Goal: Task Accomplishment & Management: Use online tool/utility

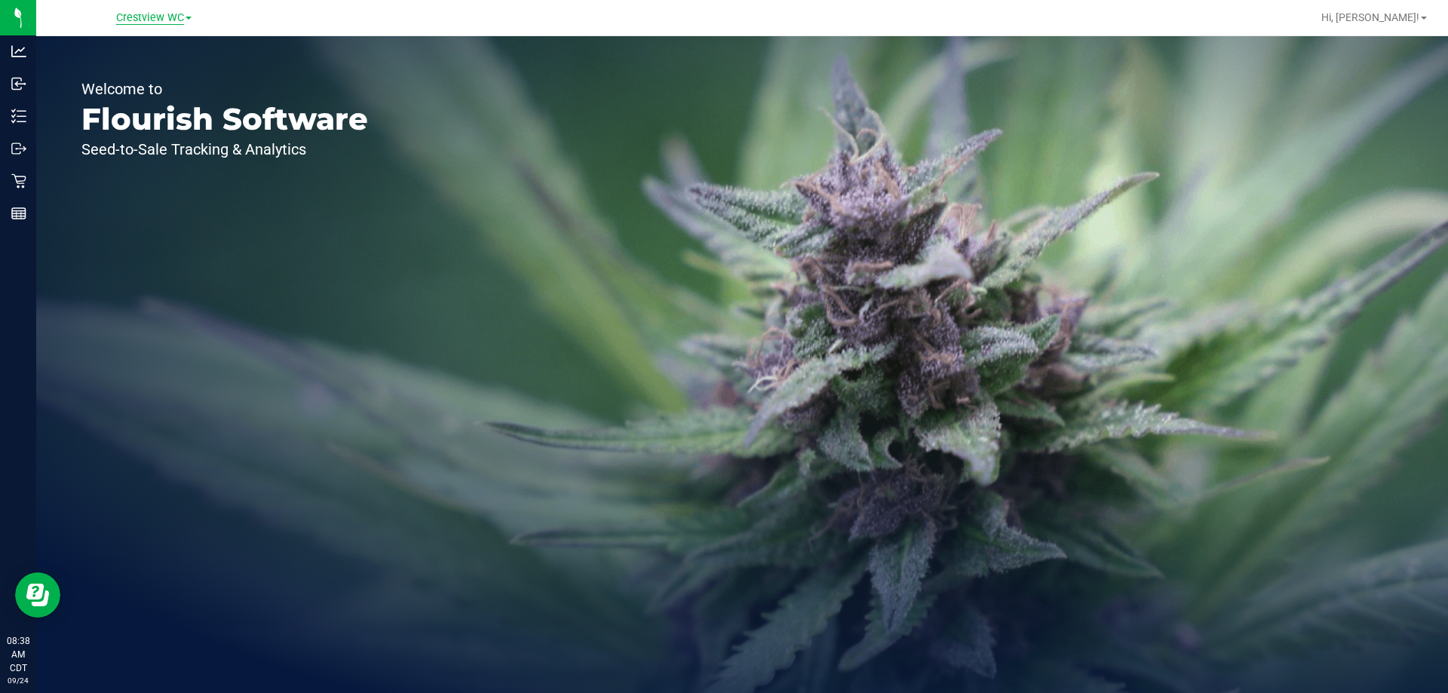
click at [162, 15] on span "Crestview WC" at bounding box center [150, 18] width 68 height 14
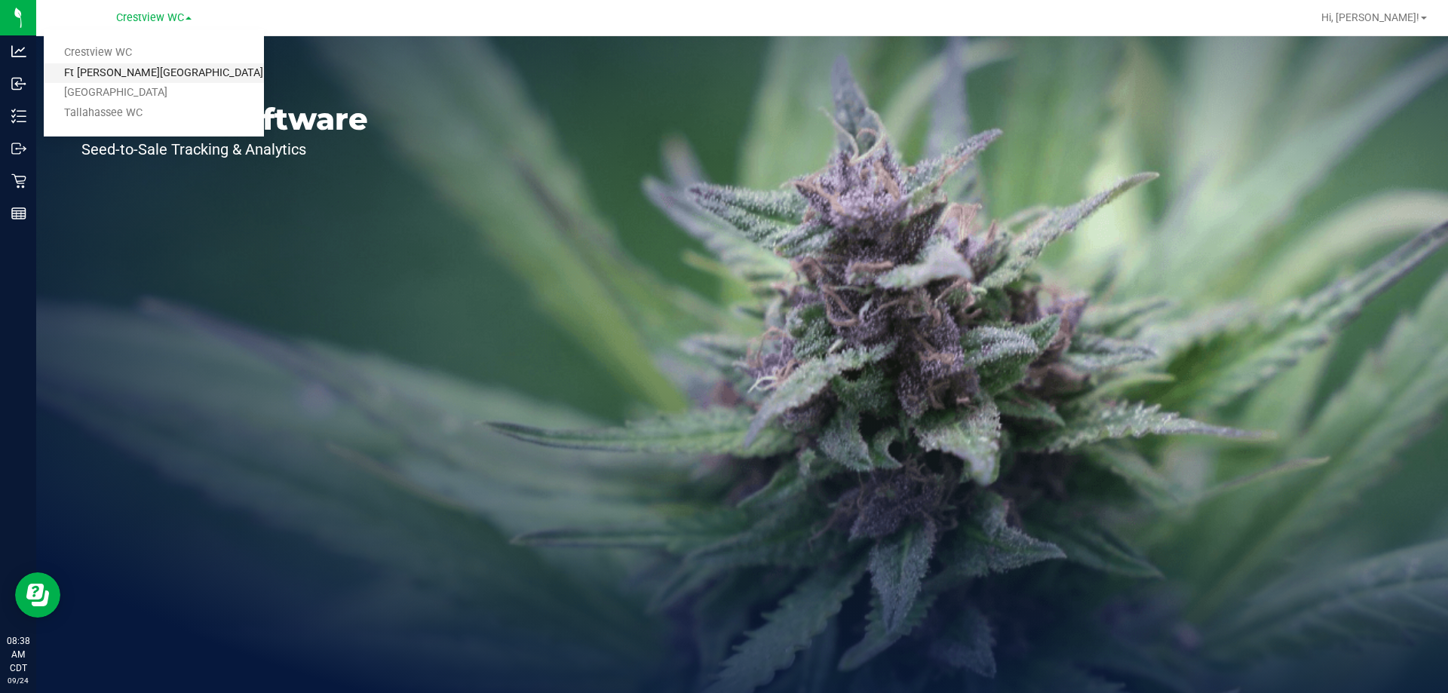
click at [141, 72] on link "Ft [PERSON_NAME][GEOGRAPHIC_DATA]" at bounding box center [154, 73] width 220 height 20
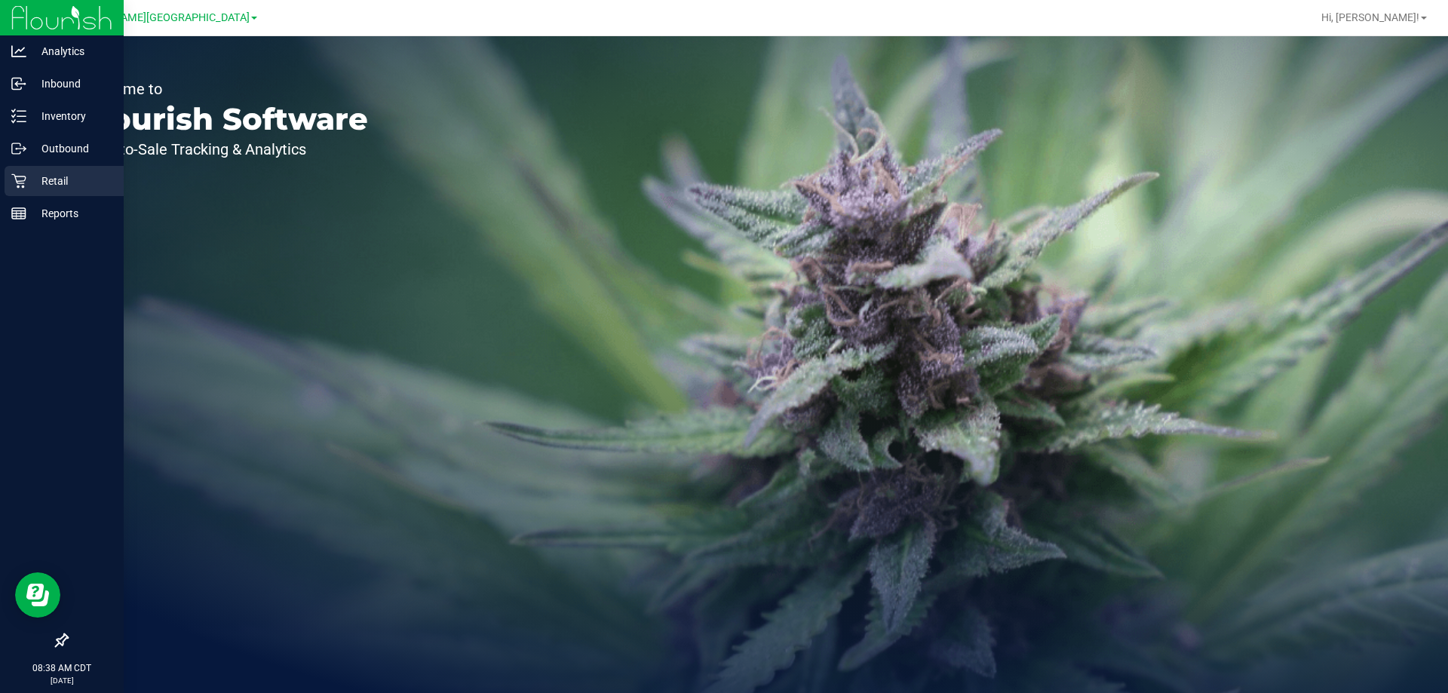
click at [4, 183] on link "Retail" at bounding box center [62, 182] width 124 height 32
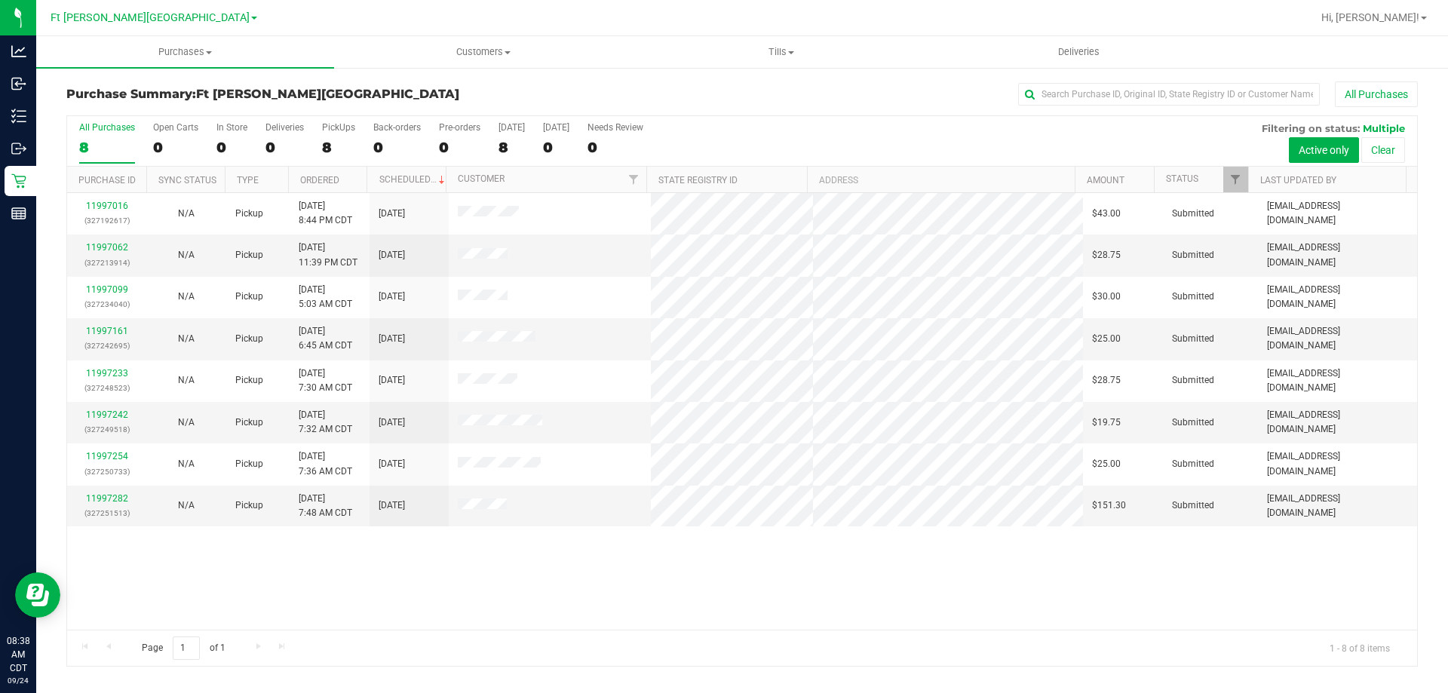
click at [334, 136] on label "PickUps 8" at bounding box center [338, 142] width 33 height 41
click at [0, 0] on input "PickUps 8" at bounding box center [0, 0] width 0 height 0
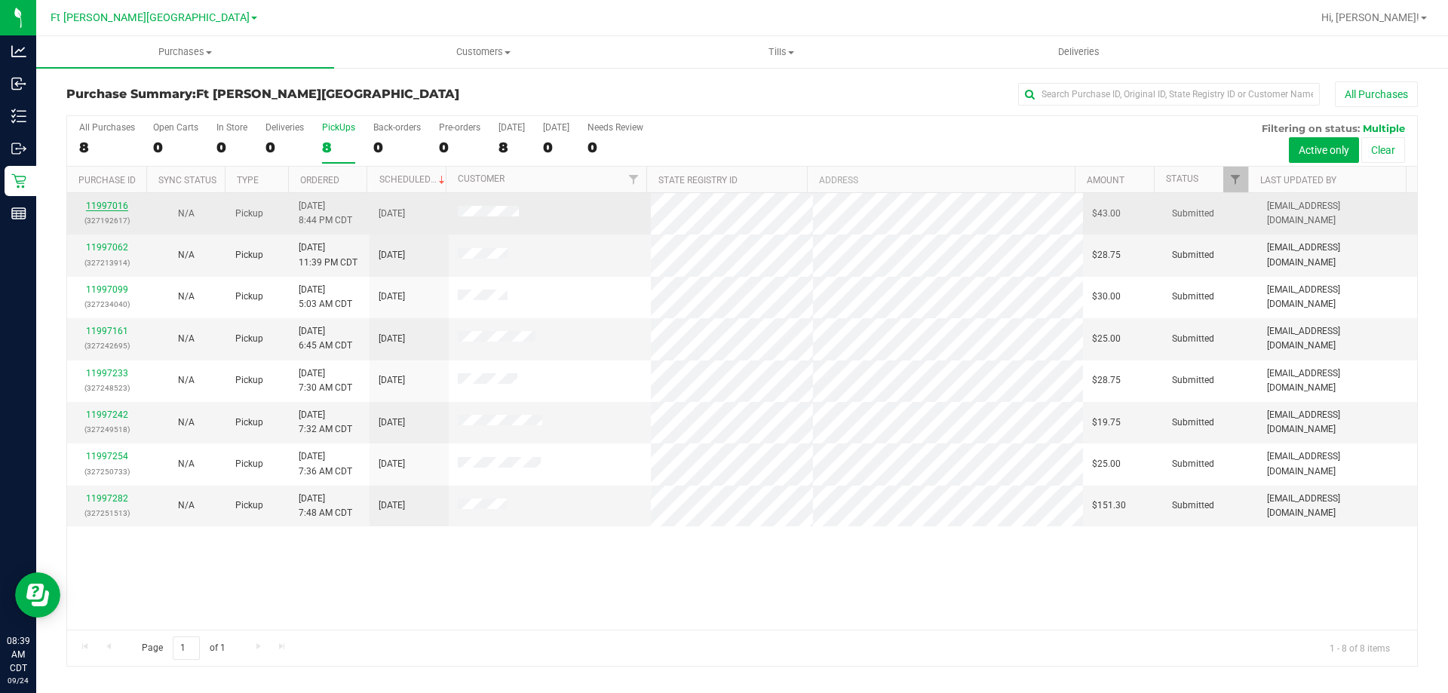
click at [108, 209] on link "11997016" at bounding box center [107, 206] width 42 height 11
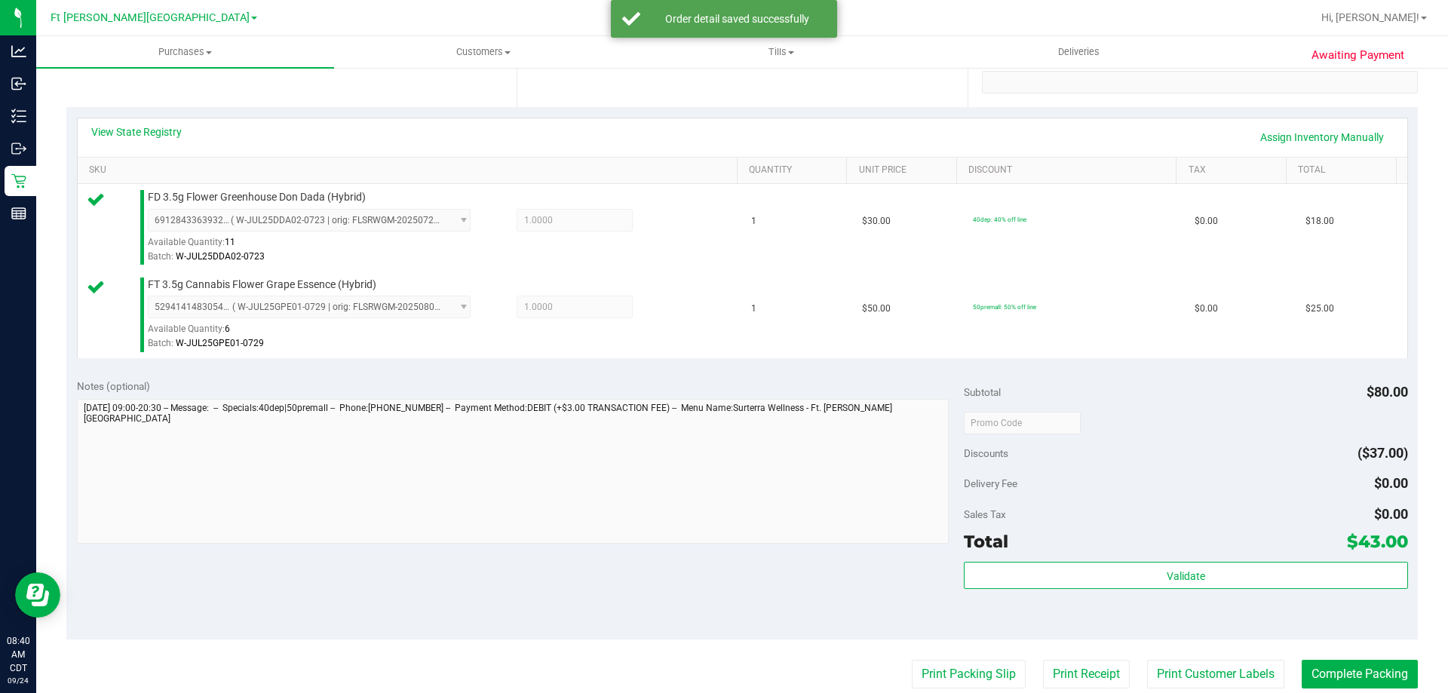
scroll to position [302, 0]
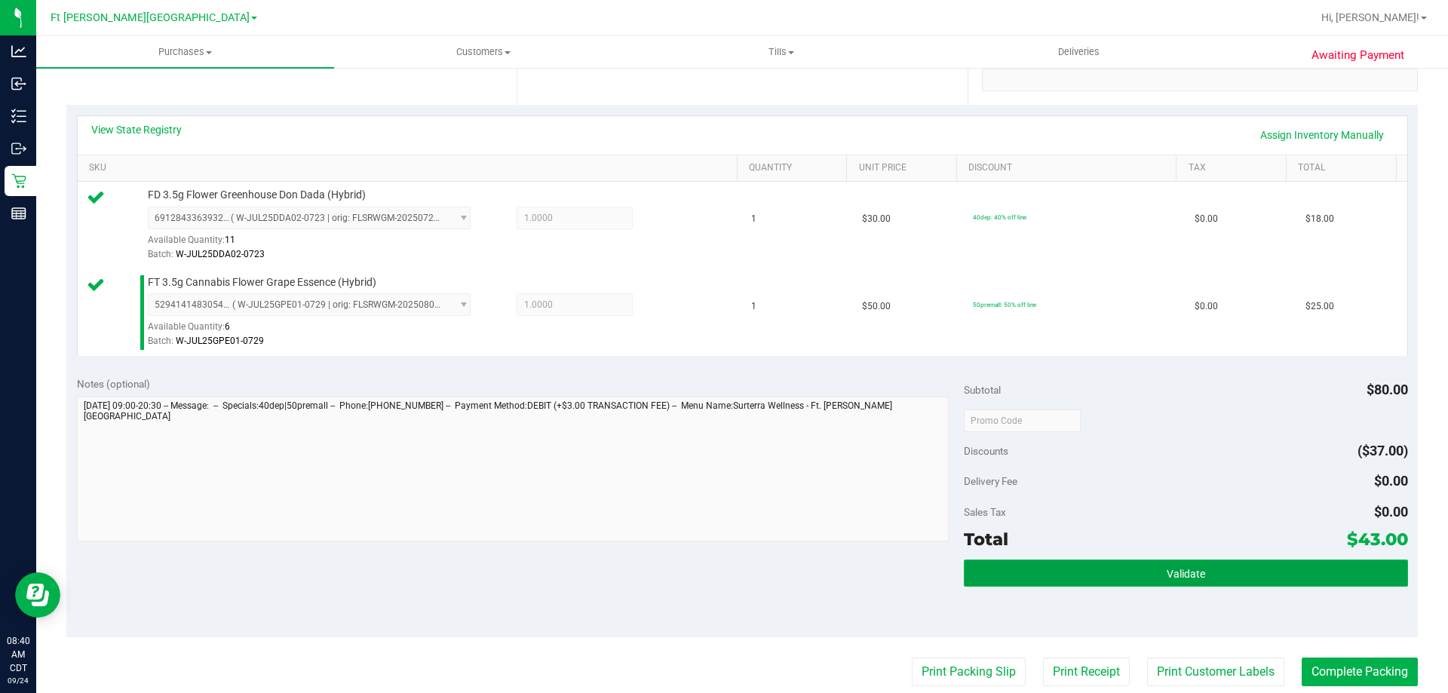
click at [1153, 578] on button "Validate" at bounding box center [1186, 573] width 444 height 27
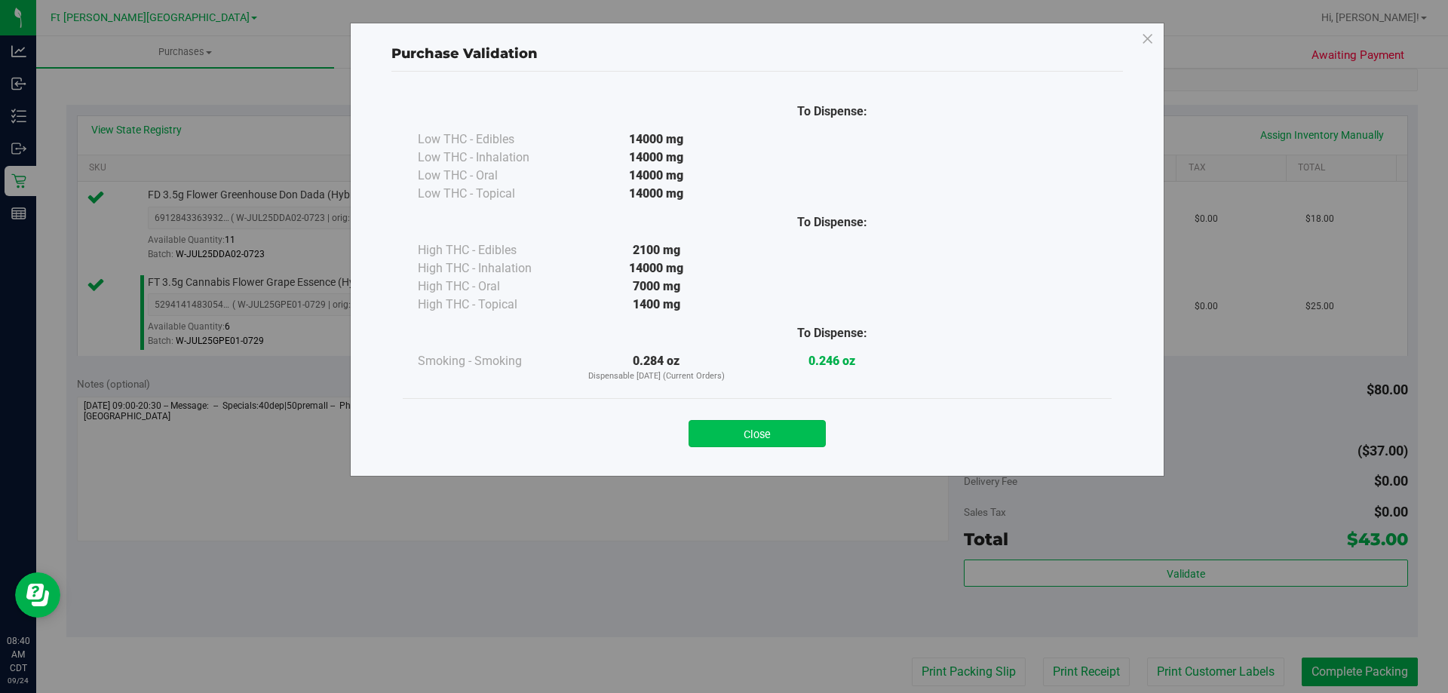
click at [790, 437] on button "Close" at bounding box center [757, 433] width 137 height 27
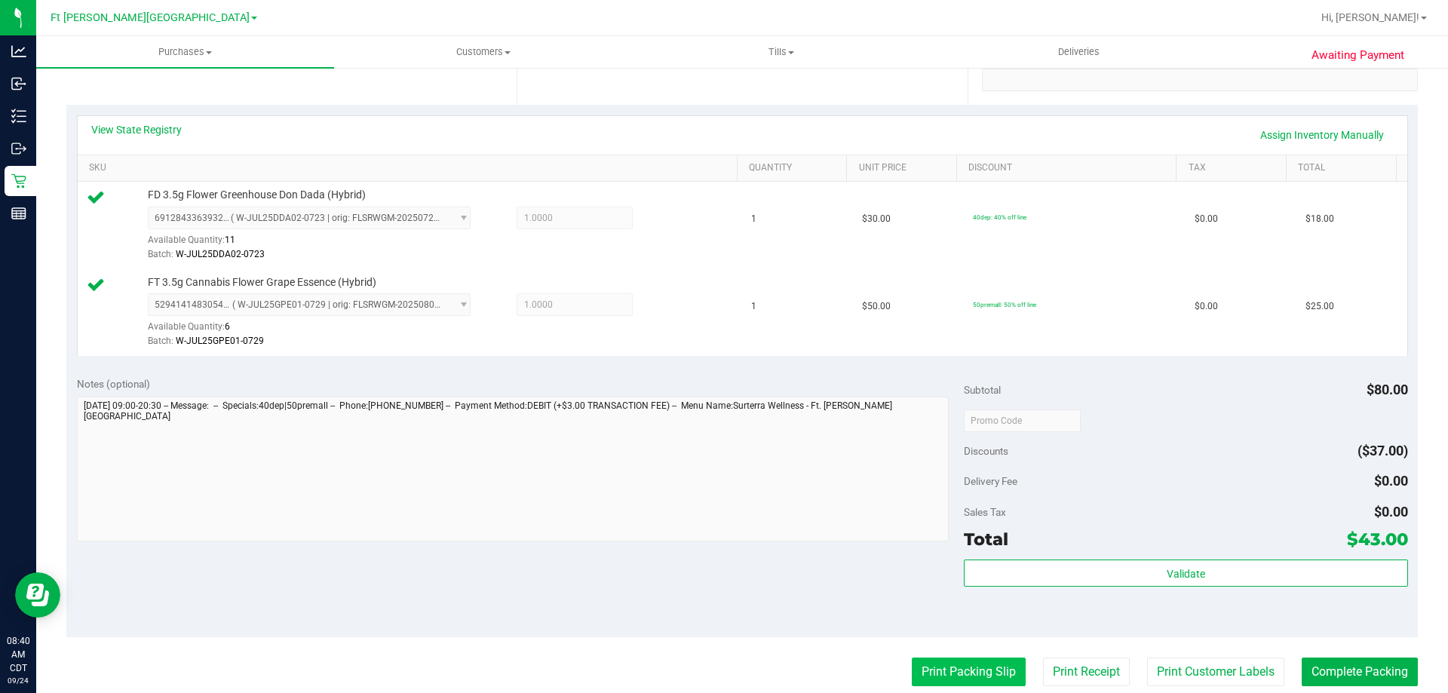
click at [948, 673] on button "Print Packing Slip" at bounding box center [969, 672] width 114 height 29
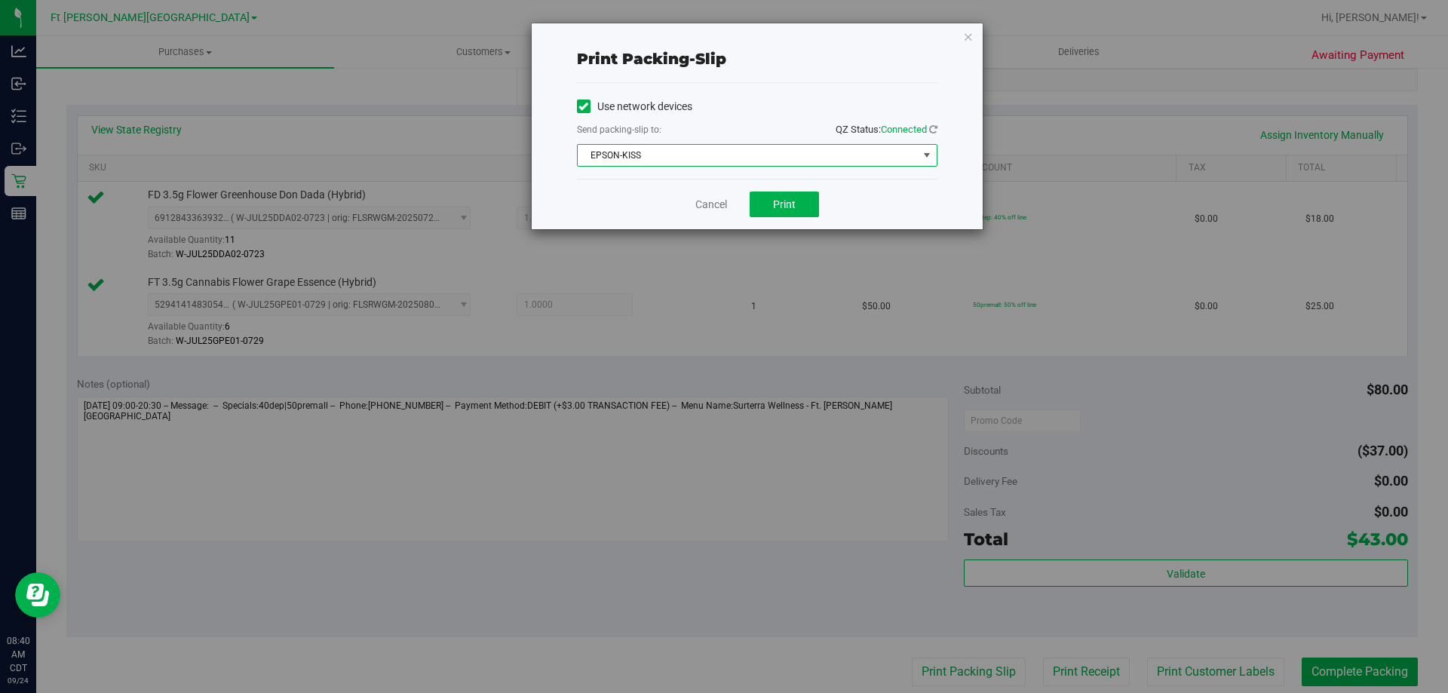
click at [710, 160] on span "EPSON-KISS" at bounding box center [748, 155] width 340 height 21
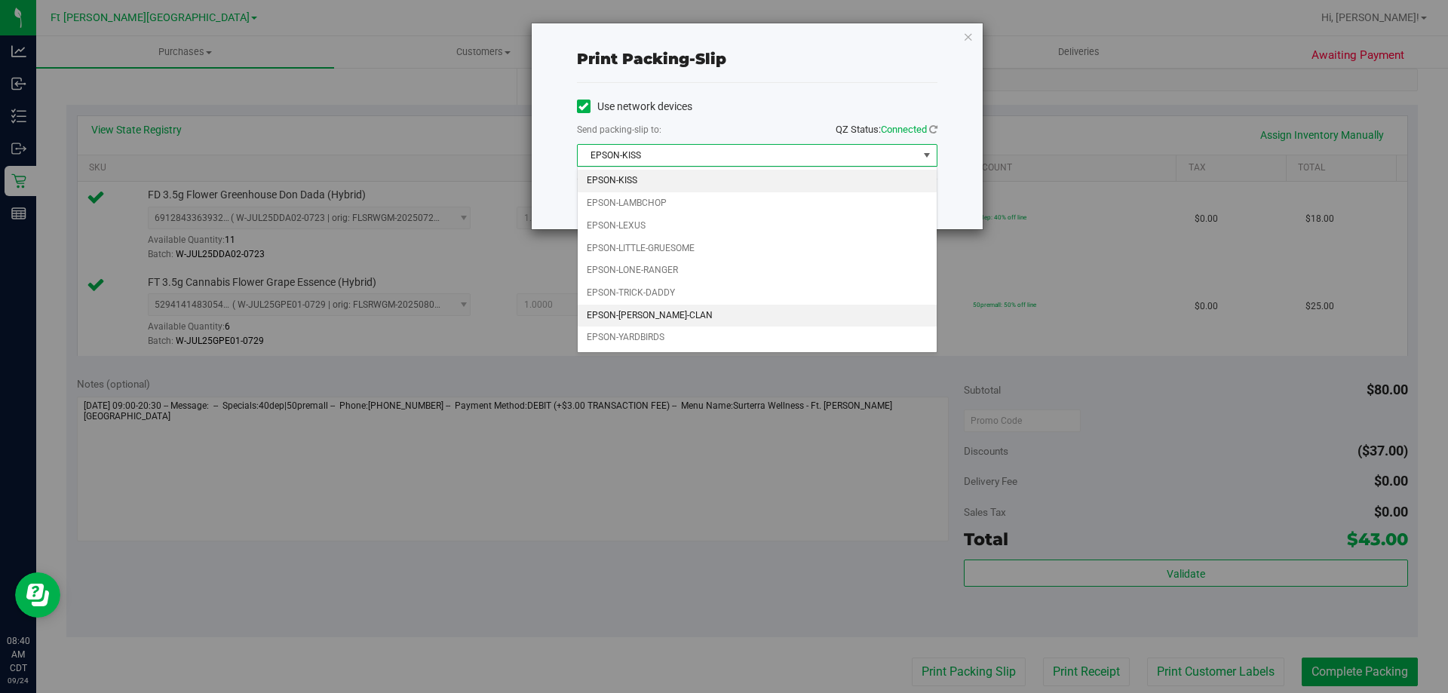
click at [698, 317] on li "EPSON-[PERSON_NAME]-CLAN" at bounding box center [757, 316] width 359 height 23
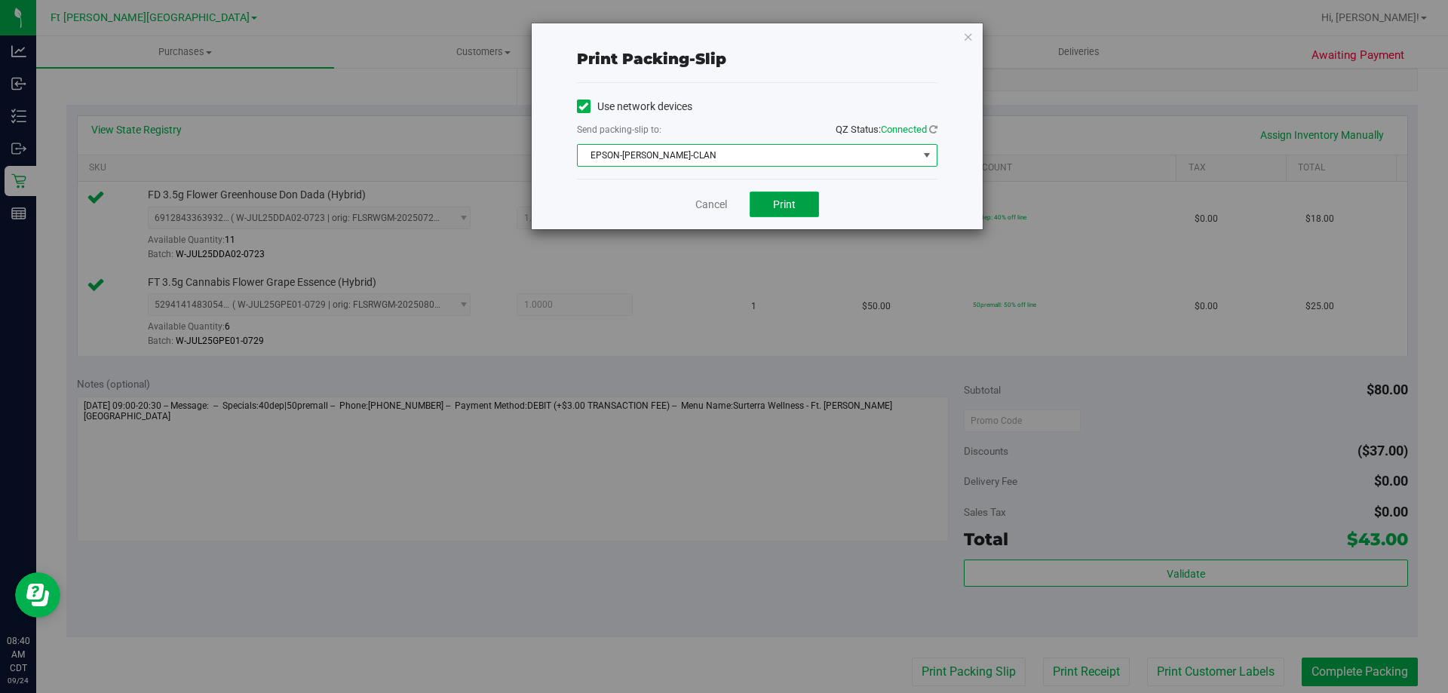
click at [782, 197] on button "Print" at bounding box center [784, 205] width 69 height 26
click at [695, 205] on link "Cancel" at bounding box center [711, 205] width 32 height 16
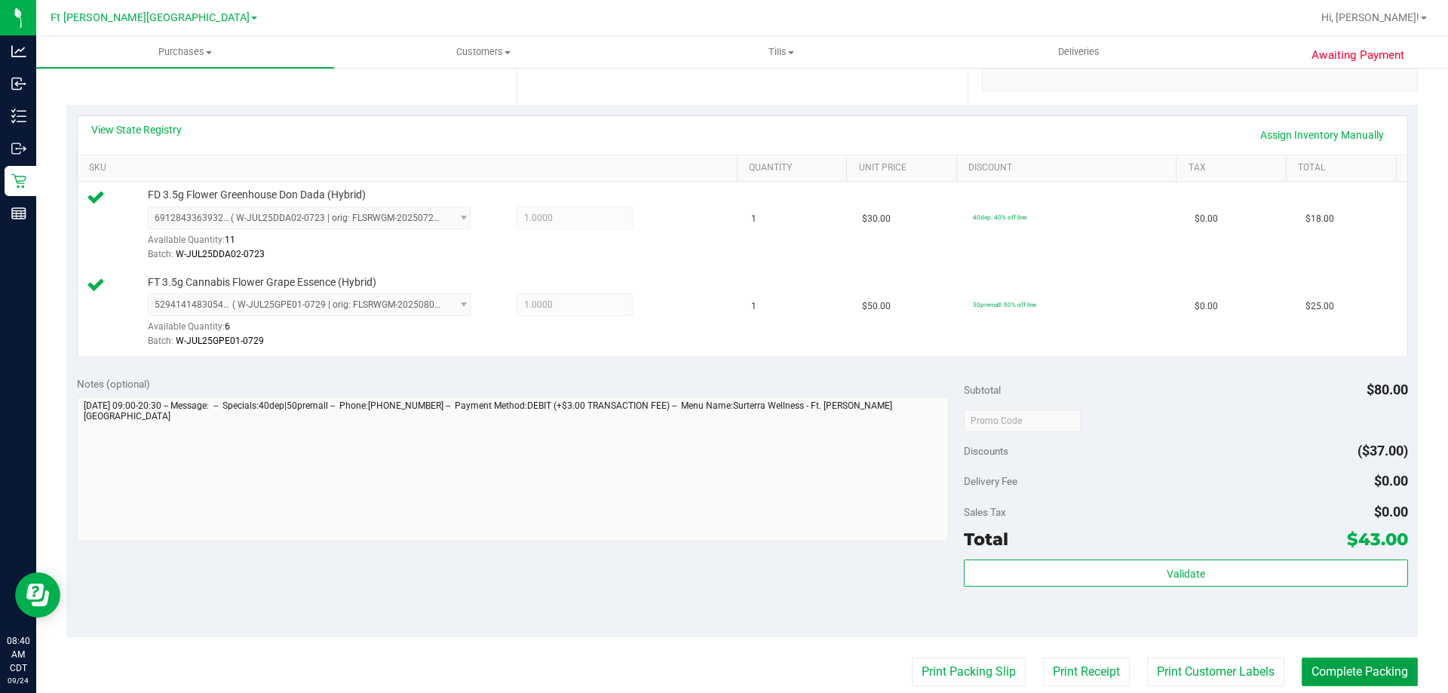
click at [1362, 681] on button "Complete Packing" at bounding box center [1360, 672] width 116 height 29
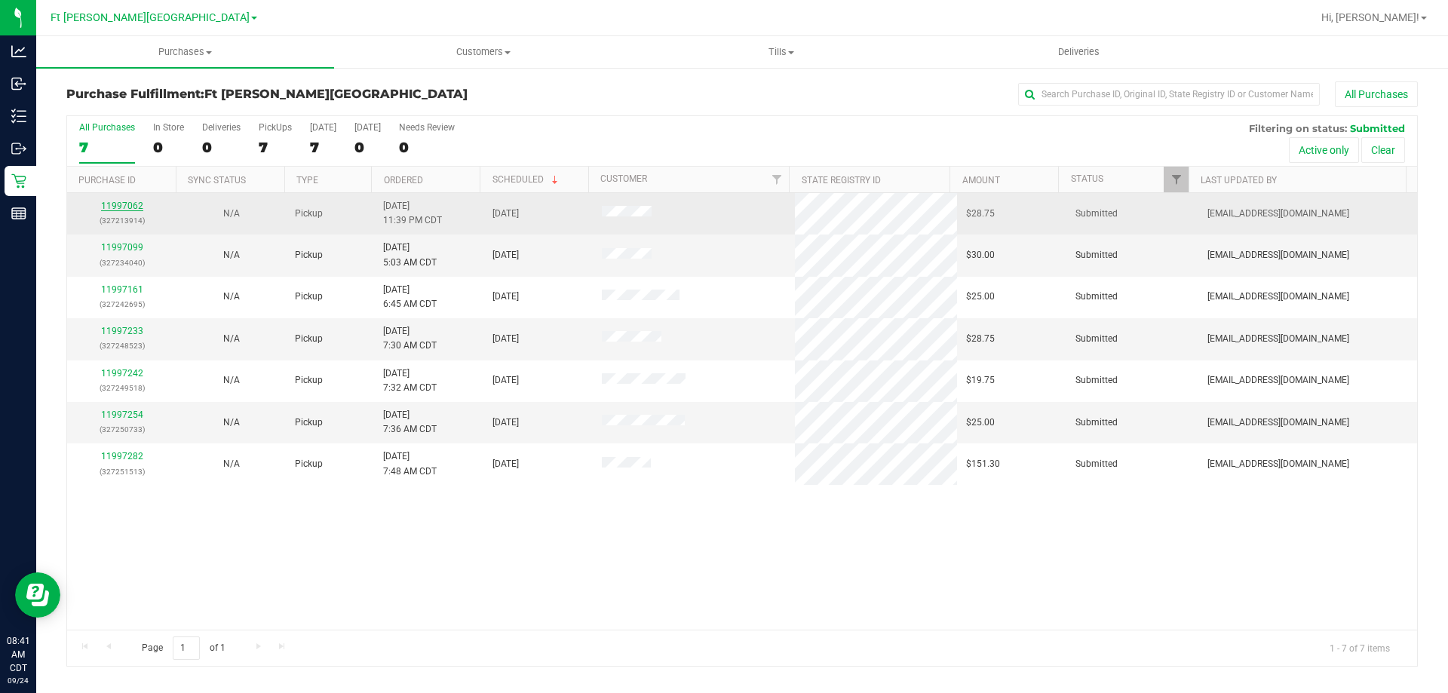
click at [121, 204] on link "11997062" at bounding box center [122, 206] width 42 height 11
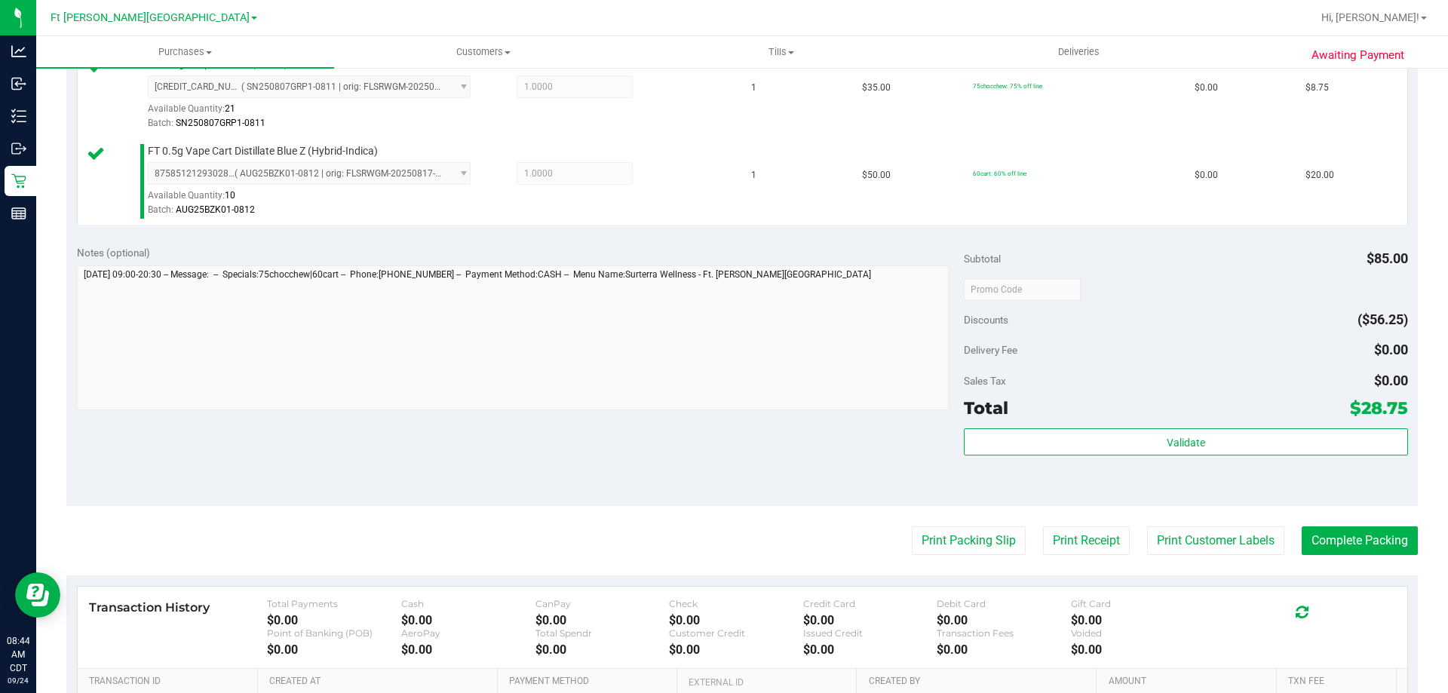
scroll to position [453, 0]
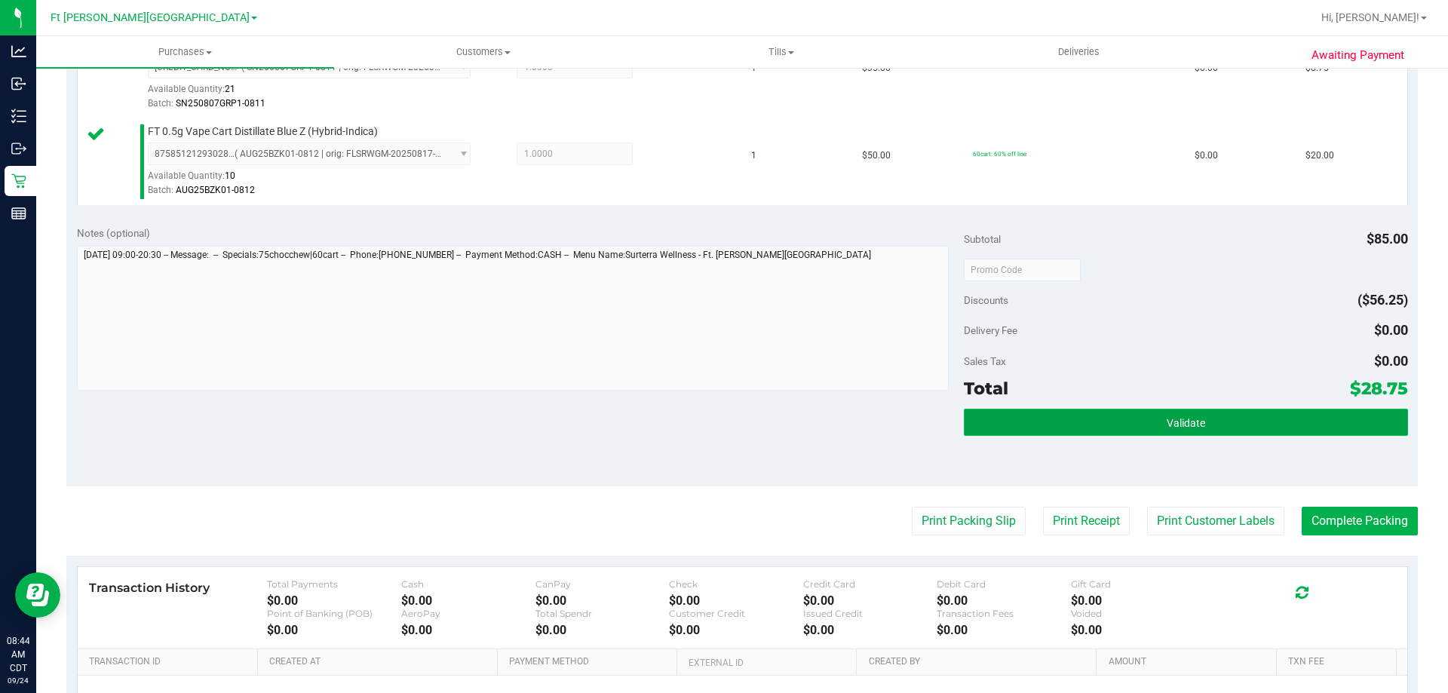
click at [1064, 415] on button "Validate" at bounding box center [1186, 422] width 444 height 27
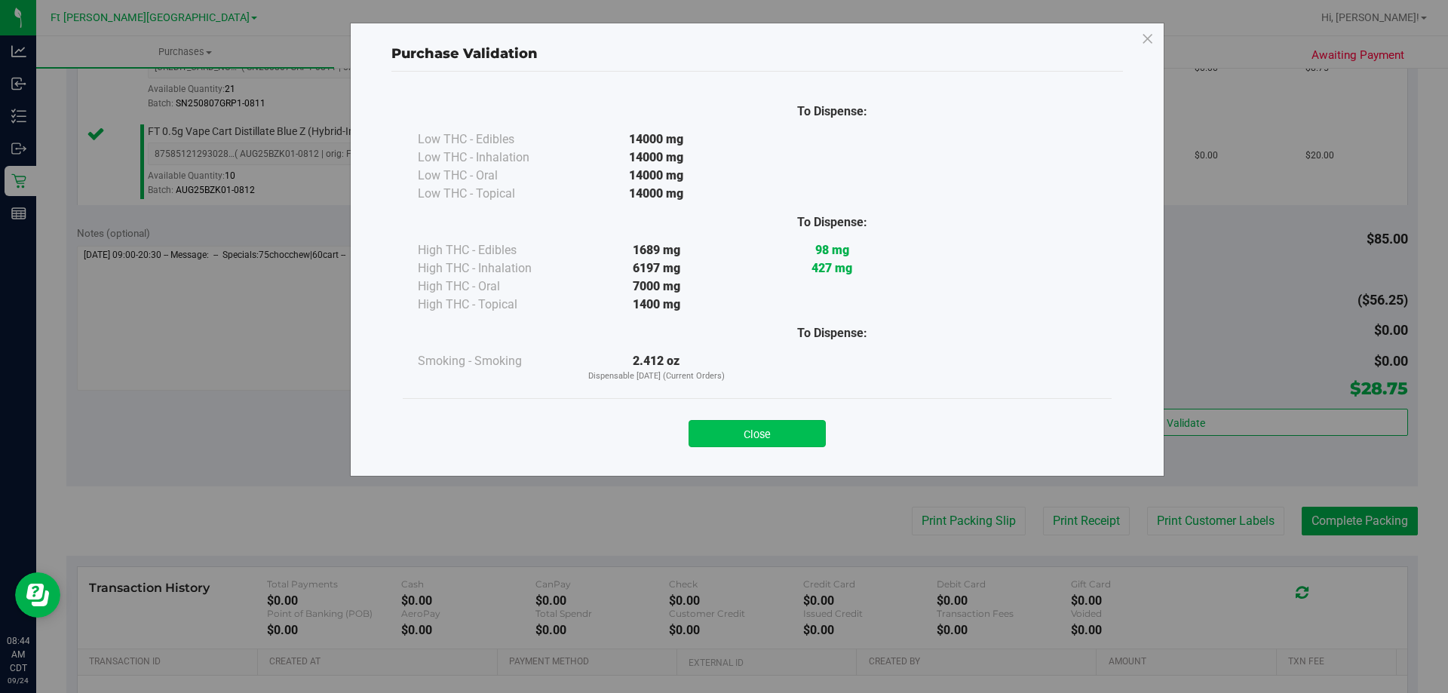
drag, startPoint x: 809, startPoint y: 449, endPoint x: 803, endPoint y: 441, distance: 10.3
click at [805, 444] on div "Close" at bounding box center [757, 428] width 709 height 61
click at [797, 428] on button "Close" at bounding box center [757, 433] width 137 height 27
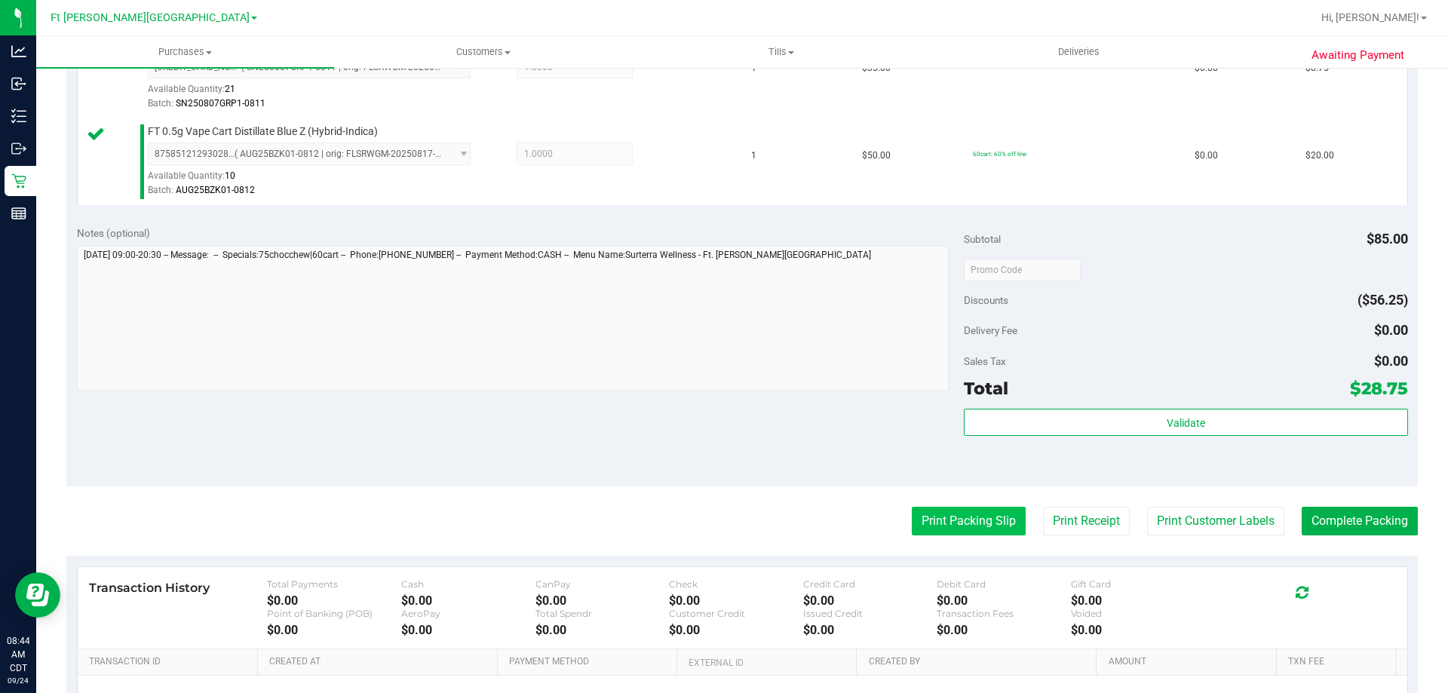
click at [961, 519] on button "Print Packing Slip" at bounding box center [969, 521] width 114 height 29
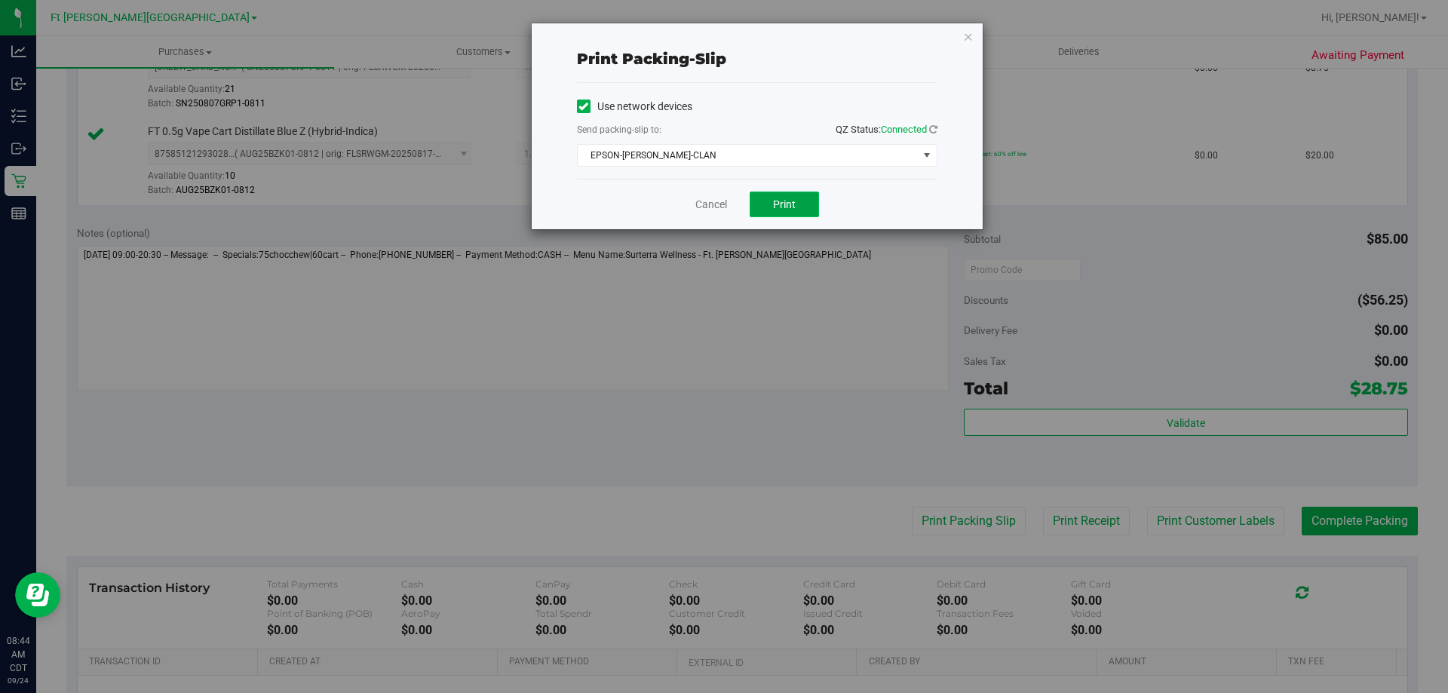
click at [784, 198] on span "Print" at bounding box center [784, 204] width 23 height 12
drag, startPoint x: 700, startPoint y: 203, endPoint x: 903, endPoint y: 262, distance: 211.5
click at [701, 204] on link "Cancel" at bounding box center [711, 205] width 32 height 16
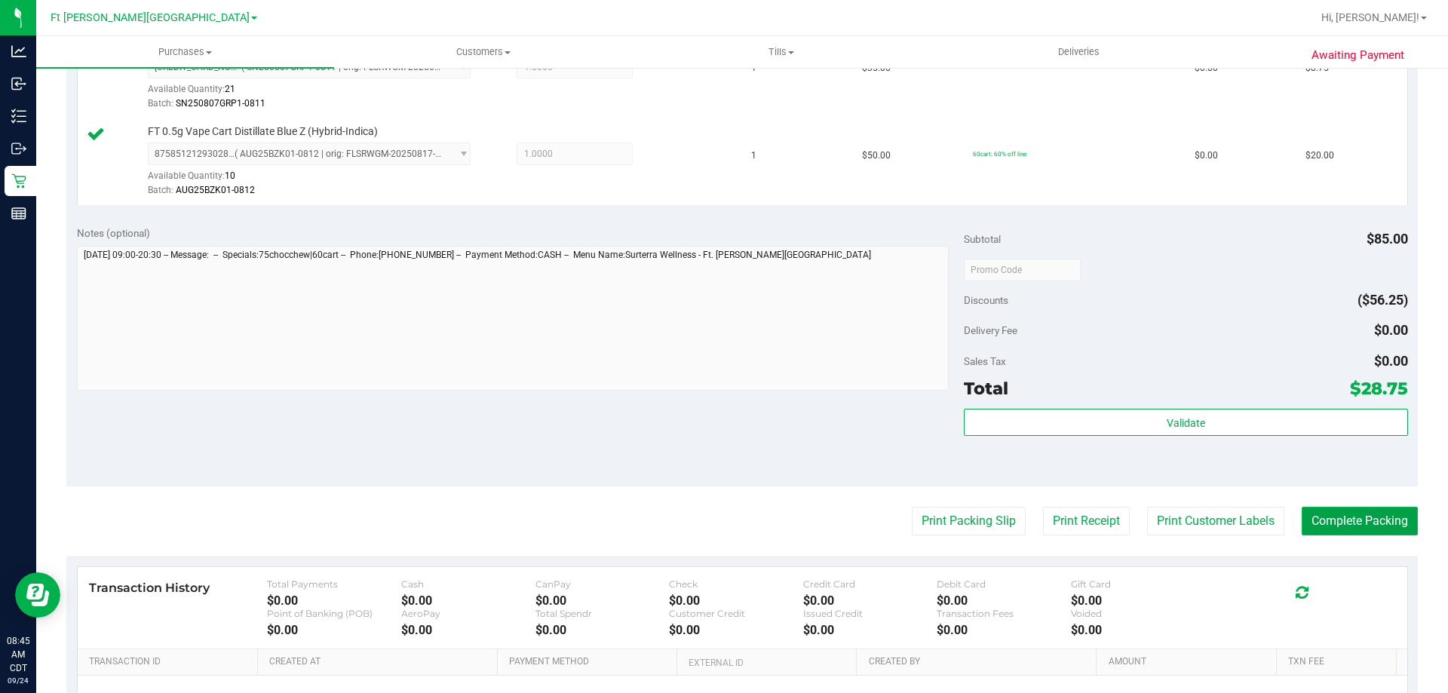
click at [1319, 523] on button "Complete Packing" at bounding box center [1360, 521] width 116 height 29
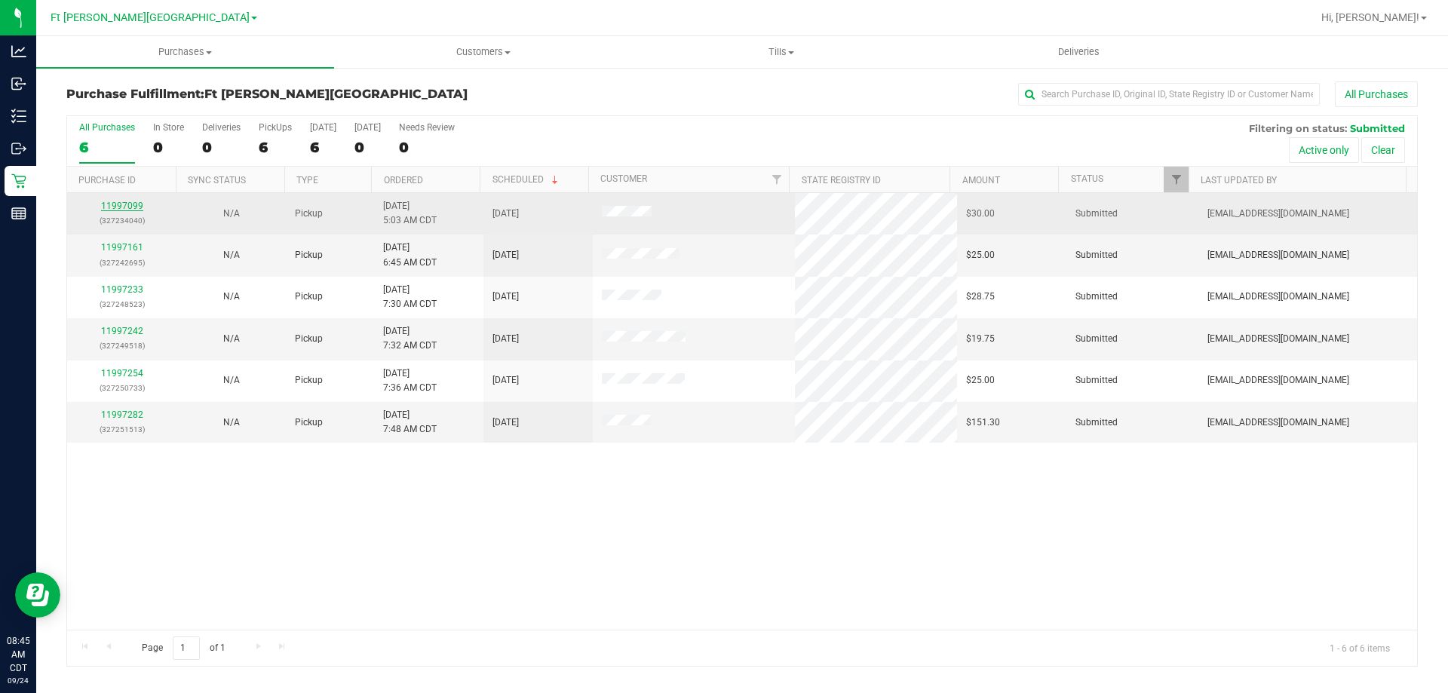
click at [131, 202] on link "11997099" at bounding box center [122, 206] width 42 height 11
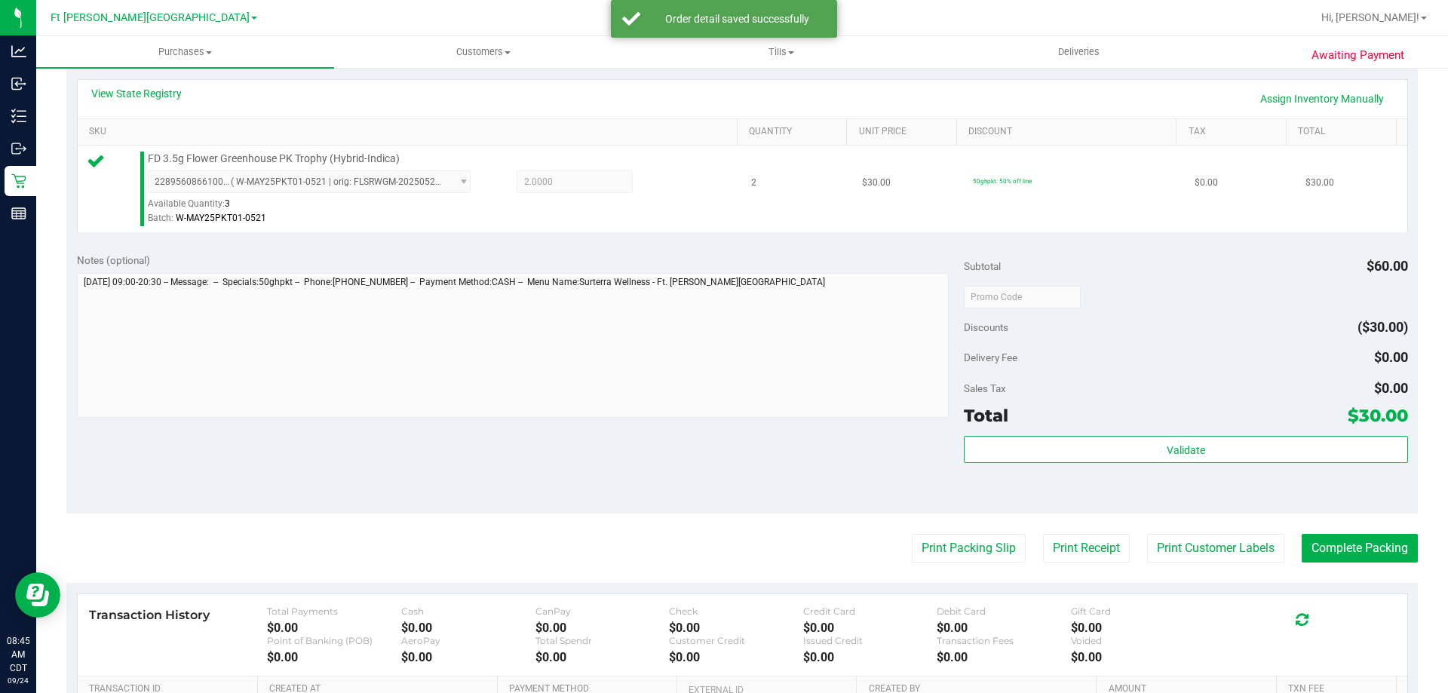
scroll to position [453, 0]
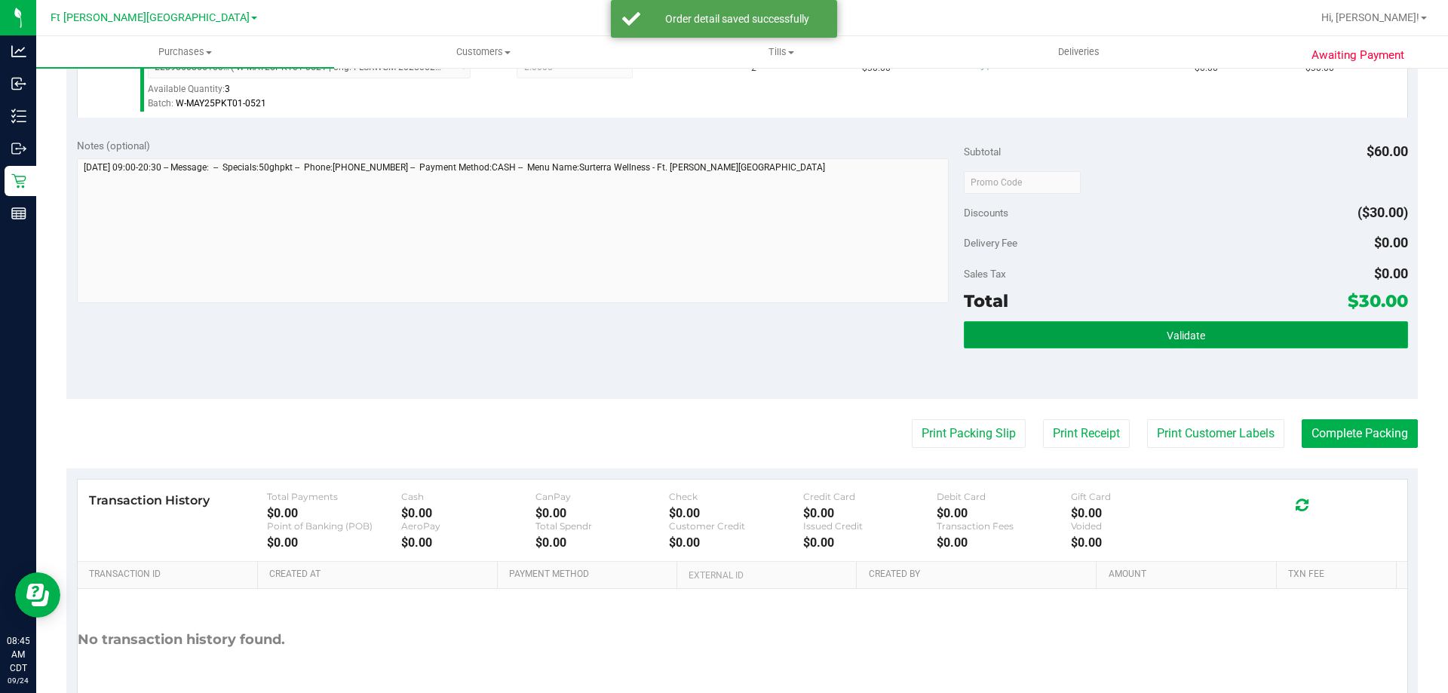
click at [1095, 341] on button "Validate" at bounding box center [1186, 334] width 444 height 27
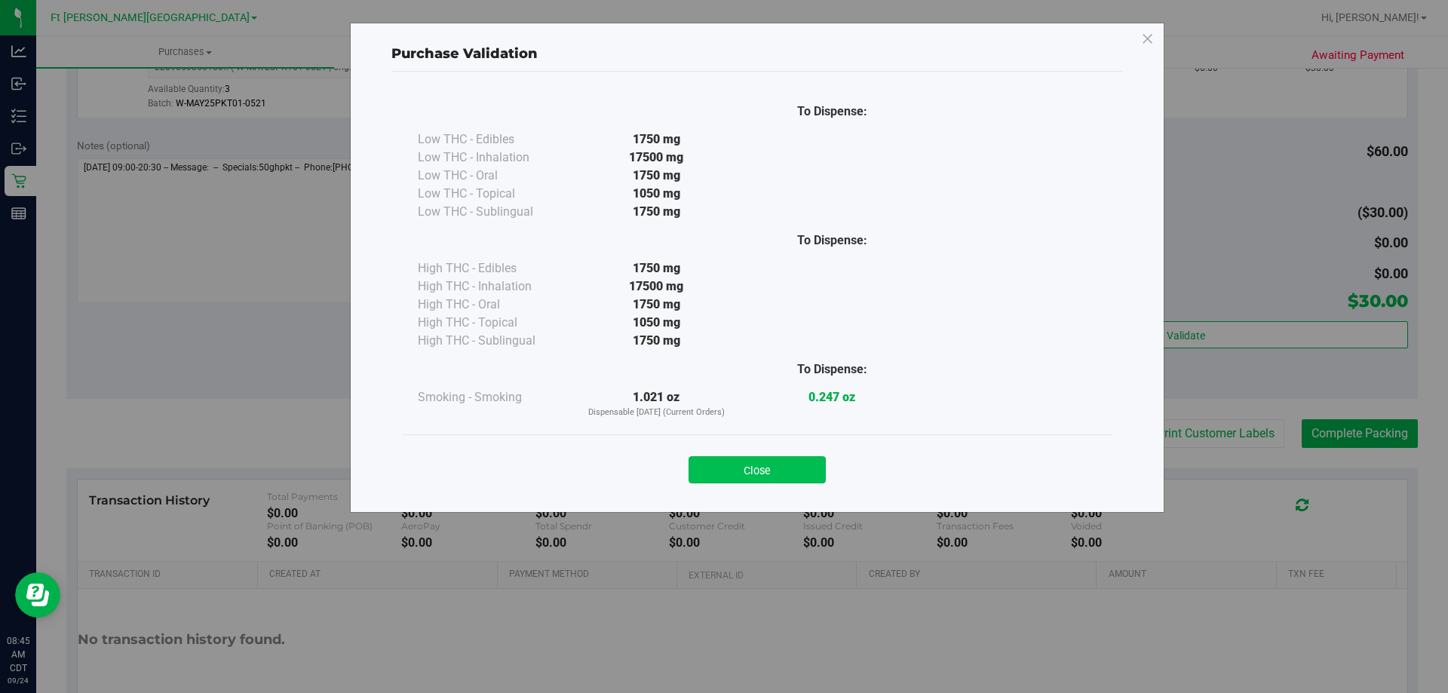
click at [815, 466] on button "Close" at bounding box center [757, 469] width 137 height 27
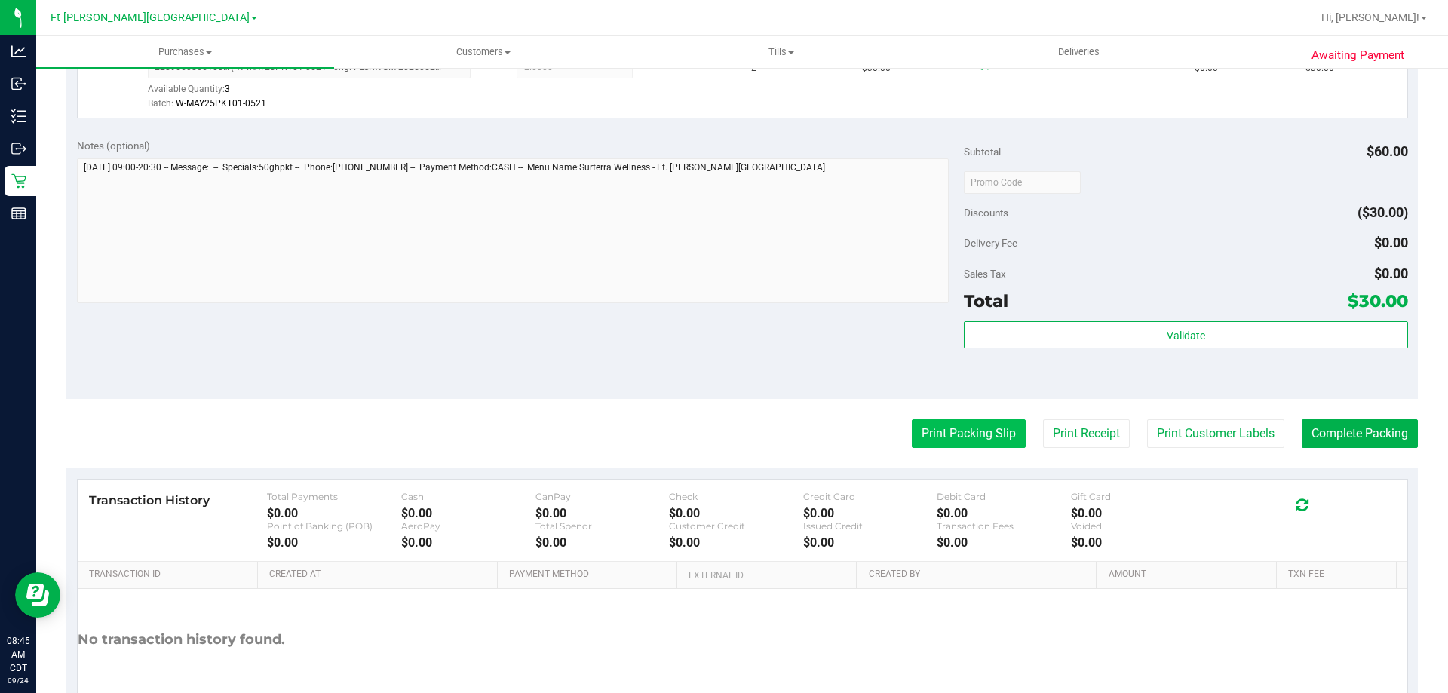
click at [928, 422] on button "Print Packing Slip" at bounding box center [969, 433] width 114 height 29
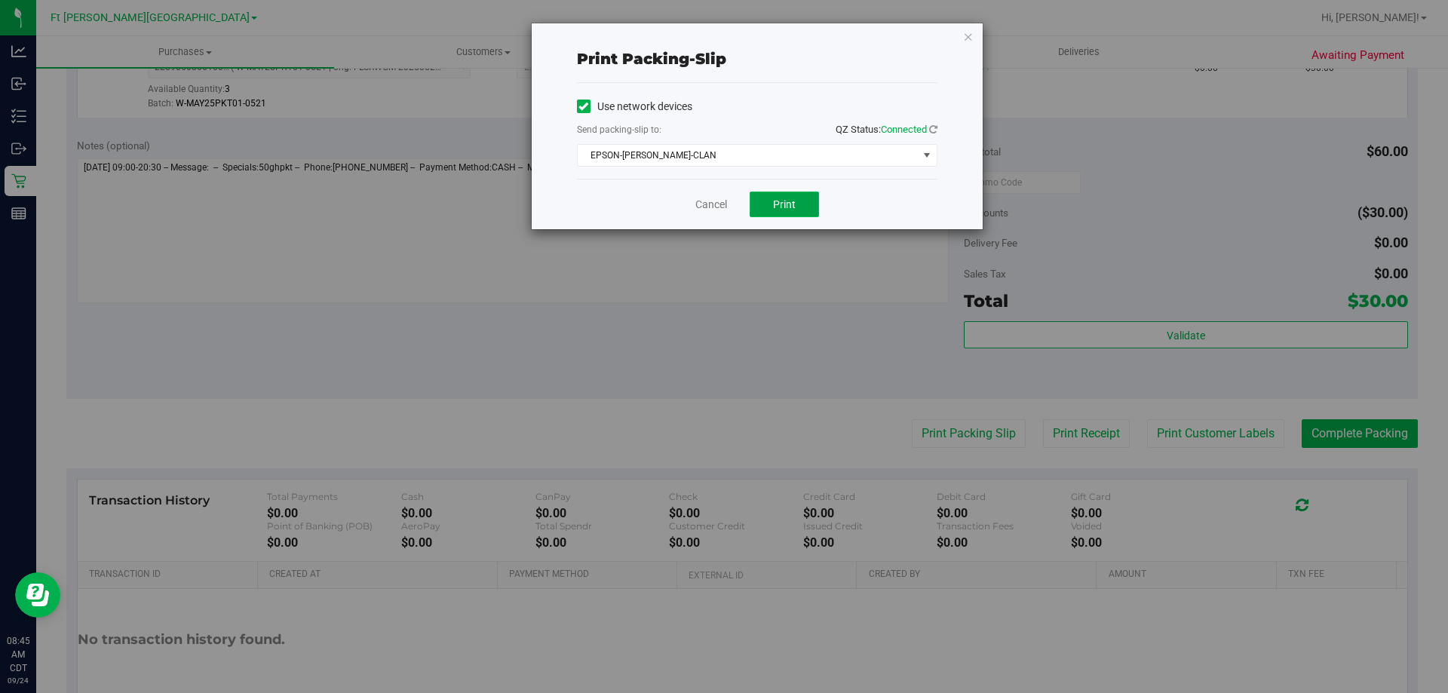
click at [803, 208] on button "Print" at bounding box center [784, 205] width 69 height 26
click at [708, 207] on link "Cancel" at bounding box center [711, 205] width 32 height 16
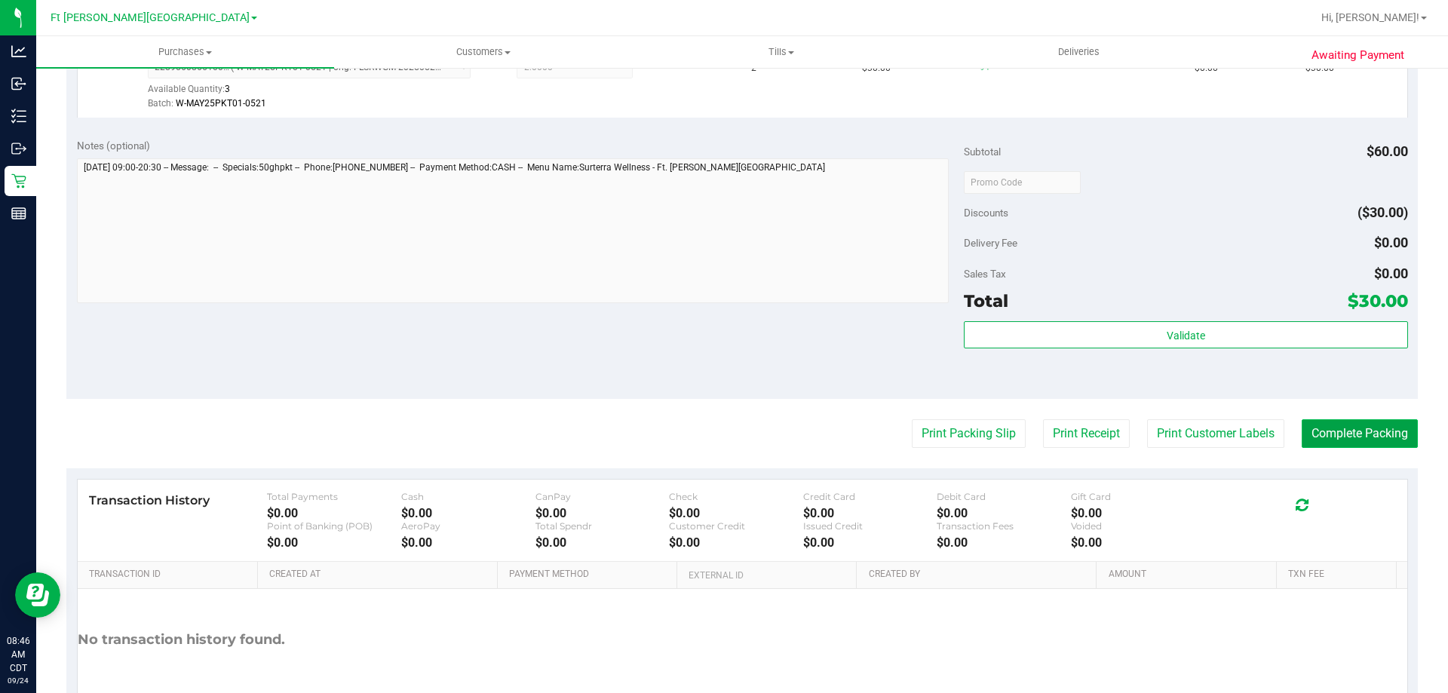
click at [1331, 445] on button "Complete Packing" at bounding box center [1360, 433] width 116 height 29
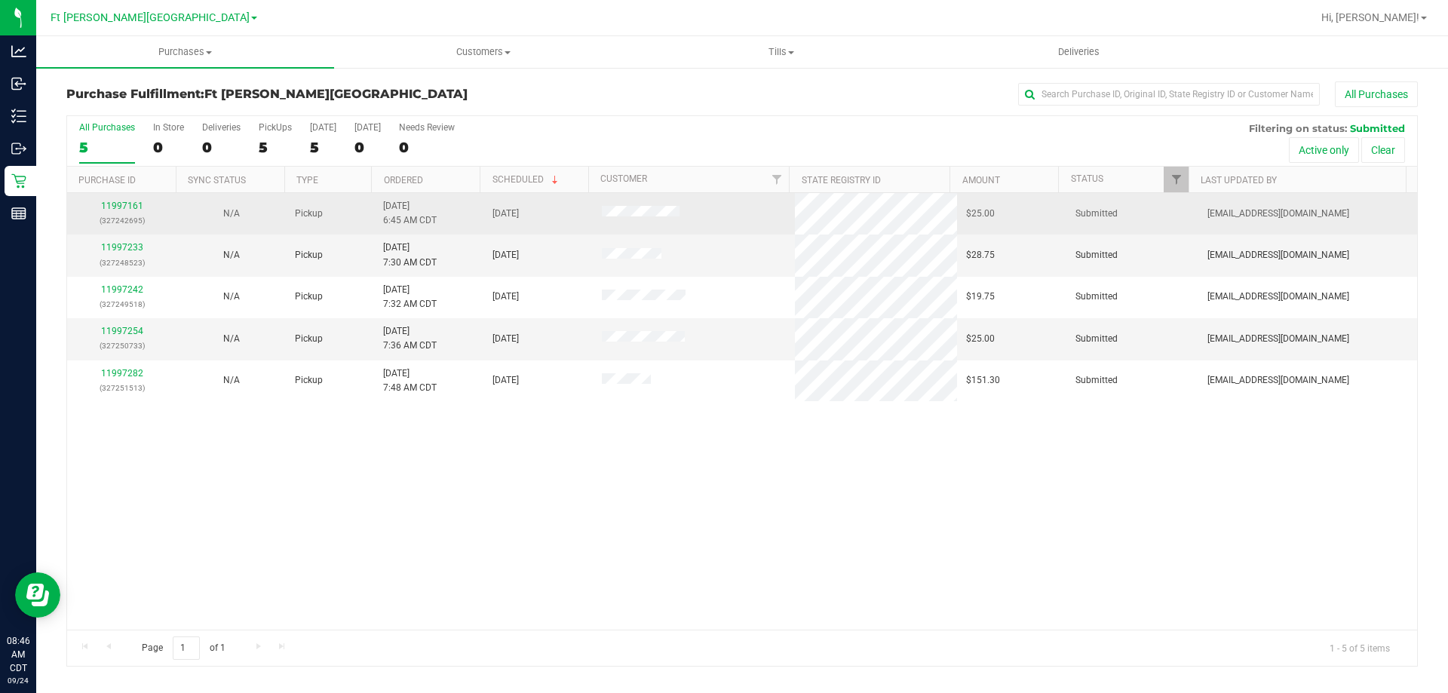
click at [121, 195] on td "11997161 (327242695)" at bounding box center [121, 213] width 109 height 41
click at [112, 203] on link "11997161" at bounding box center [122, 206] width 42 height 11
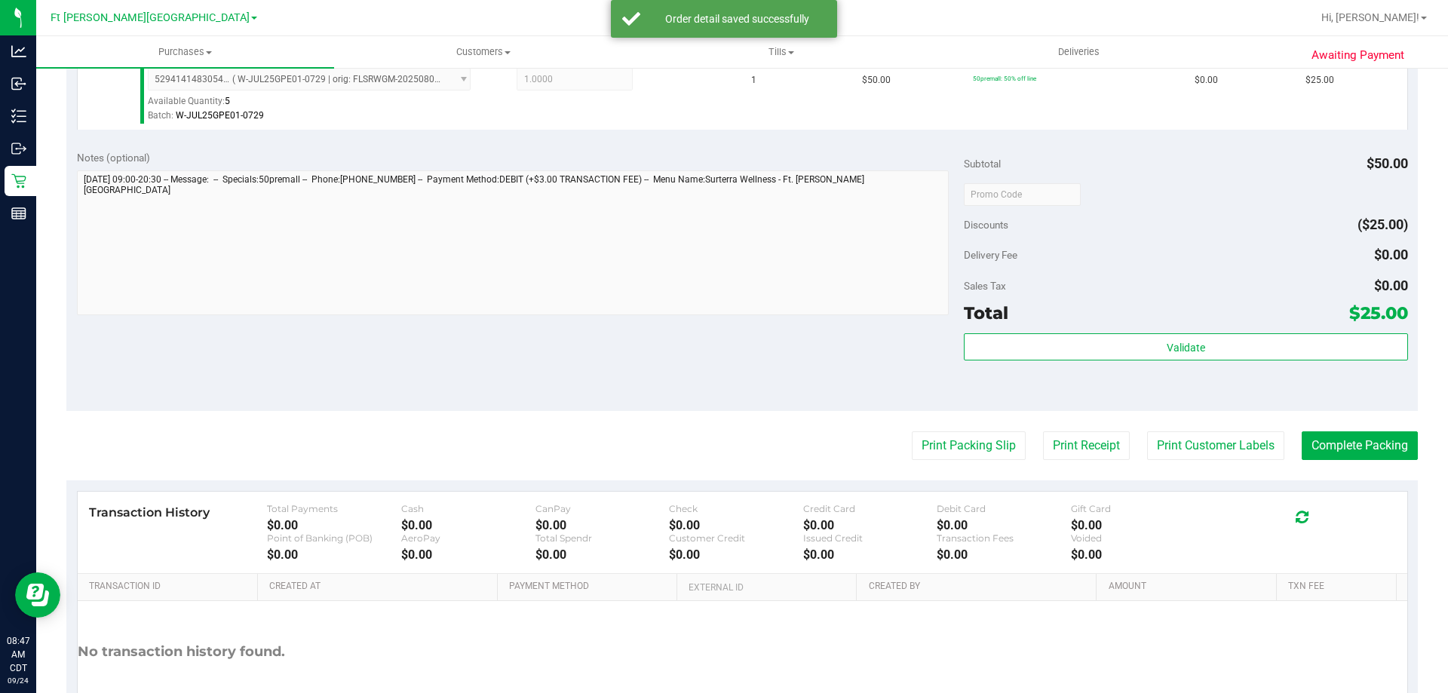
scroll to position [453, 0]
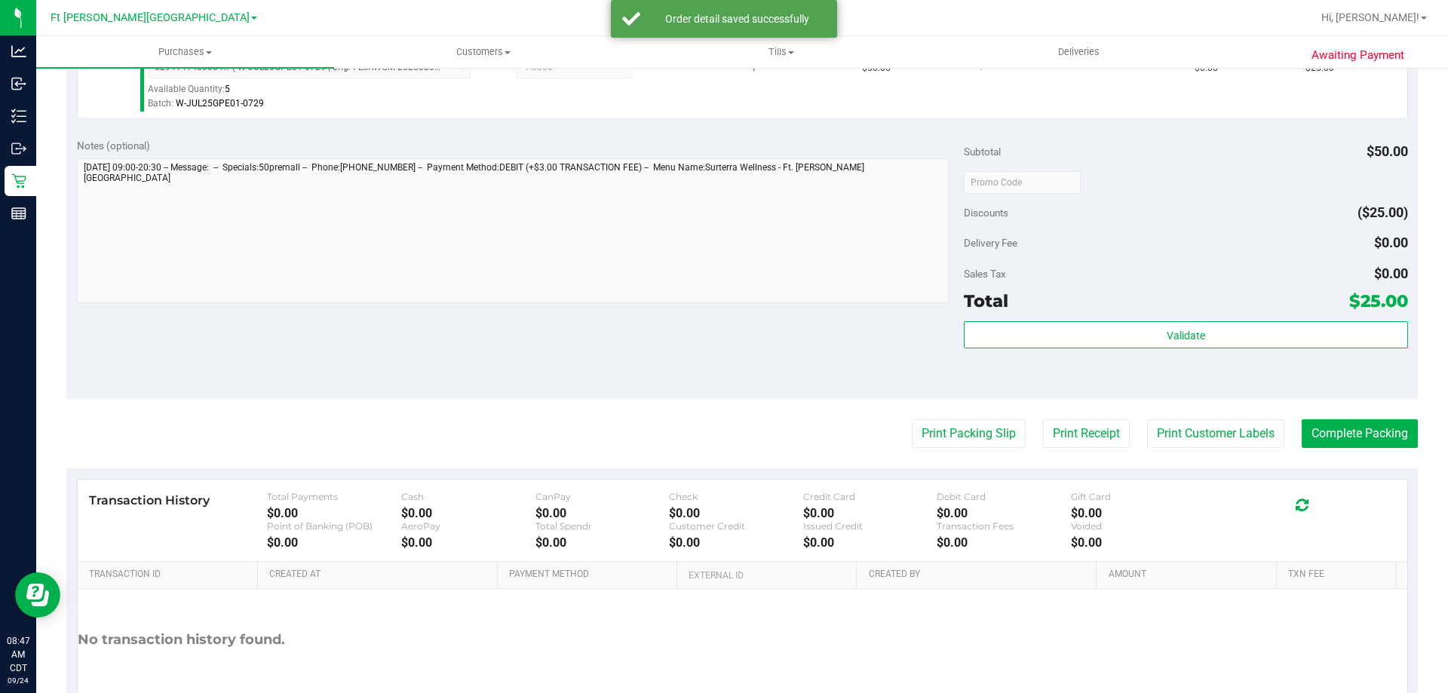
click at [1158, 311] on div "Total $25.00" at bounding box center [1186, 300] width 444 height 27
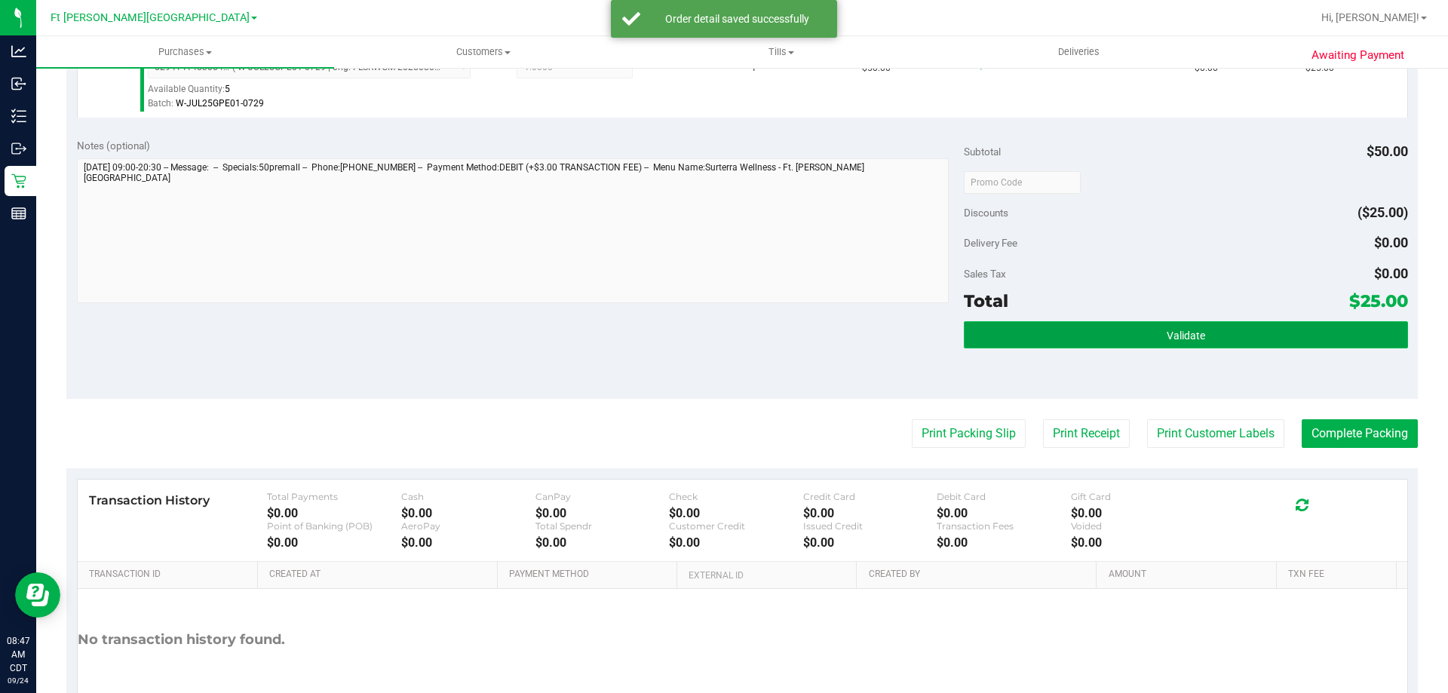
click at [1164, 327] on button "Validate" at bounding box center [1186, 334] width 444 height 27
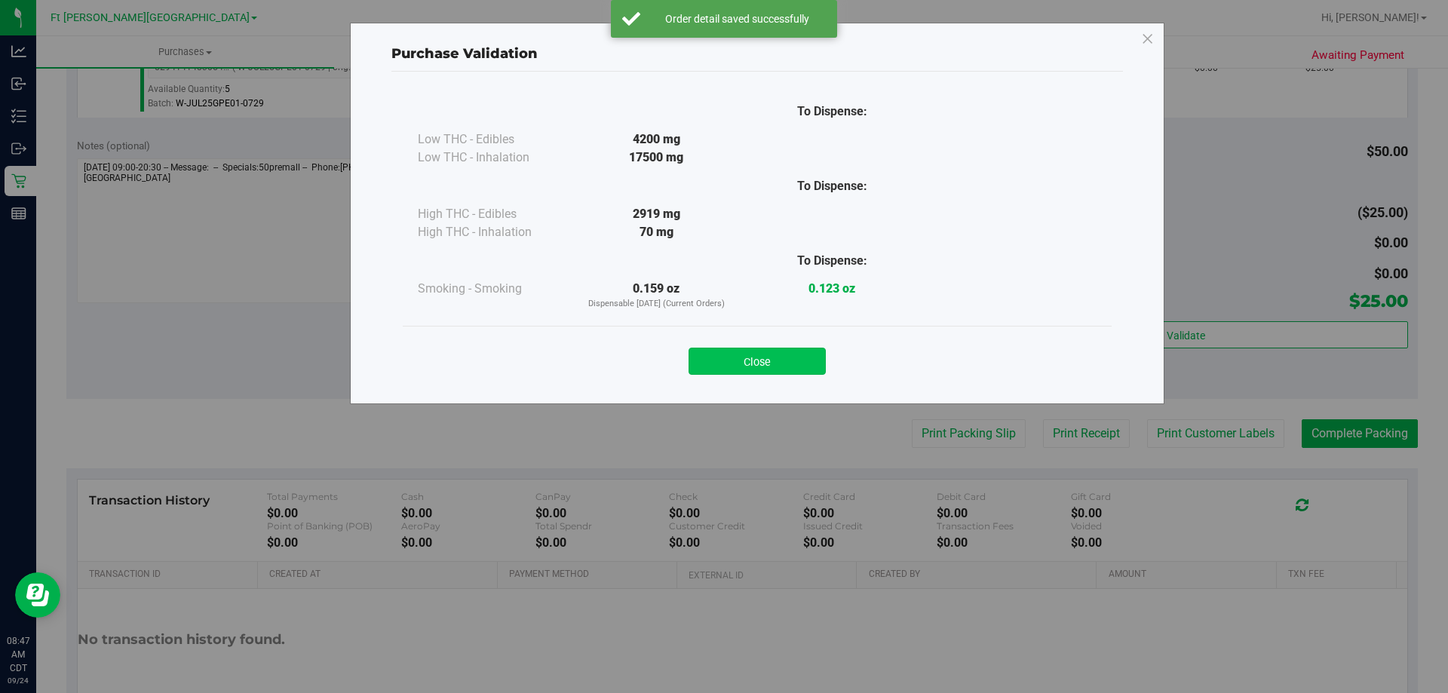
click at [748, 363] on button "Close" at bounding box center [757, 361] width 137 height 27
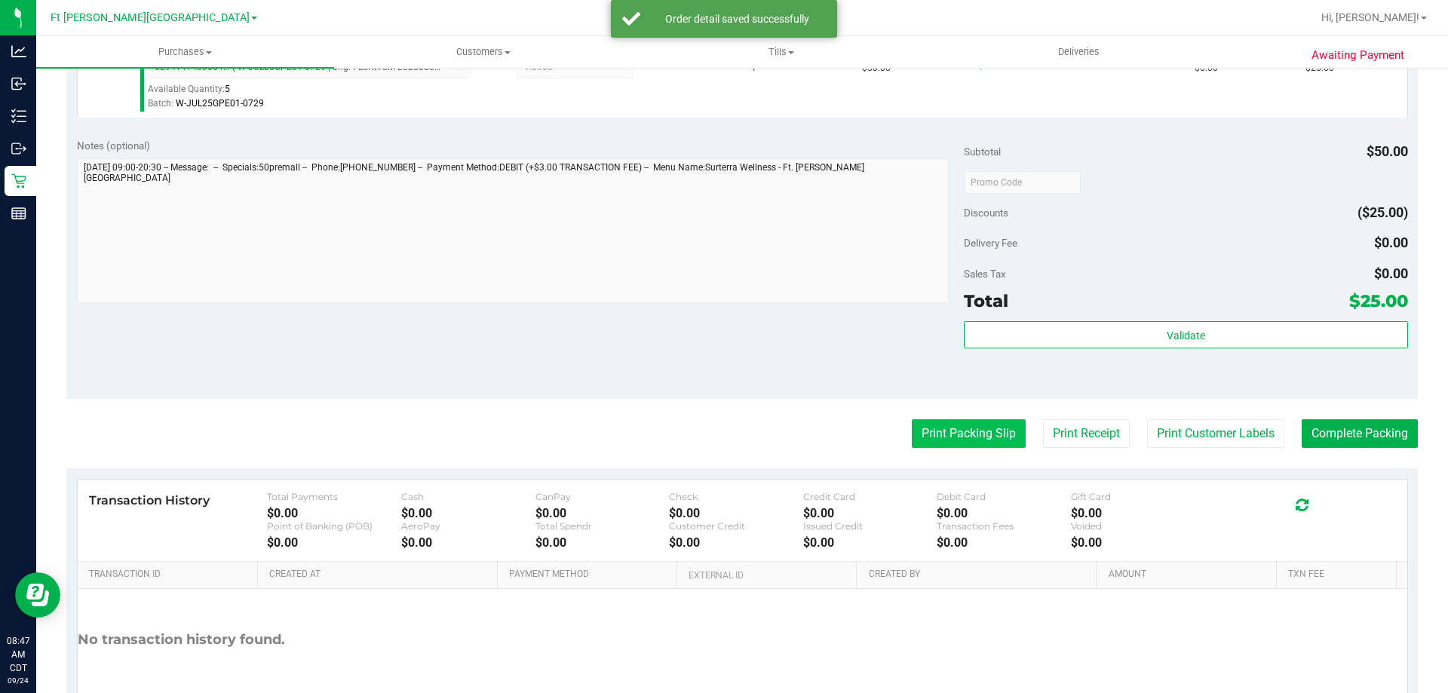
click at [957, 436] on button "Print Packing Slip" at bounding box center [969, 433] width 114 height 29
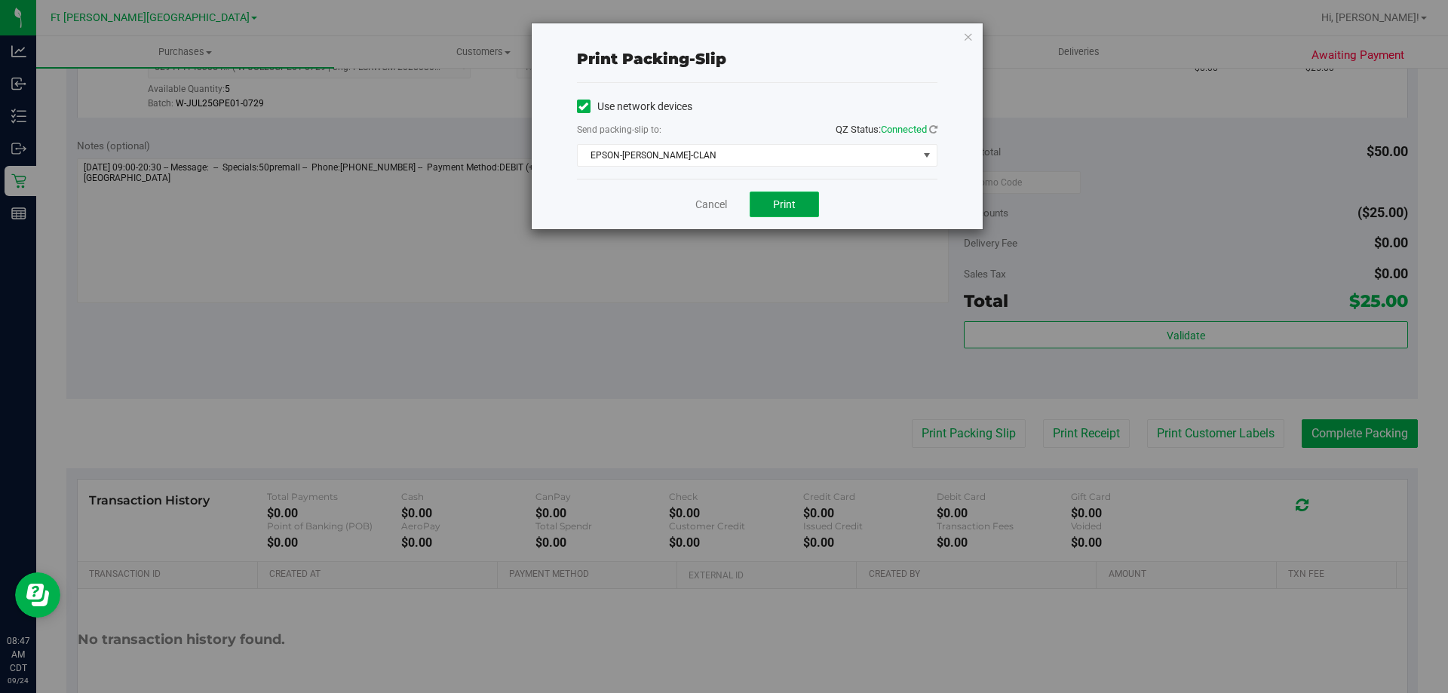
click at [805, 210] on button "Print" at bounding box center [784, 205] width 69 height 26
click at [710, 204] on link "Cancel" at bounding box center [711, 205] width 32 height 16
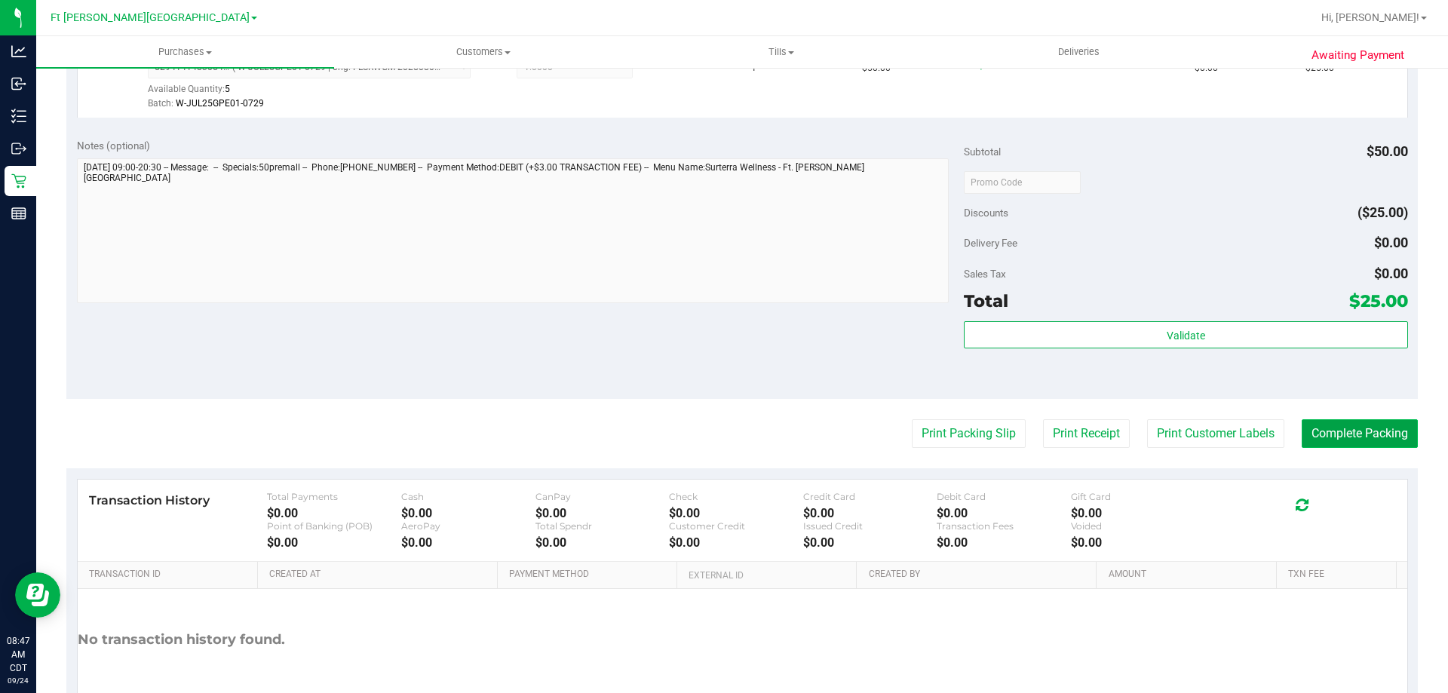
click at [1365, 425] on button "Complete Packing" at bounding box center [1360, 433] width 116 height 29
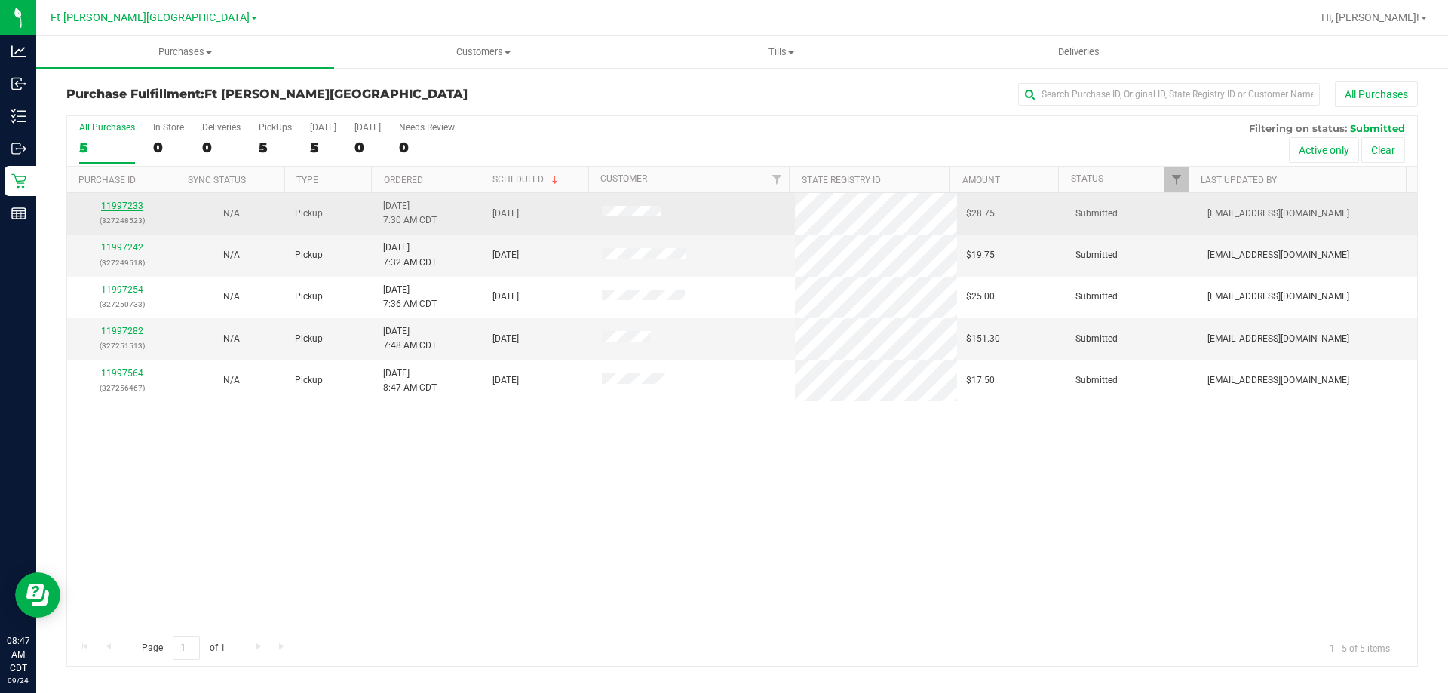
click at [125, 204] on link "11997233" at bounding box center [122, 206] width 42 height 11
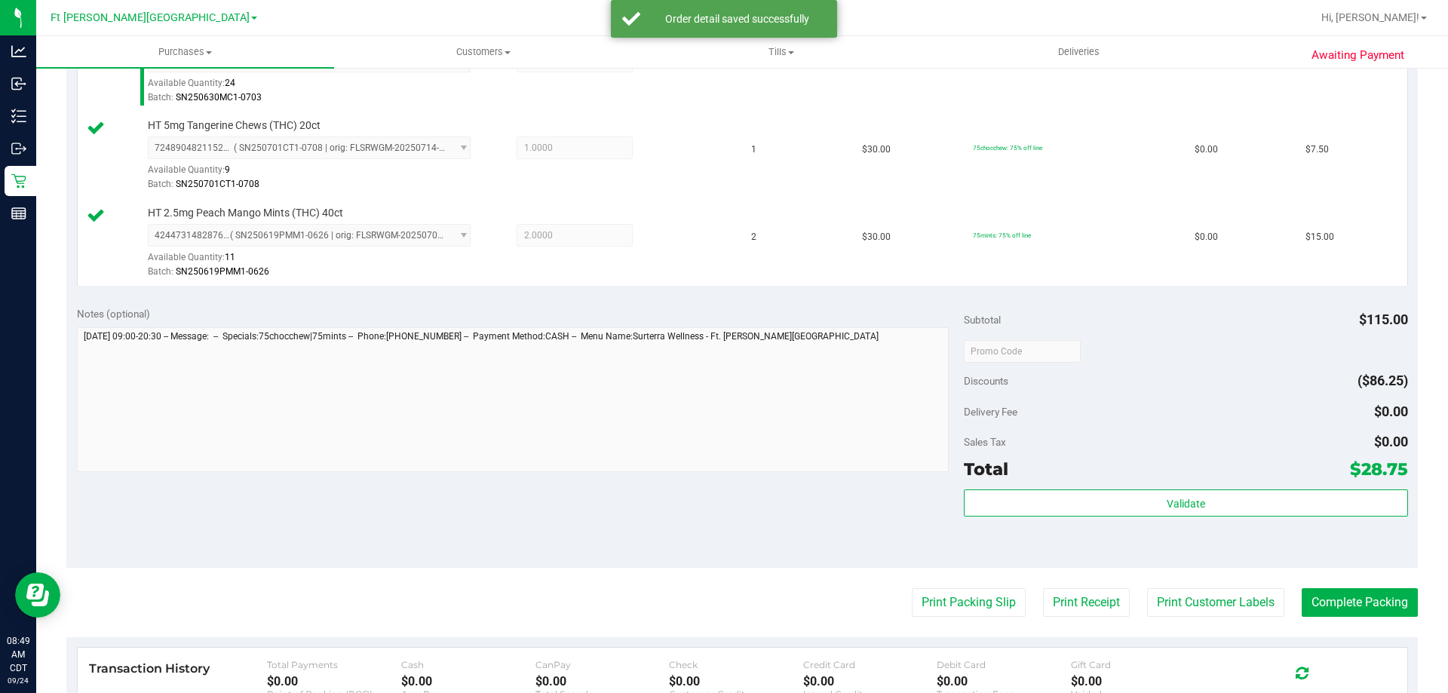
scroll to position [715, 0]
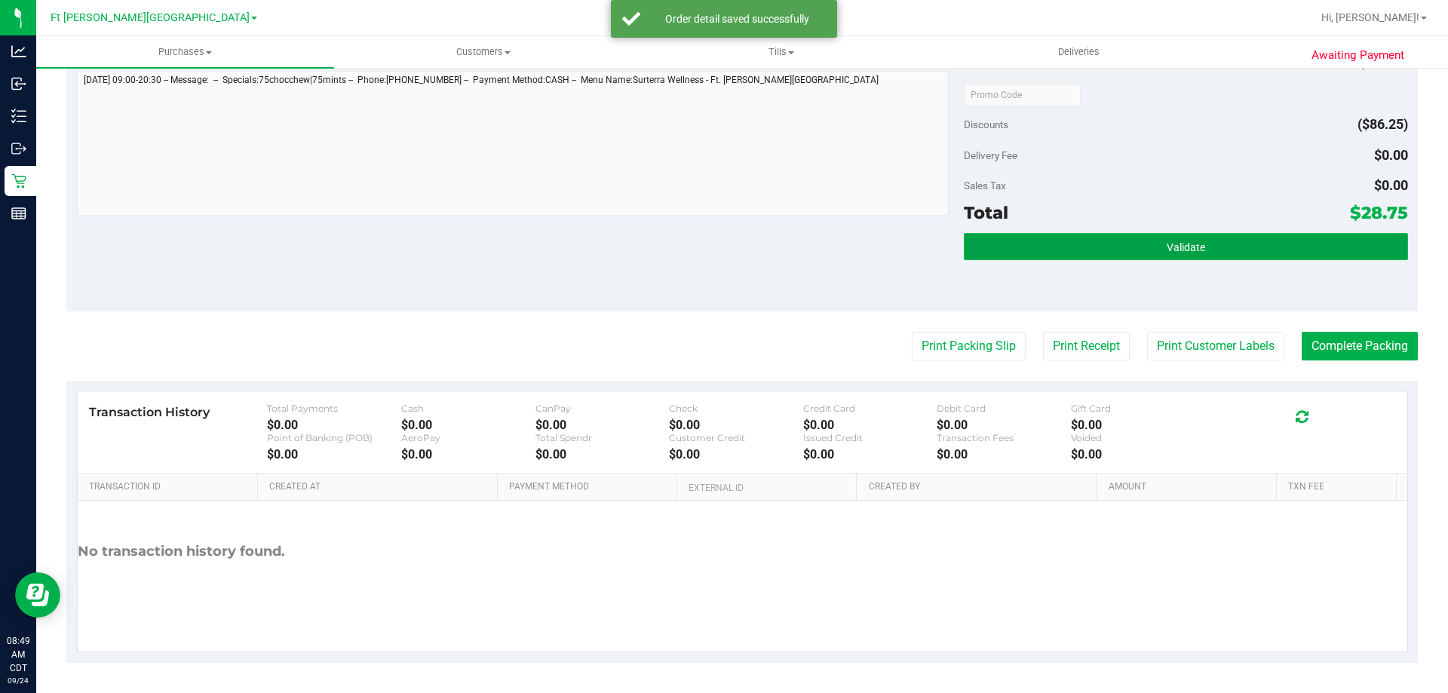
click at [1089, 257] on button "Validate" at bounding box center [1186, 246] width 444 height 27
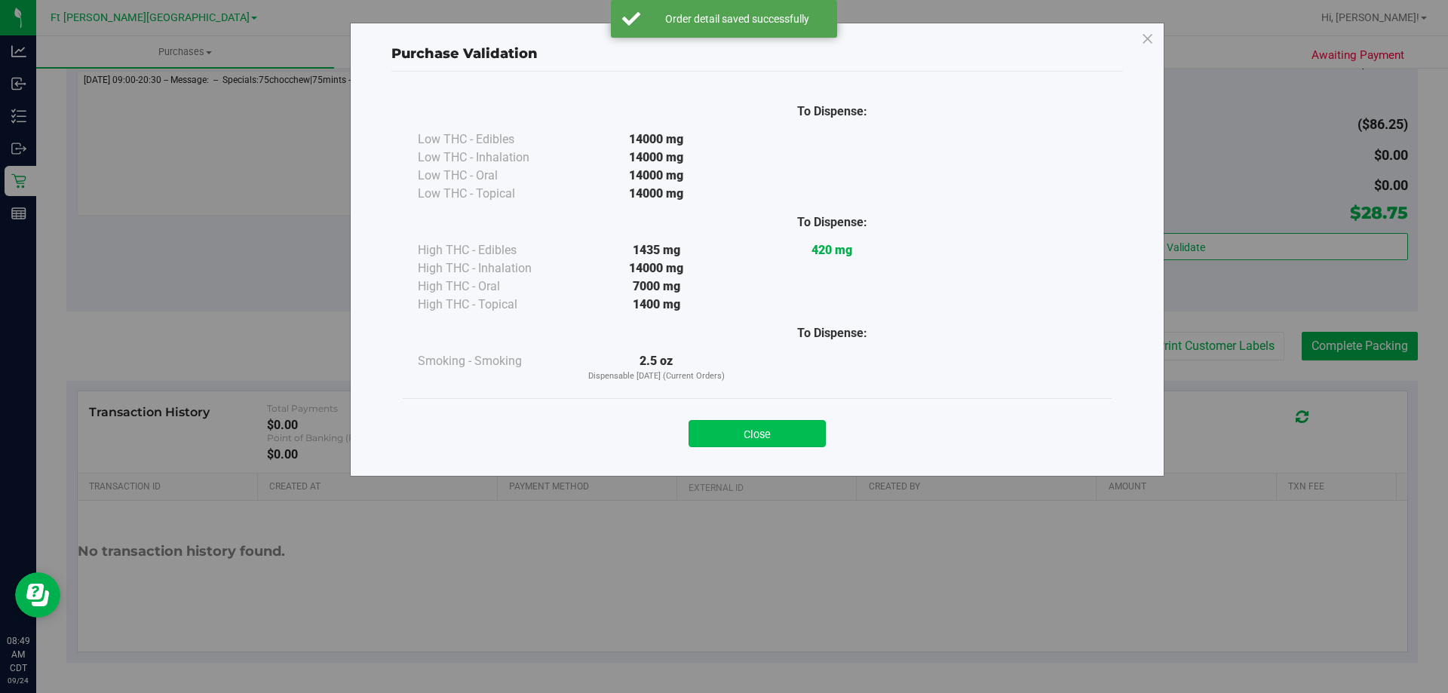
click at [786, 439] on button "Close" at bounding box center [757, 433] width 137 height 27
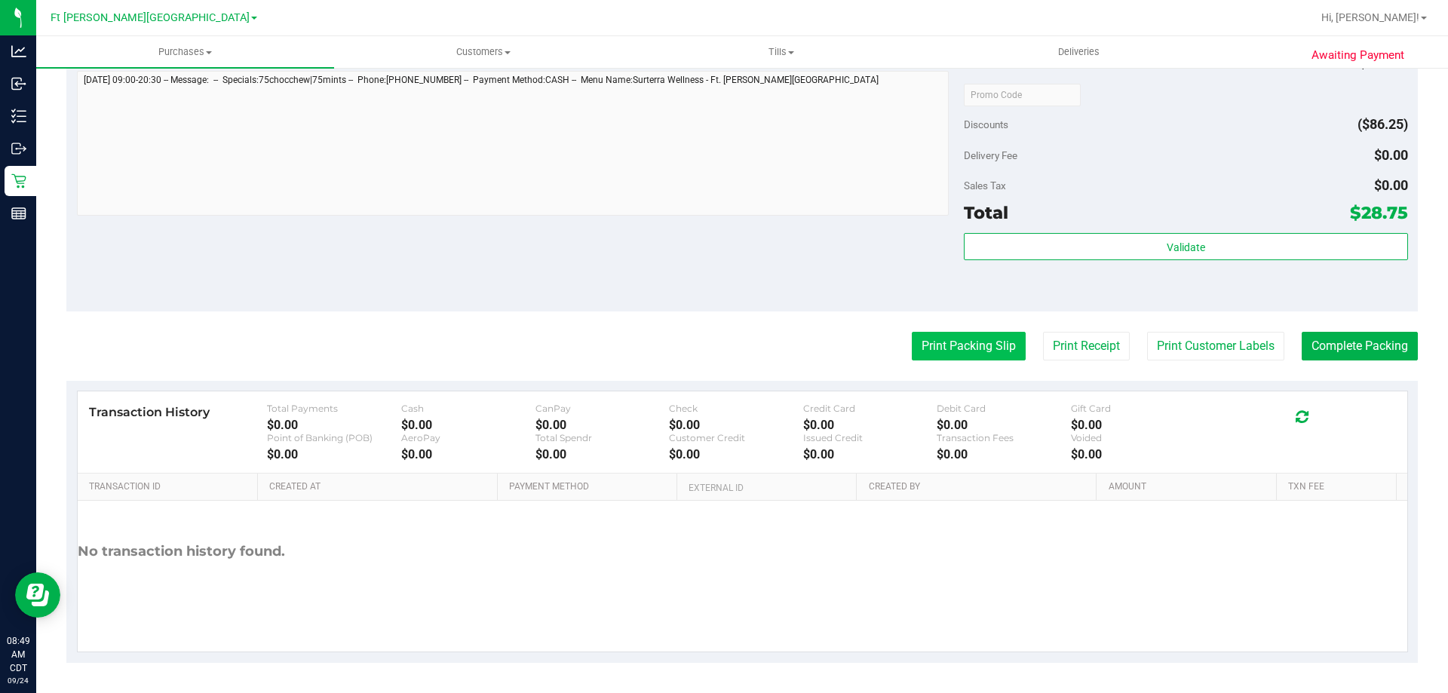
click at [948, 358] on button "Print Packing Slip" at bounding box center [969, 346] width 114 height 29
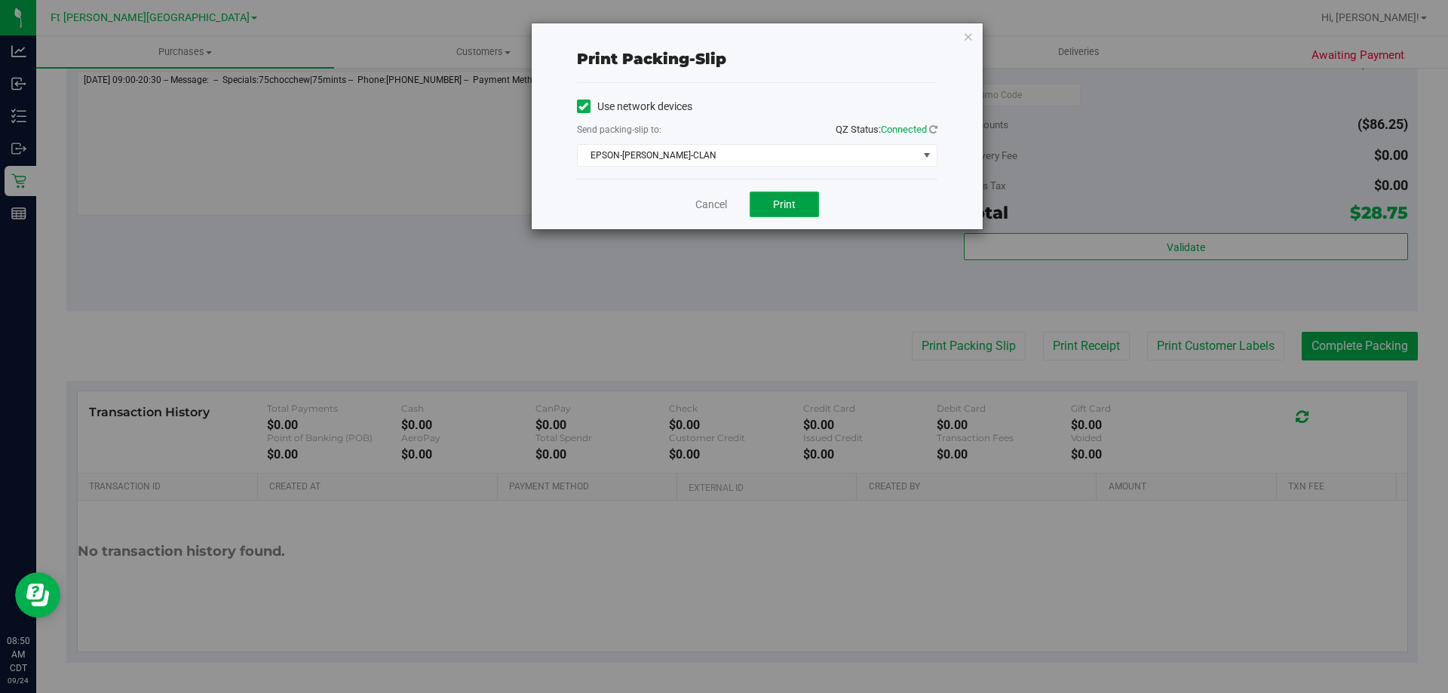
click at [788, 204] on span "Print" at bounding box center [784, 204] width 23 height 12
click at [704, 210] on link "Cancel" at bounding box center [711, 205] width 32 height 16
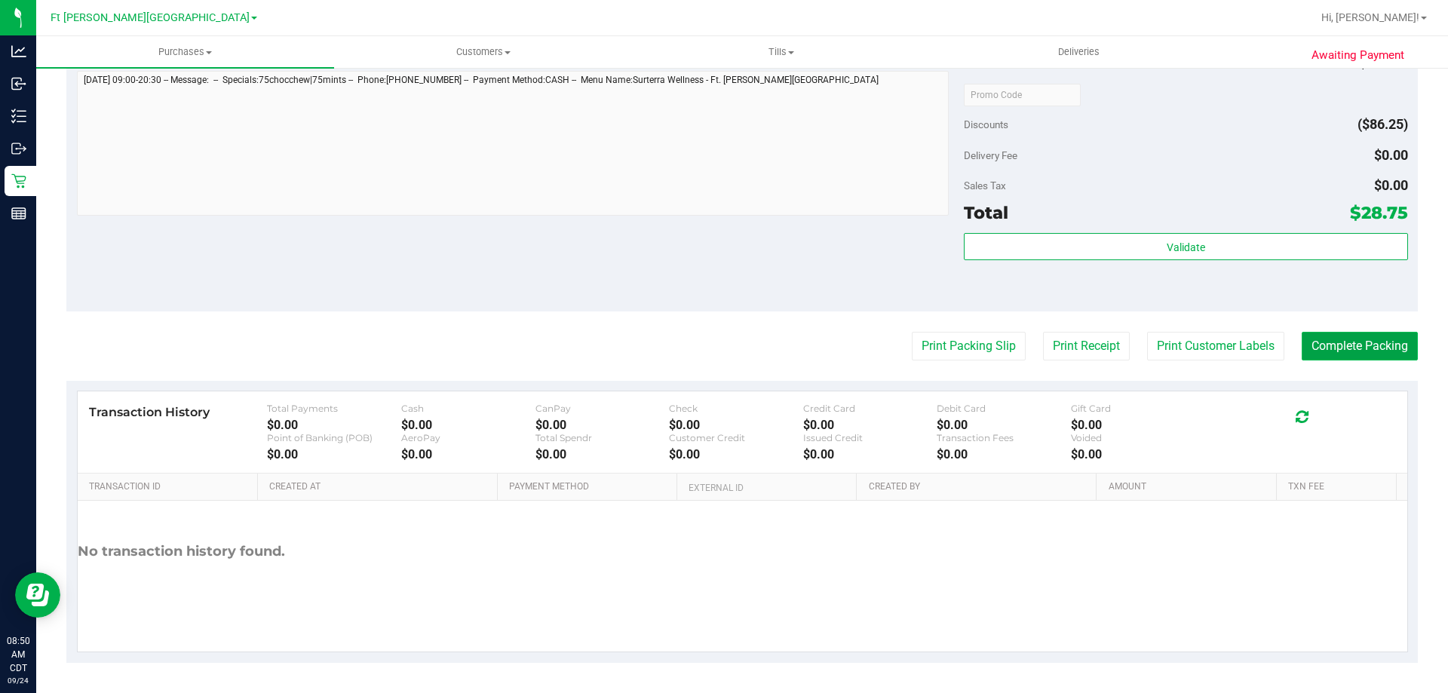
click at [1355, 345] on button "Complete Packing" at bounding box center [1360, 346] width 116 height 29
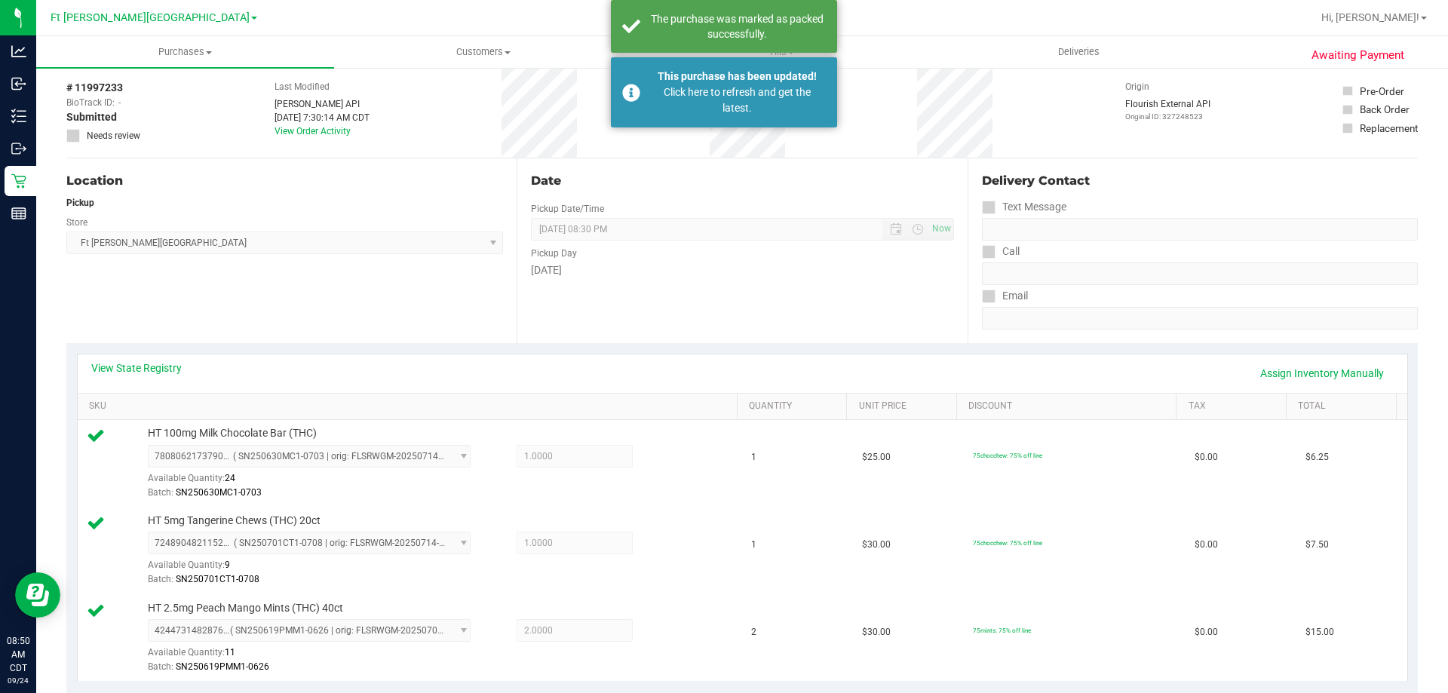
scroll to position [0, 0]
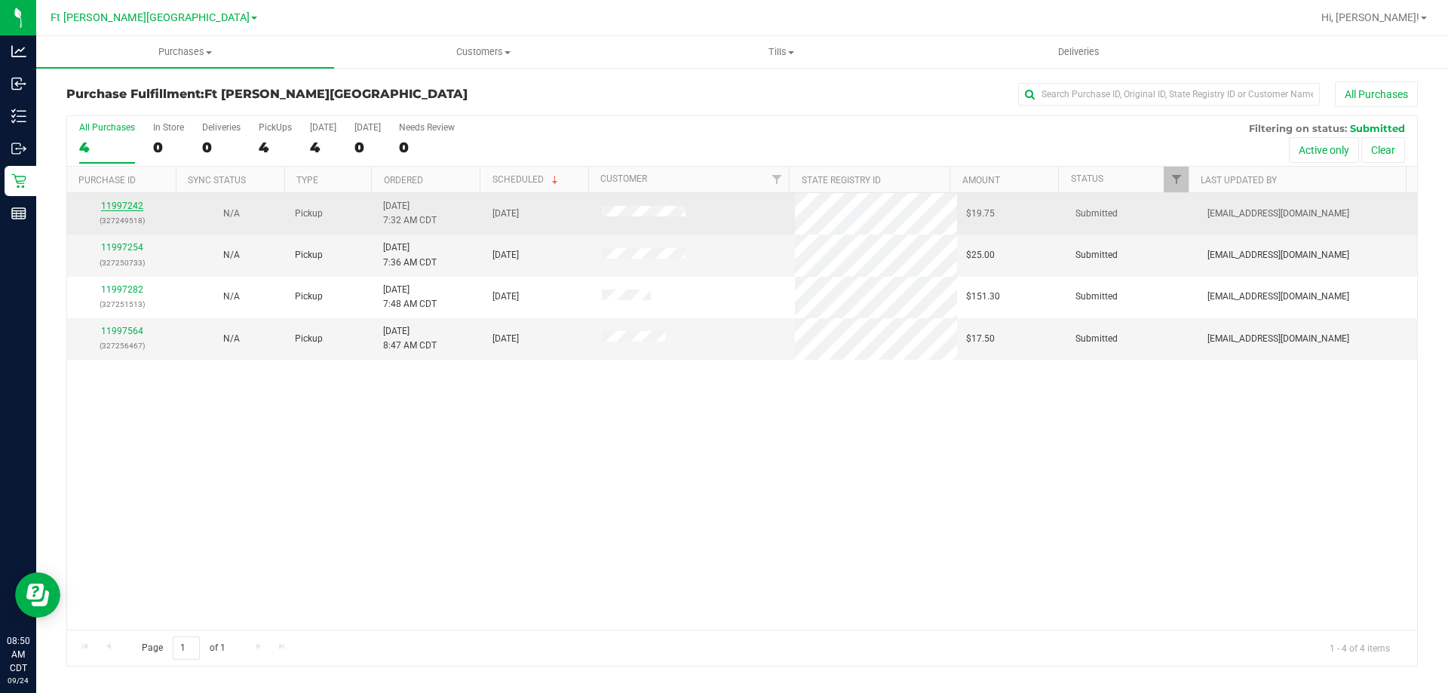
click at [134, 204] on link "11997242" at bounding box center [122, 206] width 42 height 11
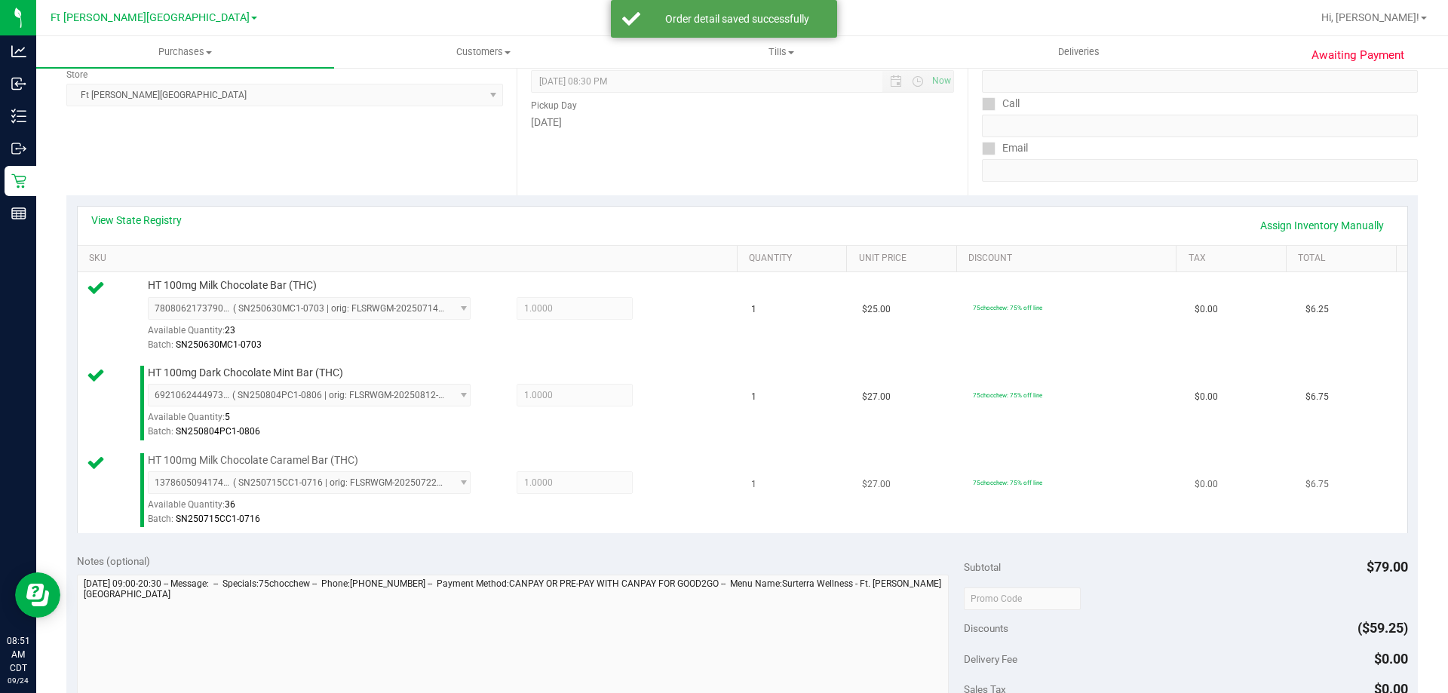
scroll to position [456, 0]
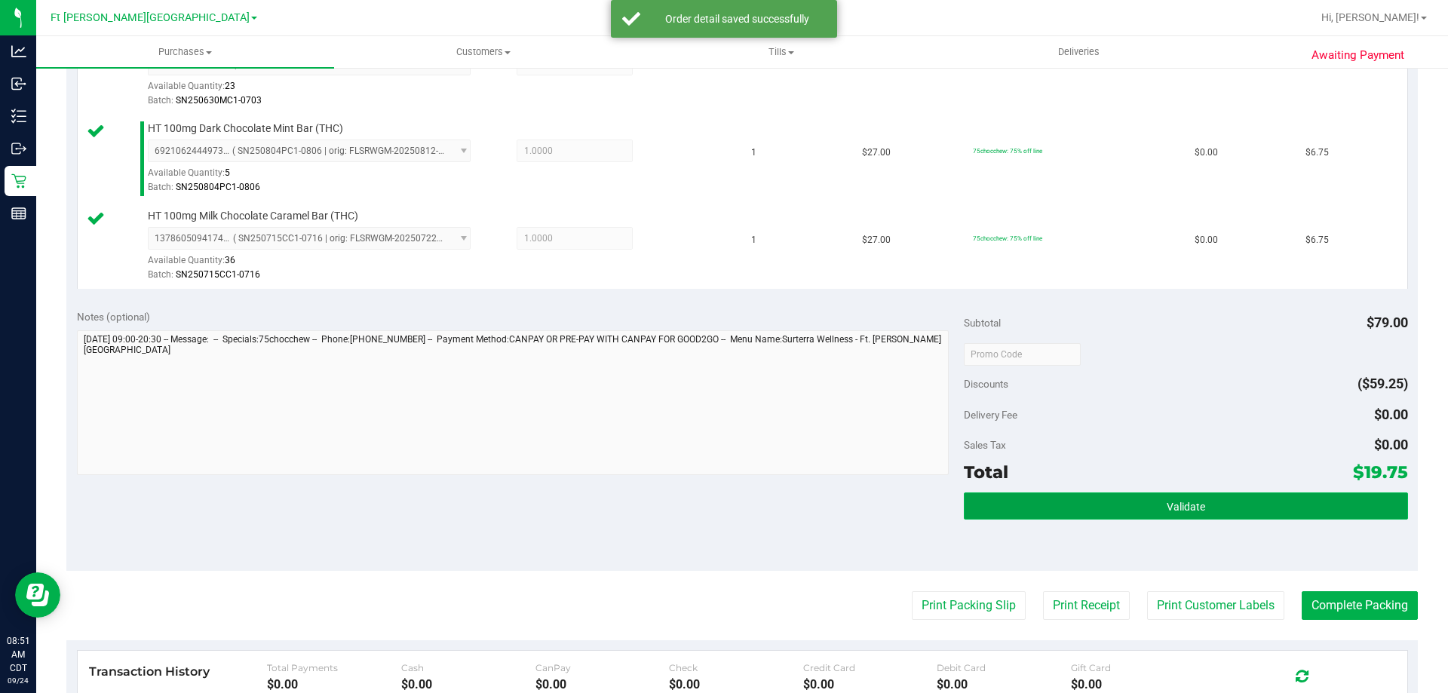
click at [1104, 511] on button "Validate" at bounding box center [1186, 506] width 444 height 27
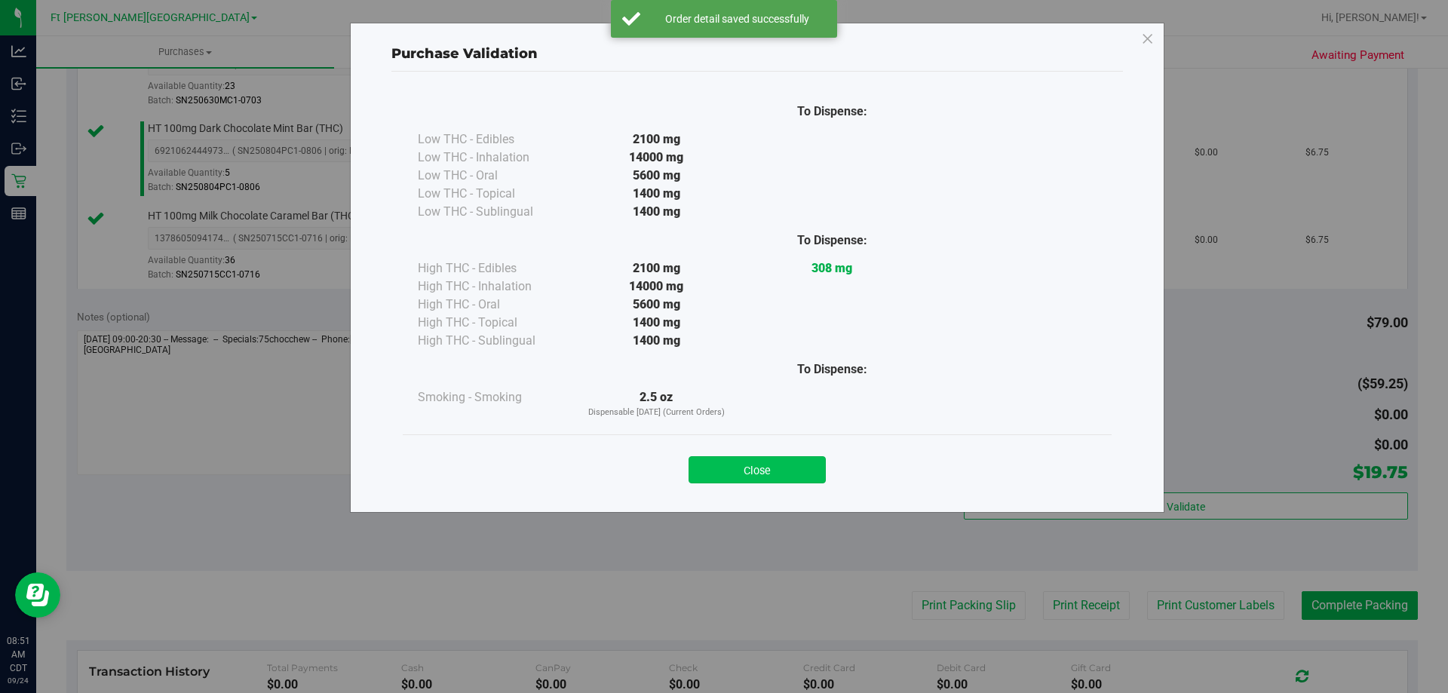
click at [788, 474] on button "Close" at bounding box center [757, 469] width 137 height 27
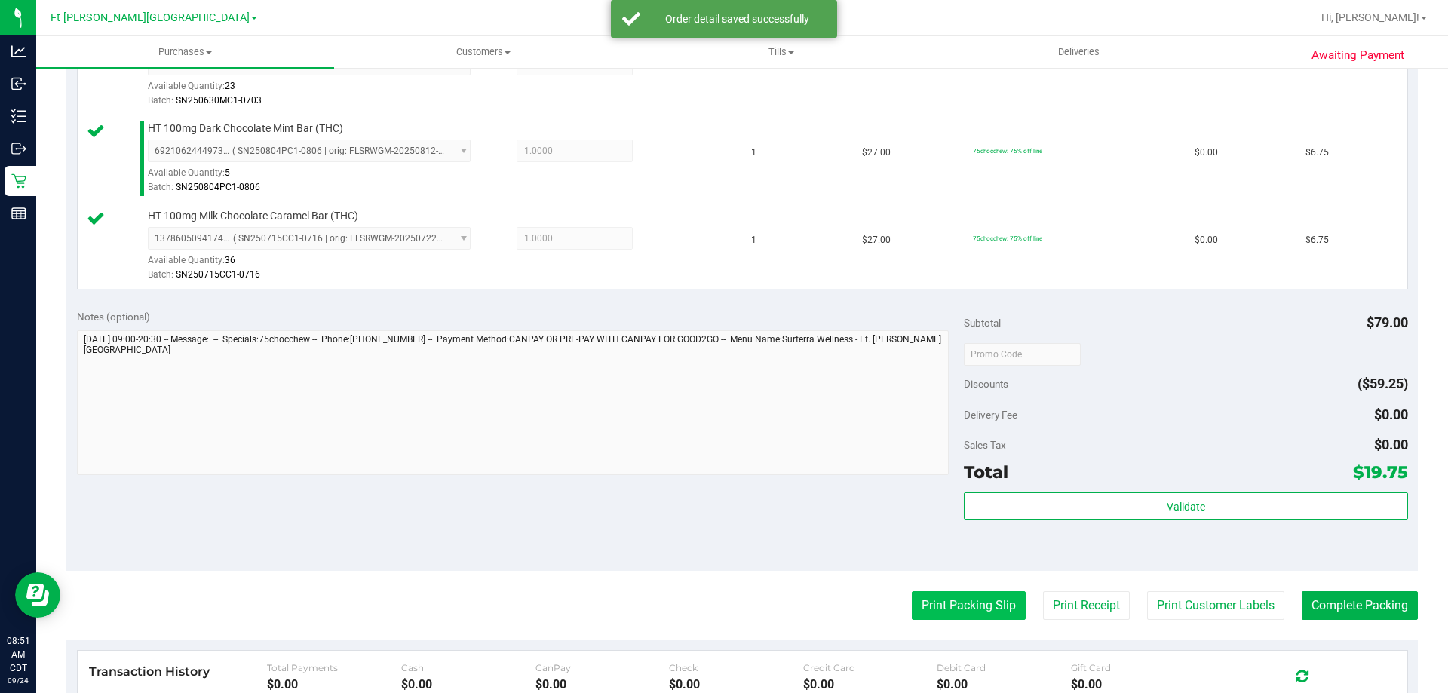
click at [935, 597] on button "Print Packing Slip" at bounding box center [969, 605] width 114 height 29
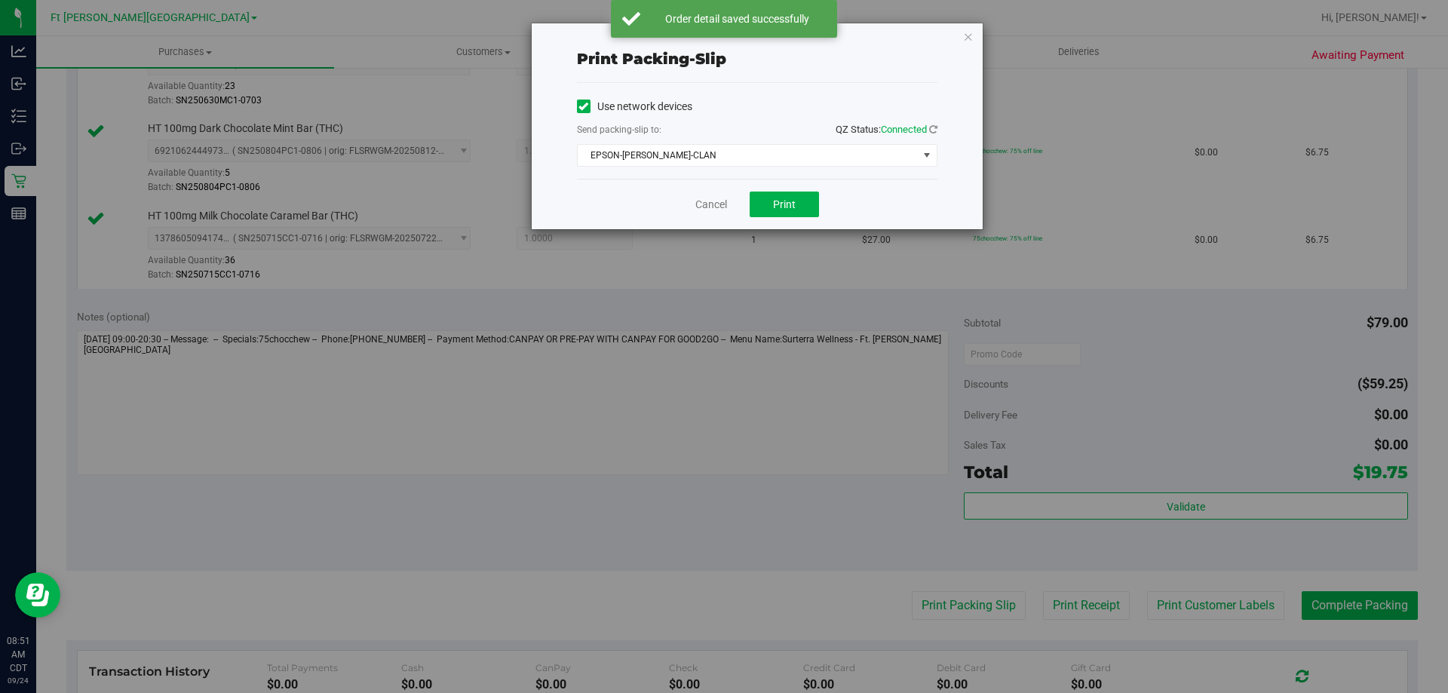
click at [769, 180] on div "Cancel Print" at bounding box center [757, 204] width 361 height 51
click at [782, 215] on button "Print" at bounding box center [784, 205] width 69 height 26
click at [788, 186] on div "Cancel Print" at bounding box center [757, 204] width 361 height 51
click at [731, 208] on div "Cancel Print" at bounding box center [757, 204] width 361 height 51
click at [726, 208] on link "Cancel" at bounding box center [711, 205] width 32 height 16
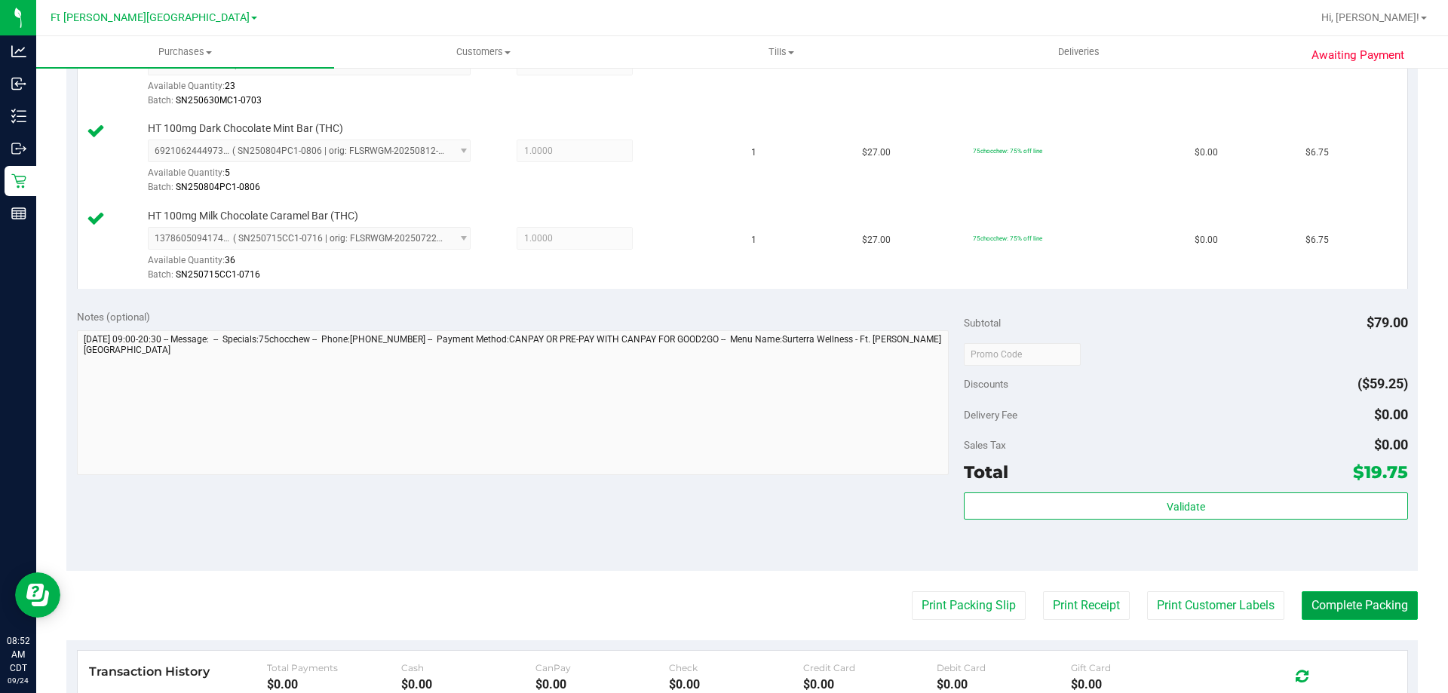
click at [1339, 597] on button "Complete Packing" at bounding box center [1360, 605] width 116 height 29
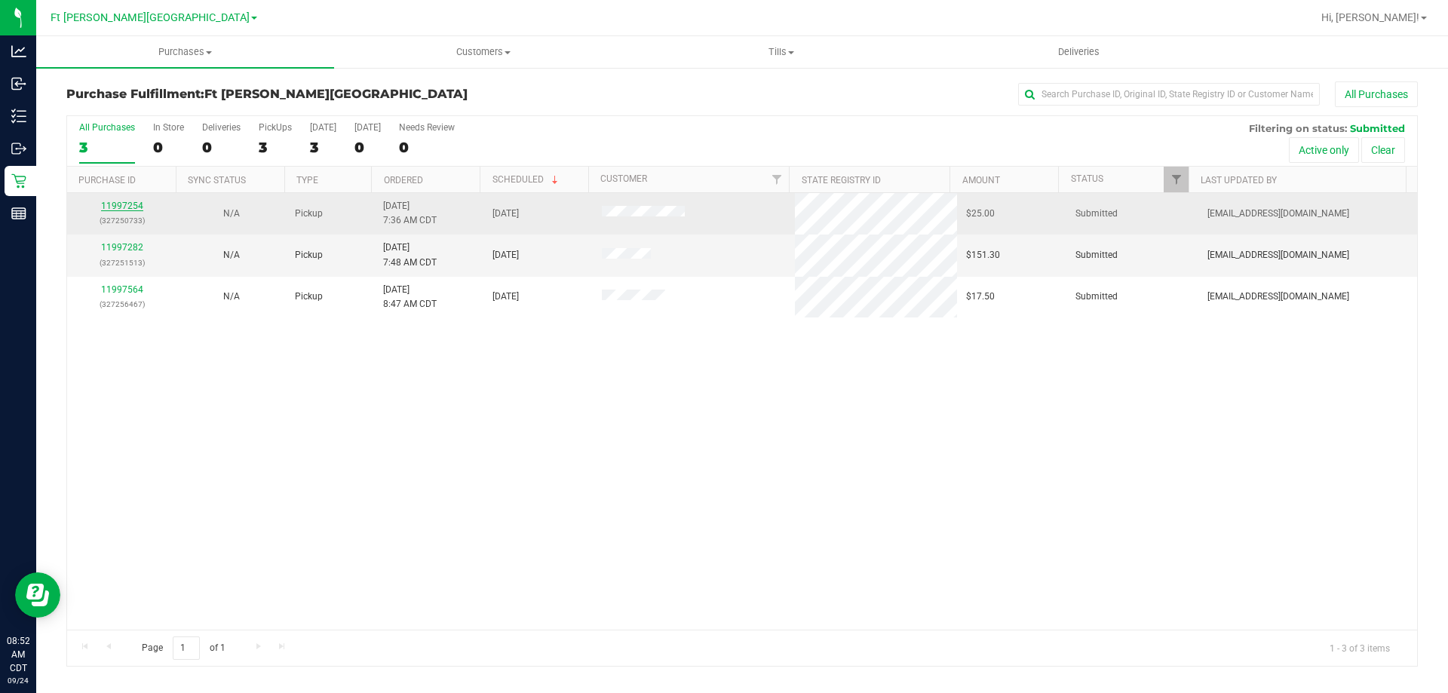
click at [134, 209] on link "11997254" at bounding box center [122, 206] width 42 height 11
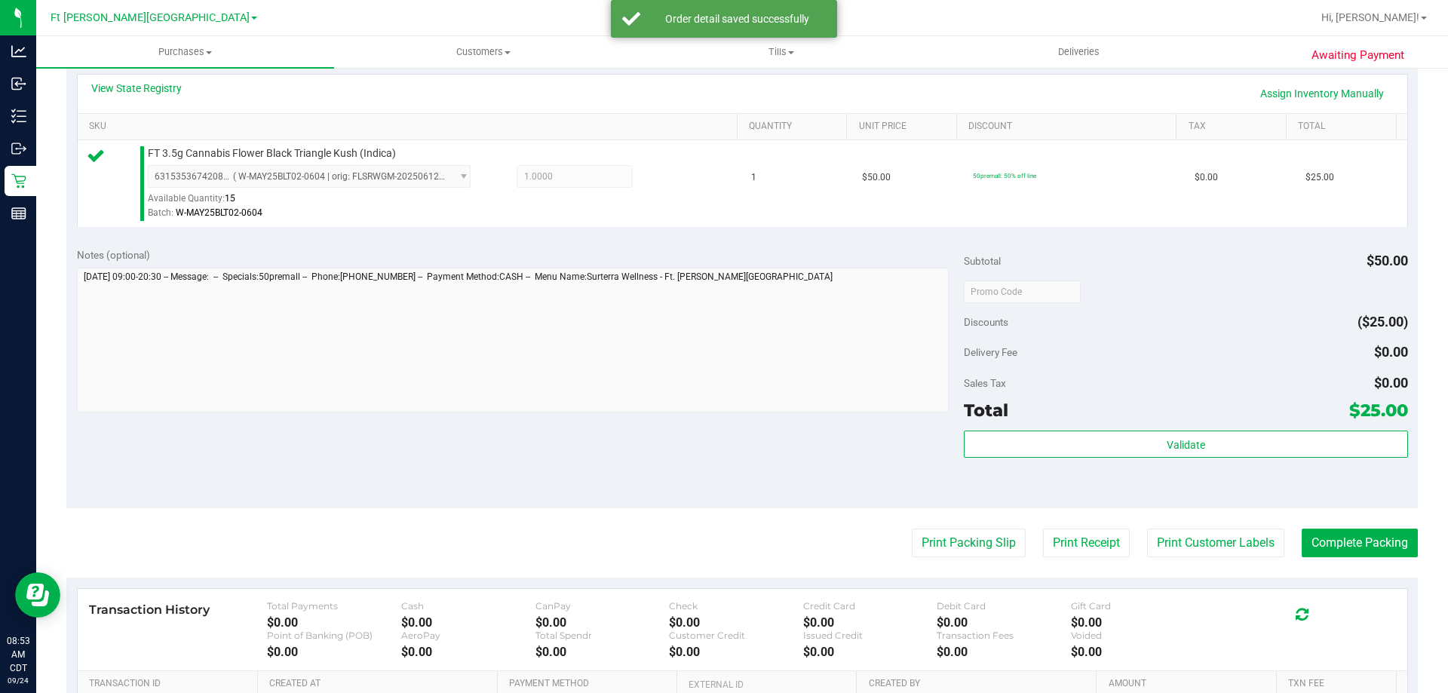
scroll to position [540, 0]
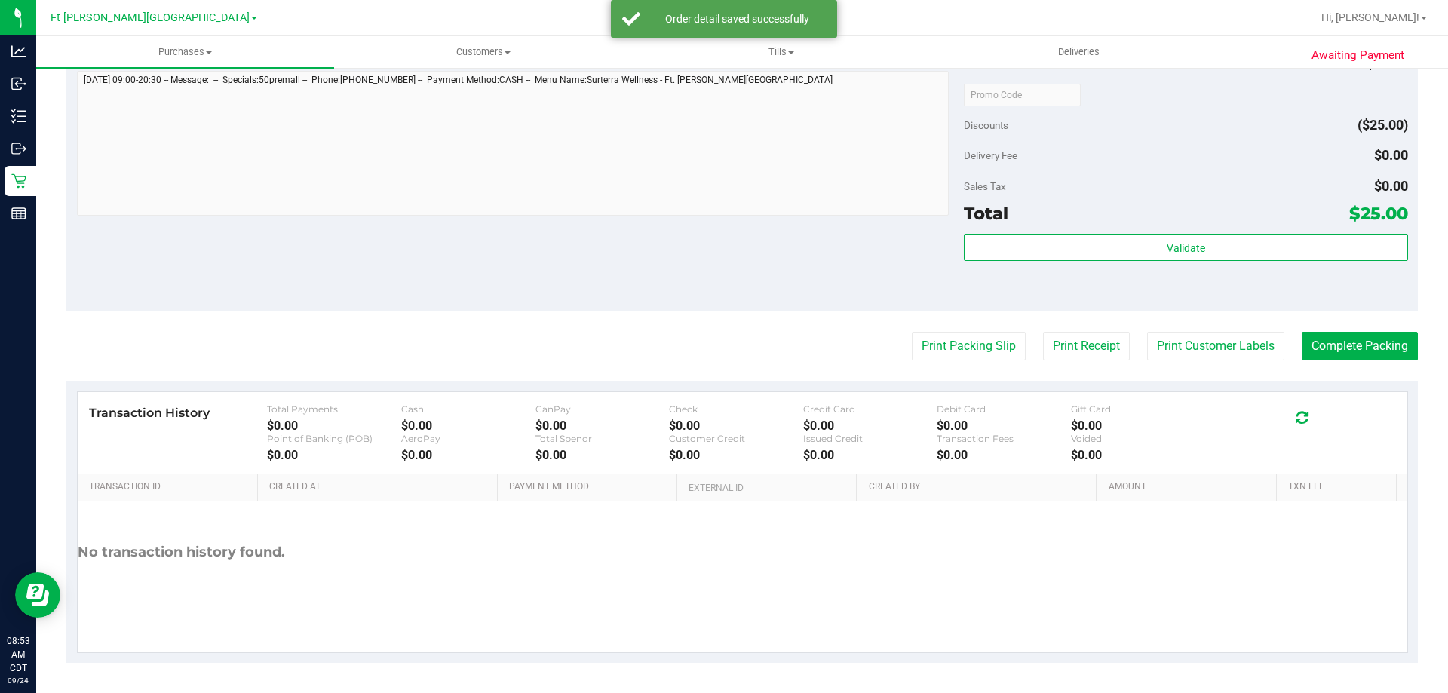
click at [1054, 262] on div "Validate" at bounding box center [1186, 268] width 444 height 68
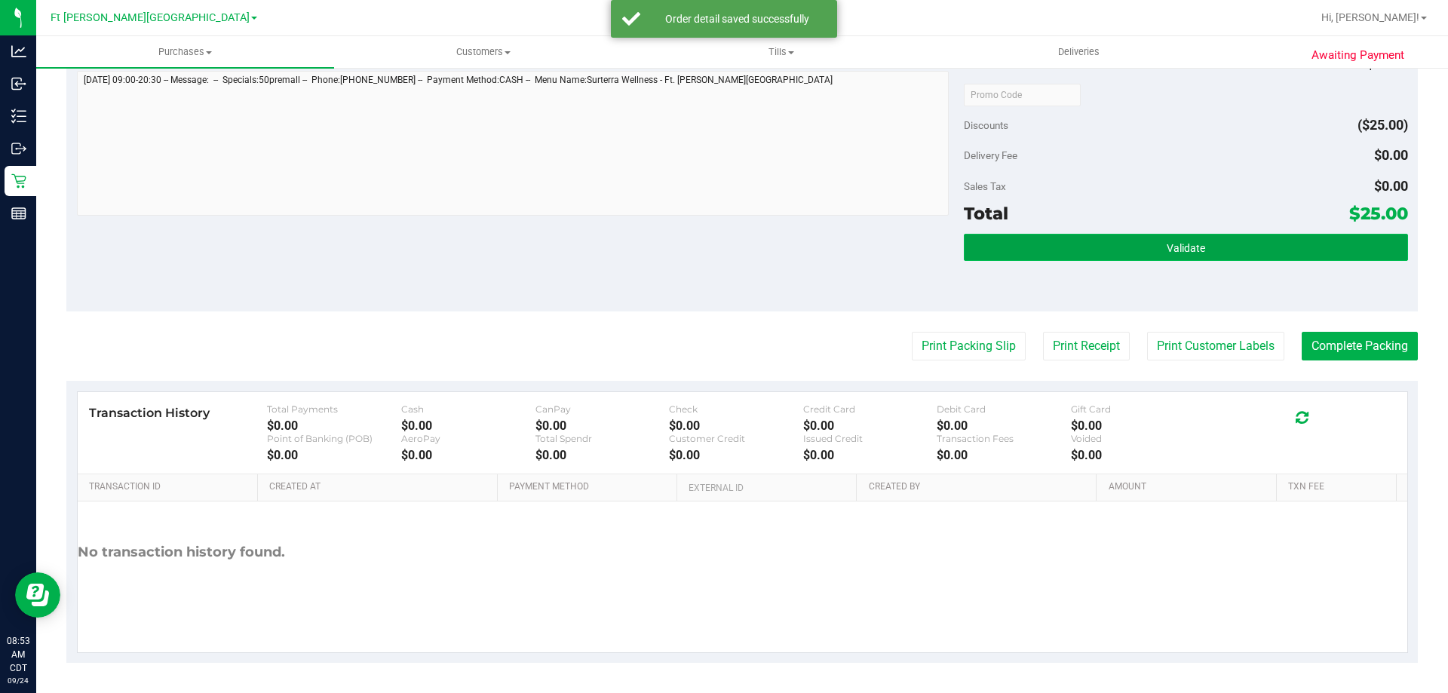
click at [1067, 242] on button "Validate" at bounding box center [1186, 247] width 444 height 27
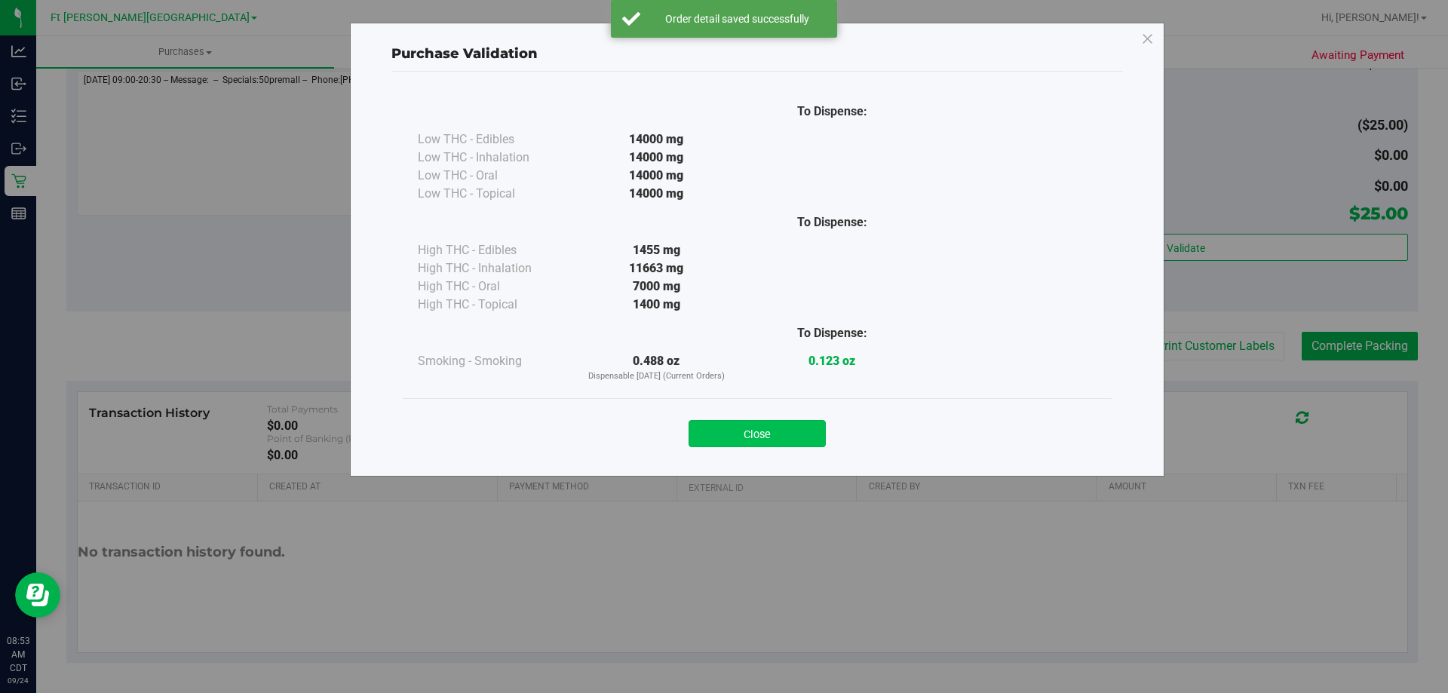
click at [777, 443] on button "Close" at bounding box center [757, 433] width 137 height 27
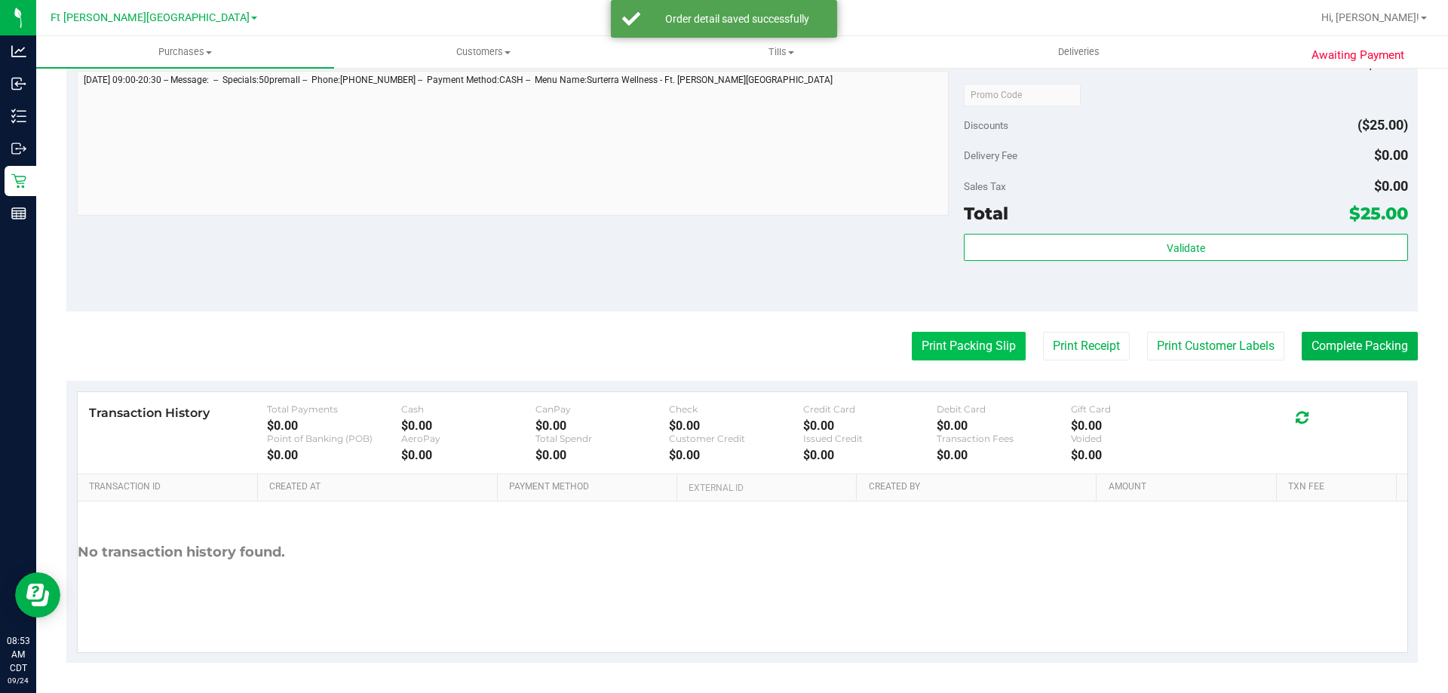
click at [973, 342] on button "Print Packing Slip" at bounding box center [969, 346] width 114 height 29
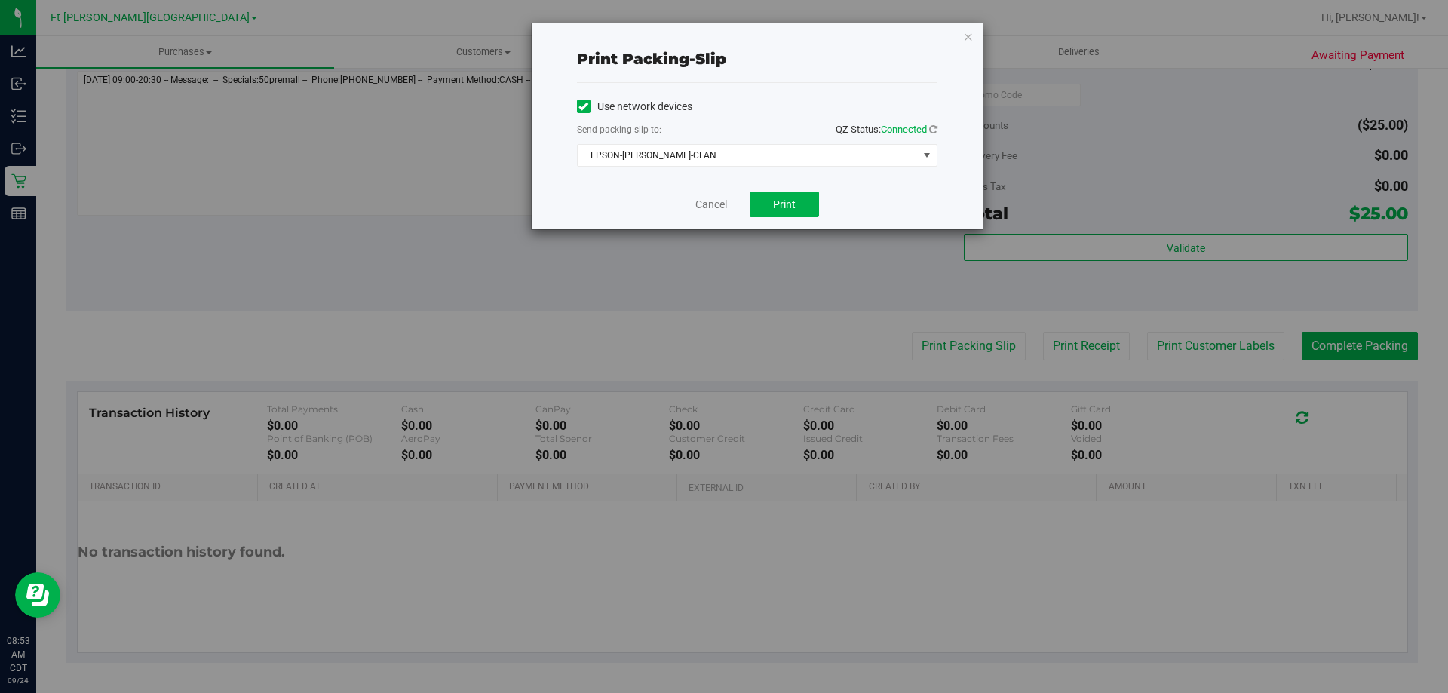
click at [817, 226] on div "Cancel Print" at bounding box center [757, 204] width 361 height 51
click at [808, 213] on button "Print" at bounding box center [784, 205] width 69 height 26
click at [723, 211] on link "Cancel" at bounding box center [711, 205] width 32 height 16
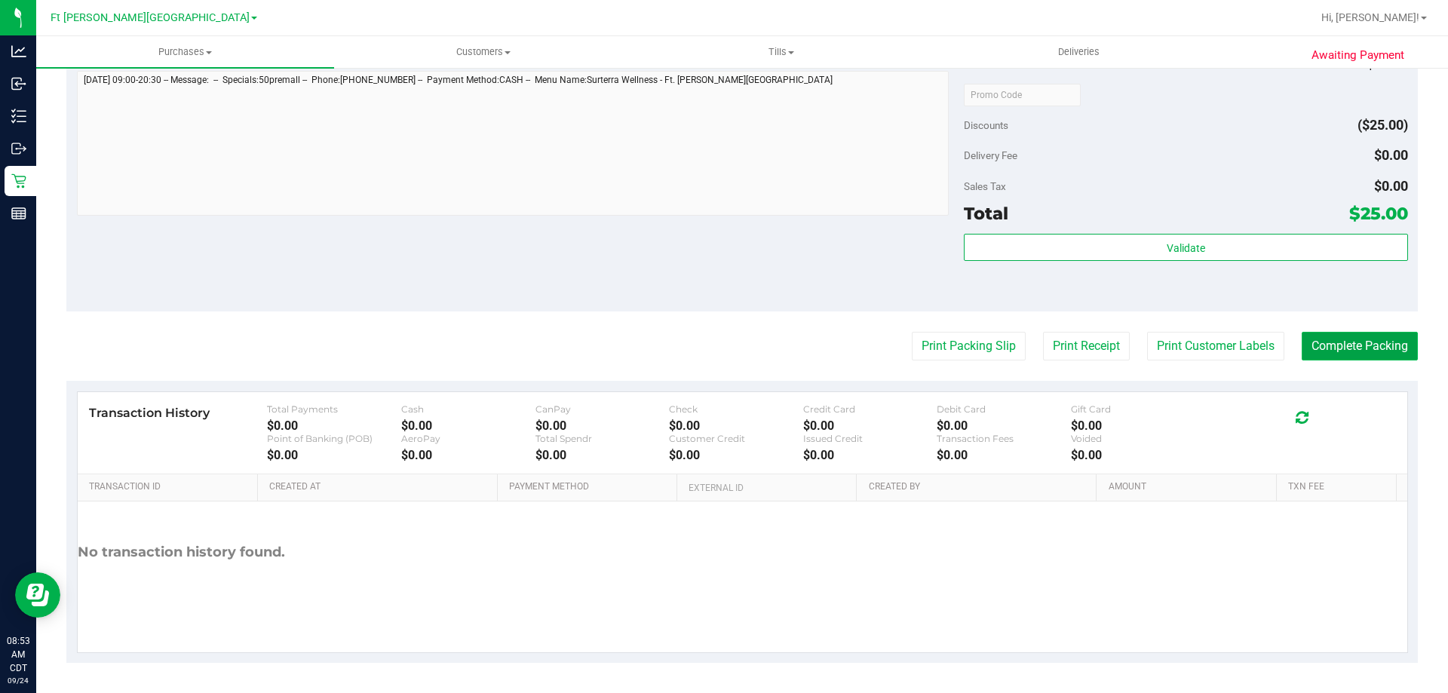
click at [1326, 354] on button "Complete Packing" at bounding box center [1360, 346] width 116 height 29
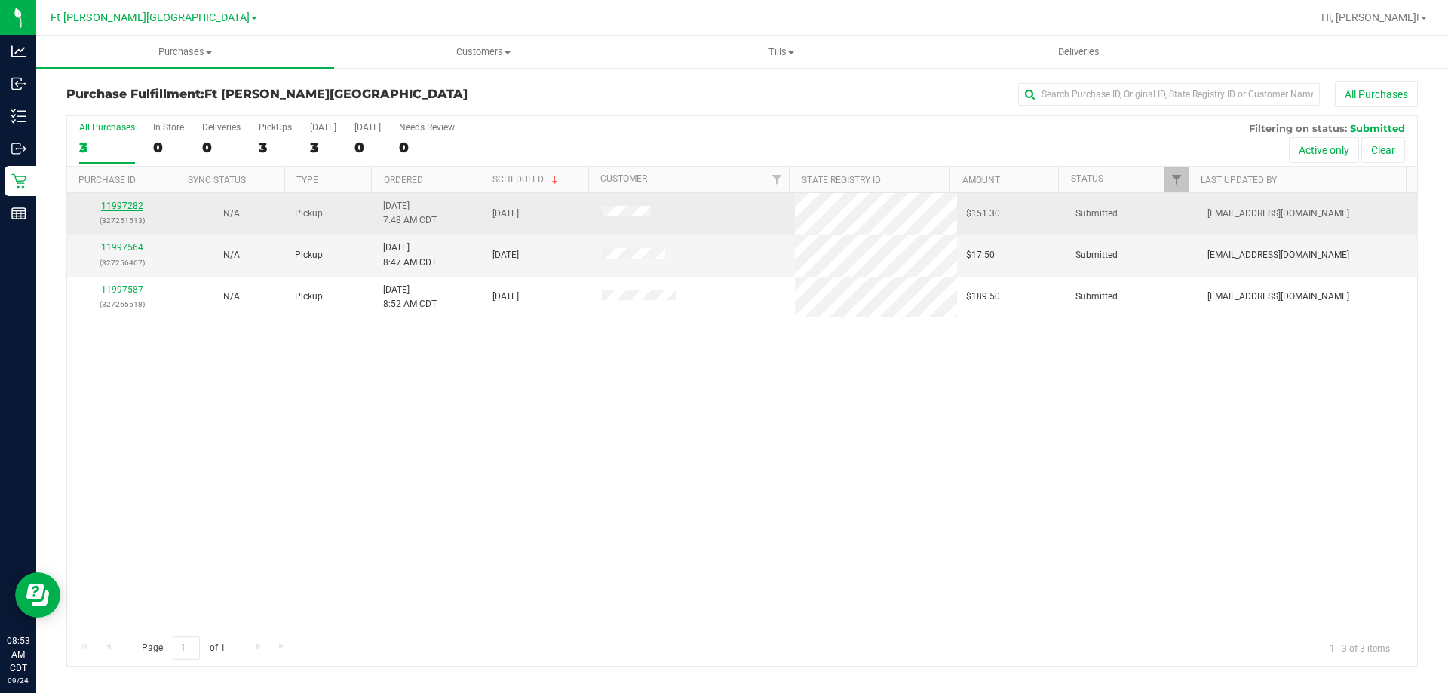
click at [116, 208] on link "11997282" at bounding box center [122, 206] width 42 height 11
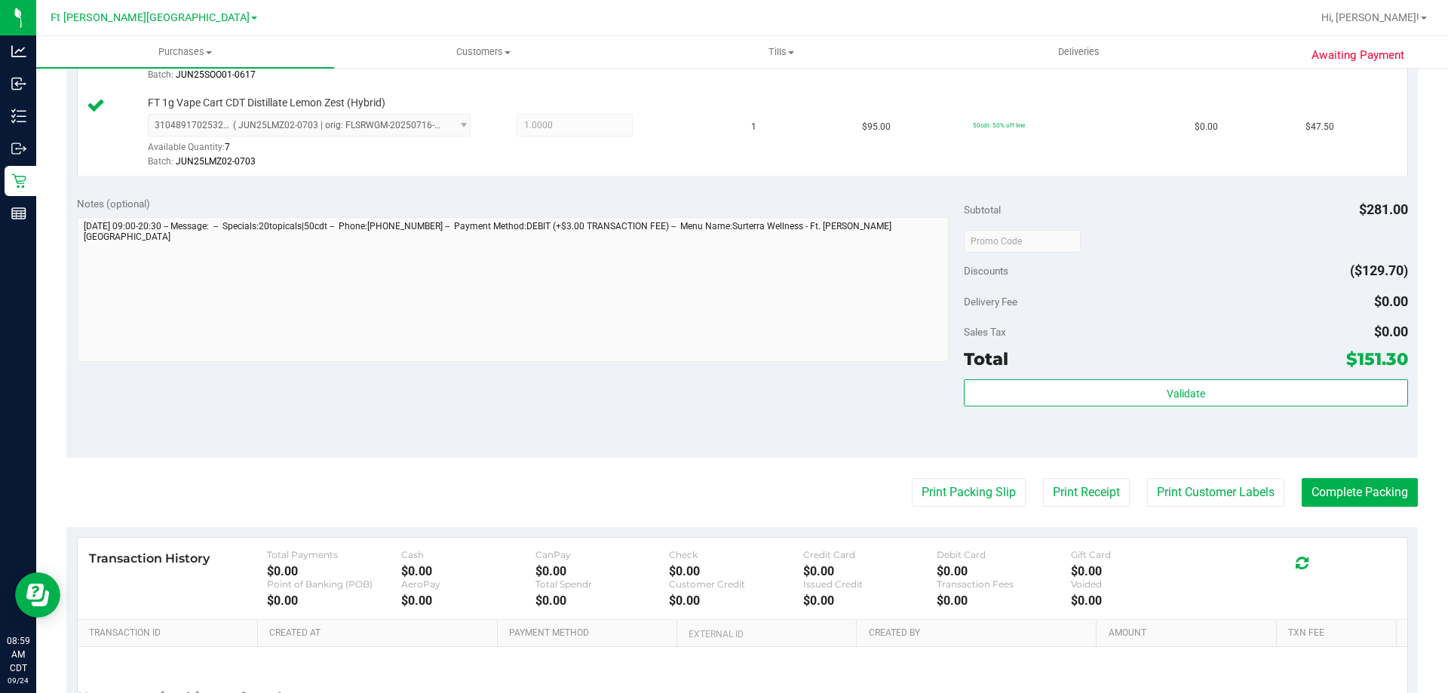
scroll to position [754, 0]
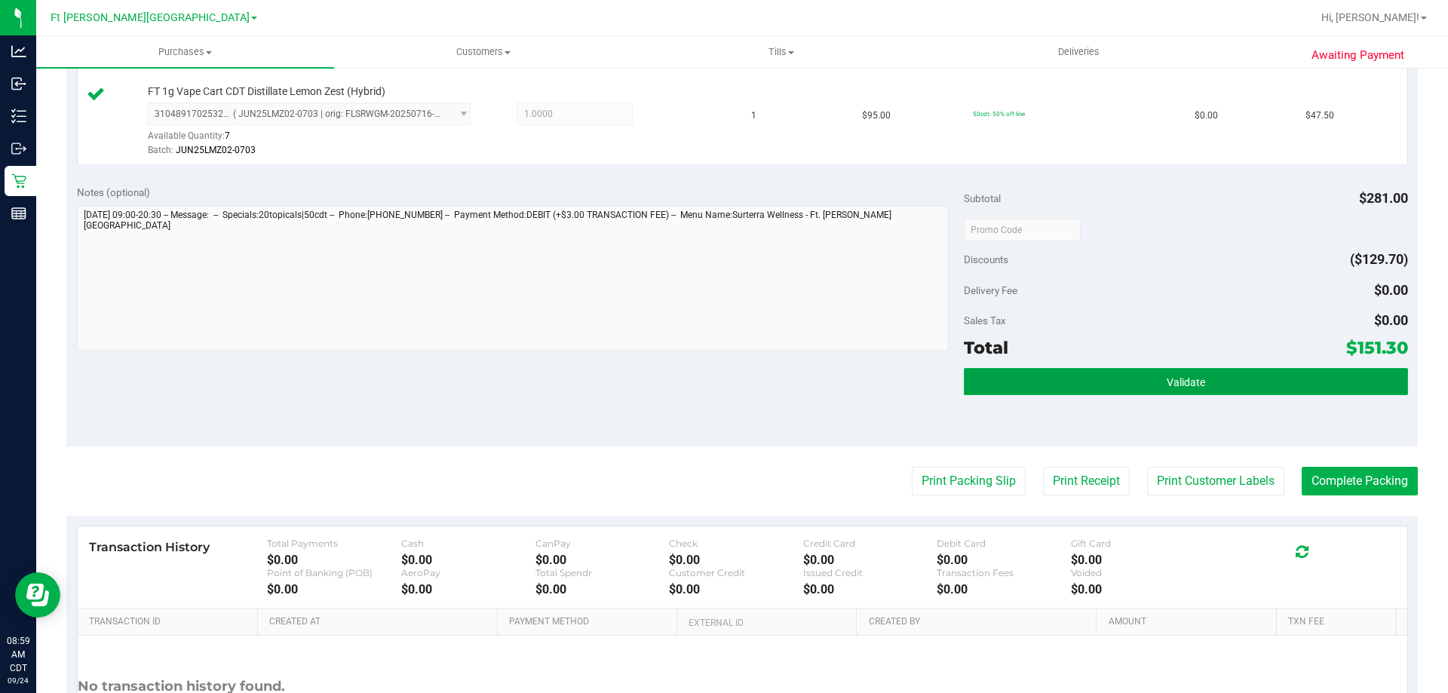
click at [1073, 370] on button "Validate" at bounding box center [1186, 381] width 444 height 27
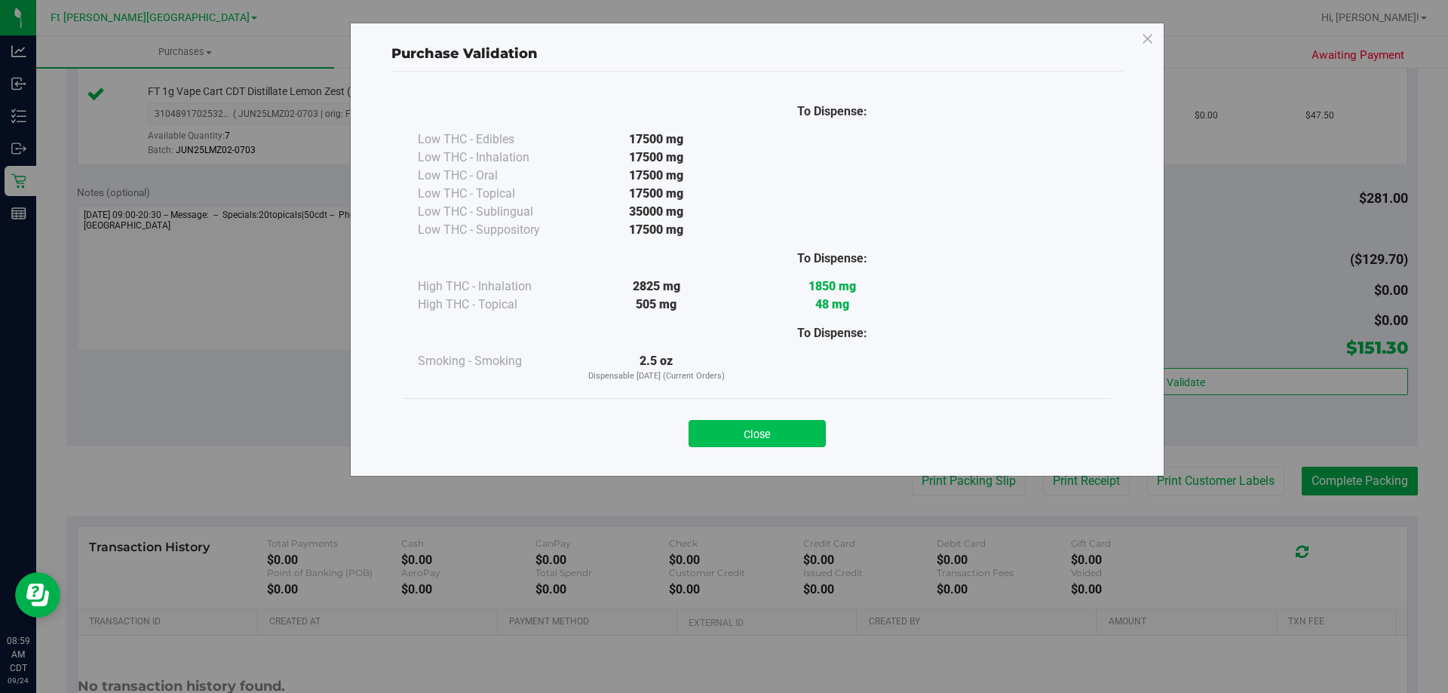
click at [794, 431] on button "Close" at bounding box center [757, 433] width 137 height 27
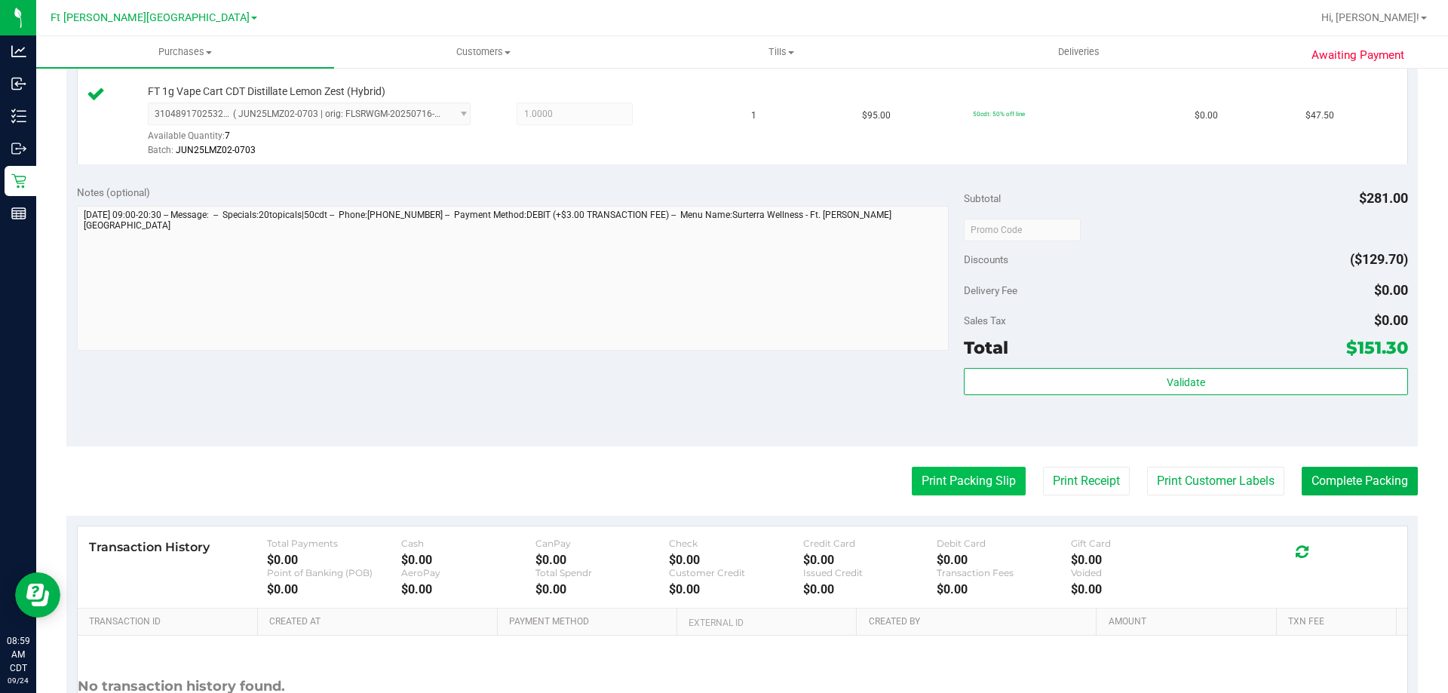
click at [959, 487] on button "Print Packing Slip" at bounding box center [969, 481] width 114 height 29
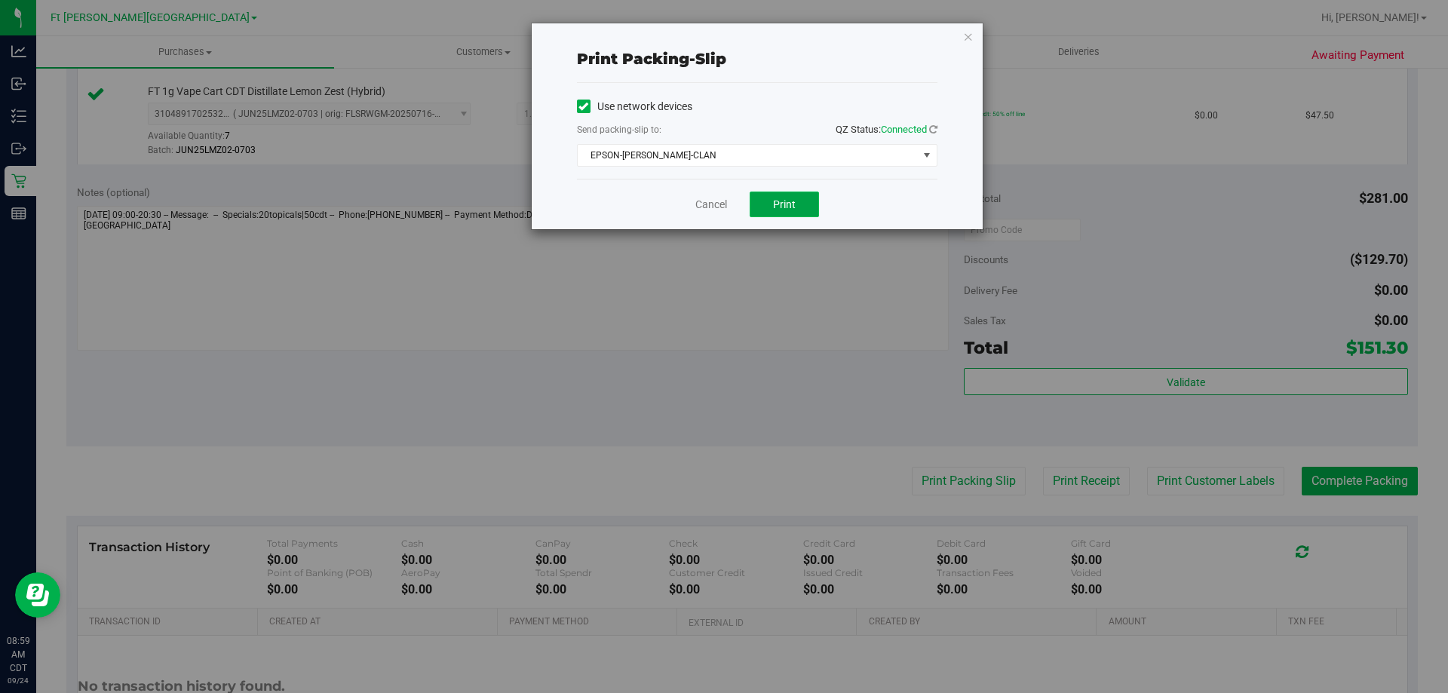
click at [769, 202] on button "Print" at bounding box center [784, 205] width 69 height 26
click at [706, 202] on link "Cancel" at bounding box center [711, 205] width 32 height 16
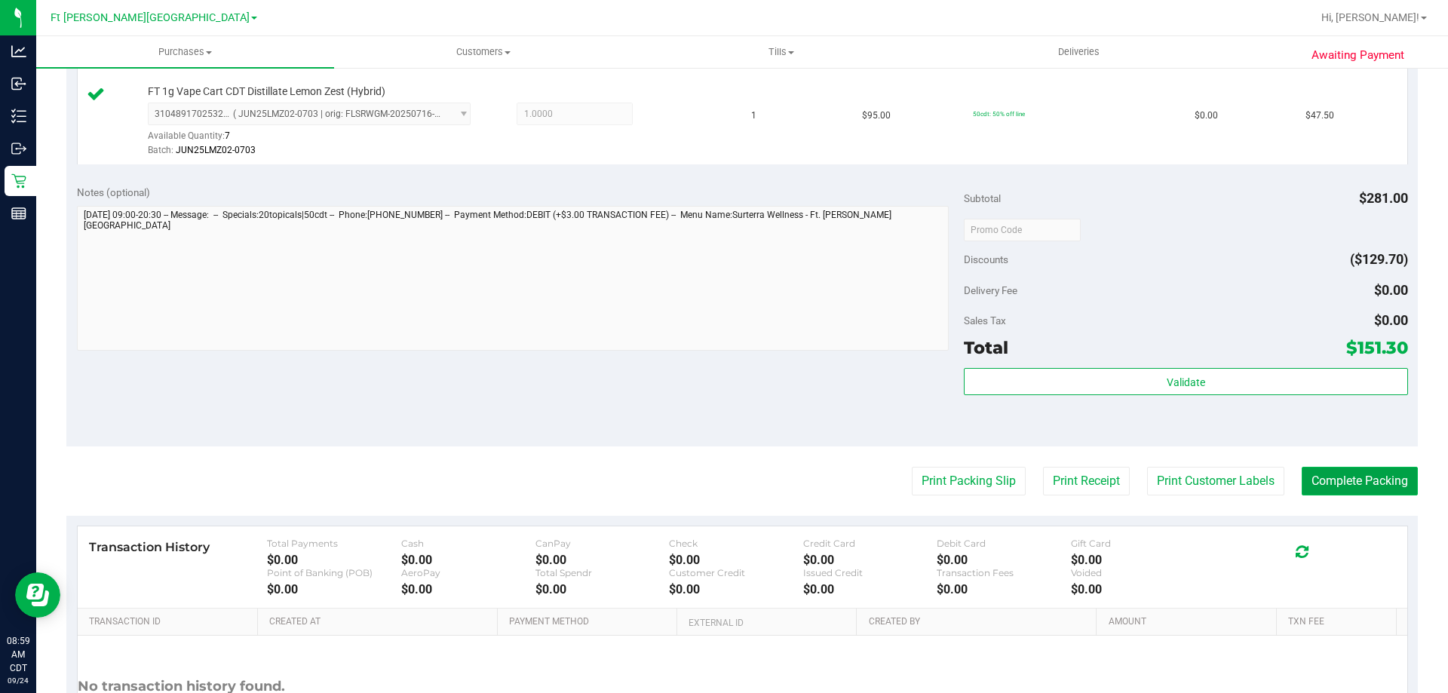
click at [1335, 490] on button "Complete Packing" at bounding box center [1360, 481] width 116 height 29
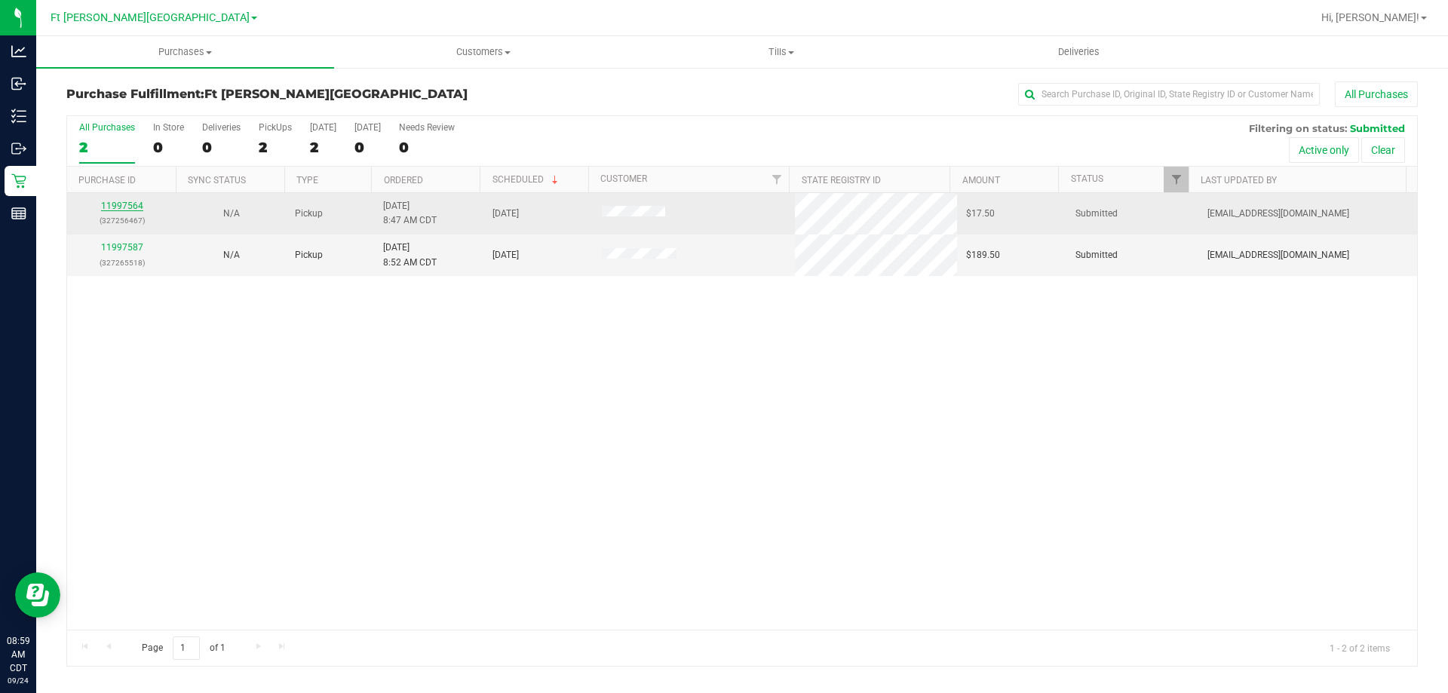
click at [127, 202] on link "11997564" at bounding box center [122, 206] width 42 height 11
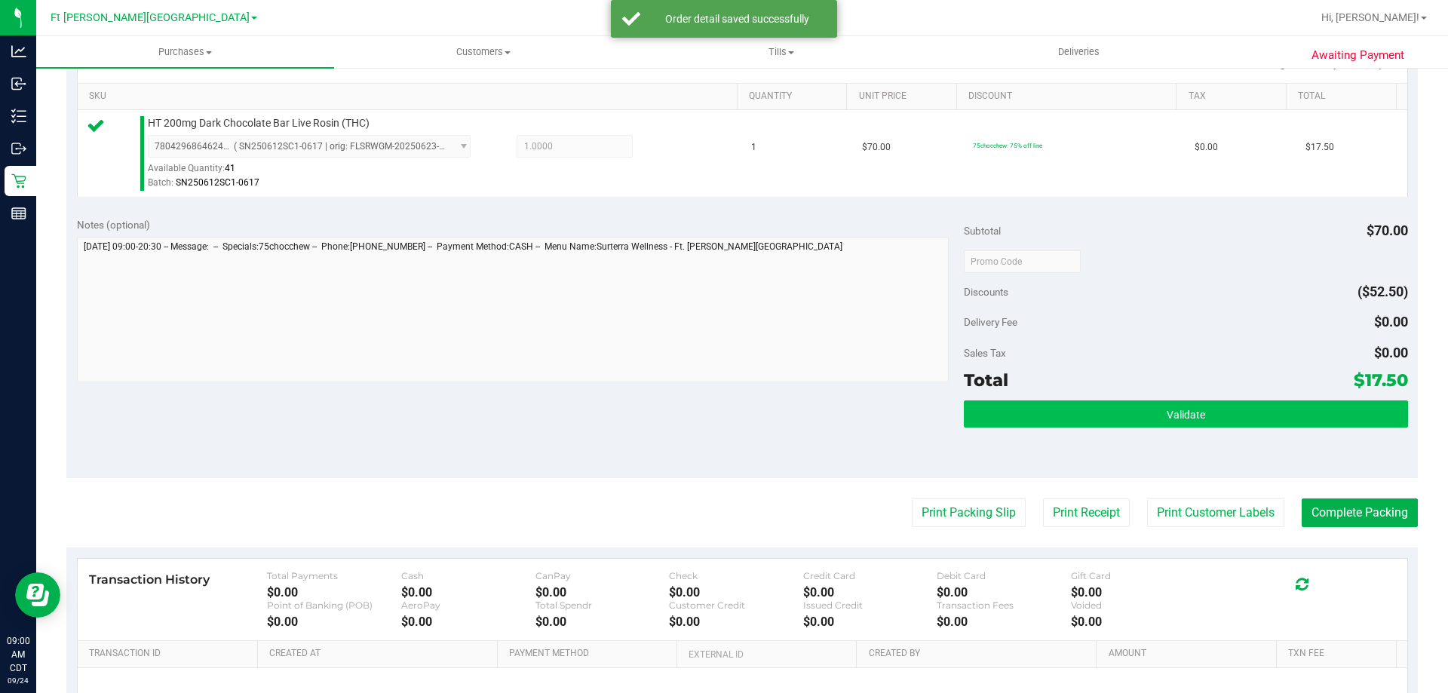
scroll to position [377, 0]
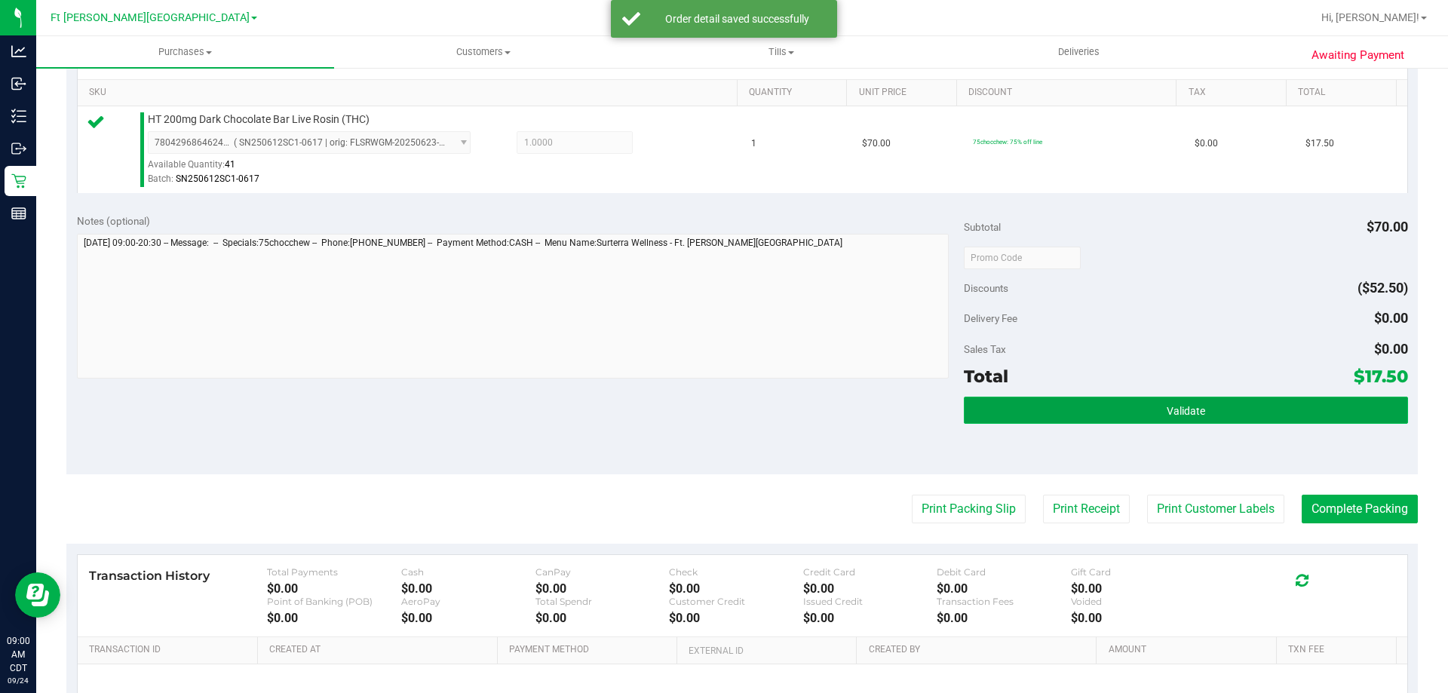
click at [1143, 415] on button "Validate" at bounding box center [1186, 410] width 444 height 27
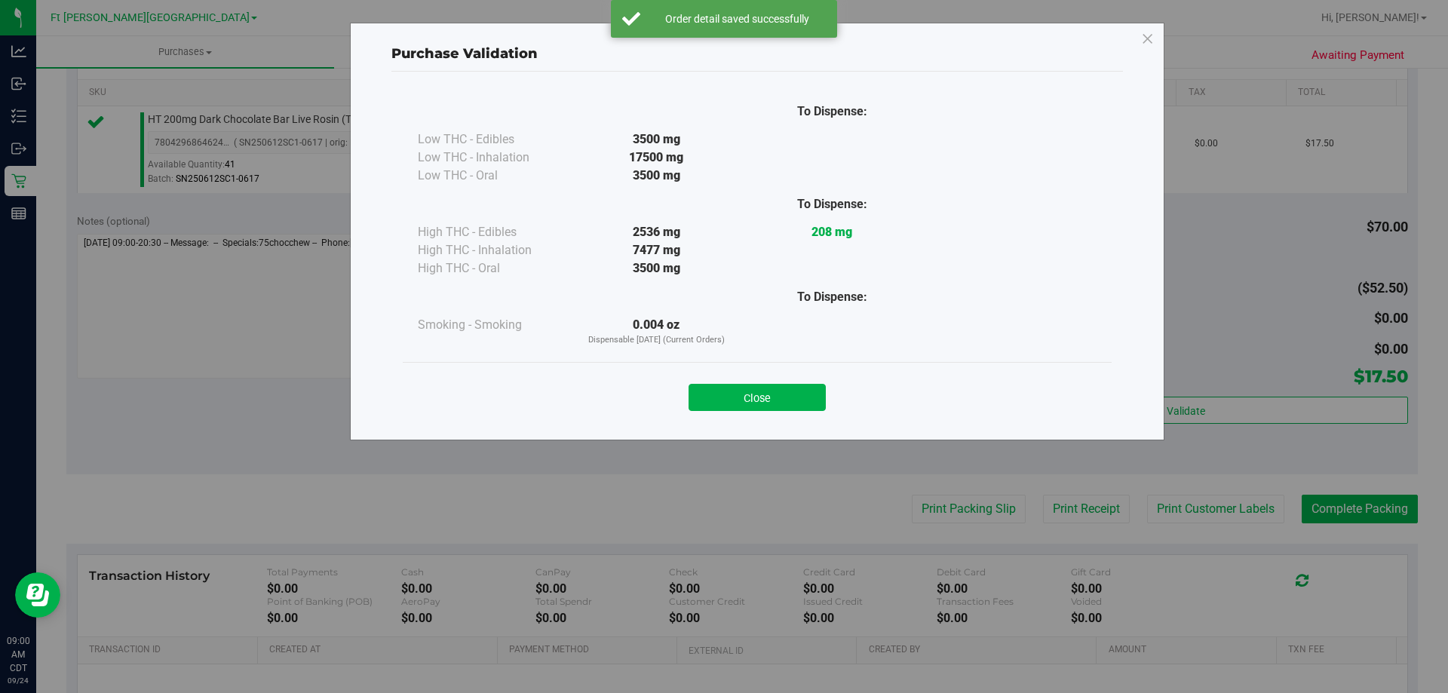
click at [749, 427] on div "Purchase Validation To Dispense: Low THC - Edibles 3500 mg" at bounding box center [757, 232] width 815 height 418
click at [771, 407] on button "Close" at bounding box center [757, 397] width 137 height 27
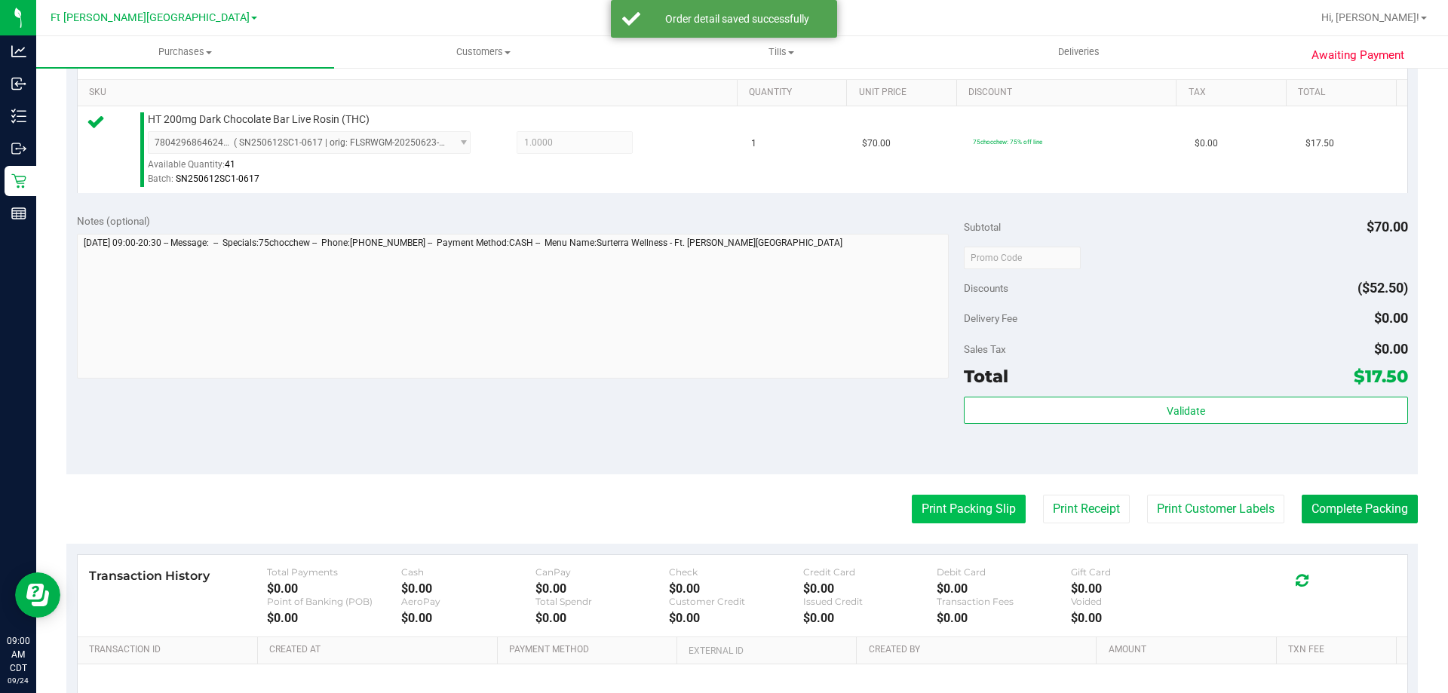
click at [987, 520] on button "Print Packing Slip" at bounding box center [969, 509] width 114 height 29
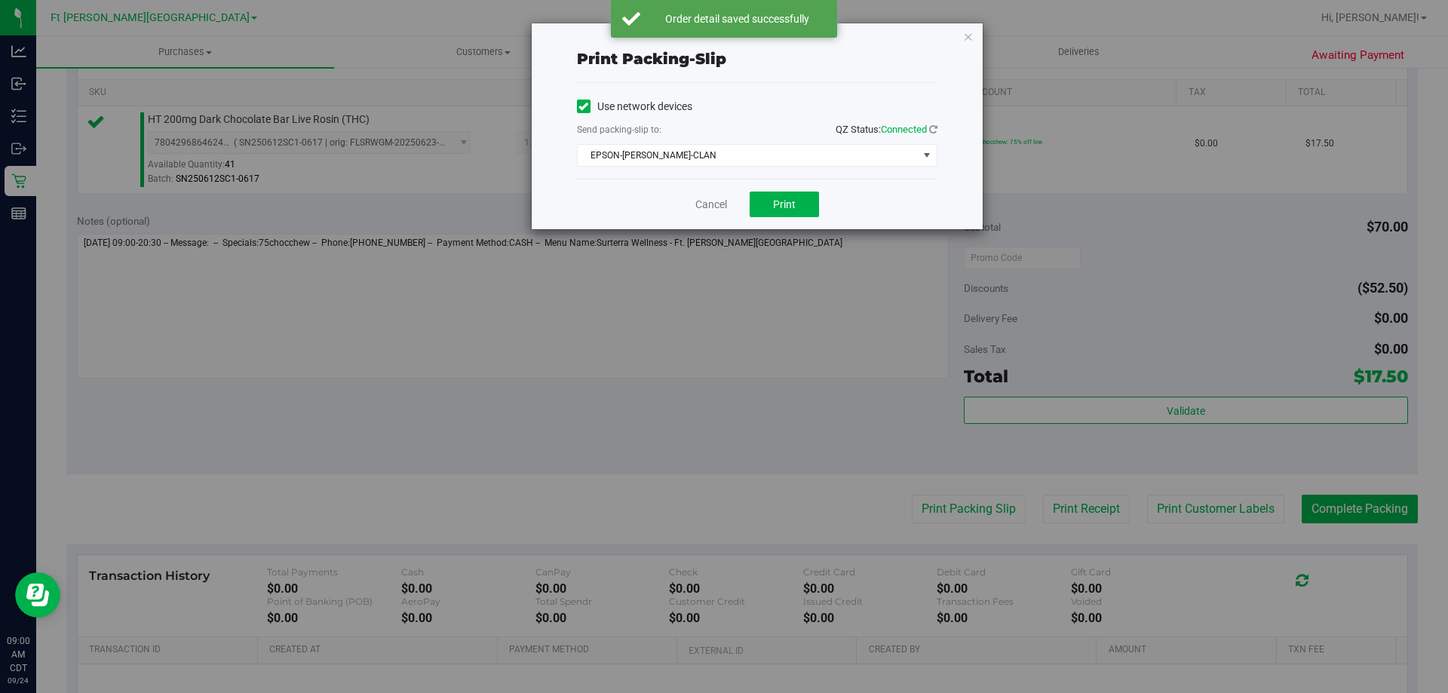
click at [819, 213] on div "Cancel Print" at bounding box center [757, 204] width 361 height 51
click at [815, 212] on button "Print" at bounding box center [784, 205] width 69 height 26
click at [720, 202] on link "Cancel" at bounding box center [711, 205] width 32 height 16
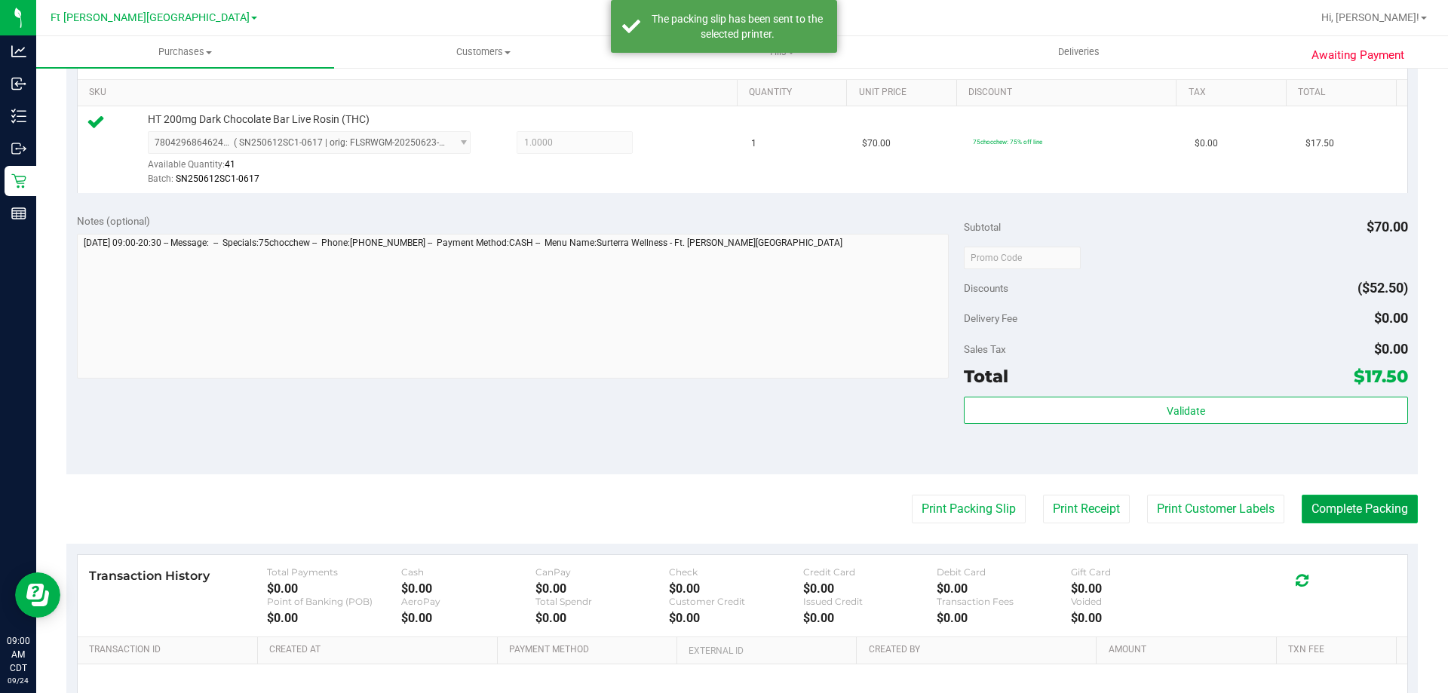
click at [1354, 515] on button "Complete Packing" at bounding box center [1360, 509] width 116 height 29
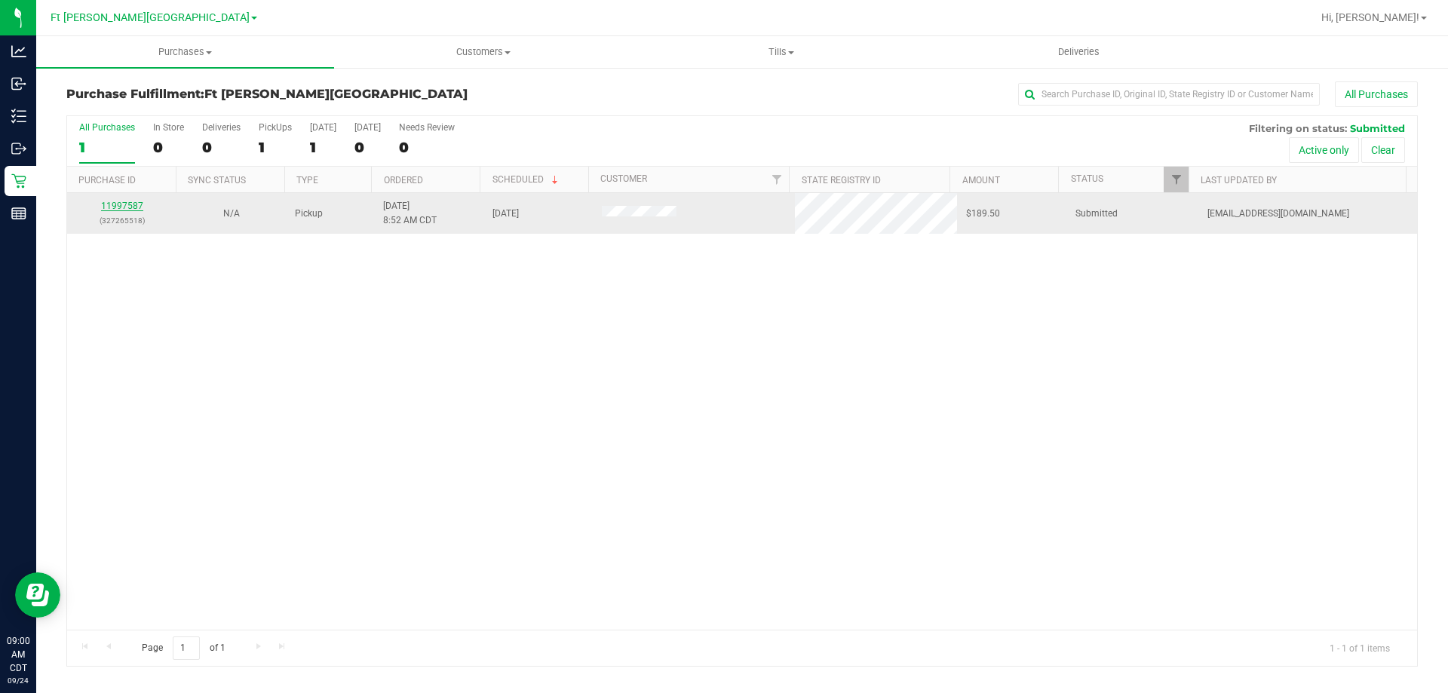
click at [115, 203] on link "11997587" at bounding box center [122, 206] width 42 height 11
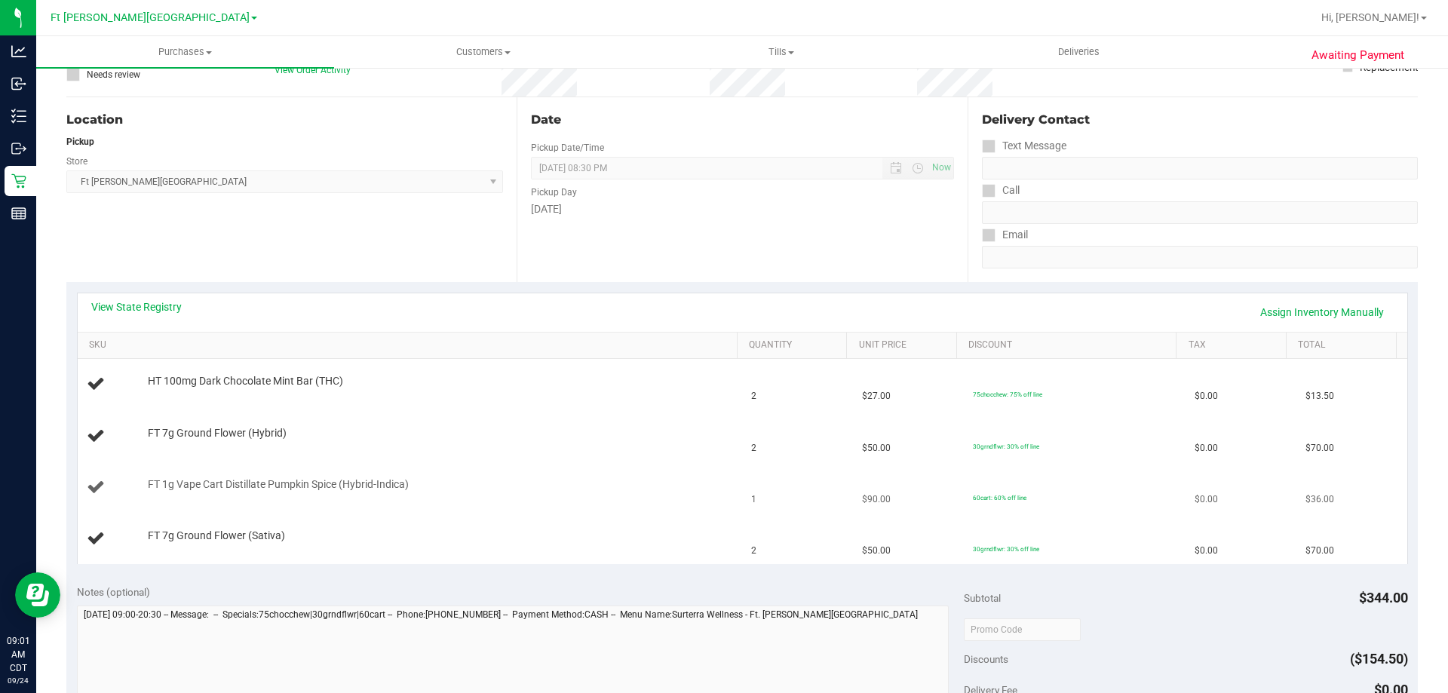
scroll to position [151, 0]
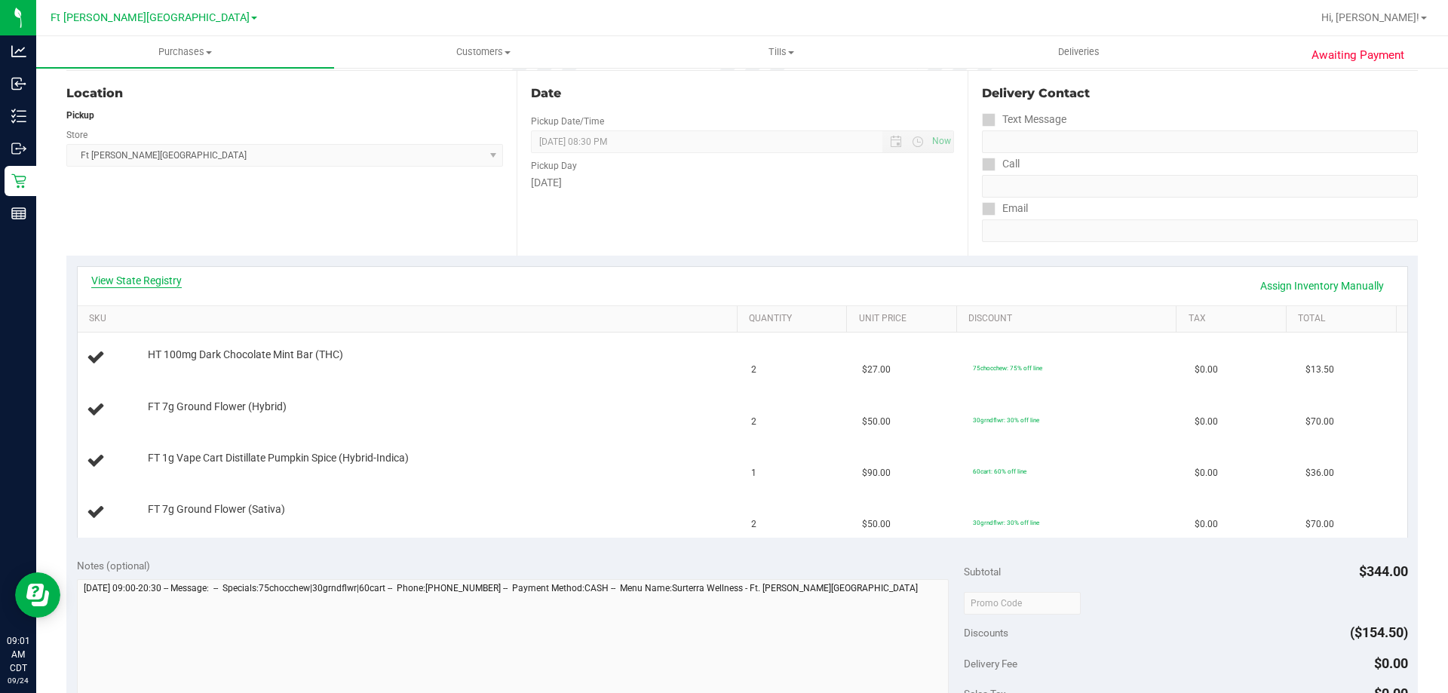
click at [142, 287] on link "View State Registry" at bounding box center [136, 280] width 91 height 15
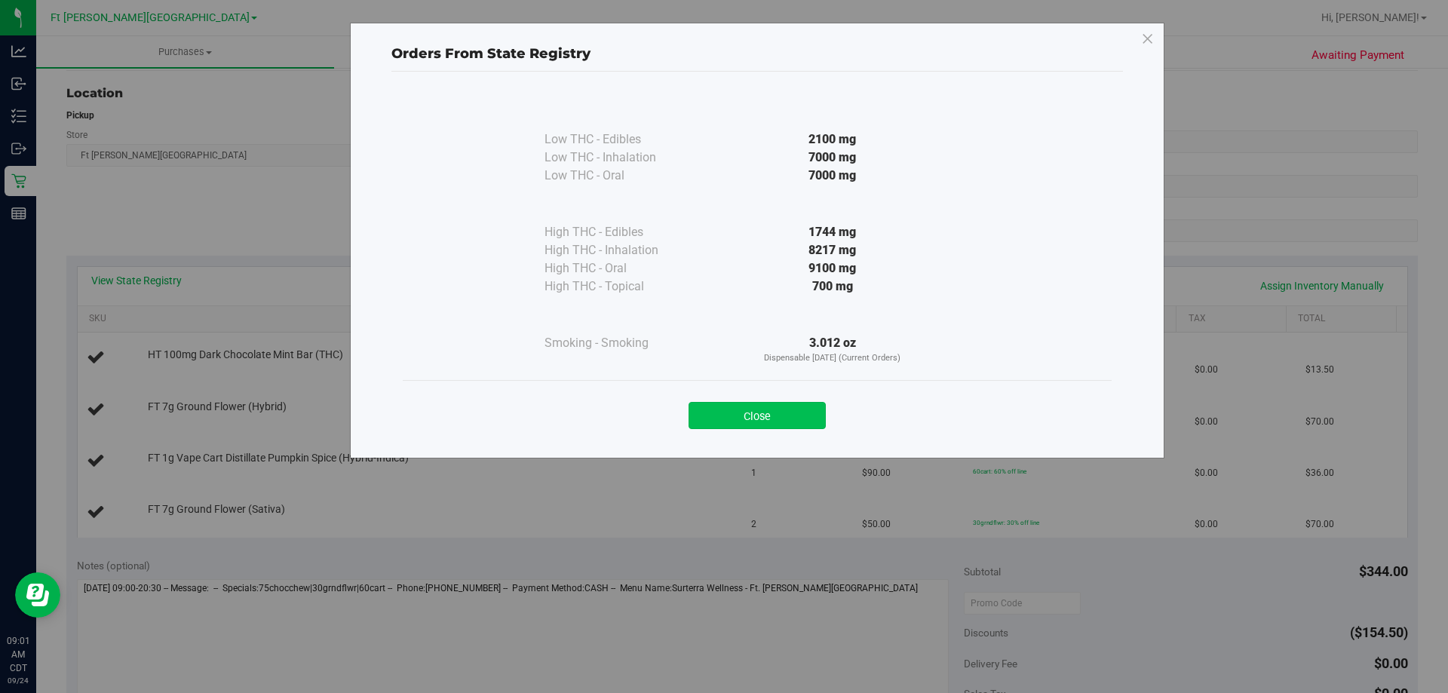
click at [791, 416] on button "Close" at bounding box center [757, 415] width 137 height 27
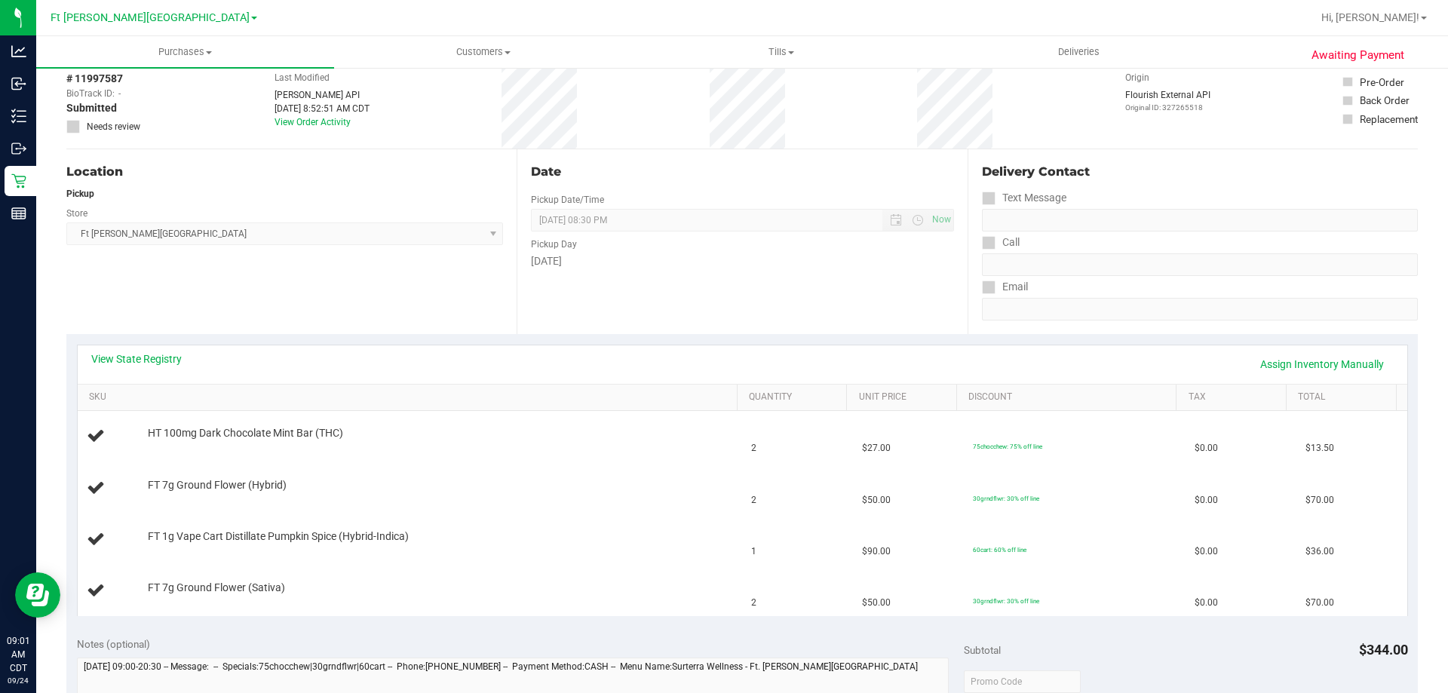
scroll to position [0, 0]
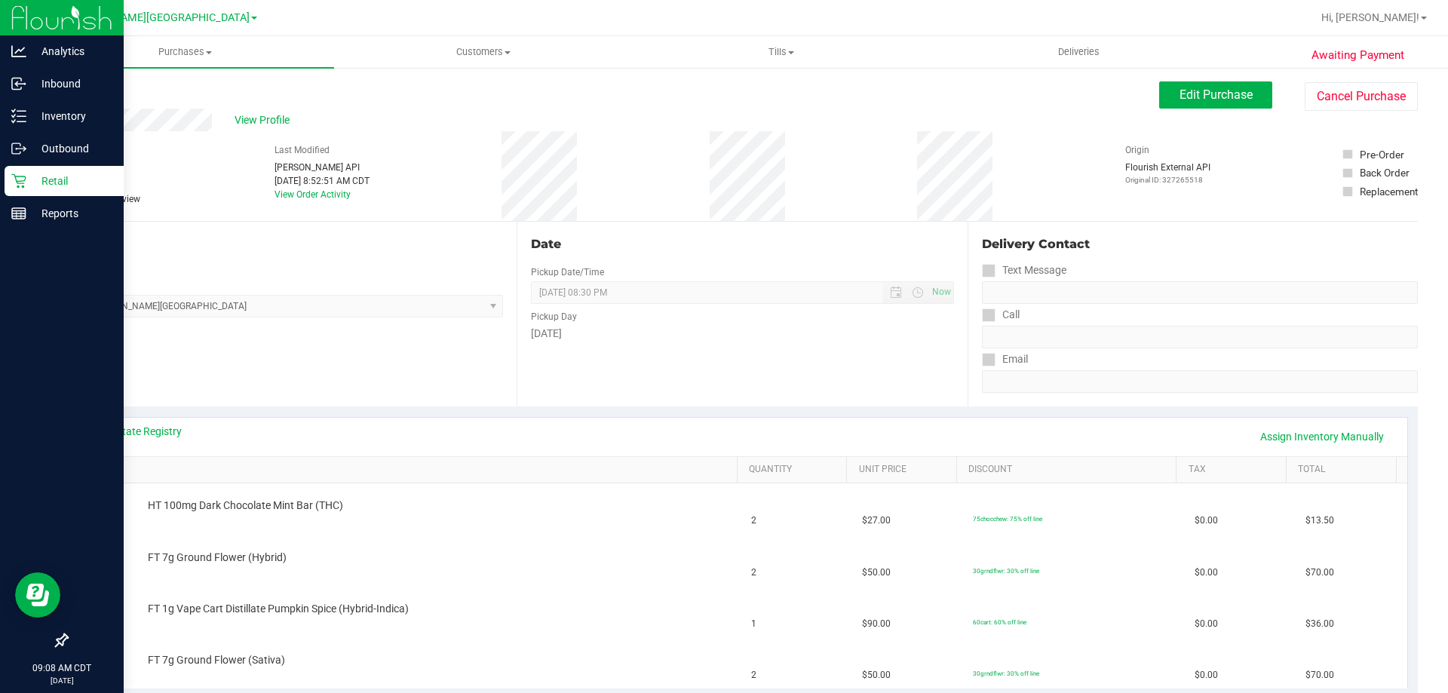
click at [18, 186] on icon at bounding box center [18, 181] width 14 height 14
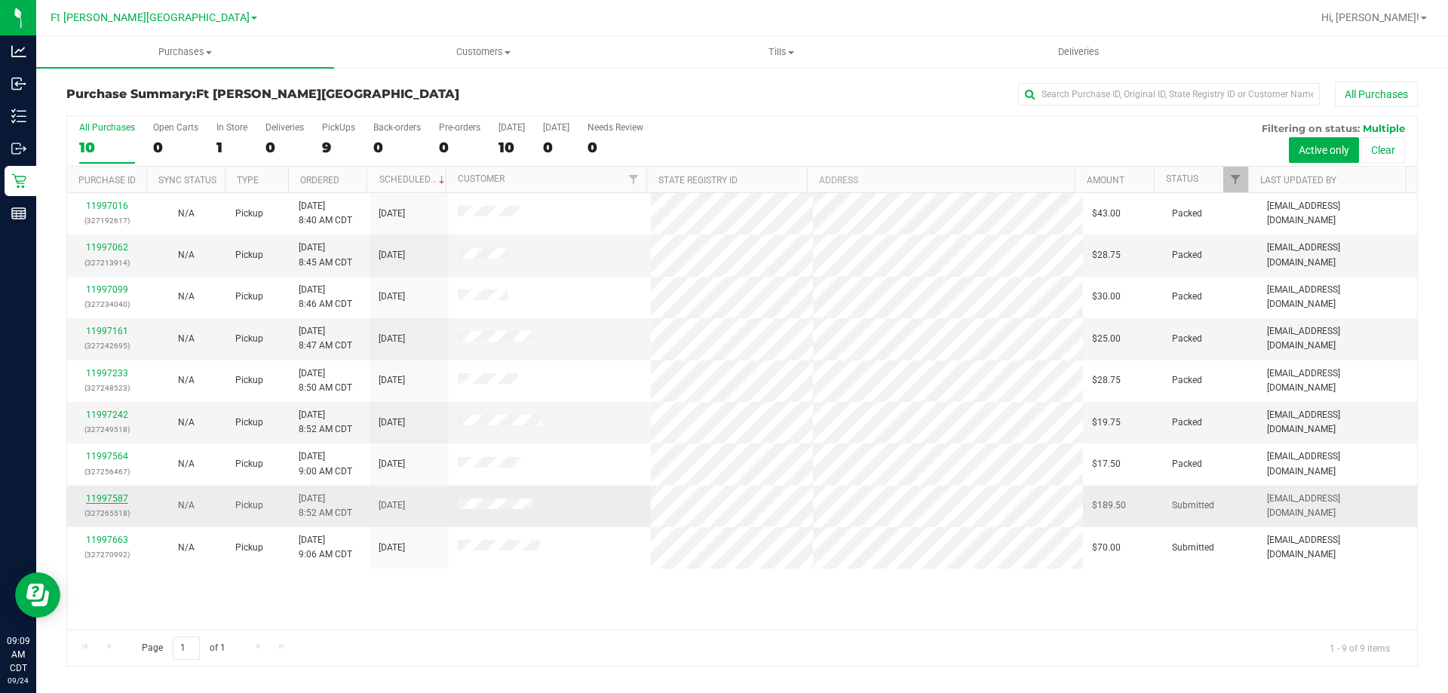
click at [111, 496] on link "11997587" at bounding box center [107, 498] width 42 height 11
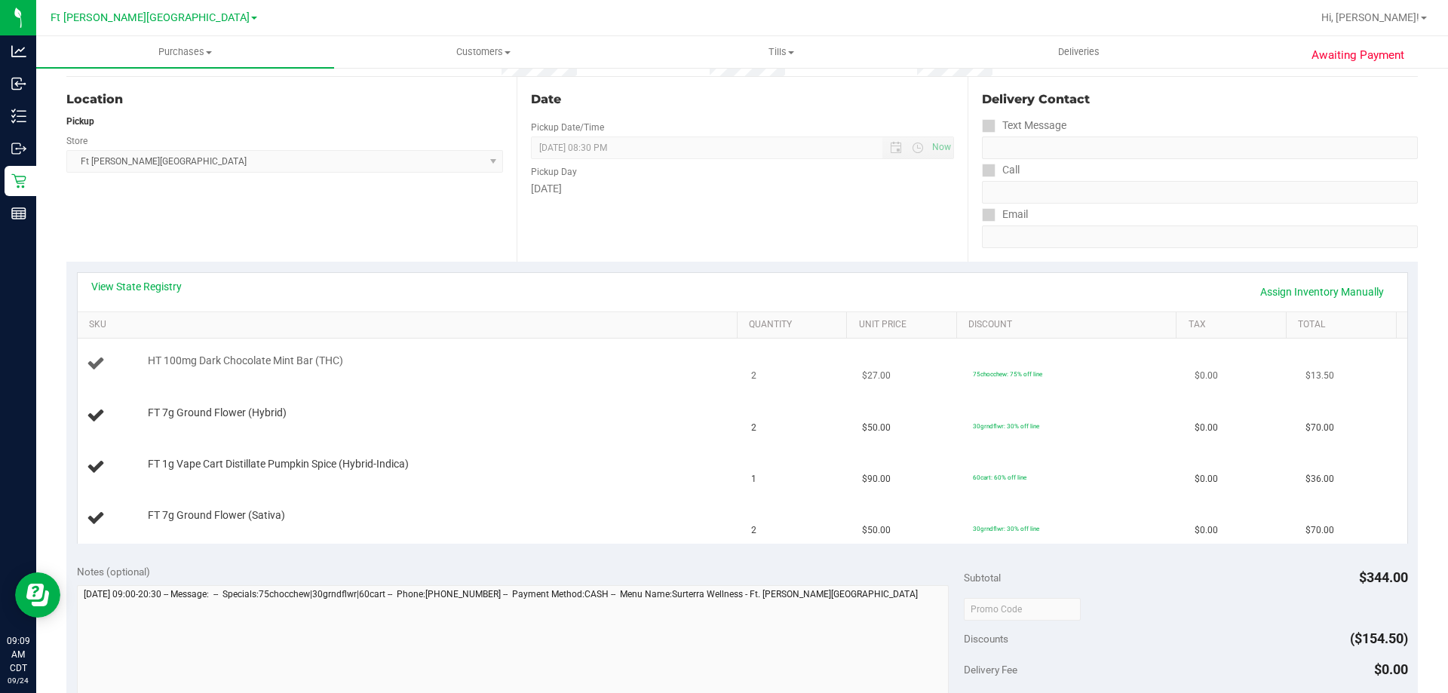
scroll to position [151, 0]
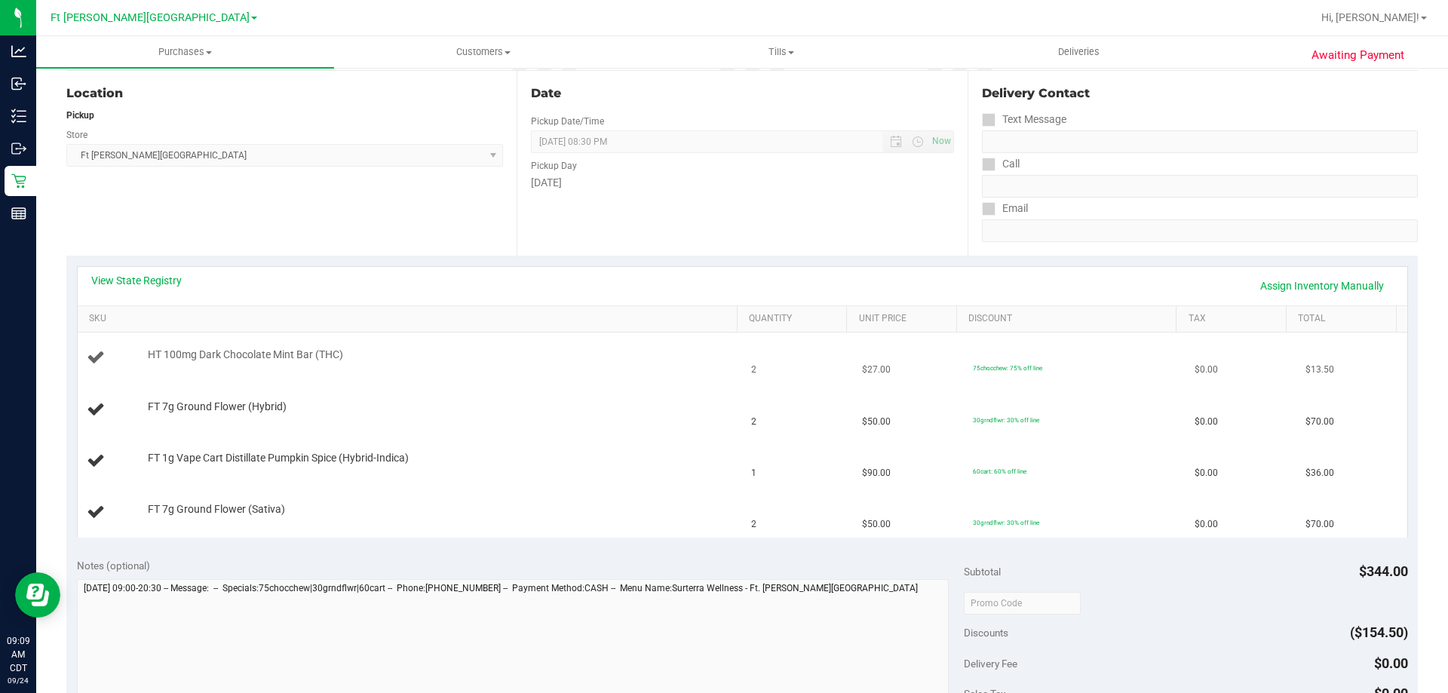
click at [156, 282] on link "View State Registry" at bounding box center [136, 280] width 91 height 15
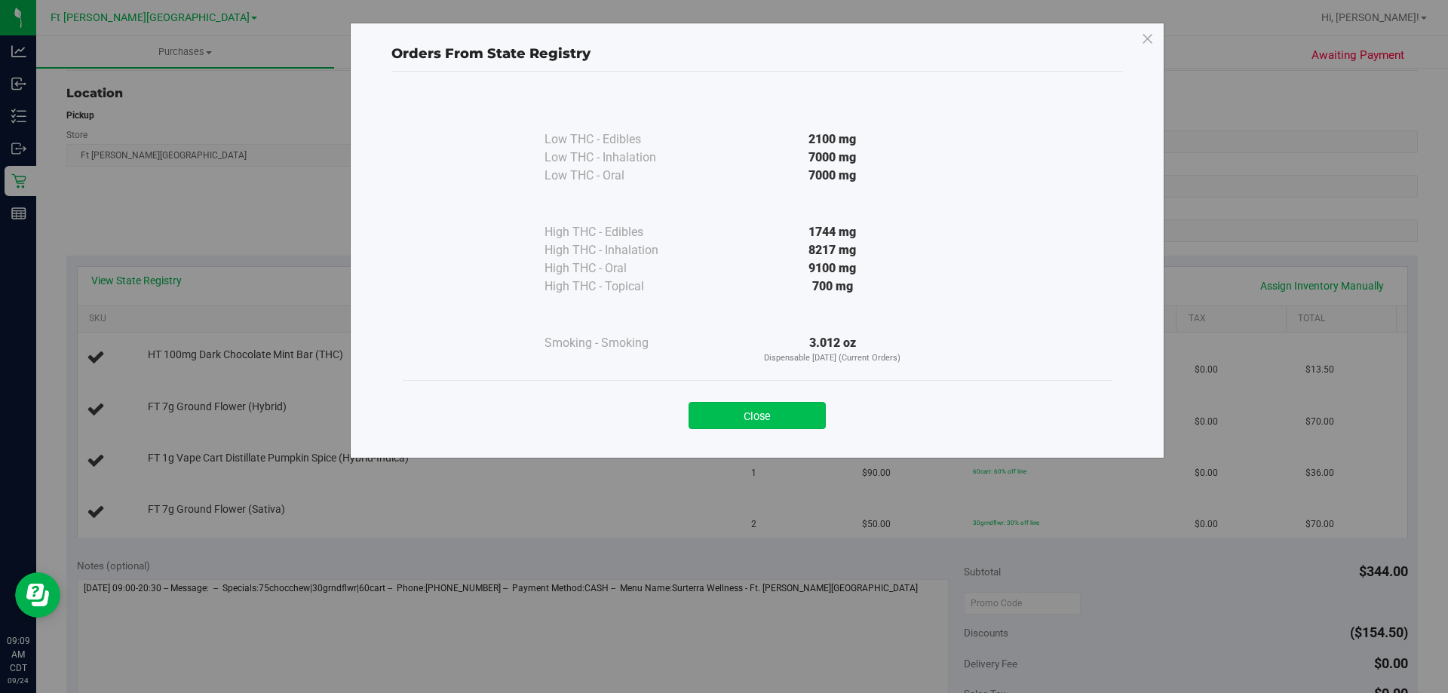
click at [822, 421] on button "Close" at bounding box center [757, 415] width 137 height 27
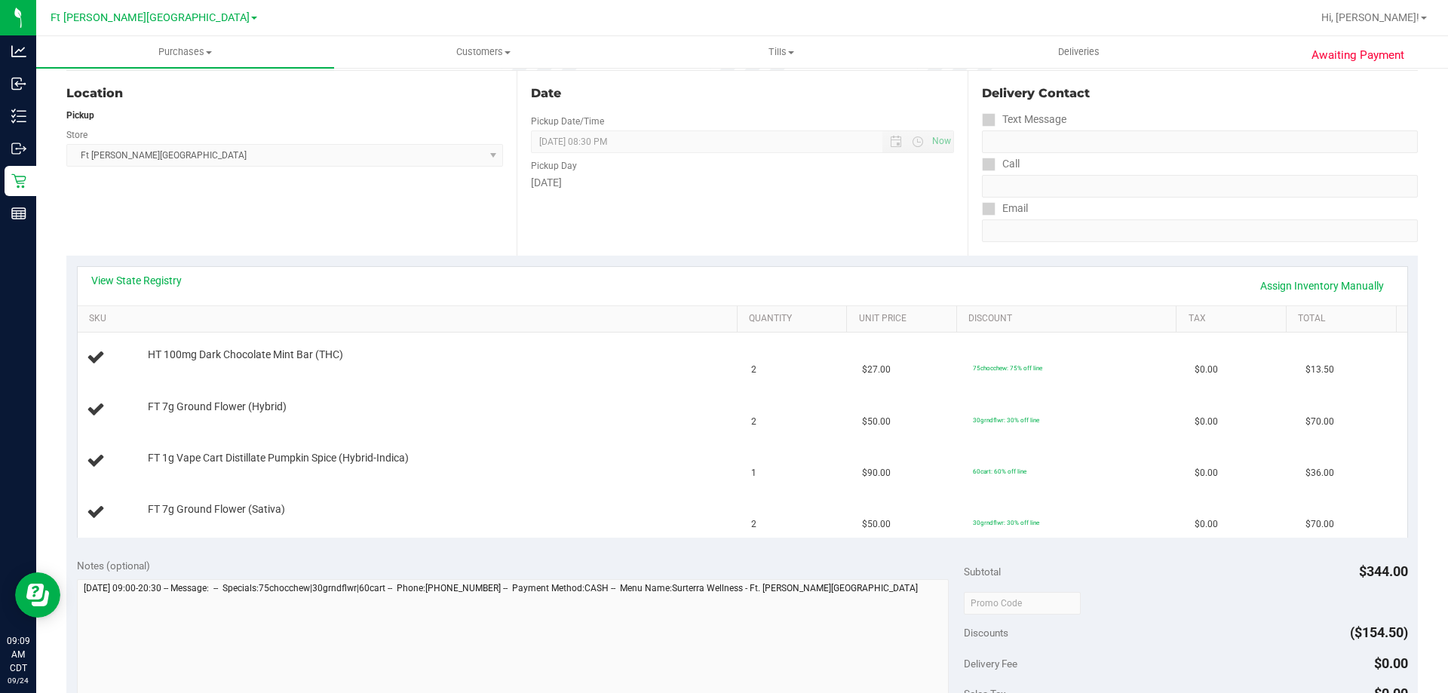
click at [433, 201] on div "Location Pickup Store [GEOGRAPHIC_DATA][PERSON_NAME] WC Select Store [PERSON_NA…" at bounding box center [291, 163] width 450 height 185
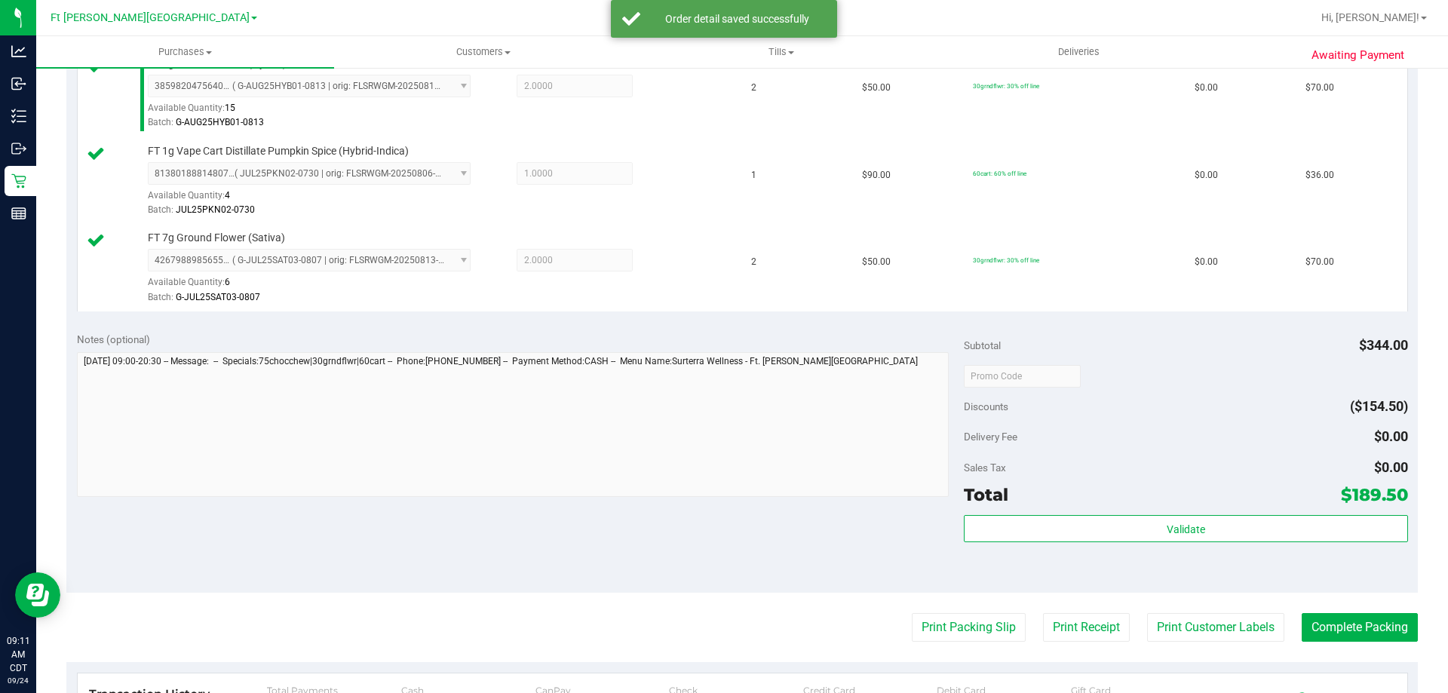
scroll to position [528, 0]
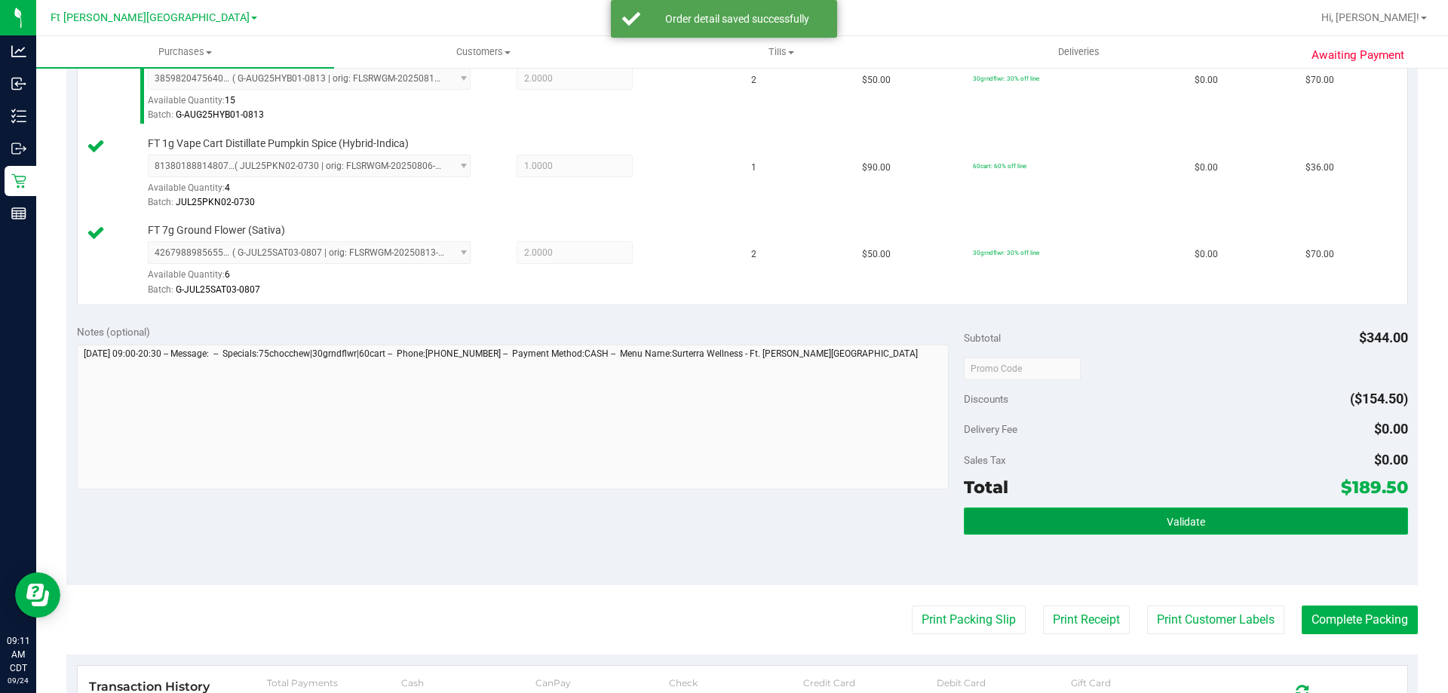
click at [1042, 508] on button "Validate" at bounding box center [1186, 521] width 444 height 27
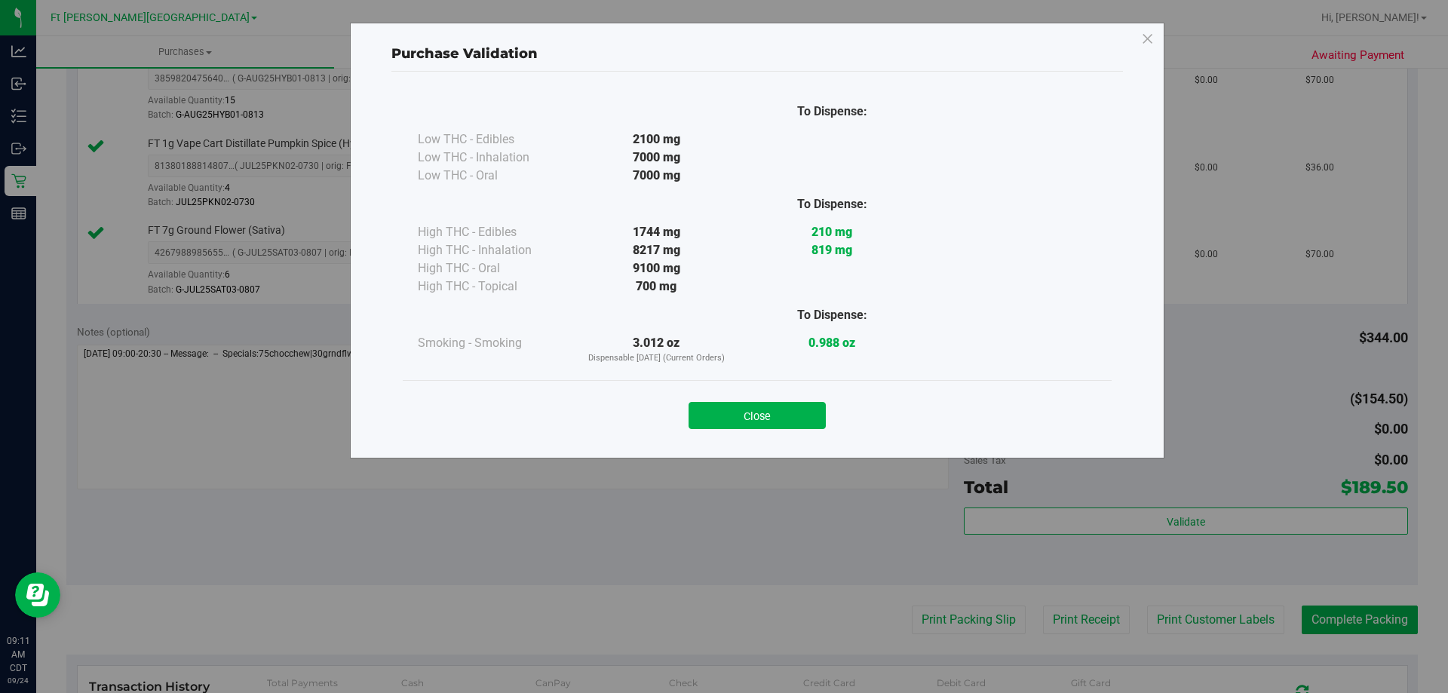
click at [807, 419] on button "Close" at bounding box center [757, 415] width 137 height 27
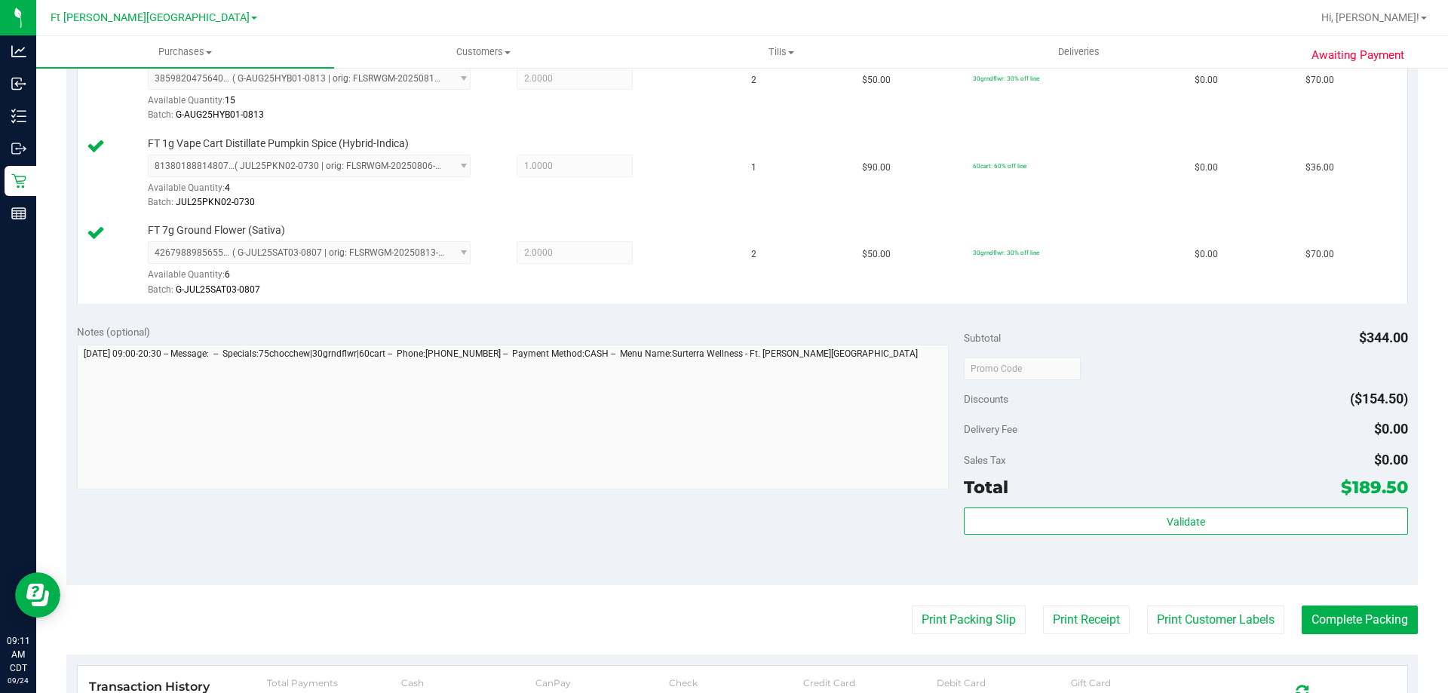
click at [959, 605] on purchase-details "Back Edit Purchase Cancel Purchase View Profile # 11997587 BioTrack ID: - Submi…" at bounding box center [742, 244] width 1352 height 1383
click at [969, 612] on button "Print Packing Slip" at bounding box center [969, 620] width 114 height 29
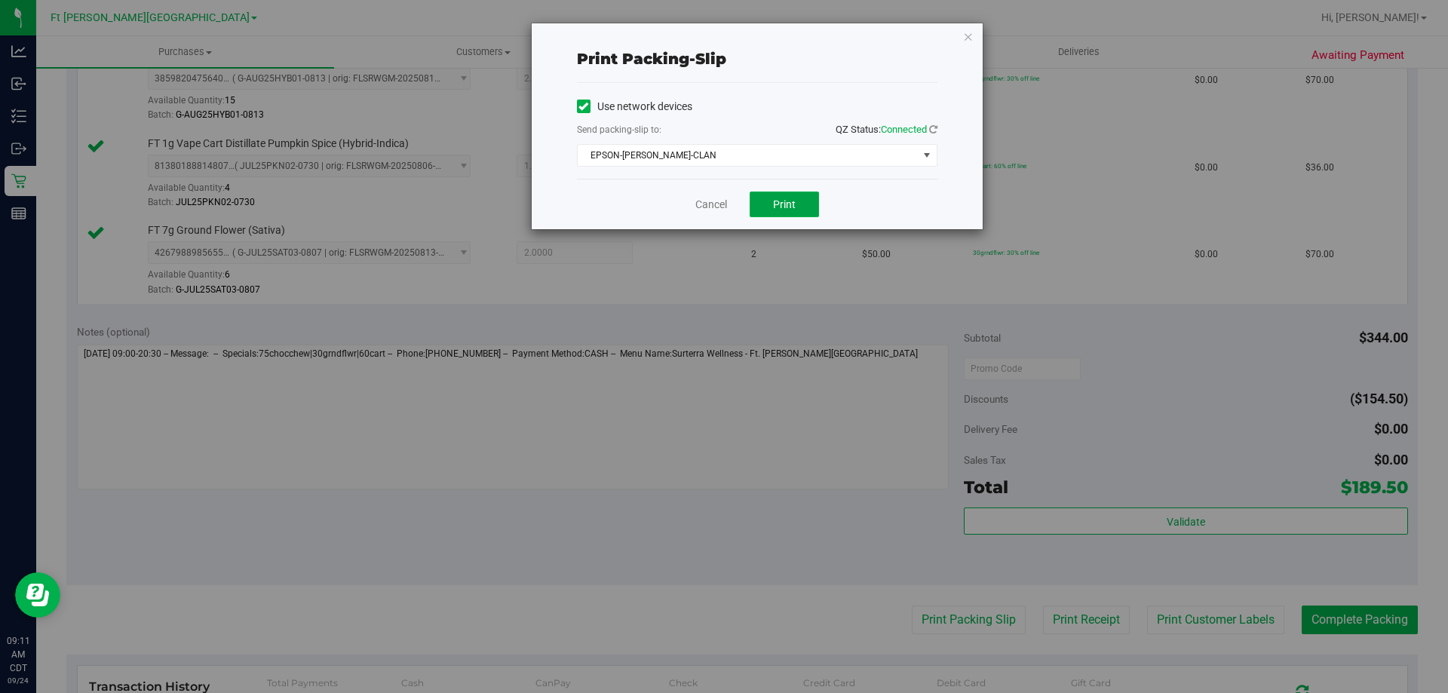
drag, startPoint x: 808, startPoint y: 207, endPoint x: 846, endPoint y: 207, distance: 38.5
click at [808, 206] on button "Print" at bounding box center [784, 205] width 69 height 26
click at [723, 199] on link "Cancel" at bounding box center [711, 205] width 32 height 16
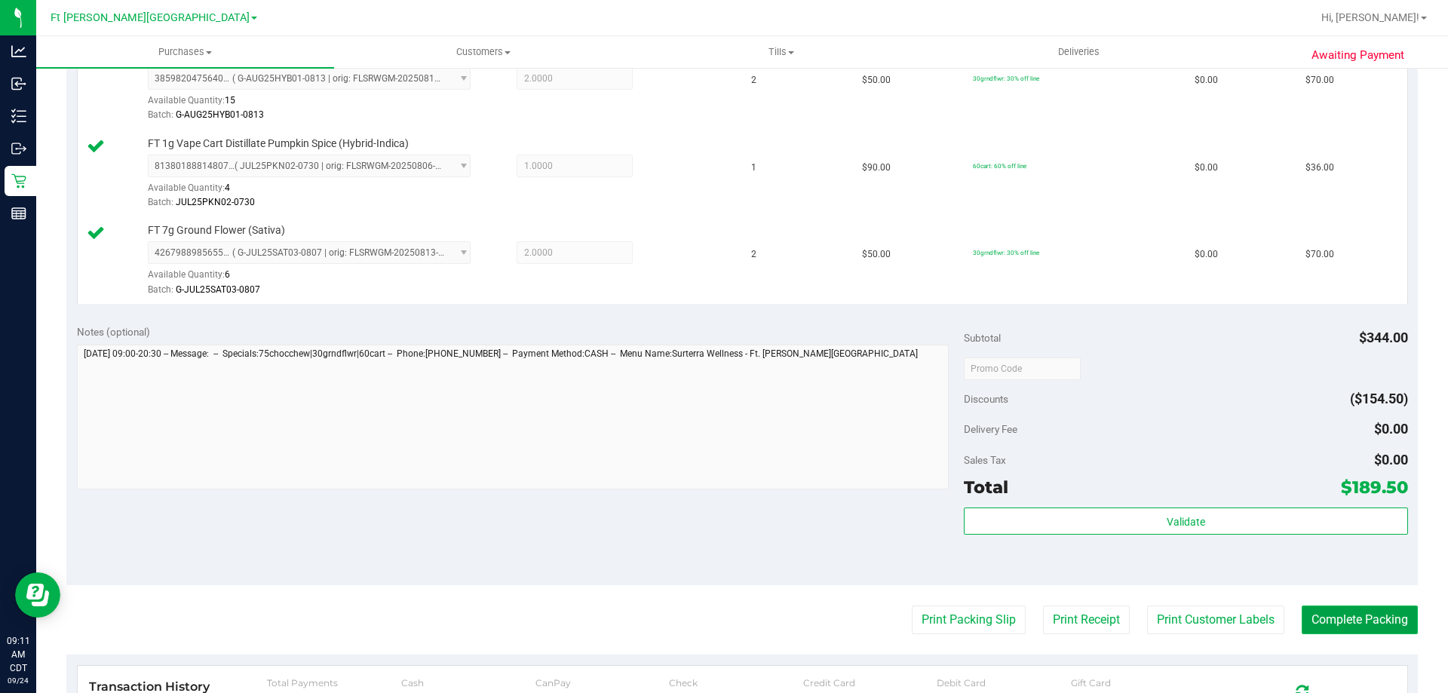
click at [1340, 631] on button "Complete Packing" at bounding box center [1360, 620] width 116 height 29
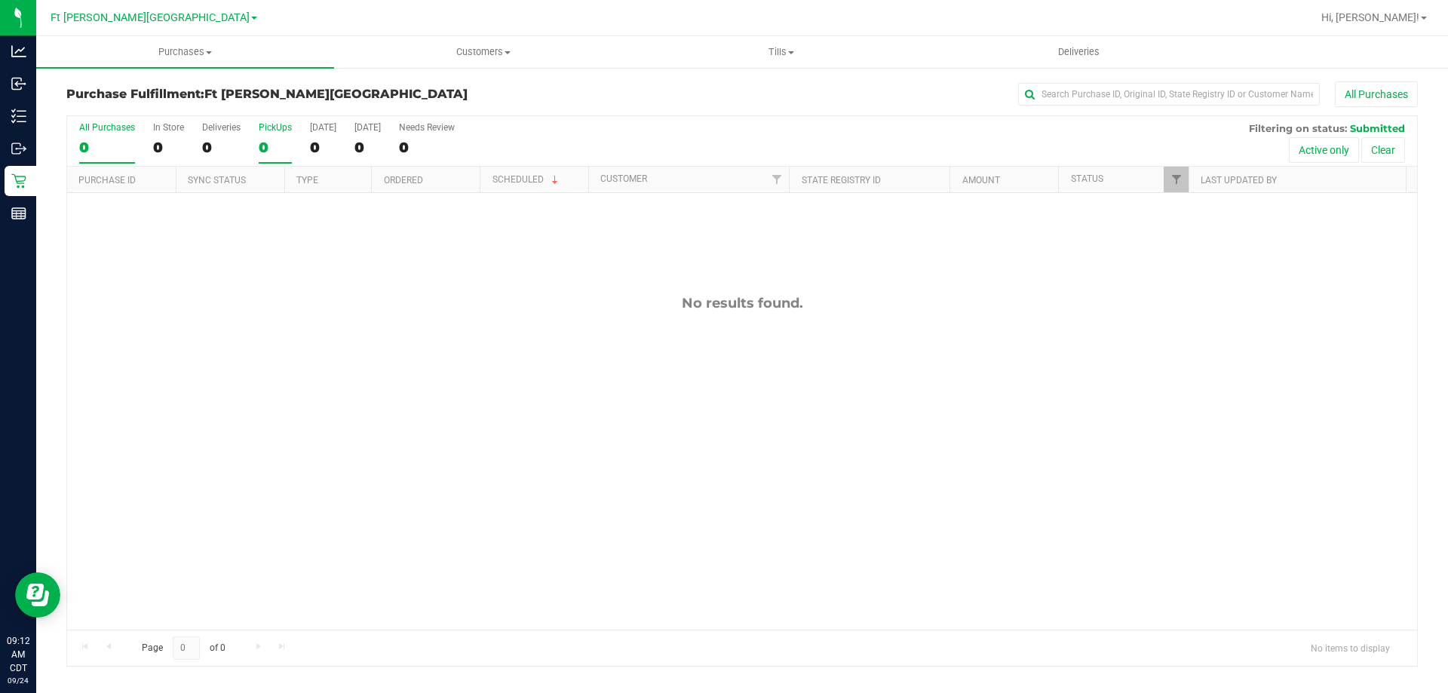
click at [266, 142] on div "0" at bounding box center [275, 147] width 33 height 17
click at [0, 0] on input "PickUps 0" at bounding box center [0, 0] width 0 height 0
click at [1173, 180] on span "Filter" at bounding box center [1177, 179] width 12 height 12
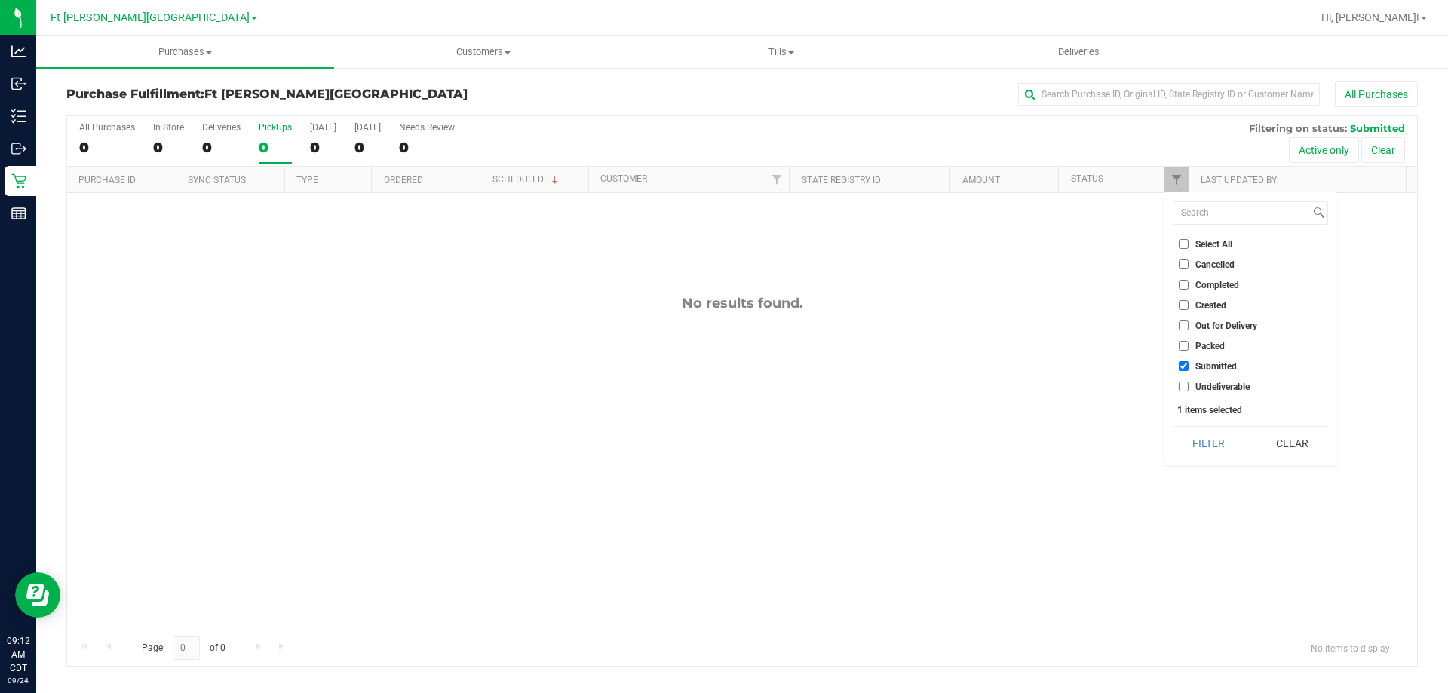
click at [1211, 358] on li "Submitted" at bounding box center [1250, 366] width 155 height 16
click at [1214, 349] on span "Packed" at bounding box center [1210, 346] width 29 height 9
click at [1189, 349] on input "Packed" at bounding box center [1184, 346] width 10 height 10
checkbox input "true"
click at [1227, 449] on button "Filter" at bounding box center [1209, 443] width 72 height 33
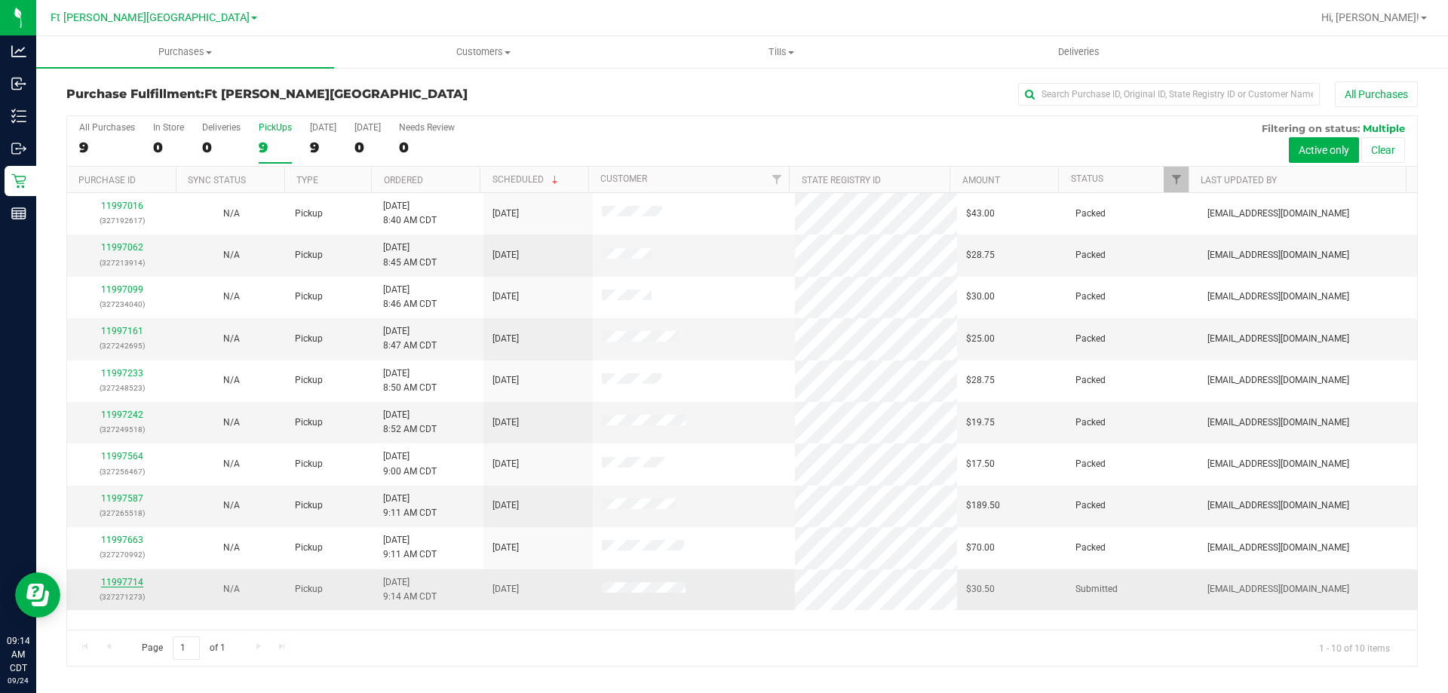
click at [124, 582] on link "11997714" at bounding box center [122, 582] width 42 height 11
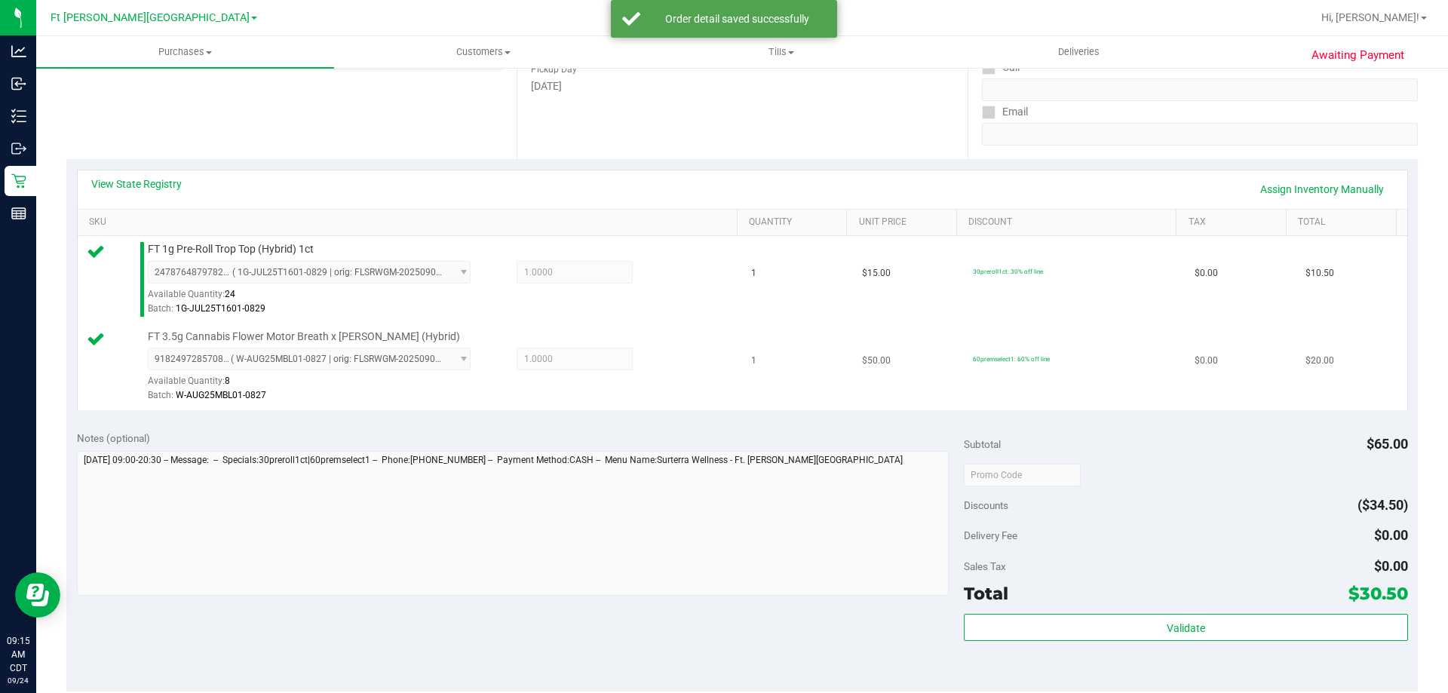
scroll to position [603, 0]
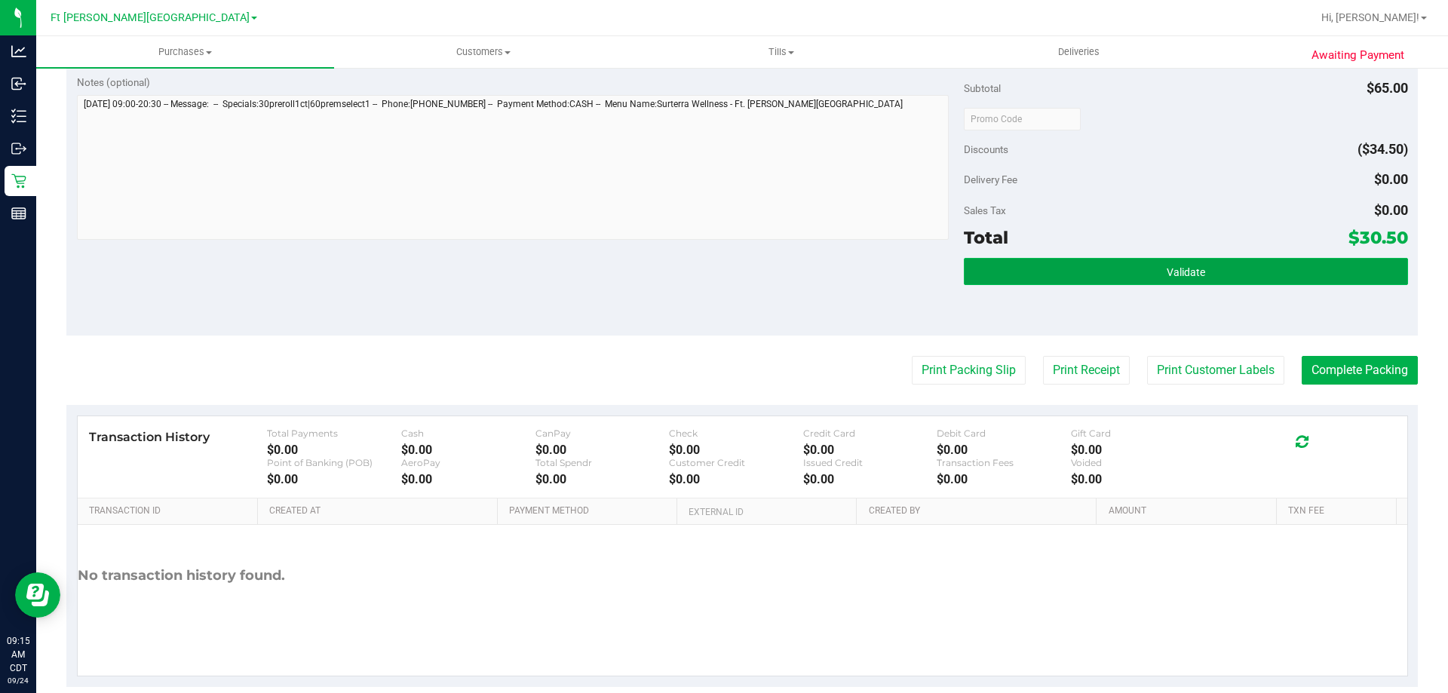
click at [1176, 271] on span "Validate" at bounding box center [1186, 272] width 38 height 12
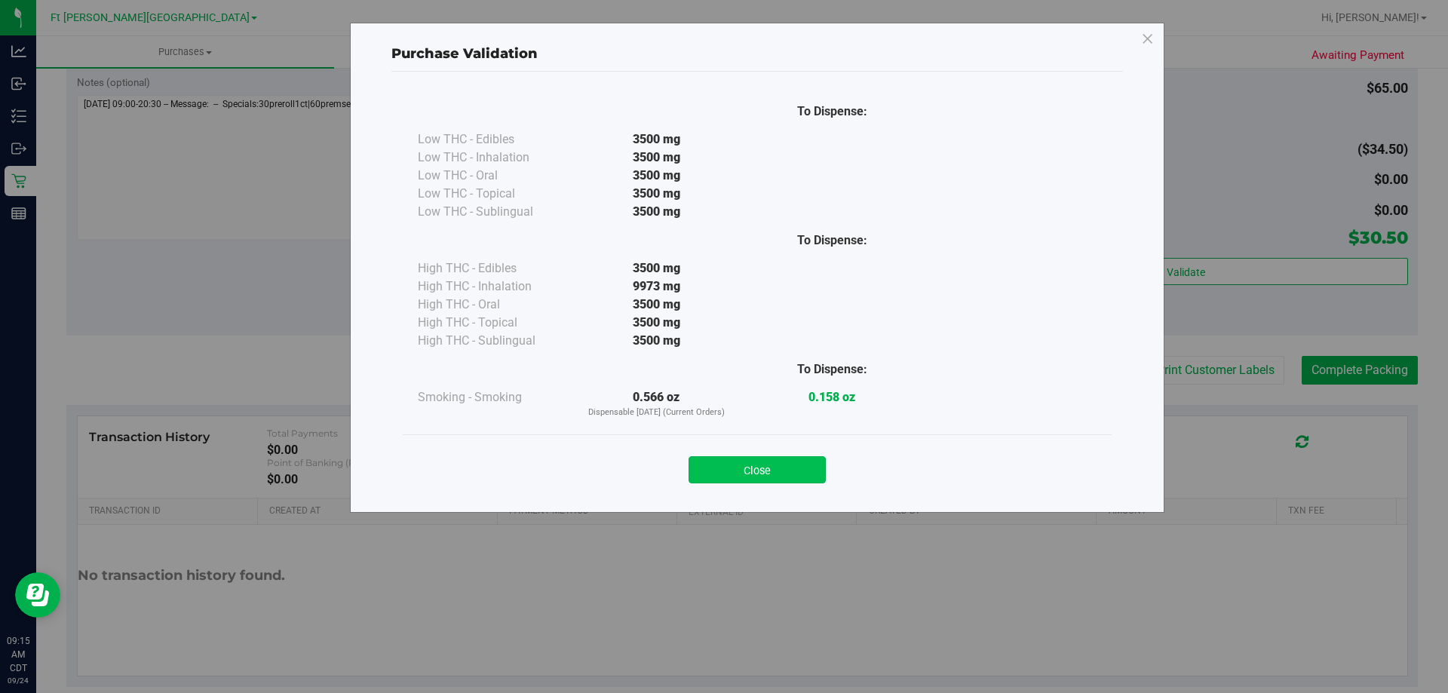
click at [803, 462] on button "Close" at bounding box center [757, 469] width 137 height 27
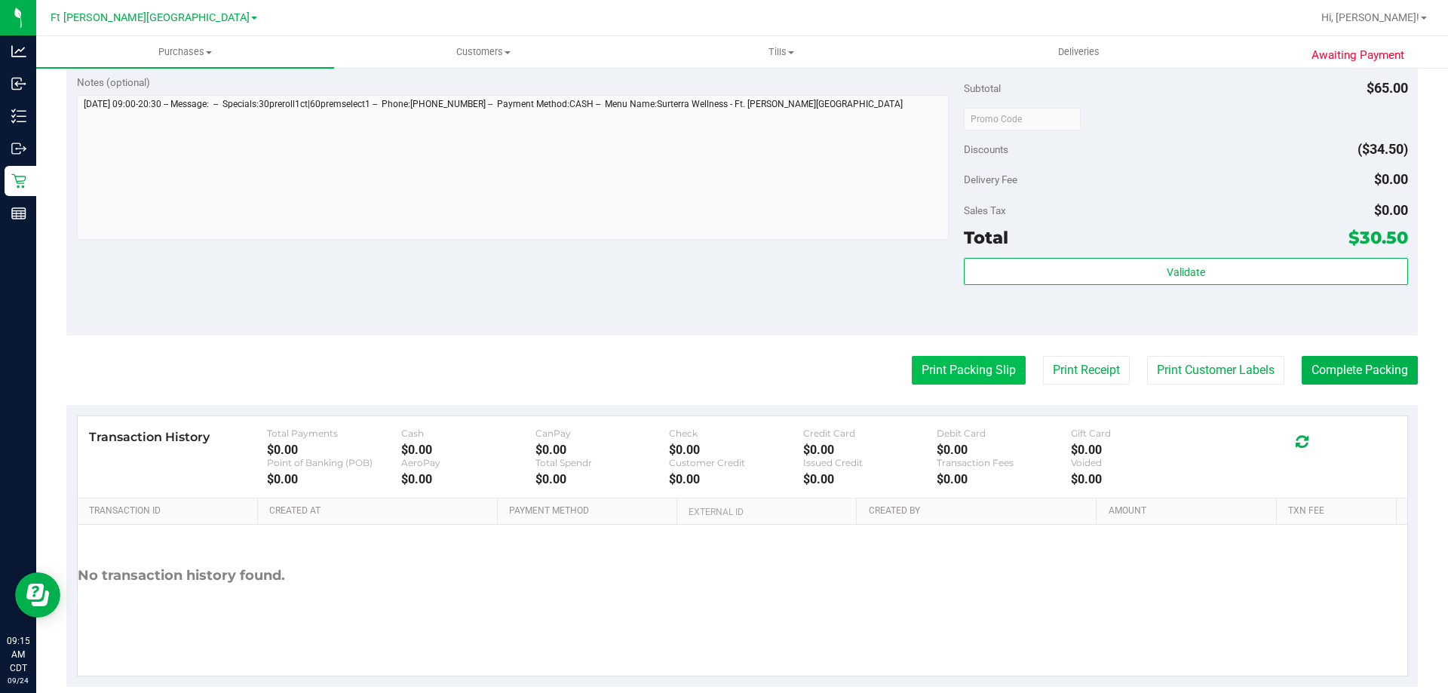
click at [986, 376] on button "Print Packing Slip" at bounding box center [969, 370] width 114 height 29
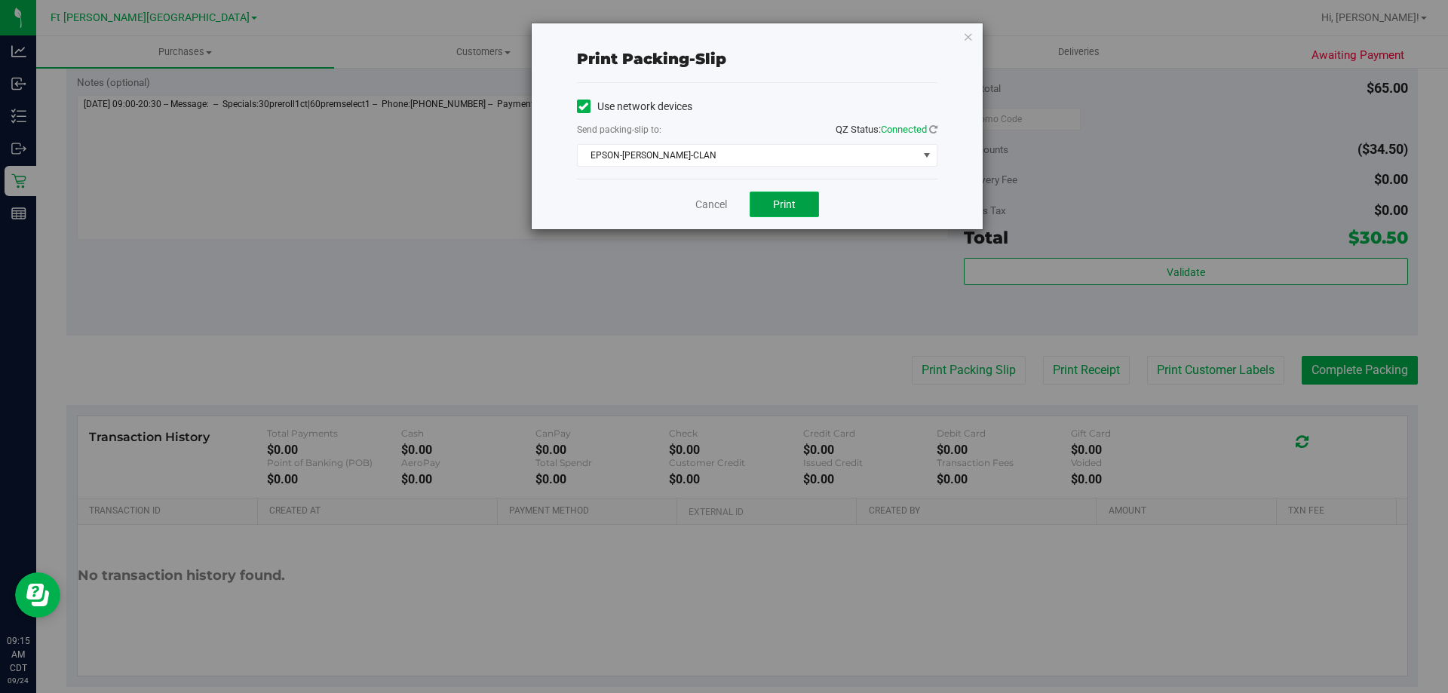
click at [760, 202] on button "Print" at bounding box center [784, 205] width 69 height 26
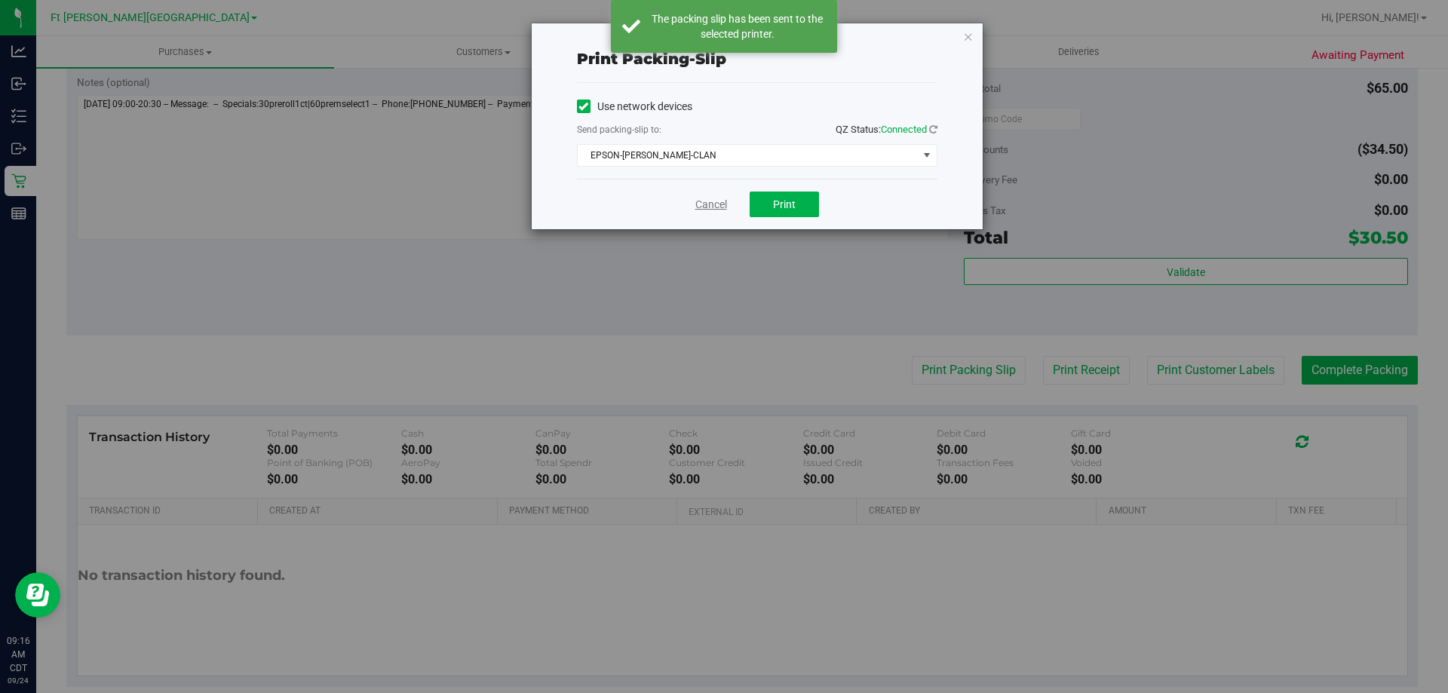
click at [710, 199] on link "Cancel" at bounding box center [711, 205] width 32 height 16
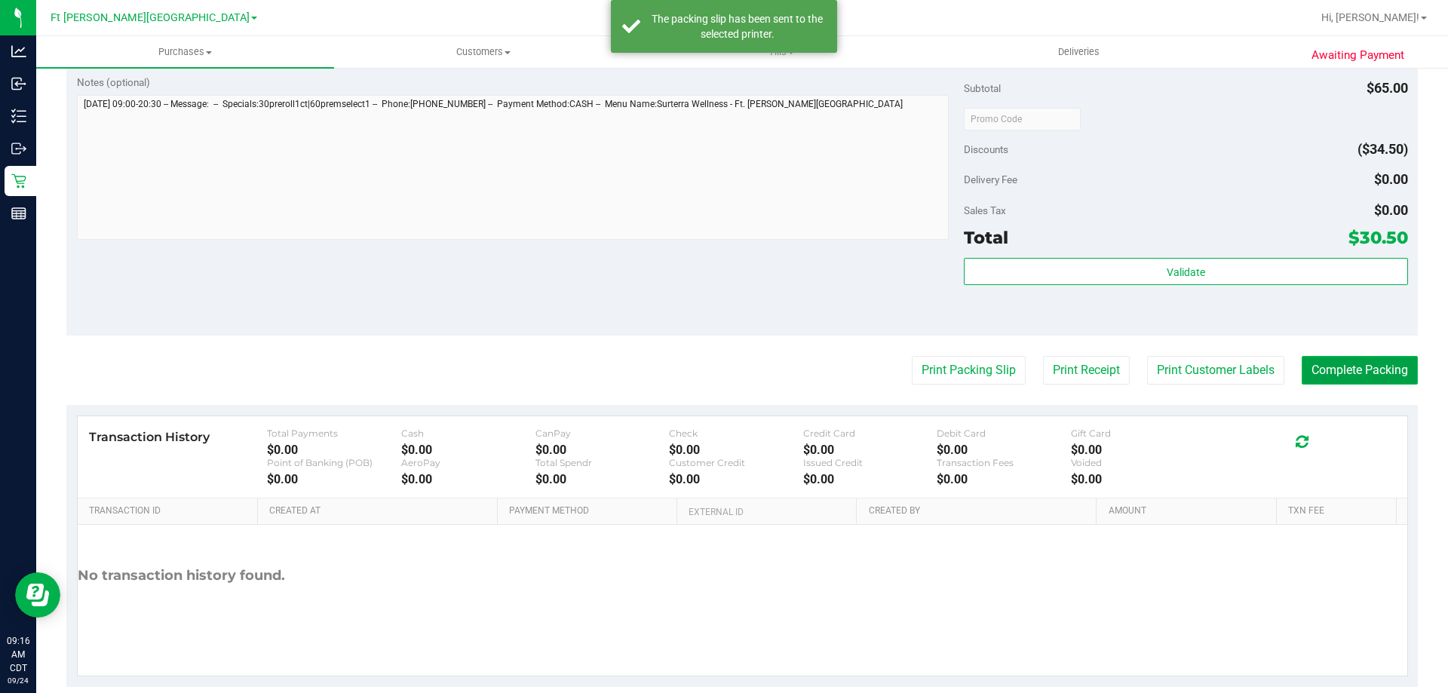
click at [1323, 373] on button "Complete Packing" at bounding box center [1360, 370] width 116 height 29
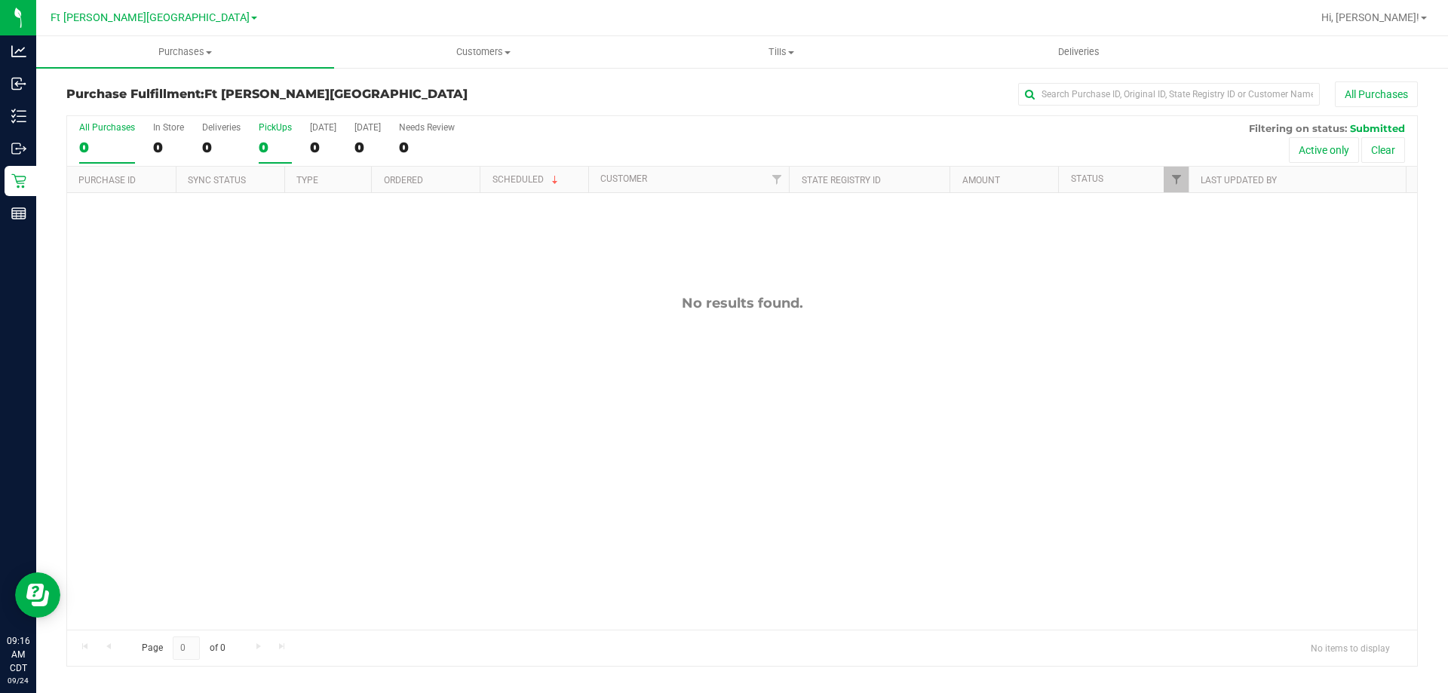
click at [278, 155] on div "0" at bounding box center [275, 147] width 33 height 17
click at [0, 0] on input "PickUps 0" at bounding box center [0, 0] width 0 height 0
click at [1171, 179] on span "Filter" at bounding box center [1177, 179] width 12 height 12
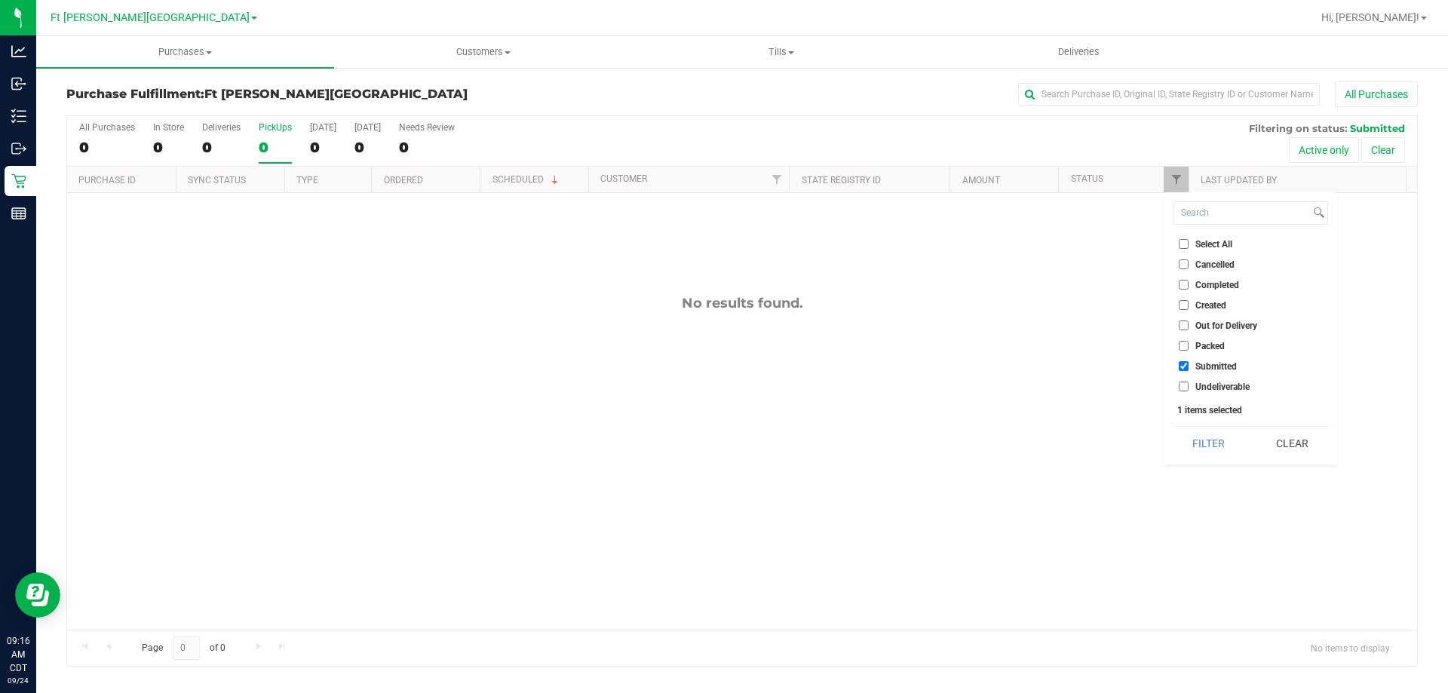
click at [1199, 342] on span "Packed" at bounding box center [1210, 346] width 29 height 9
click at [1189, 341] on input "Packed" at bounding box center [1184, 346] width 10 height 10
checkbox input "true"
click at [1210, 435] on button "Filter" at bounding box center [1209, 443] width 72 height 33
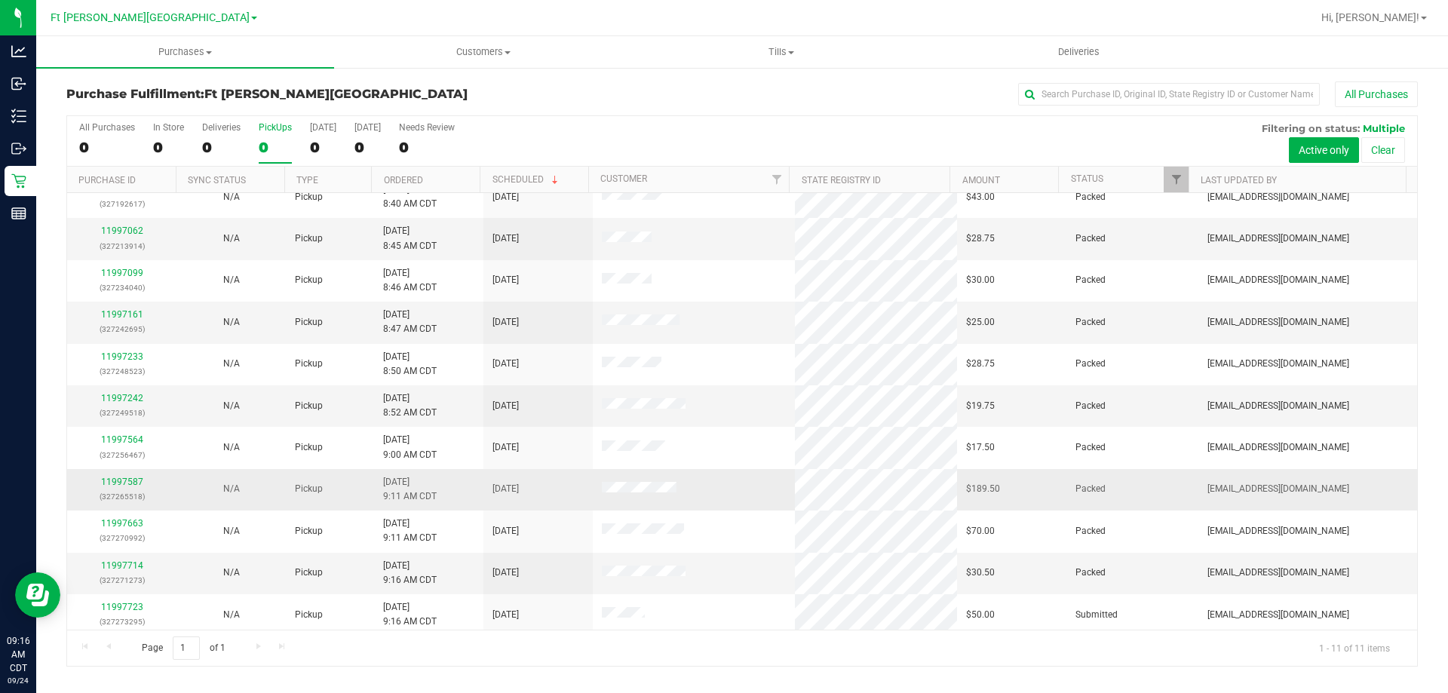
scroll to position [22, 0]
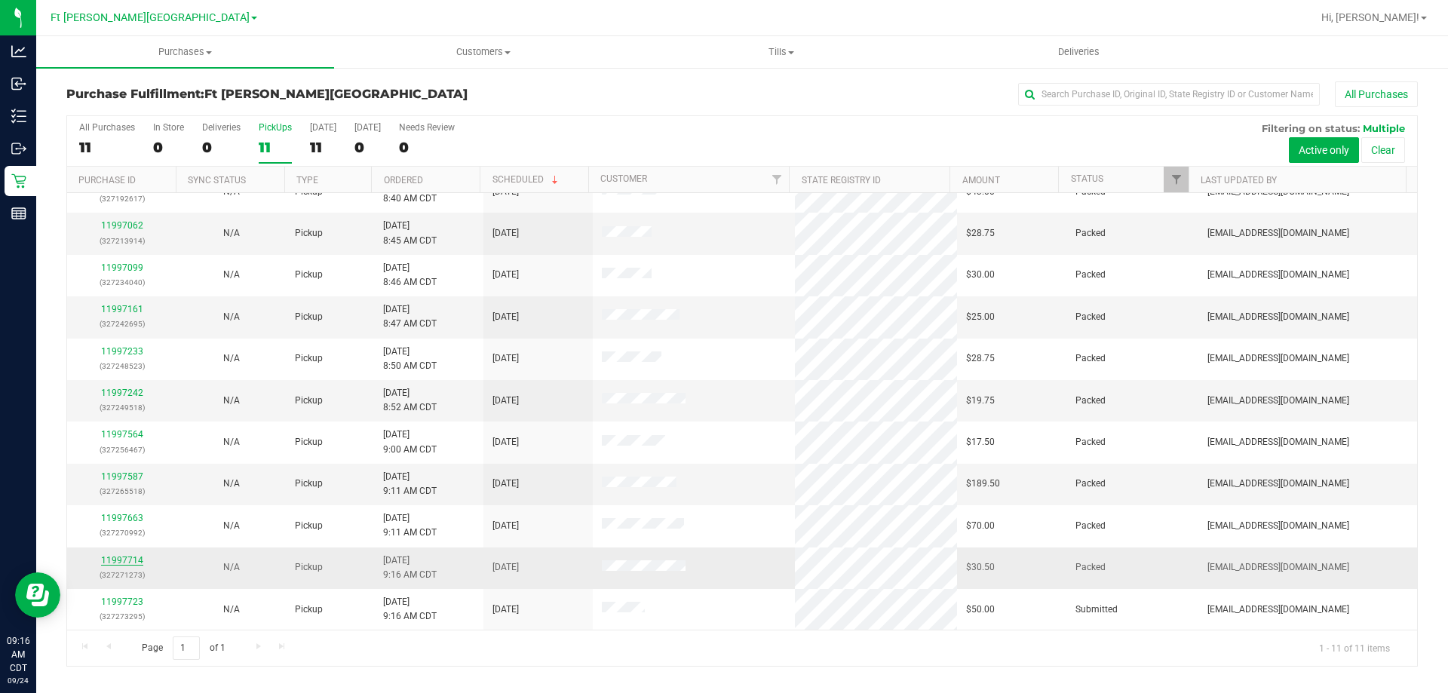
click at [115, 555] on link "11997714" at bounding box center [122, 560] width 42 height 11
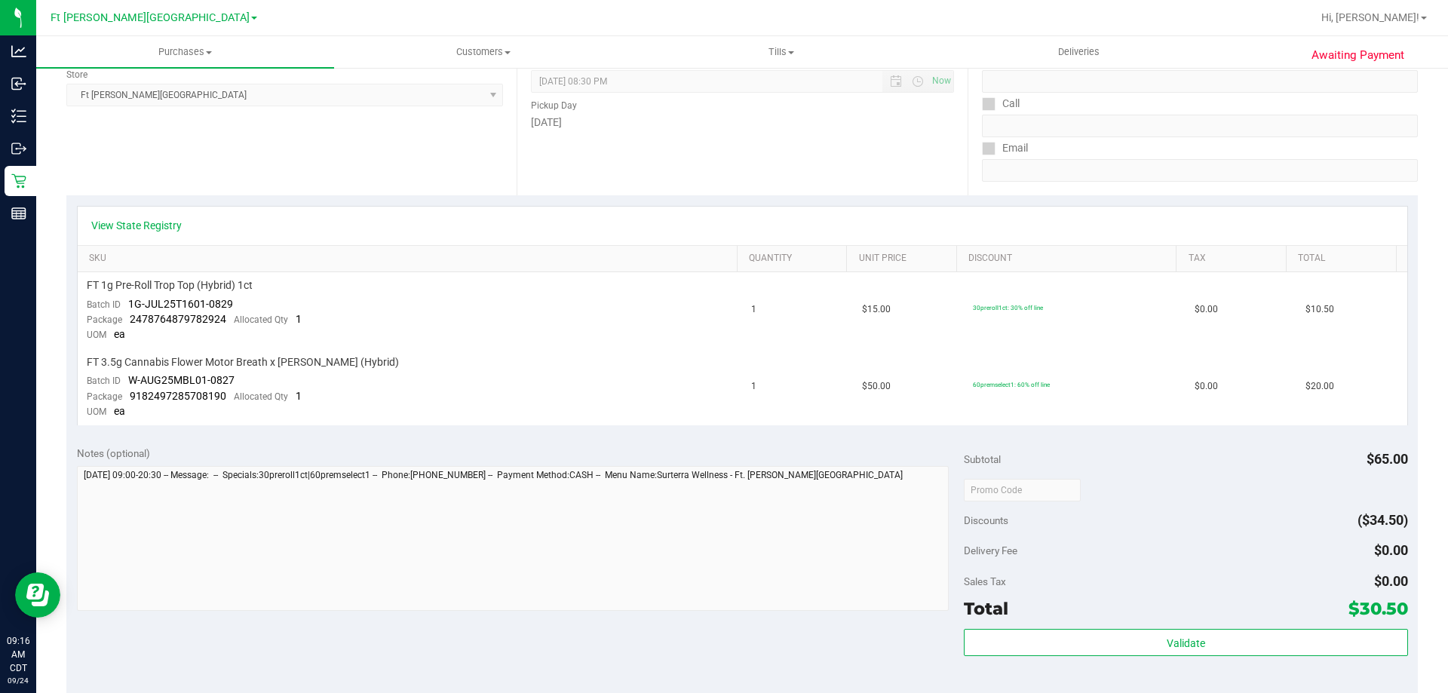
scroll to position [226, 0]
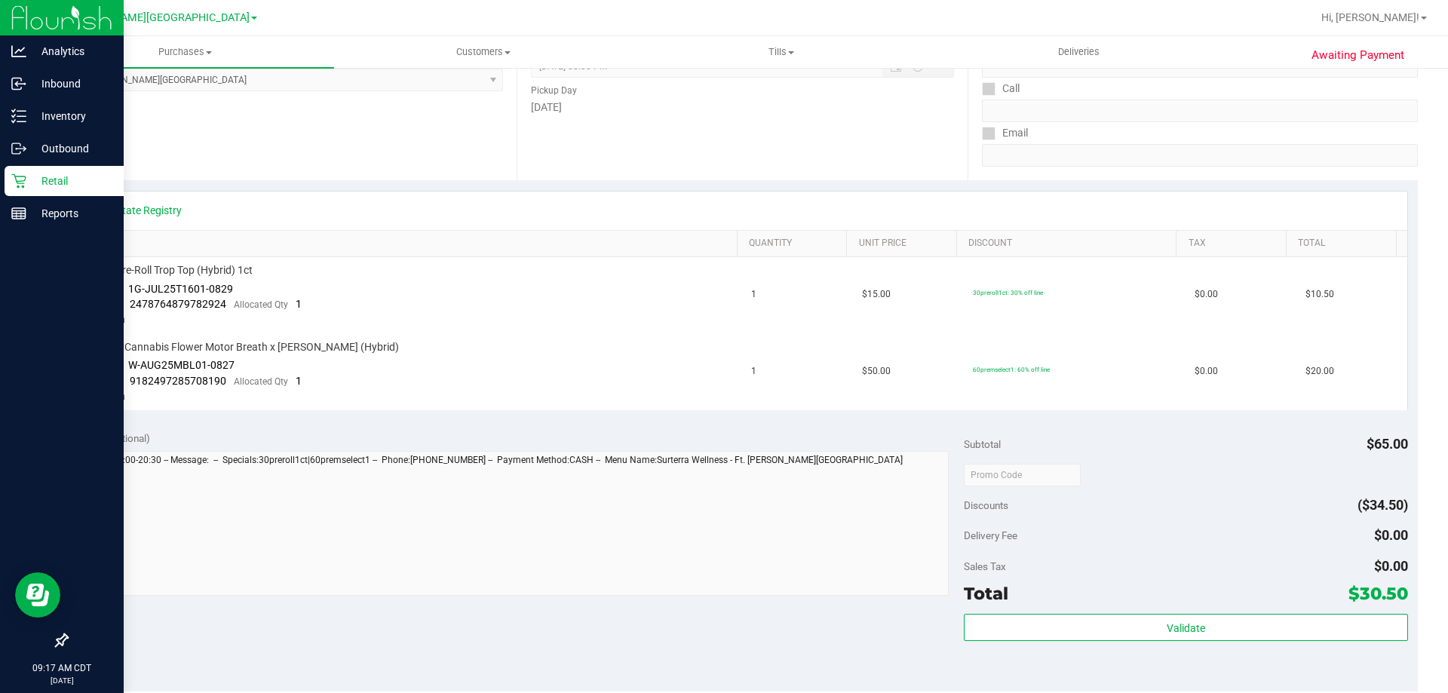
click at [18, 183] on icon at bounding box center [18, 181] width 14 height 14
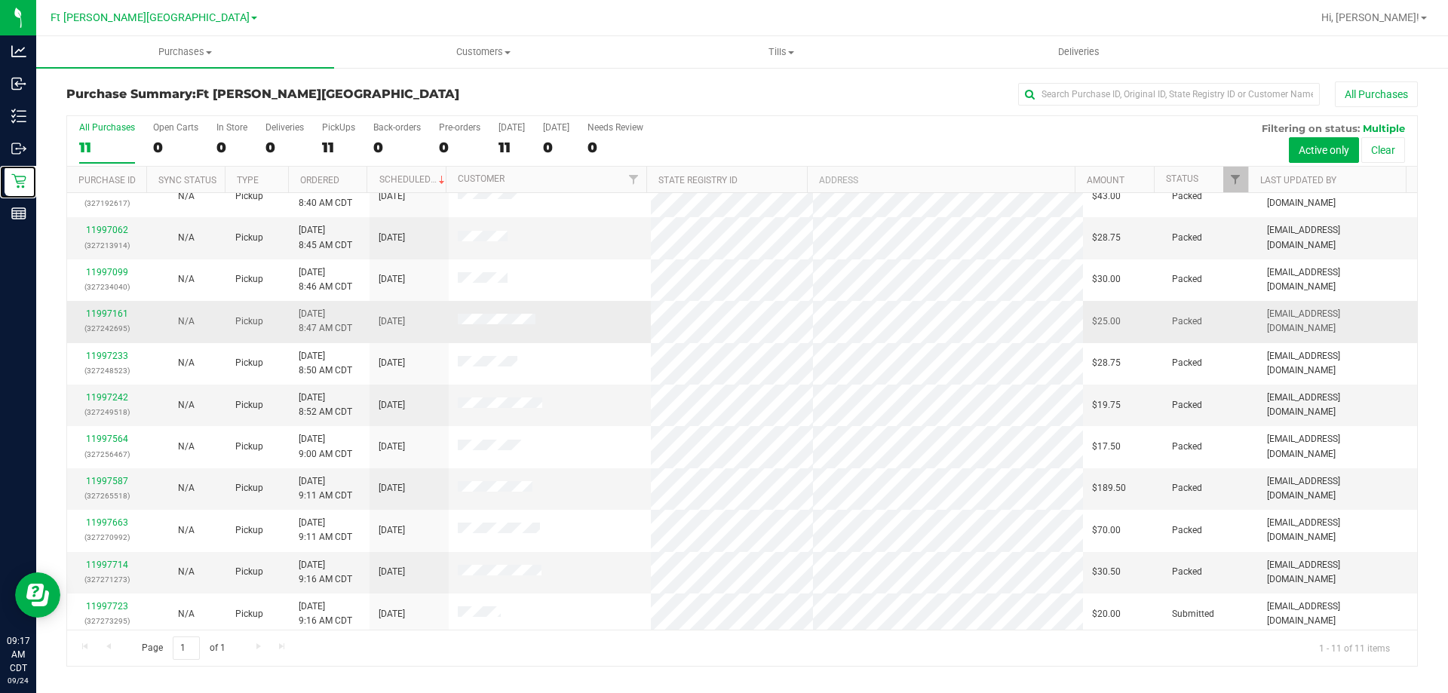
scroll to position [22, 0]
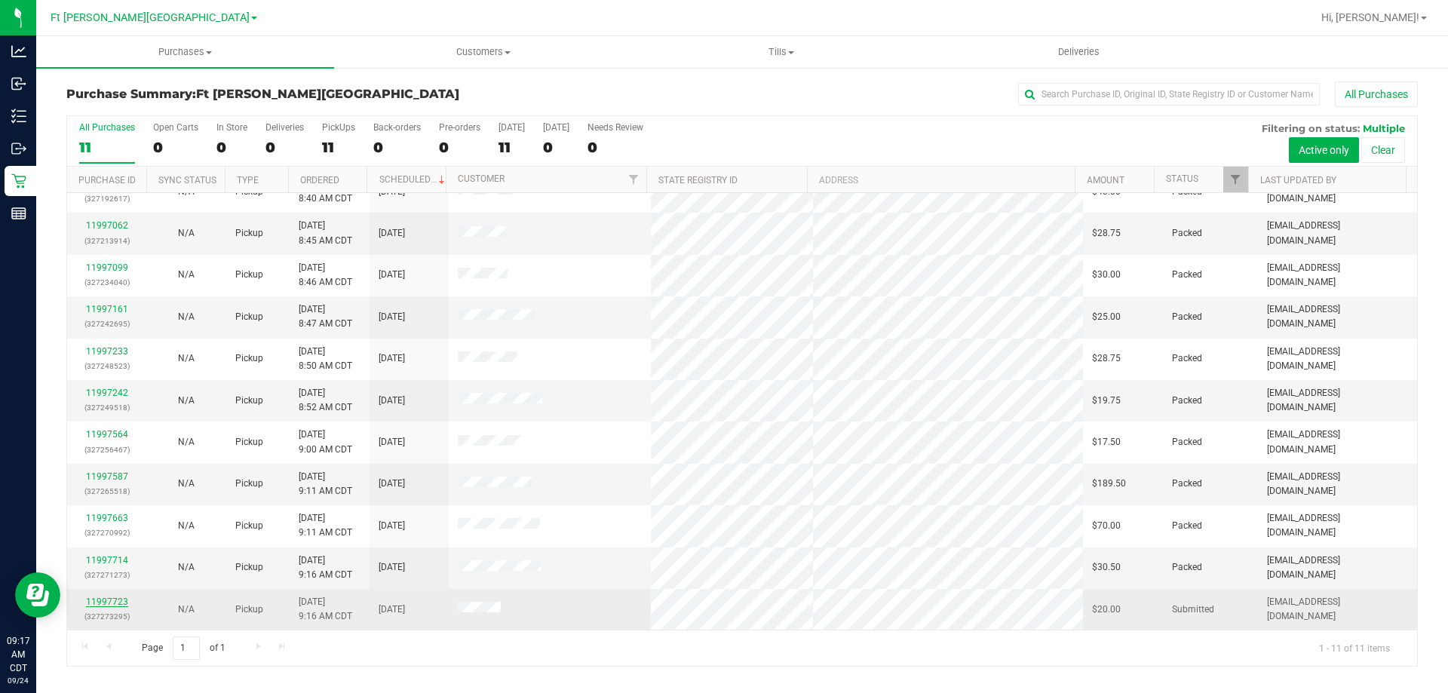
click at [116, 600] on link "11997723" at bounding box center [107, 602] width 42 height 11
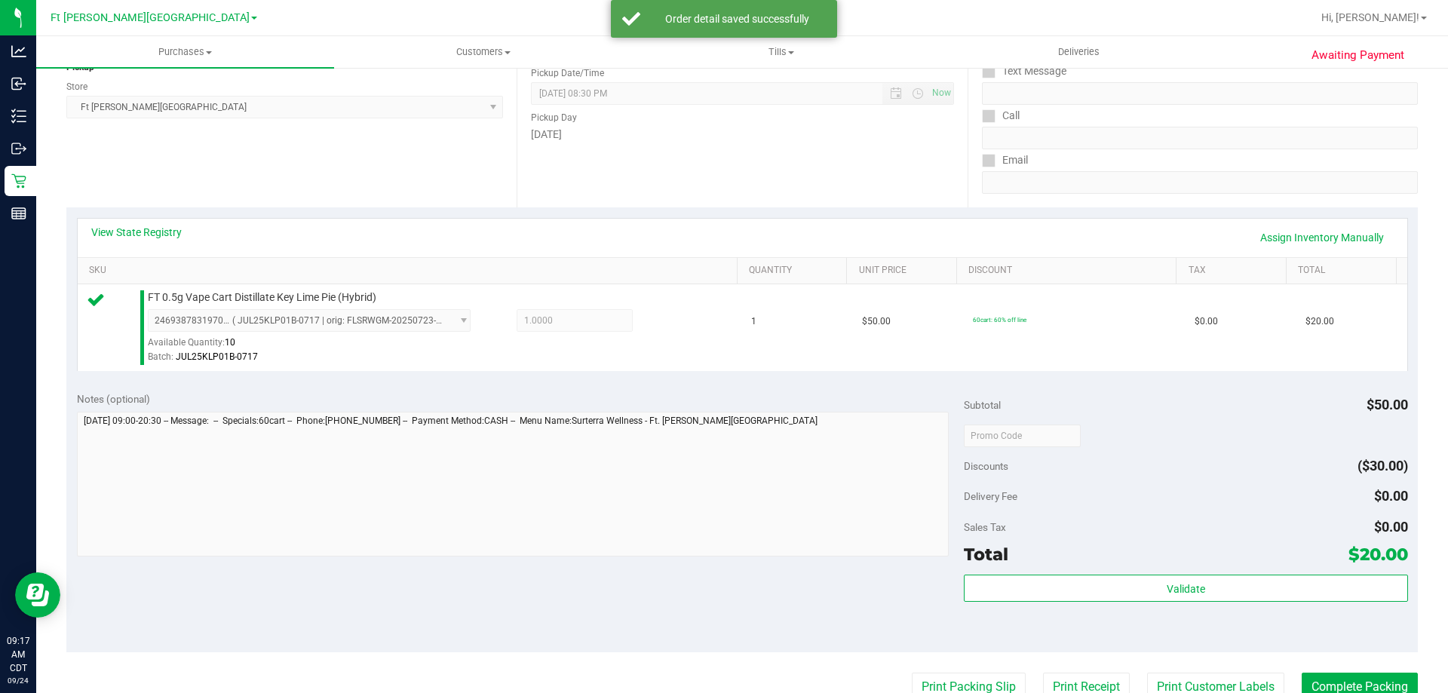
scroll to position [226, 0]
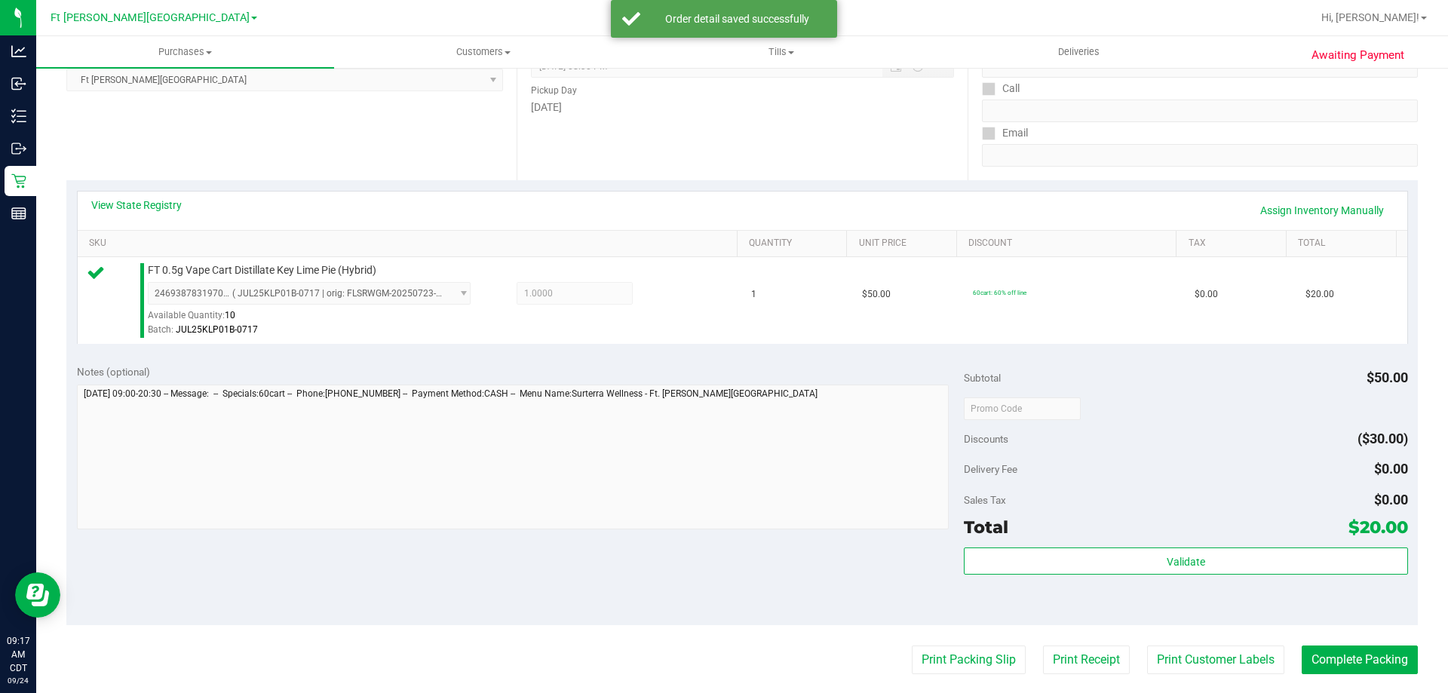
click at [1173, 582] on div "Validate" at bounding box center [1186, 582] width 444 height 68
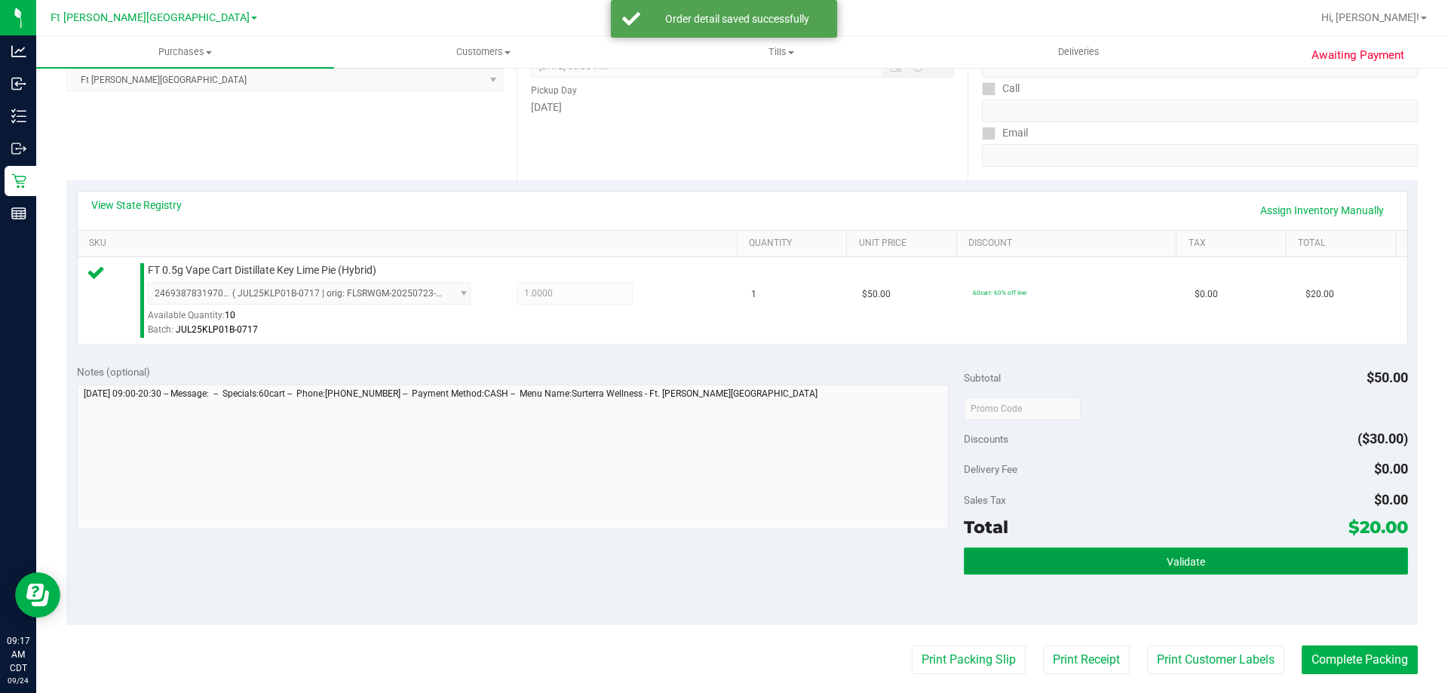
click at [1190, 559] on span "Validate" at bounding box center [1186, 562] width 38 height 12
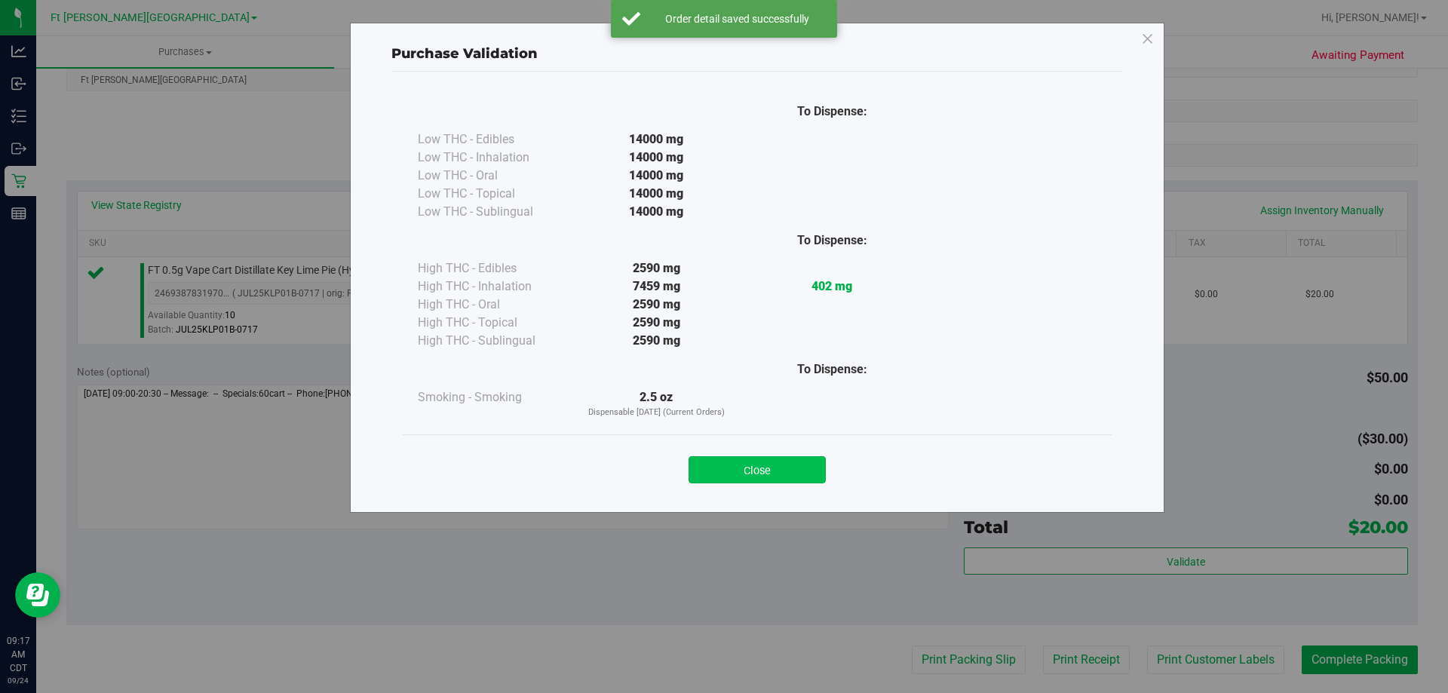
click at [779, 482] on button "Close" at bounding box center [757, 469] width 137 height 27
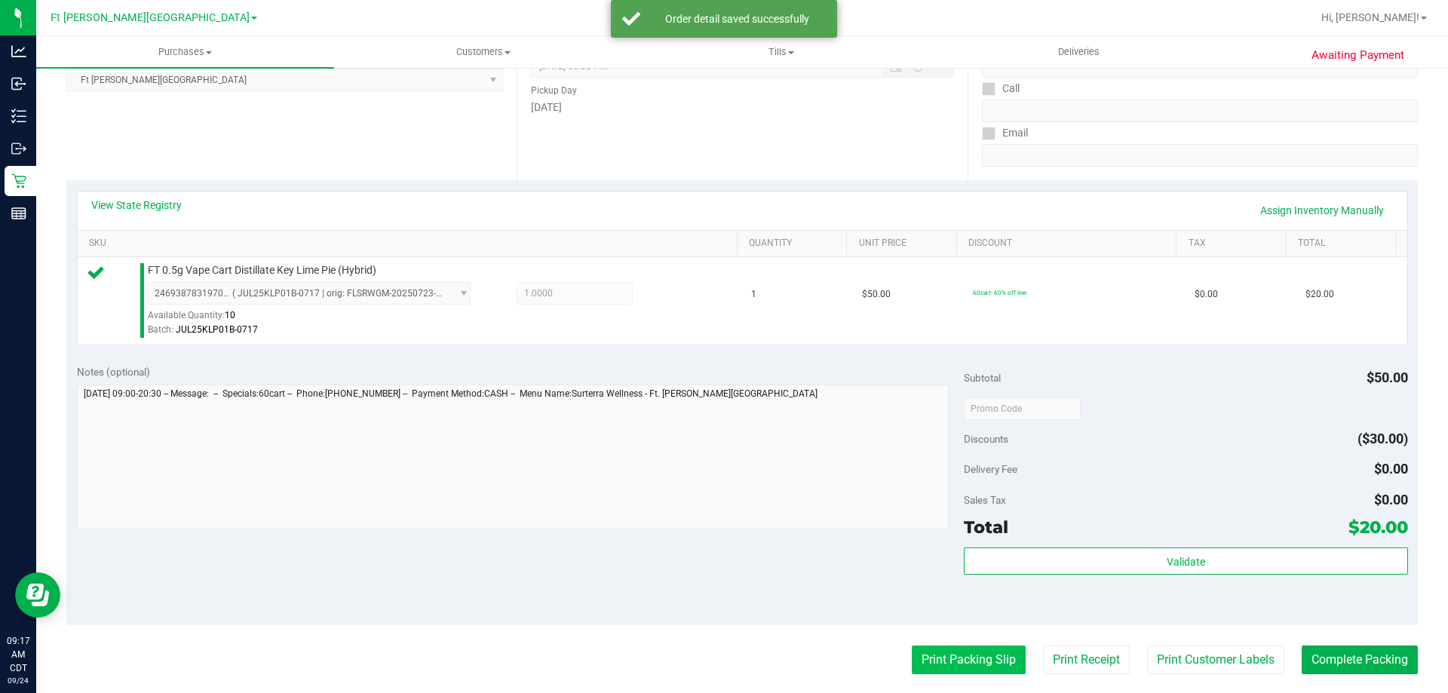
click at [929, 653] on button "Print Packing Slip" at bounding box center [969, 660] width 114 height 29
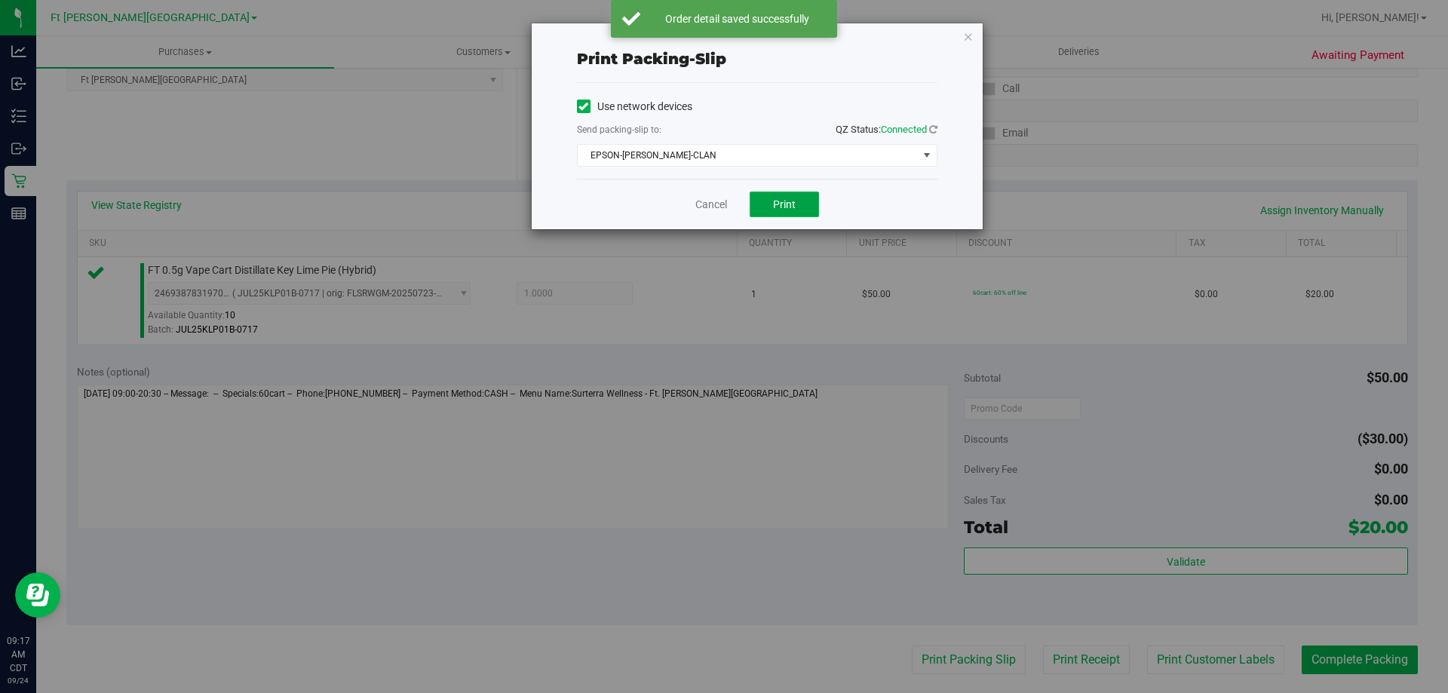
click at [776, 202] on span "Print" at bounding box center [784, 204] width 23 height 12
click at [705, 202] on link "Cancel" at bounding box center [711, 205] width 32 height 16
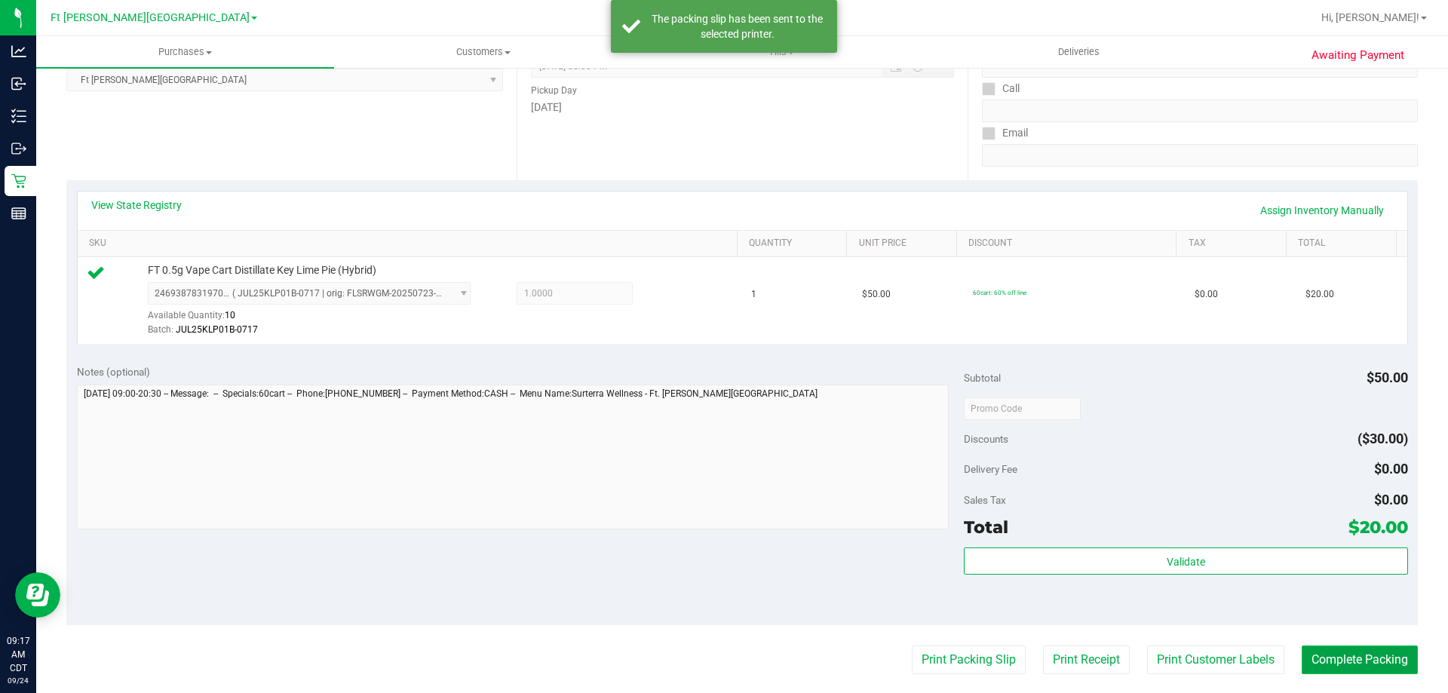
click at [1366, 665] on button "Complete Packing" at bounding box center [1360, 660] width 116 height 29
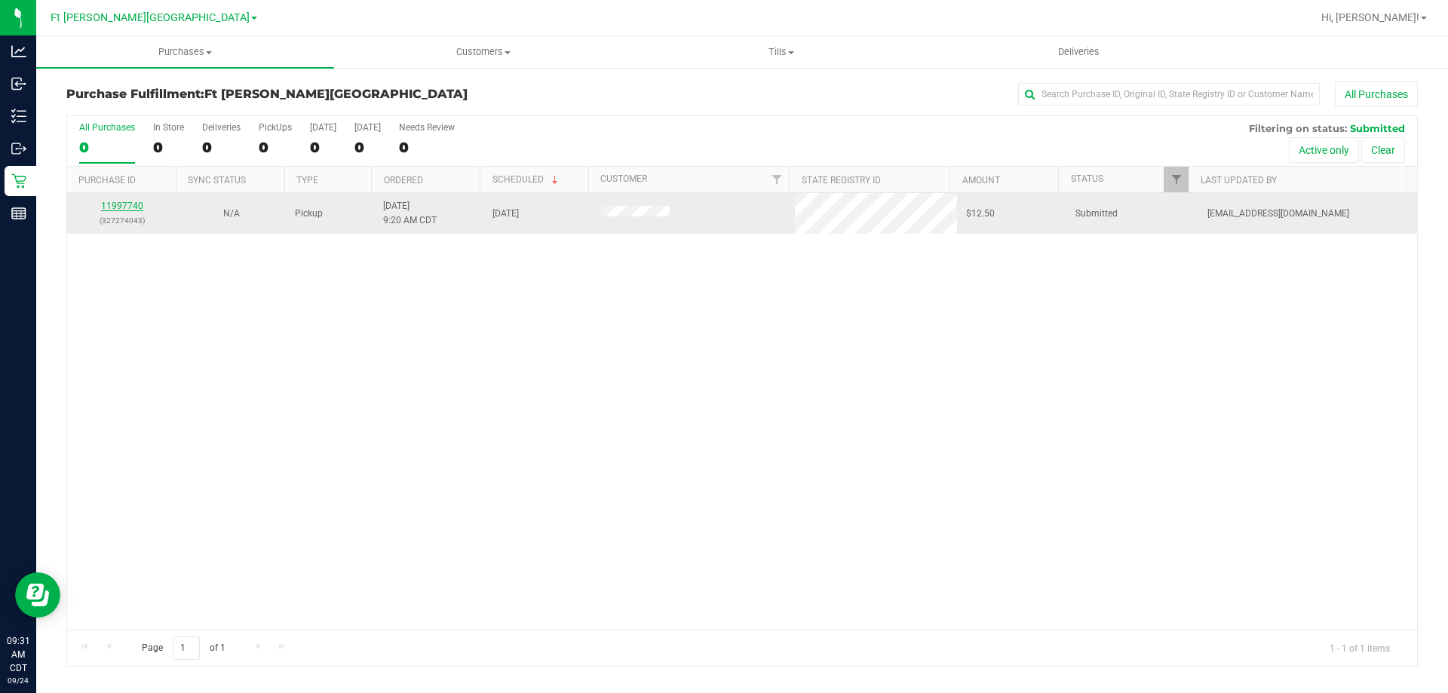
click at [116, 202] on link "11997740" at bounding box center [122, 206] width 42 height 11
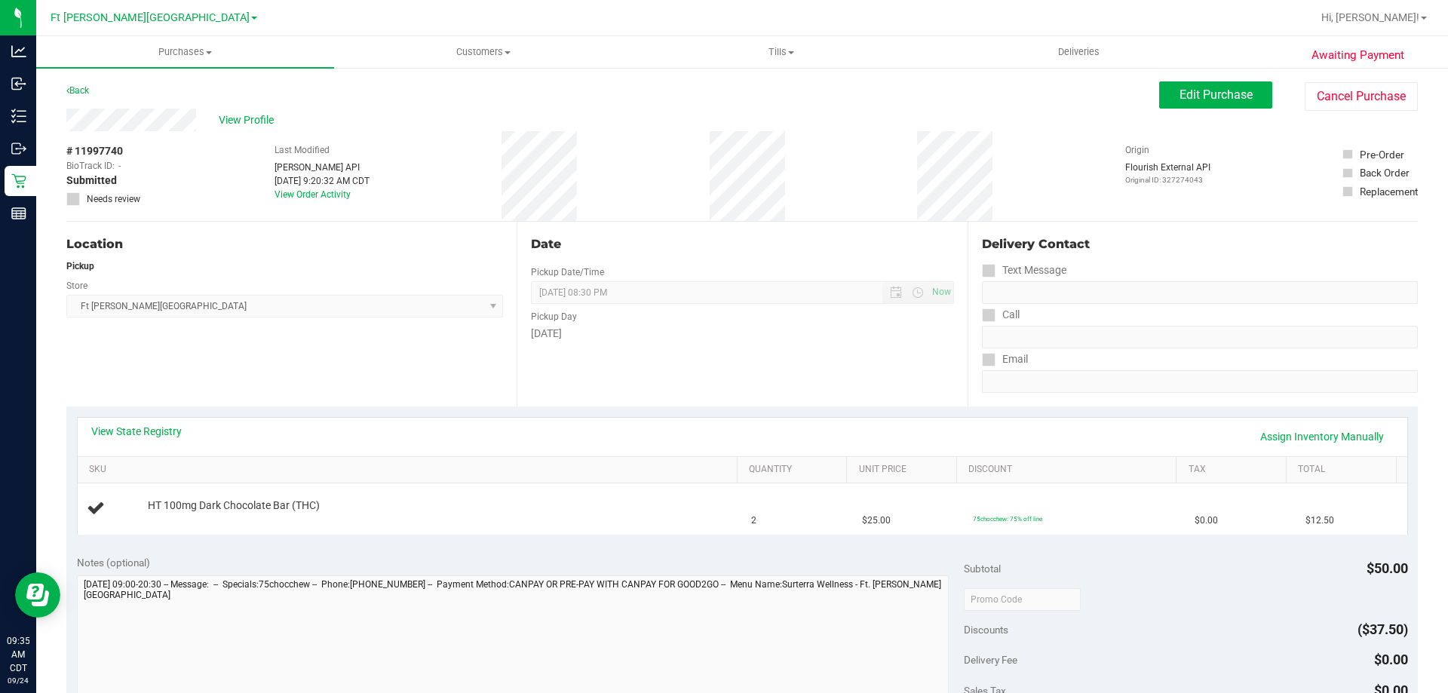
click at [367, 339] on div "Location Pickup Store [GEOGRAPHIC_DATA][PERSON_NAME] WC Select Store [PERSON_NA…" at bounding box center [291, 314] width 450 height 185
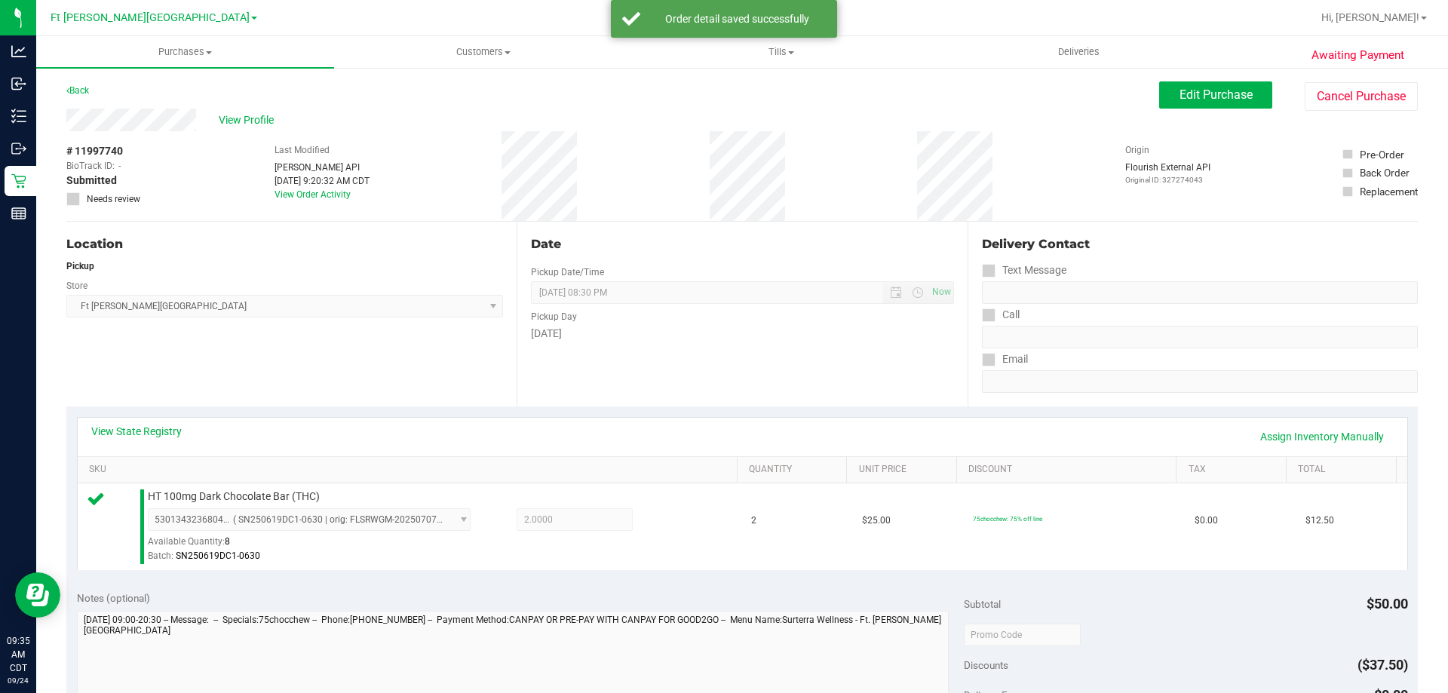
scroll to position [377, 0]
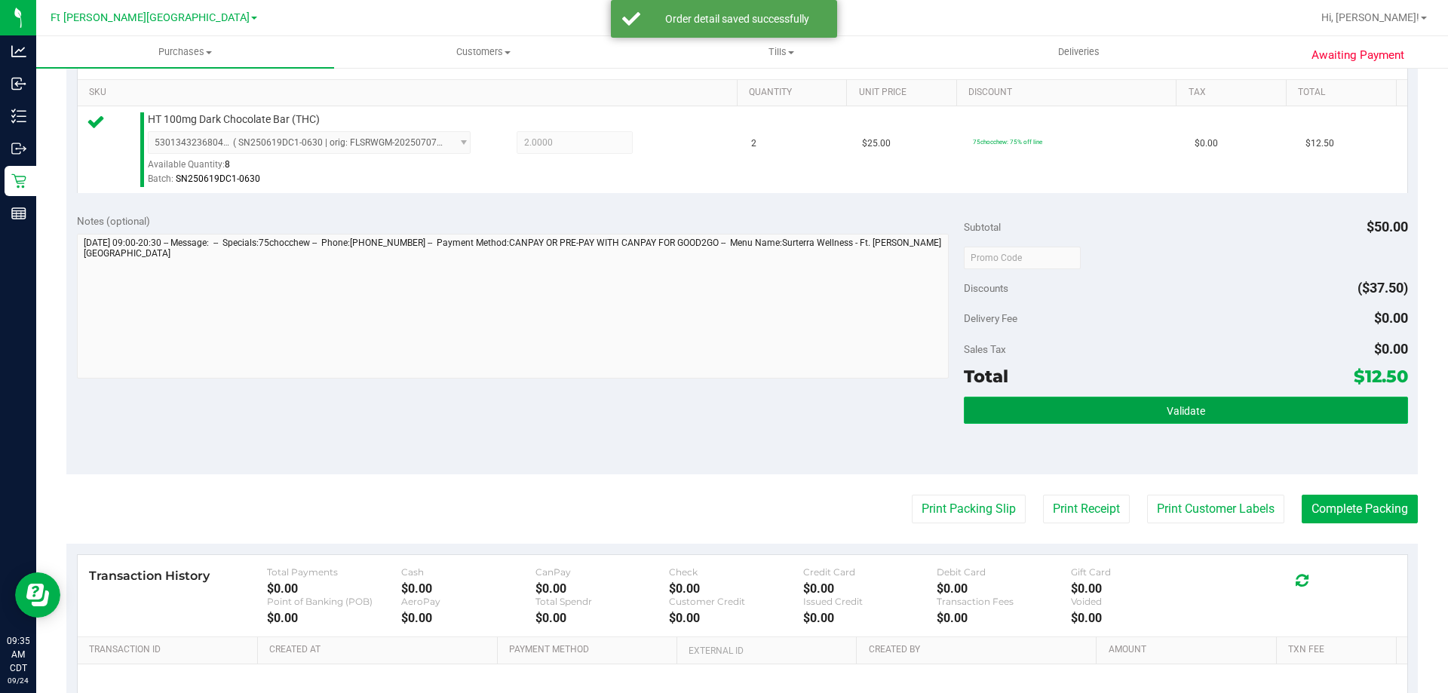
click at [1070, 416] on button "Validate" at bounding box center [1186, 410] width 444 height 27
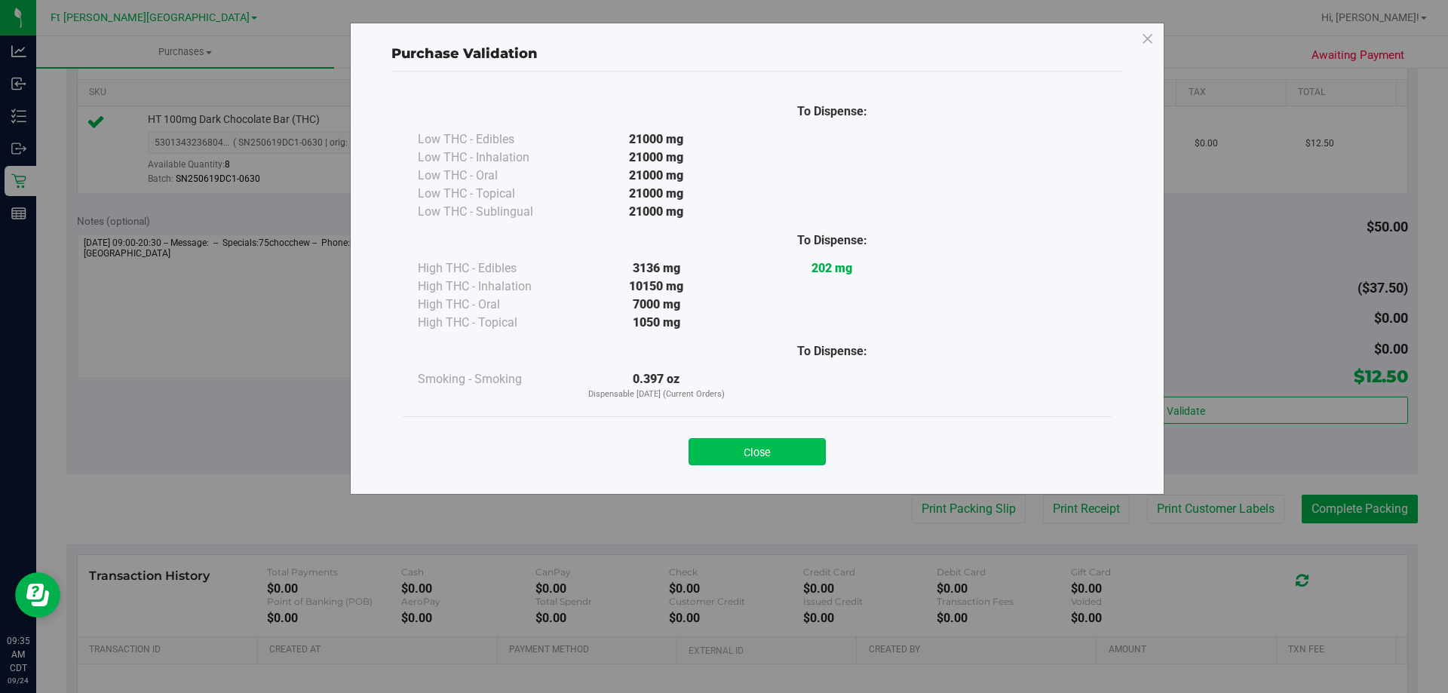
click at [762, 450] on button "Close" at bounding box center [757, 451] width 137 height 27
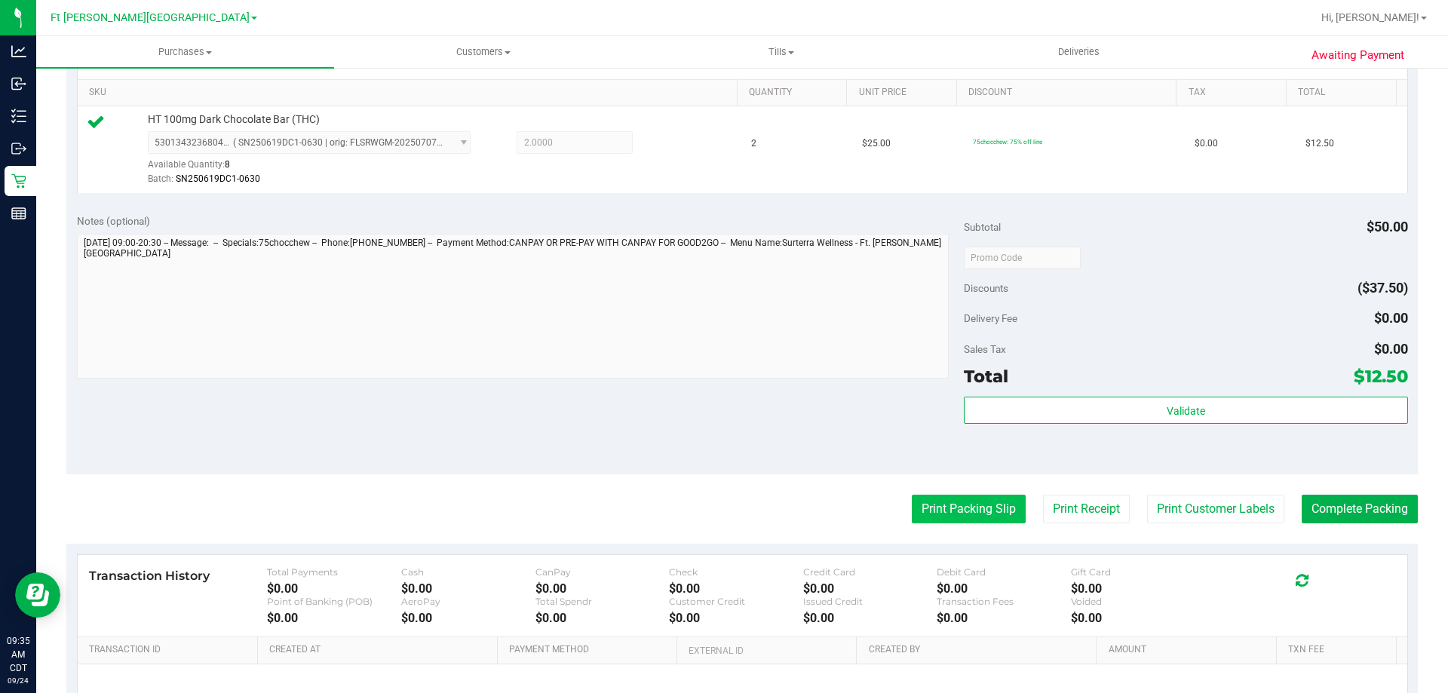
click at [947, 511] on button "Print Packing Slip" at bounding box center [969, 509] width 114 height 29
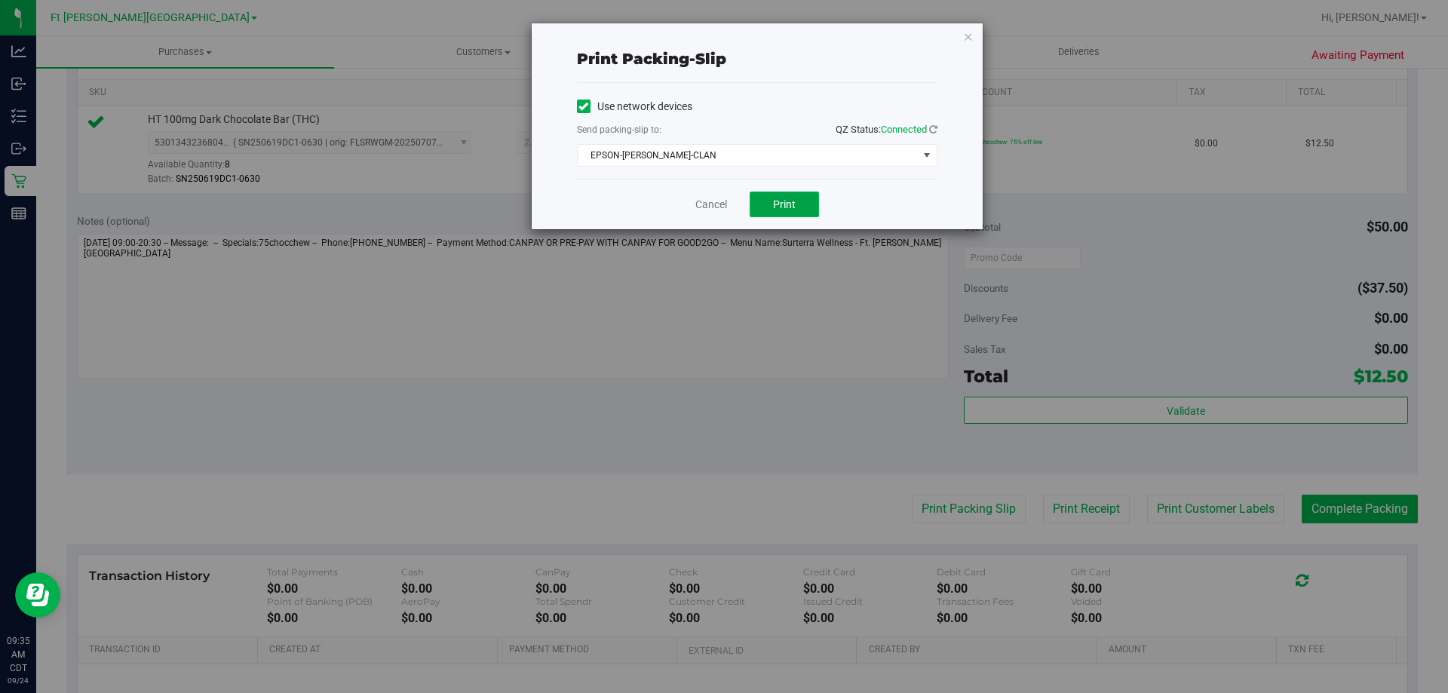
click at [769, 202] on button "Print" at bounding box center [784, 205] width 69 height 26
click at [724, 210] on link "Cancel" at bounding box center [711, 205] width 32 height 16
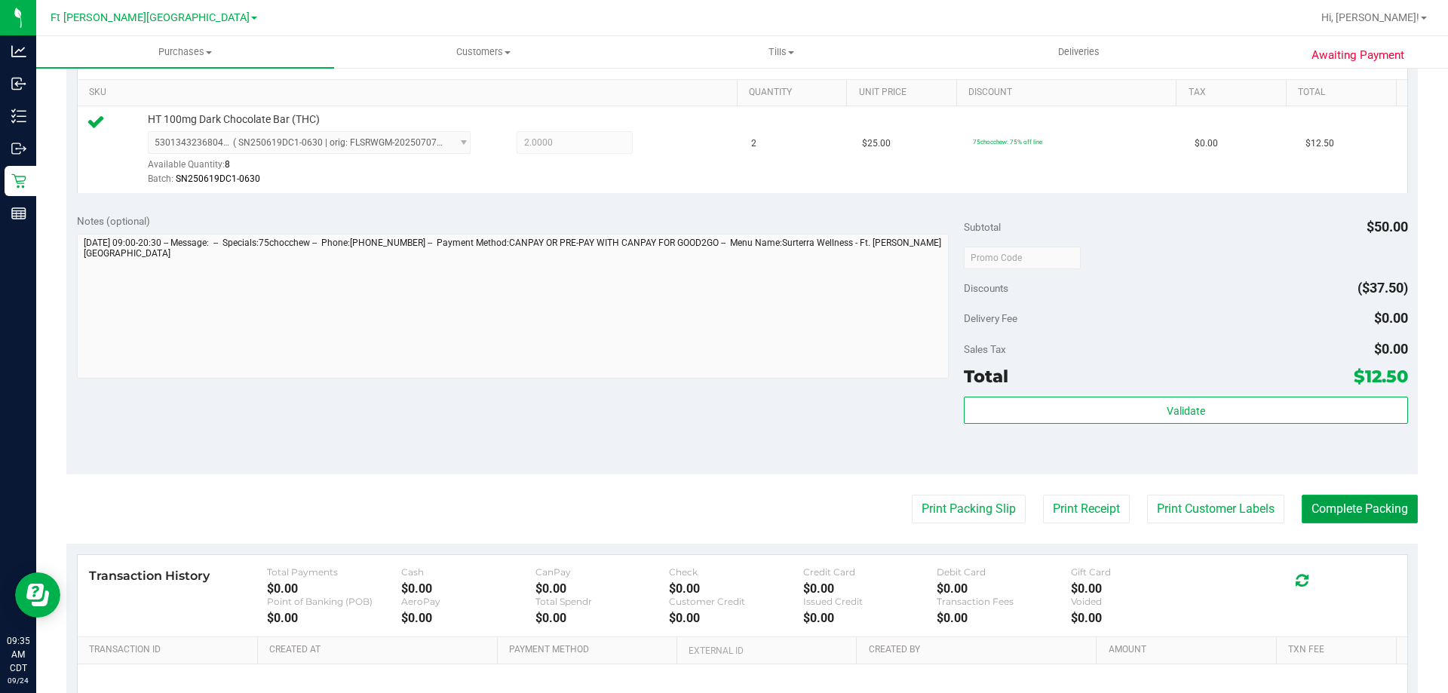
click at [1323, 519] on button "Complete Packing" at bounding box center [1360, 509] width 116 height 29
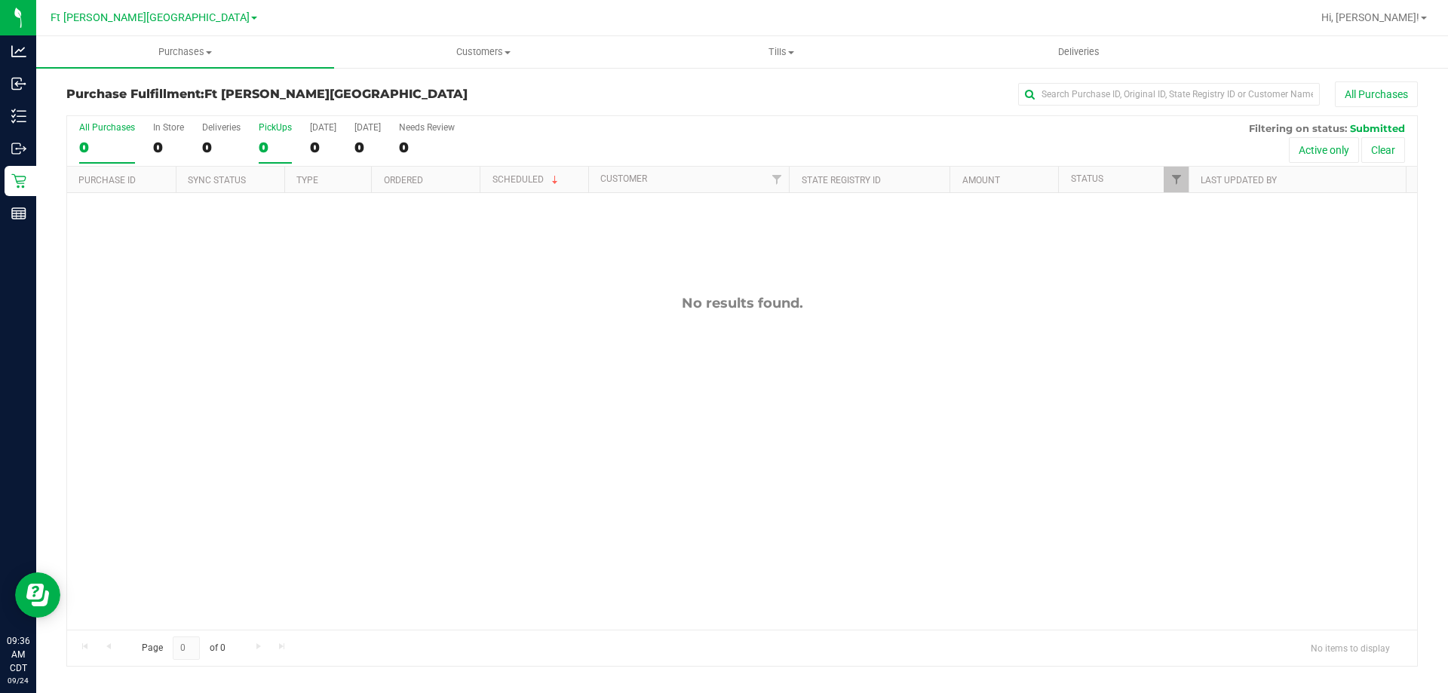
click at [266, 149] on div "0" at bounding box center [275, 147] width 33 height 17
click at [0, 0] on input "PickUps 0" at bounding box center [0, 0] width 0 height 0
click at [1180, 187] on link "Filter" at bounding box center [1176, 180] width 25 height 26
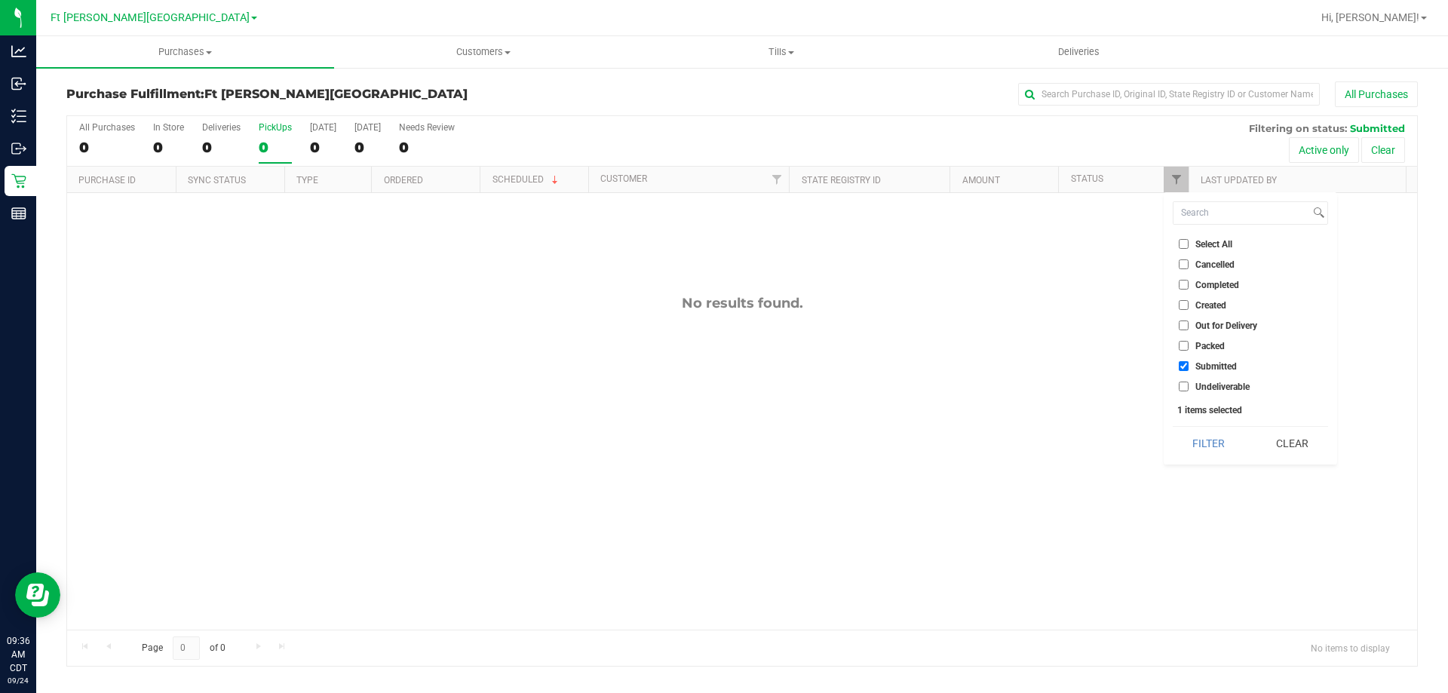
click at [1196, 351] on span "Packed" at bounding box center [1210, 346] width 29 height 9
click at [1189, 351] on input "Packed" at bounding box center [1184, 346] width 10 height 10
checkbox input "true"
click at [1215, 439] on button "Filter" at bounding box center [1209, 443] width 72 height 33
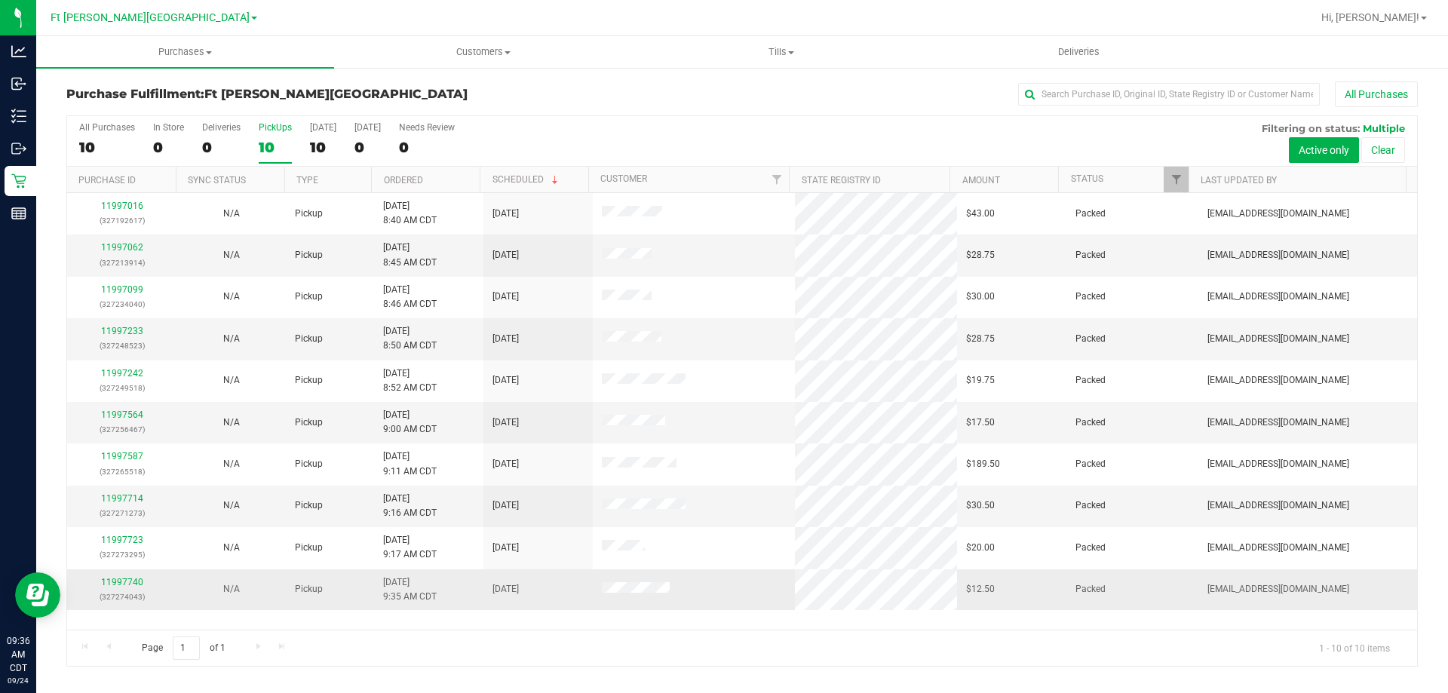
click at [126, 588] on div "11997740 (327274043)" at bounding box center [121, 590] width 91 height 29
click at [126, 582] on link "11997740" at bounding box center [122, 582] width 42 height 11
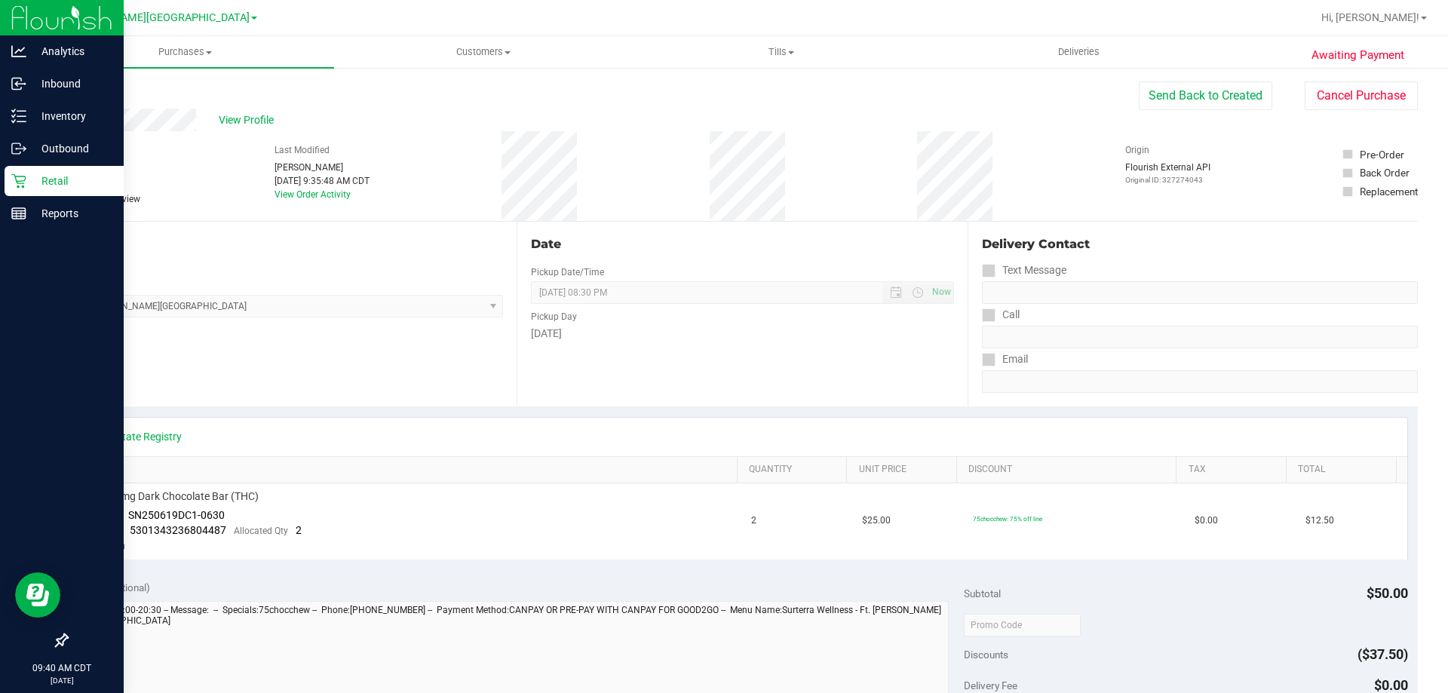
click at [30, 186] on p "Retail" at bounding box center [71, 181] width 91 height 18
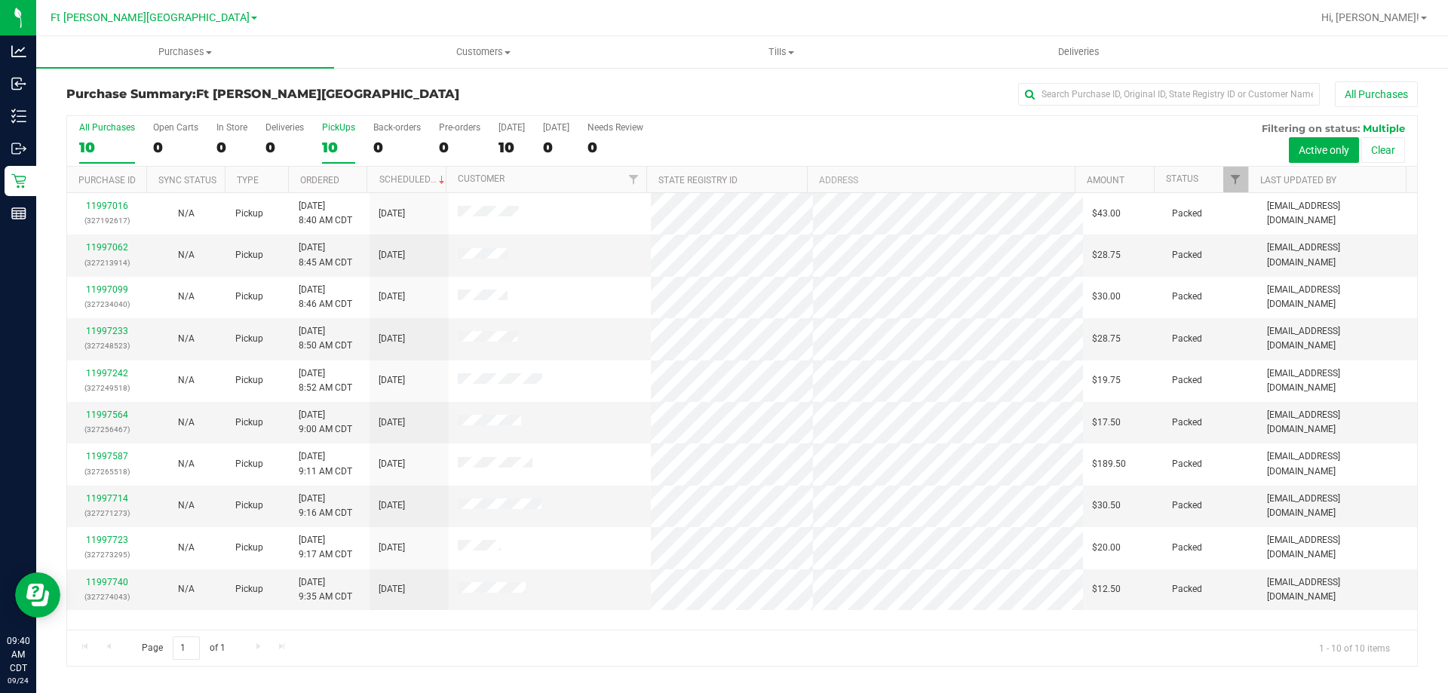
click at [331, 151] on div "10" at bounding box center [338, 147] width 33 height 17
click at [0, 0] on input "PickUps 10" at bounding box center [0, 0] width 0 height 0
click at [329, 135] on label "PickUps 10" at bounding box center [338, 142] width 33 height 41
click at [0, 0] on input "PickUps 10" at bounding box center [0, 0] width 0 height 0
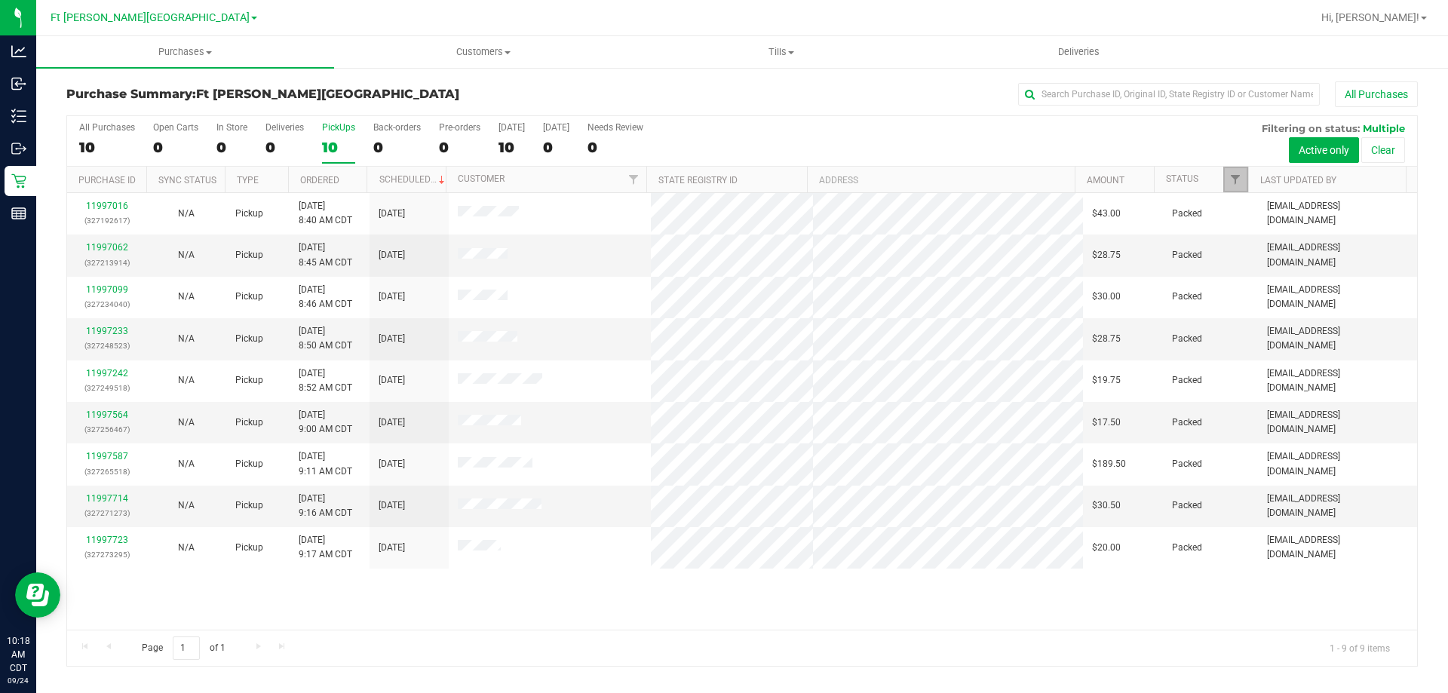
click at [1242, 187] on link "Filter" at bounding box center [1235, 180] width 25 height 26
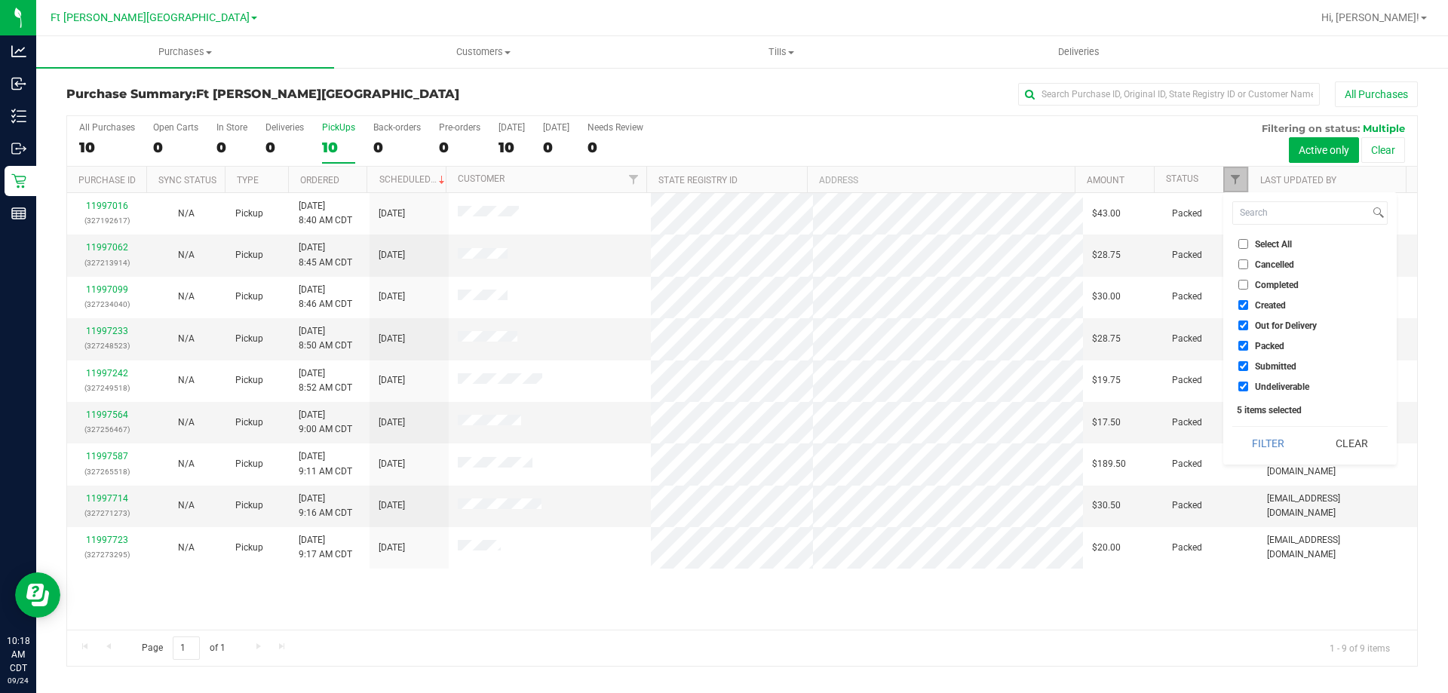
click at [1242, 187] on link "Filter" at bounding box center [1235, 180] width 25 height 26
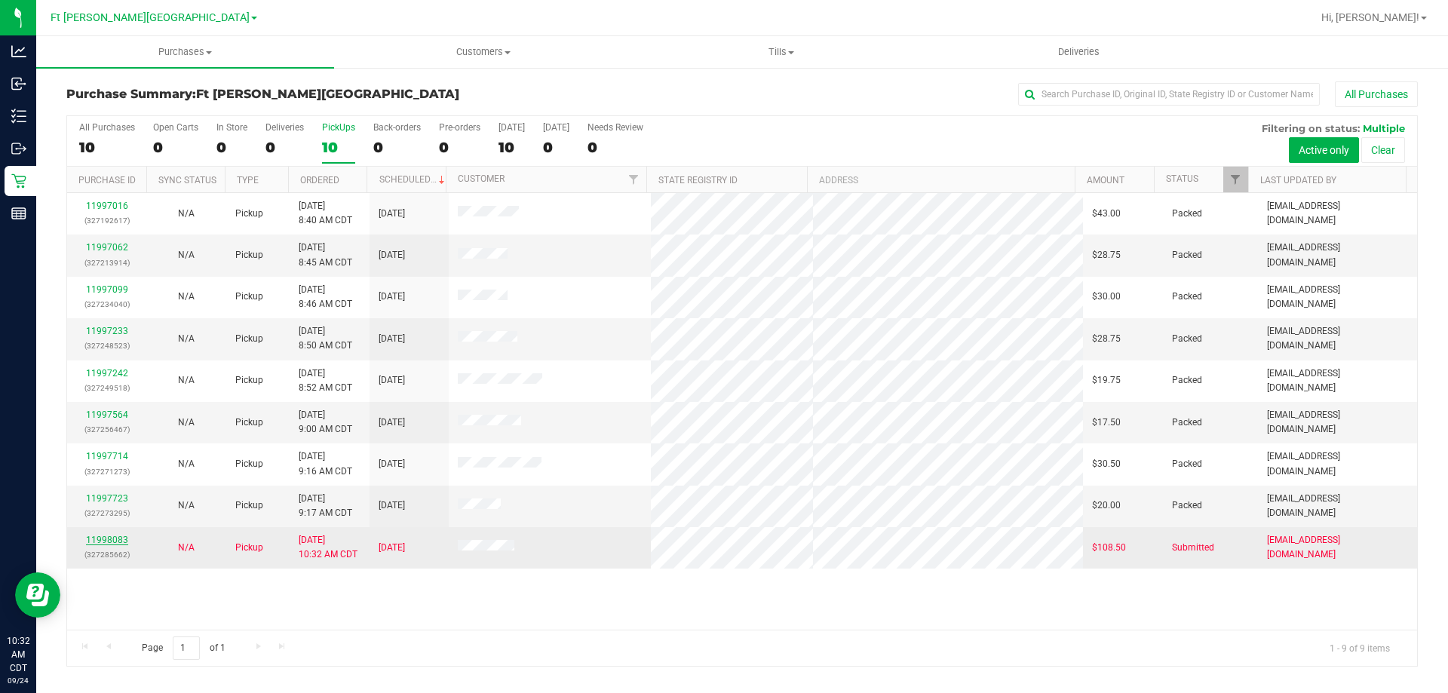
click at [99, 538] on link "11998083" at bounding box center [107, 540] width 42 height 11
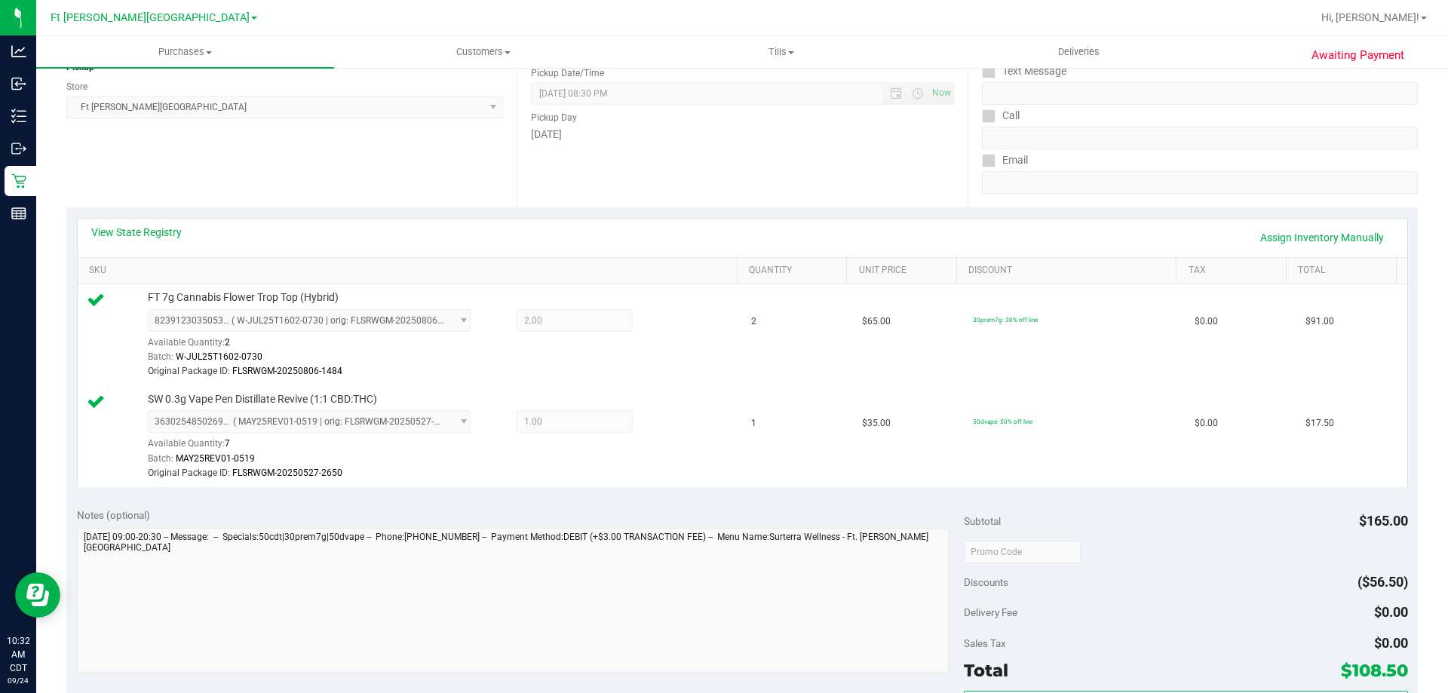
scroll to position [226, 0]
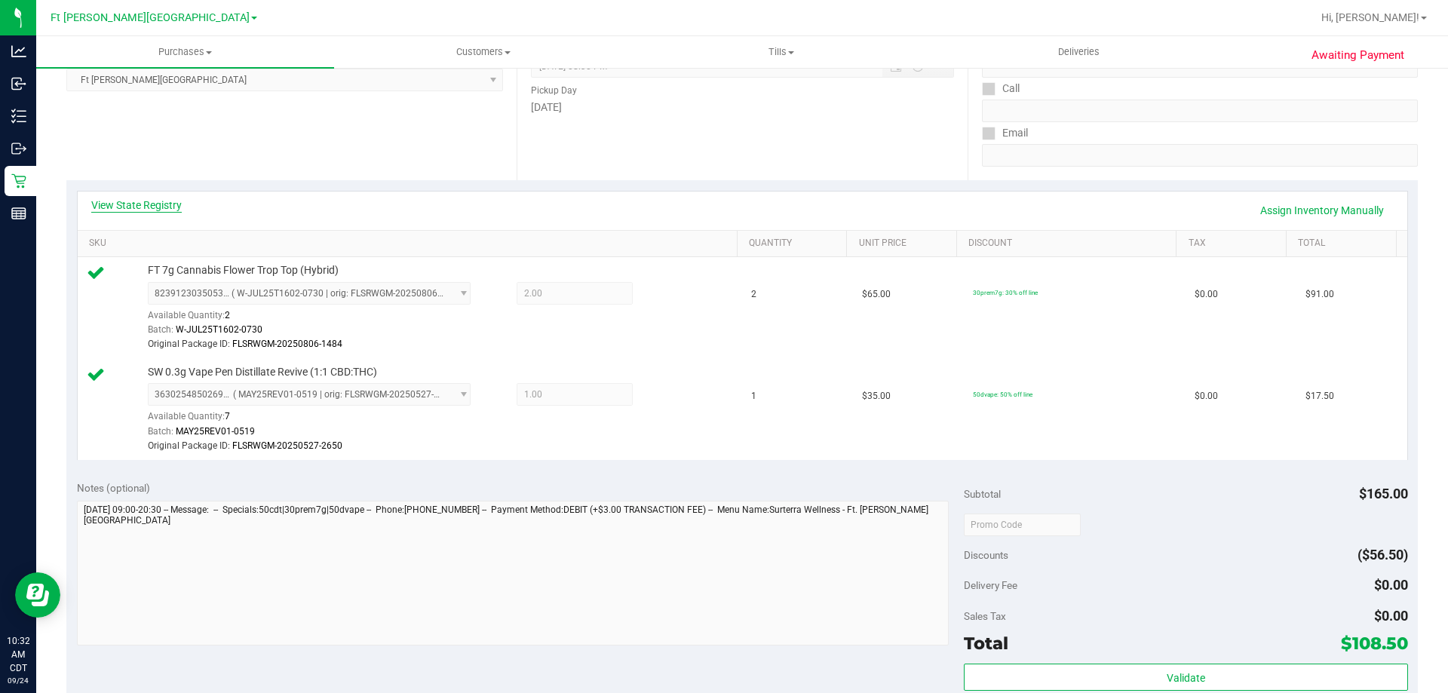
click at [134, 206] on link "View State Registry" at bounding box center [136, 205] width 91 height 15
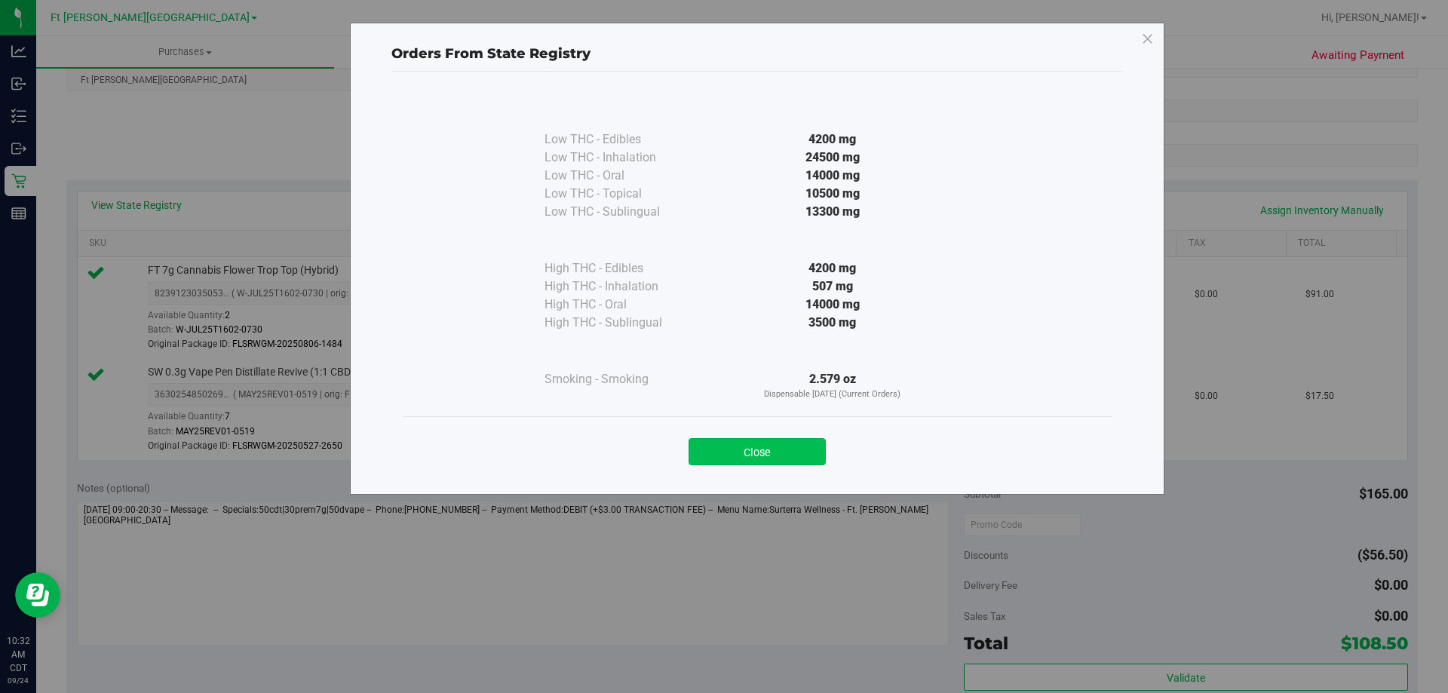
click at [777, 457] on button "Close" at bounding box center [757, 451] width 137 height 27
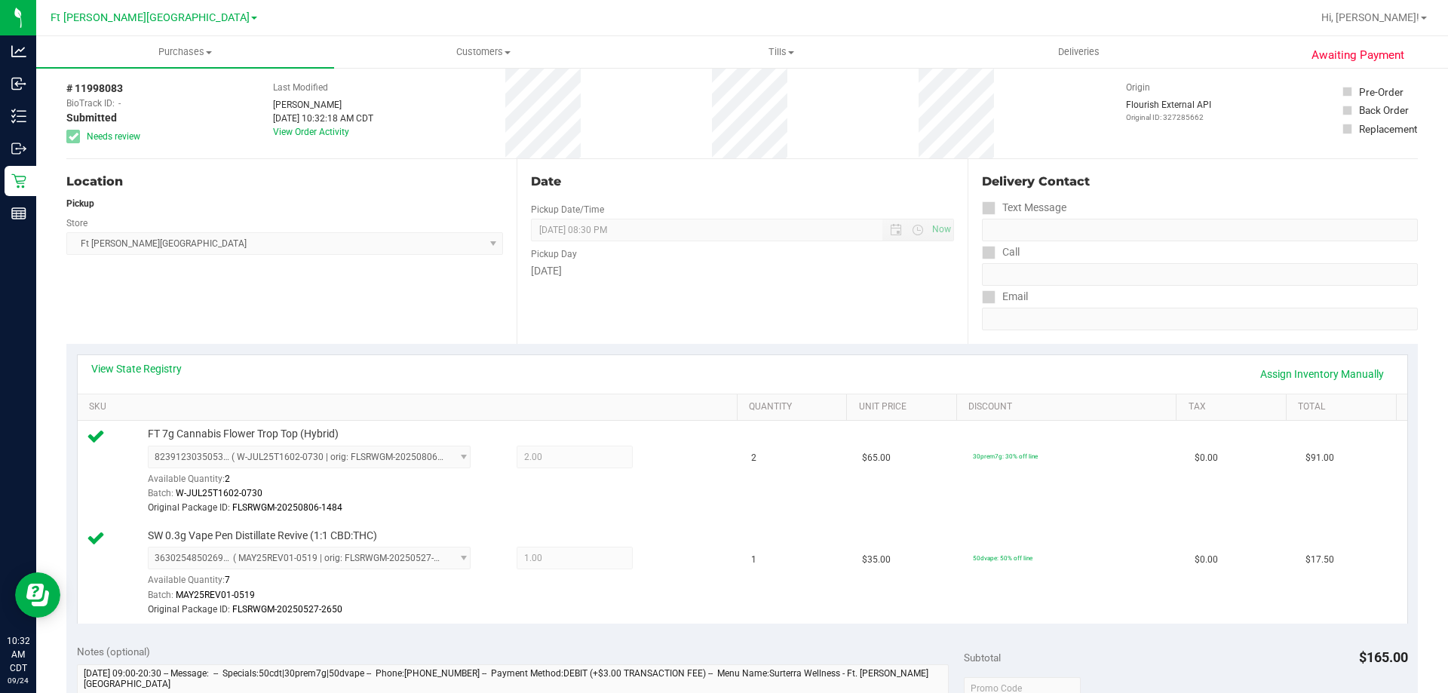
scroll to position [0, 0]
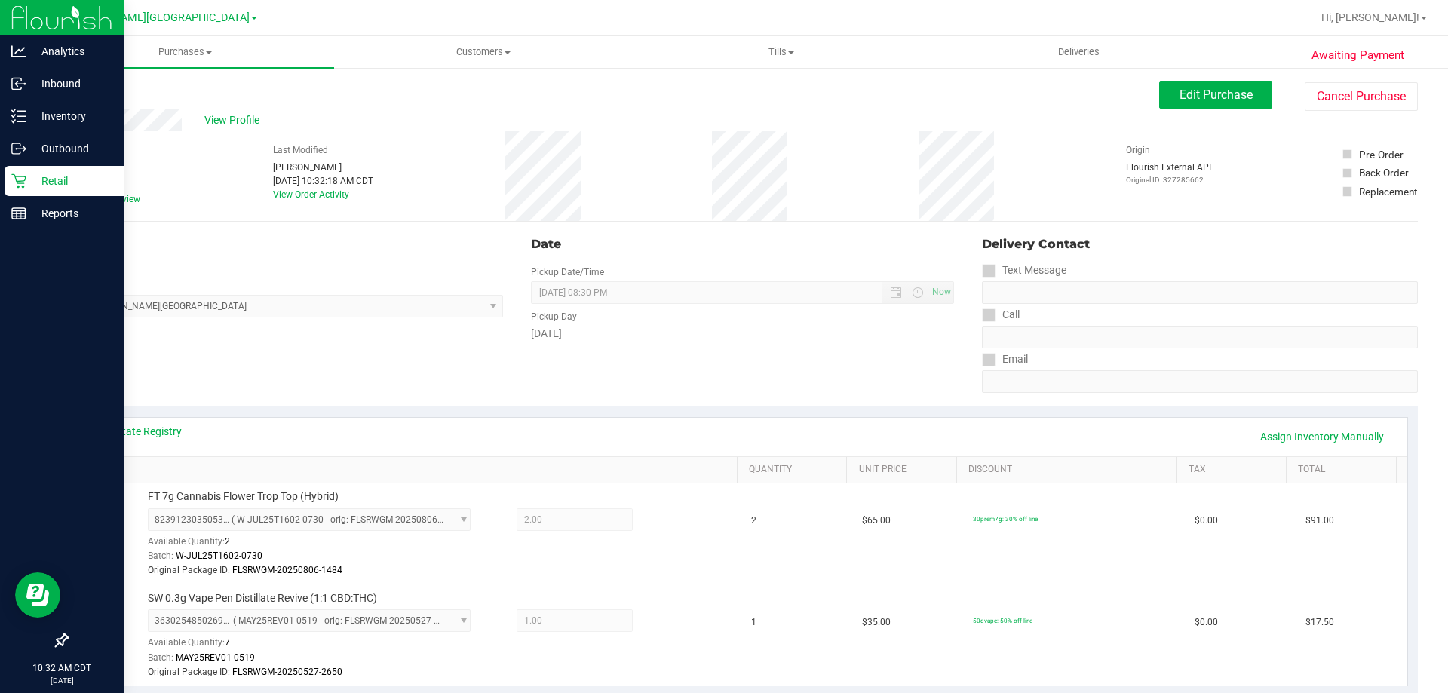
click at [0, 186] on link "Retail" at bounding box center [62, 182] width 124 height 32
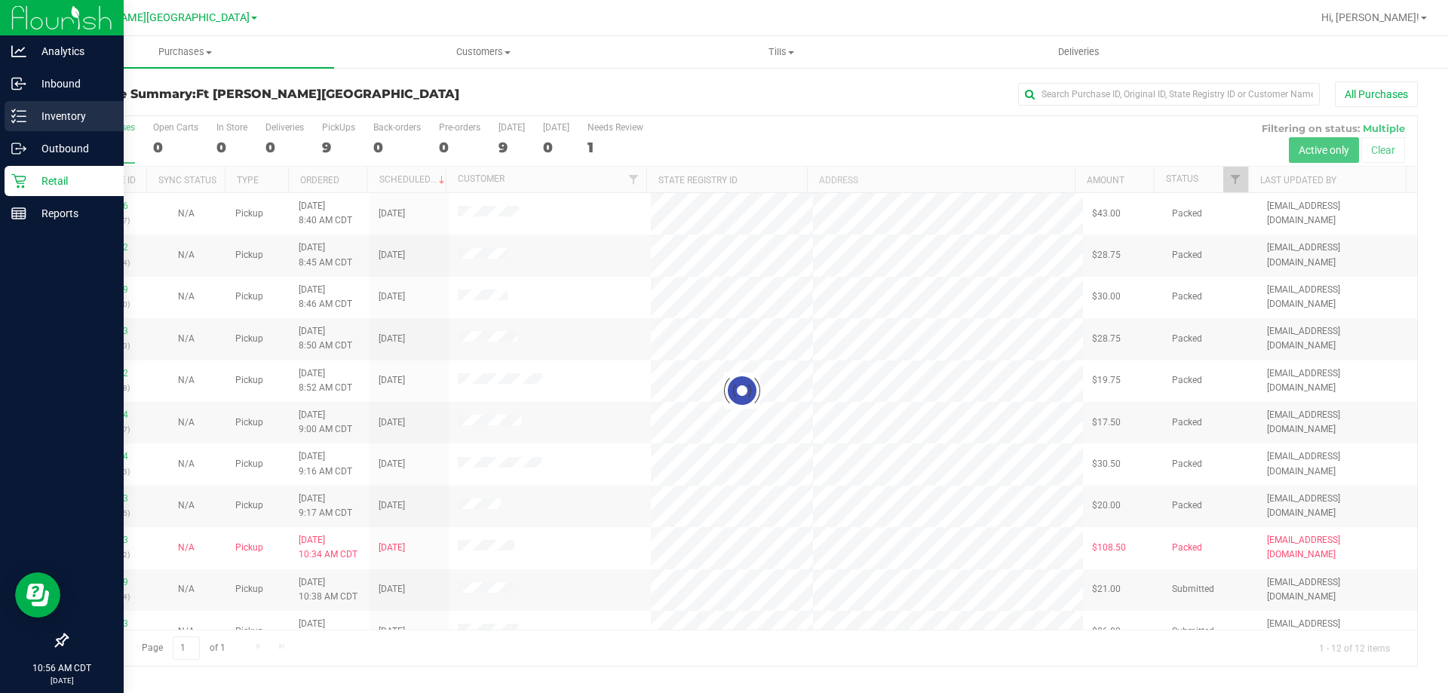
click at [33, 114] on p "Inventory" at bounding box center [71, 116] width 91 height 18
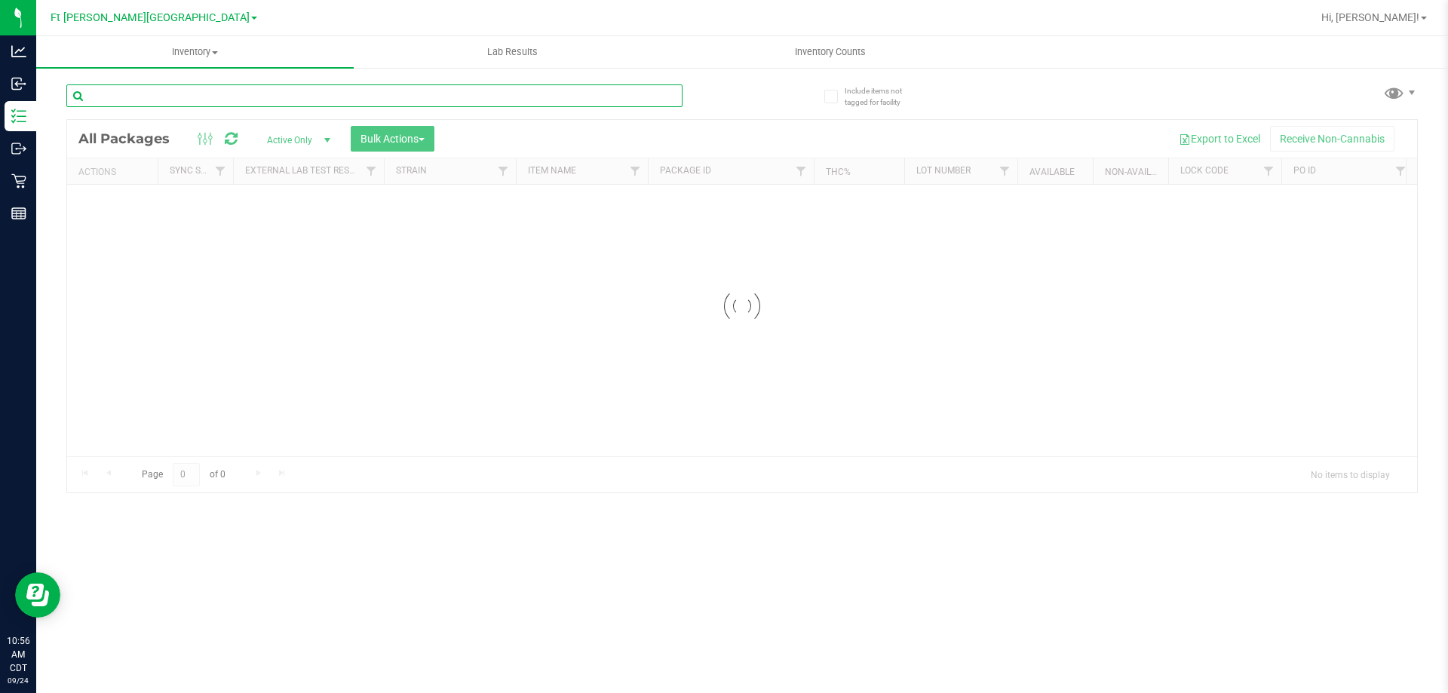
click at [237, 102] on div "Inventory All packages All inventory Waste log Create inventory Lab Results Inv…" at bounding box center [742, 364] width 1412 height 657
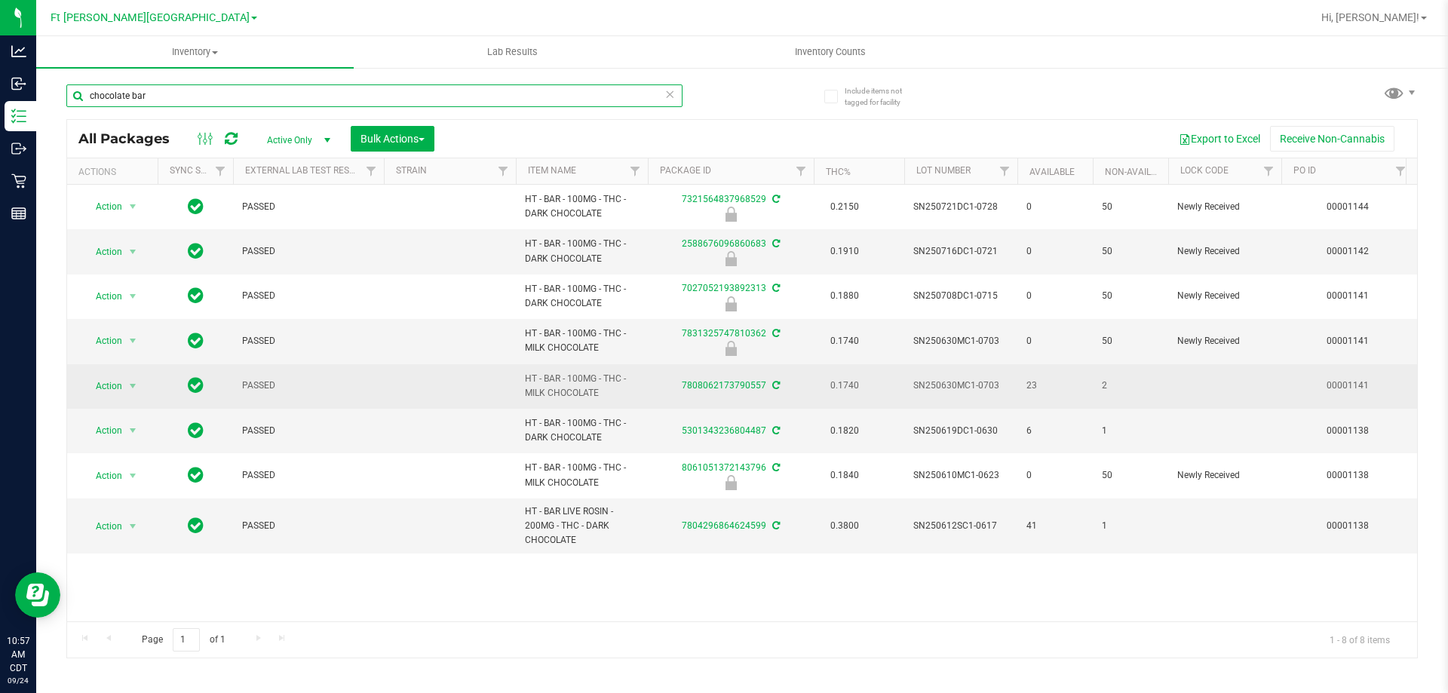
type input "chocolate bar"
drag, startPoint x: 837, startPoint y: 390, endPoint x: 859, endPoint y: 391, distance: 22.6
click at [857, 391] on span "0.1740" at bounding box center [845, 386] width 44 height 22
click at [865, 398] on td "0.1740" at bounding box center [859, 386] width 91 height 45
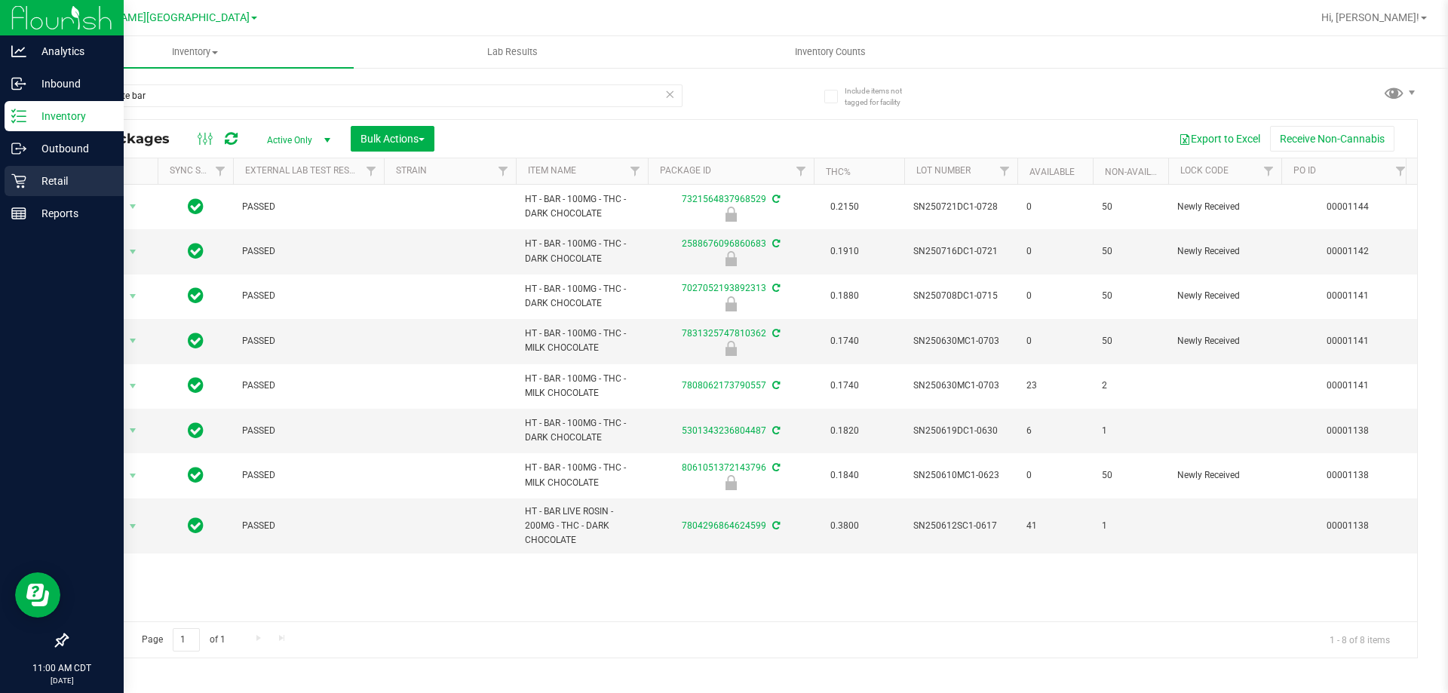
drag, startPoint x: 46, startPoint y: 173, endPoint x: 72, endPoint y: 175, distance: 25.7
click at [48, 173] on p "Retail" at bounding box center [71, 181] width 91 height 18
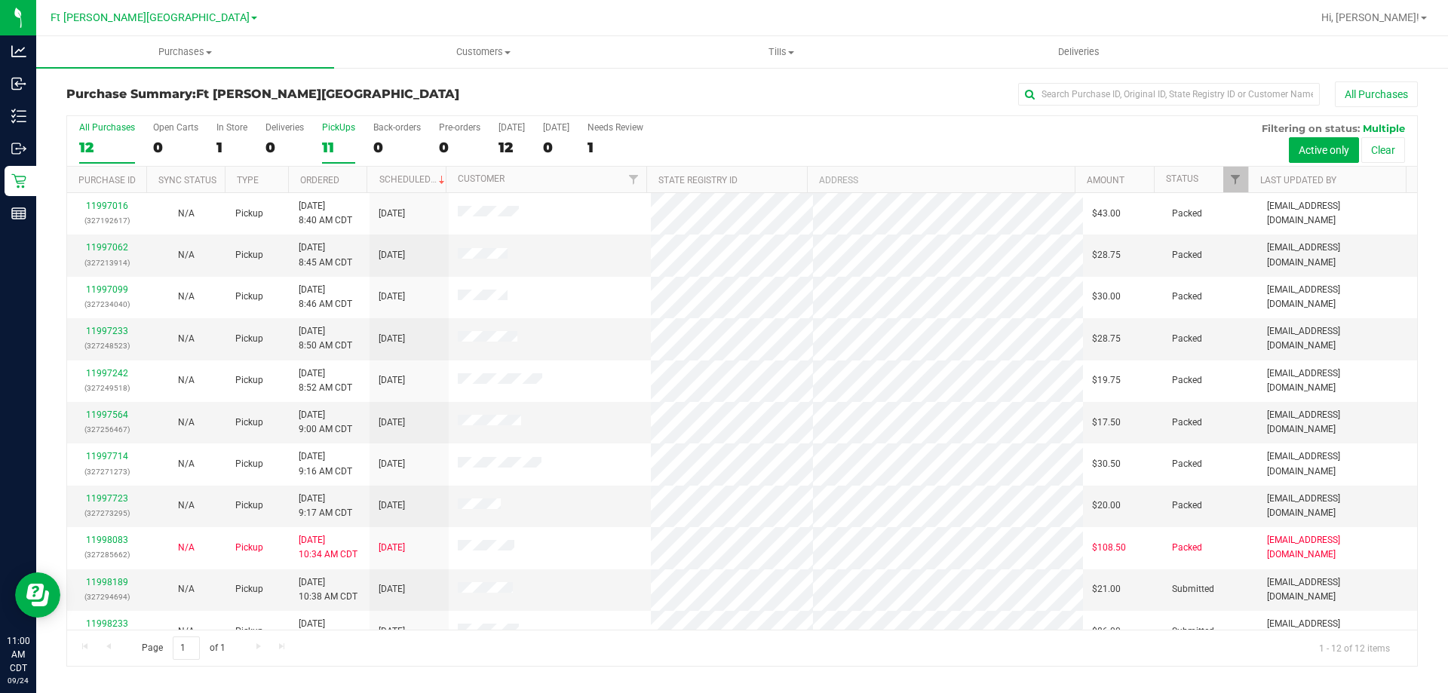
click at [346, 151] on div "11" at bounding box center [338, 147] width 33 height 17
click at [0, 0] on input "PickUps 11" at bounding box center [0, 0] width 0 height 0
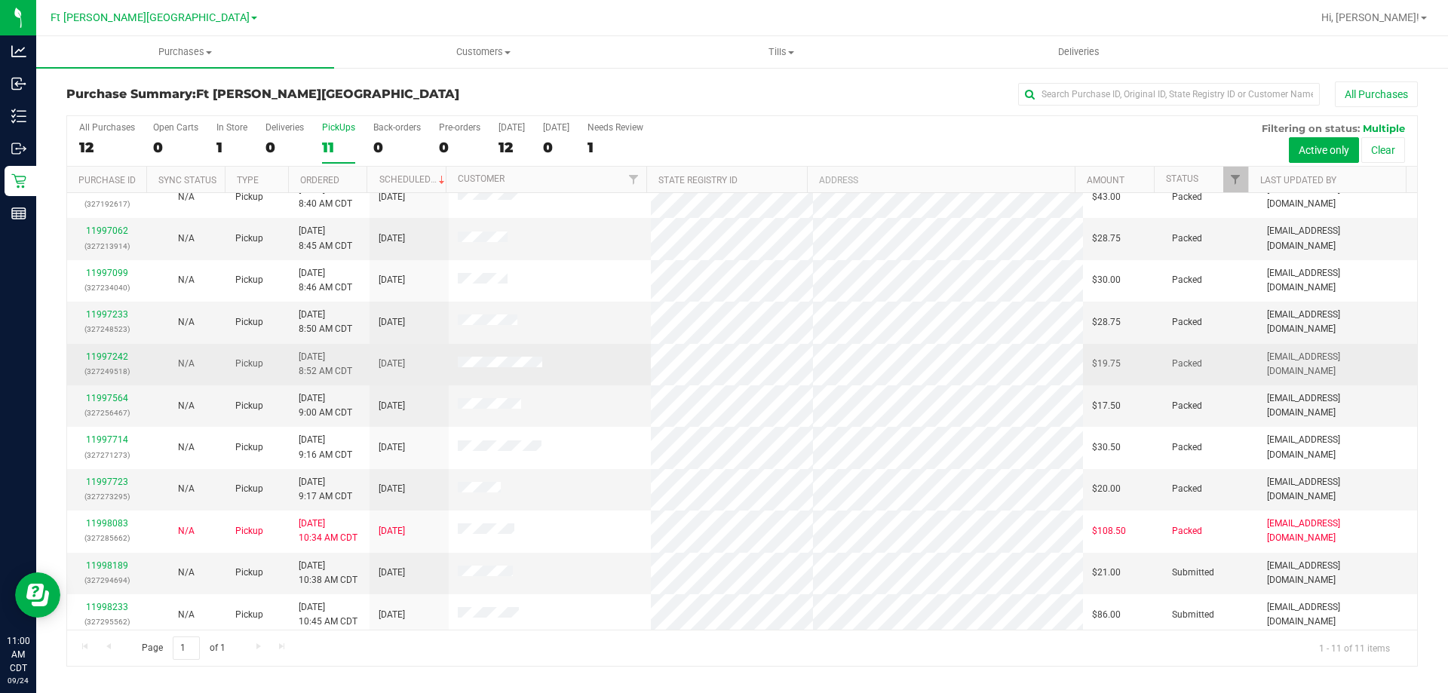
scroll to position [22, 0]
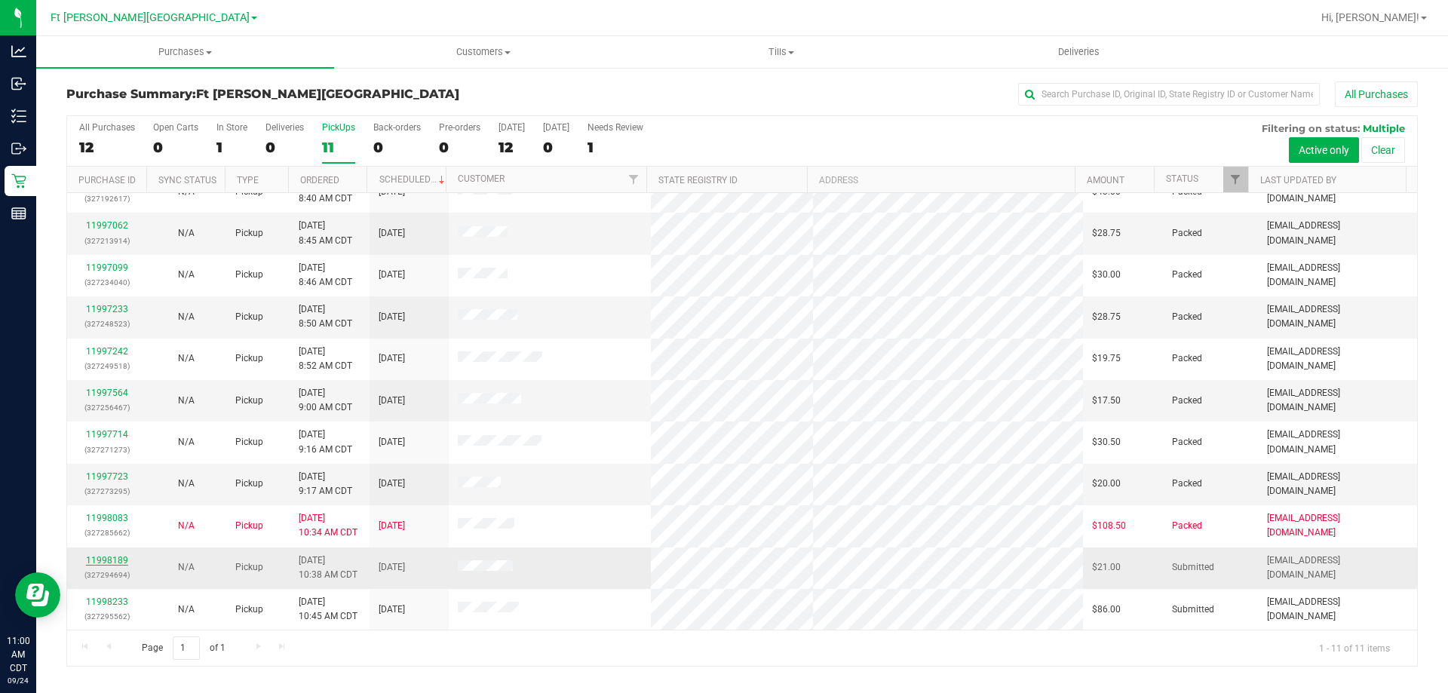
click at [106, 555] on link "11998189" at bounding box center [107, 560] width 42 height 11
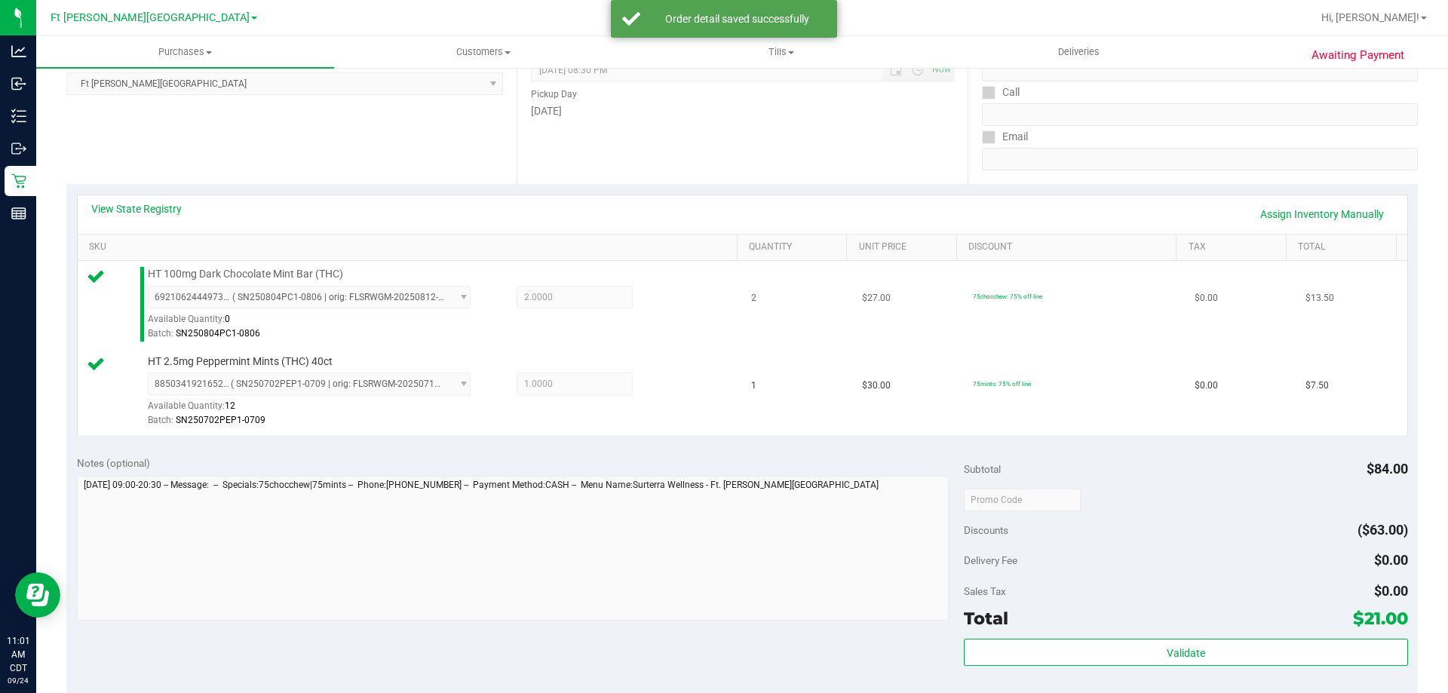
scroll to position [453, 0]
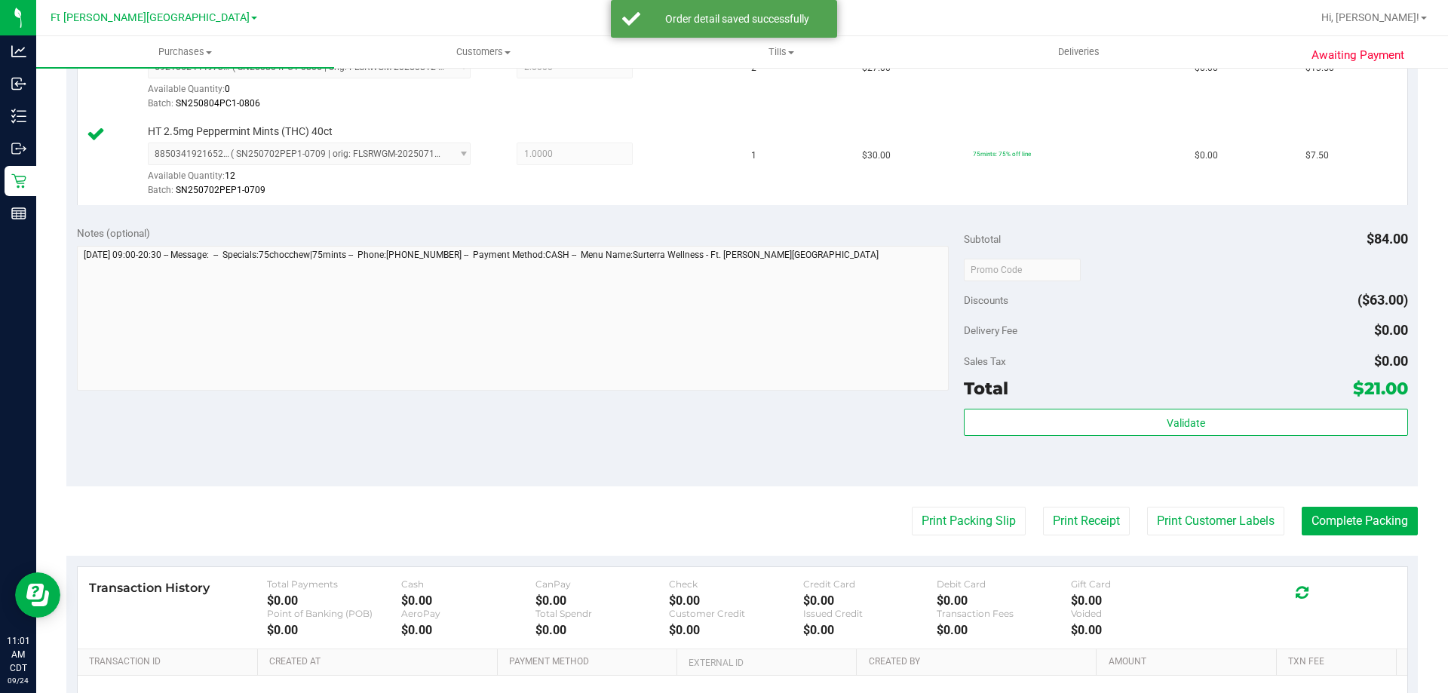
click at [1055, 437] on div "Validate" at bounding box center [1186, 443] width 444 height 68
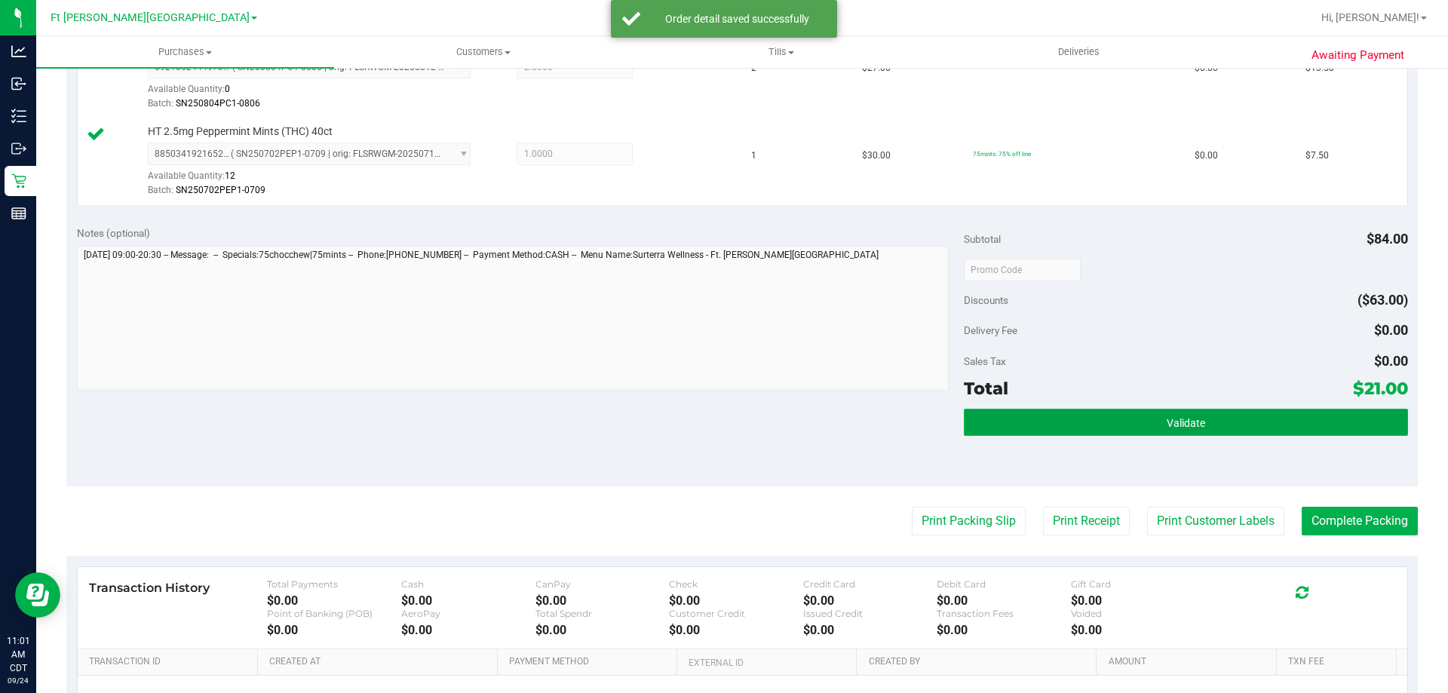
click at [1065, 426] on button "Validate" at bounding box center [1186, 422] width 444 height 27
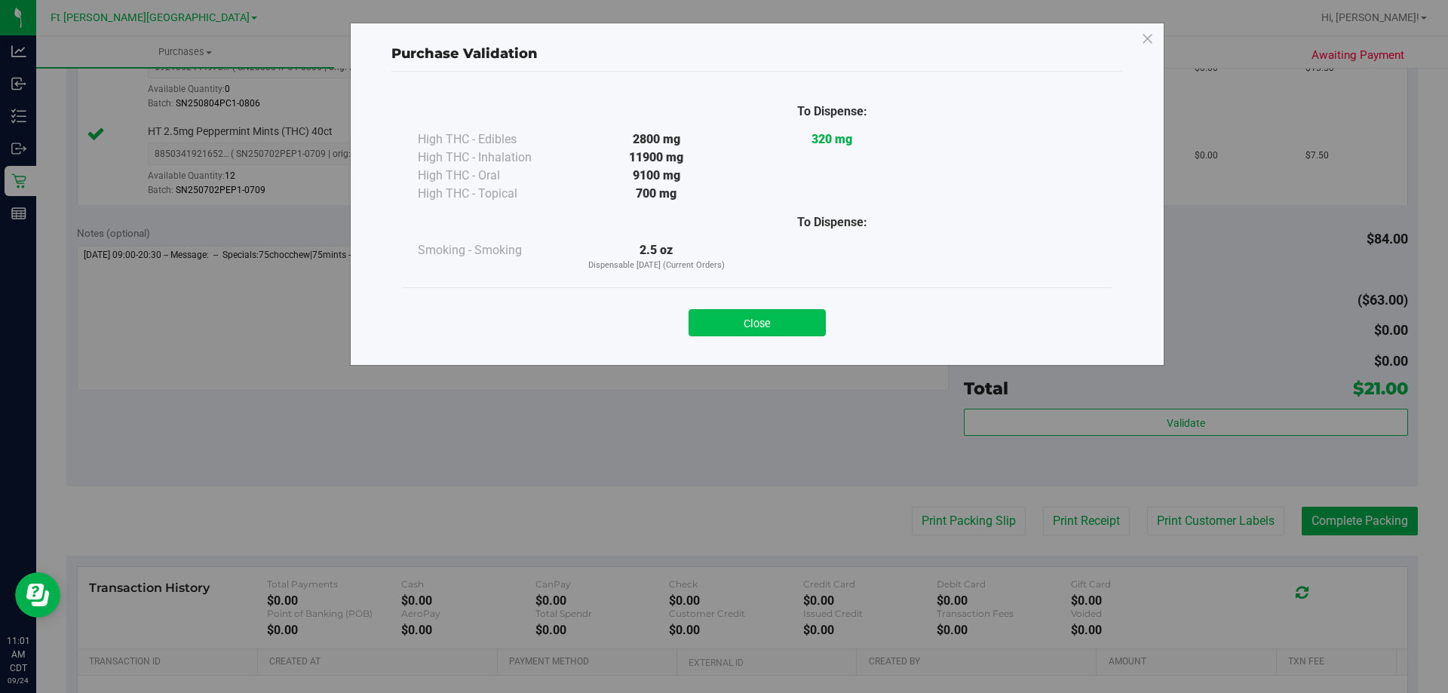
click at [777, 330] on button "Close" at bounding box center [757, 322] width 137 height 27
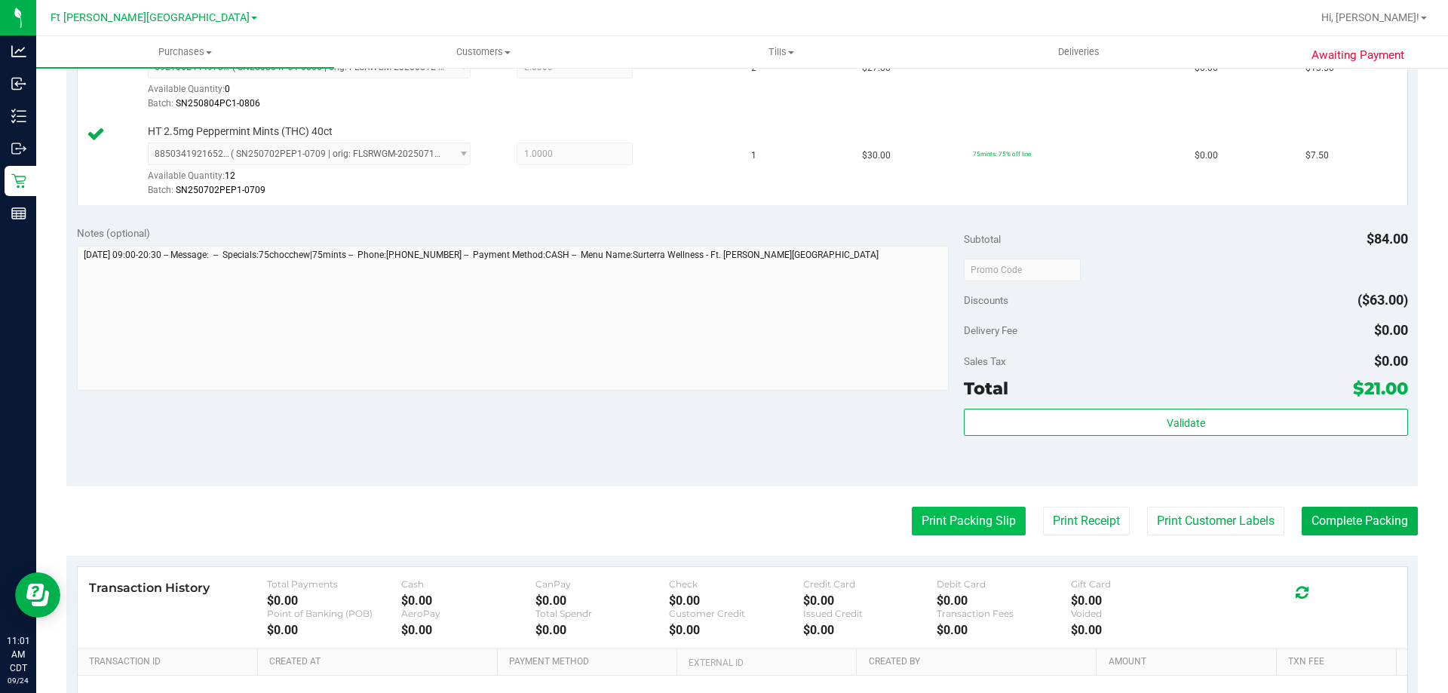
click at [951, 528] on button "Print Packing Slip" at bounding box center [969, 521] width 114 height 29
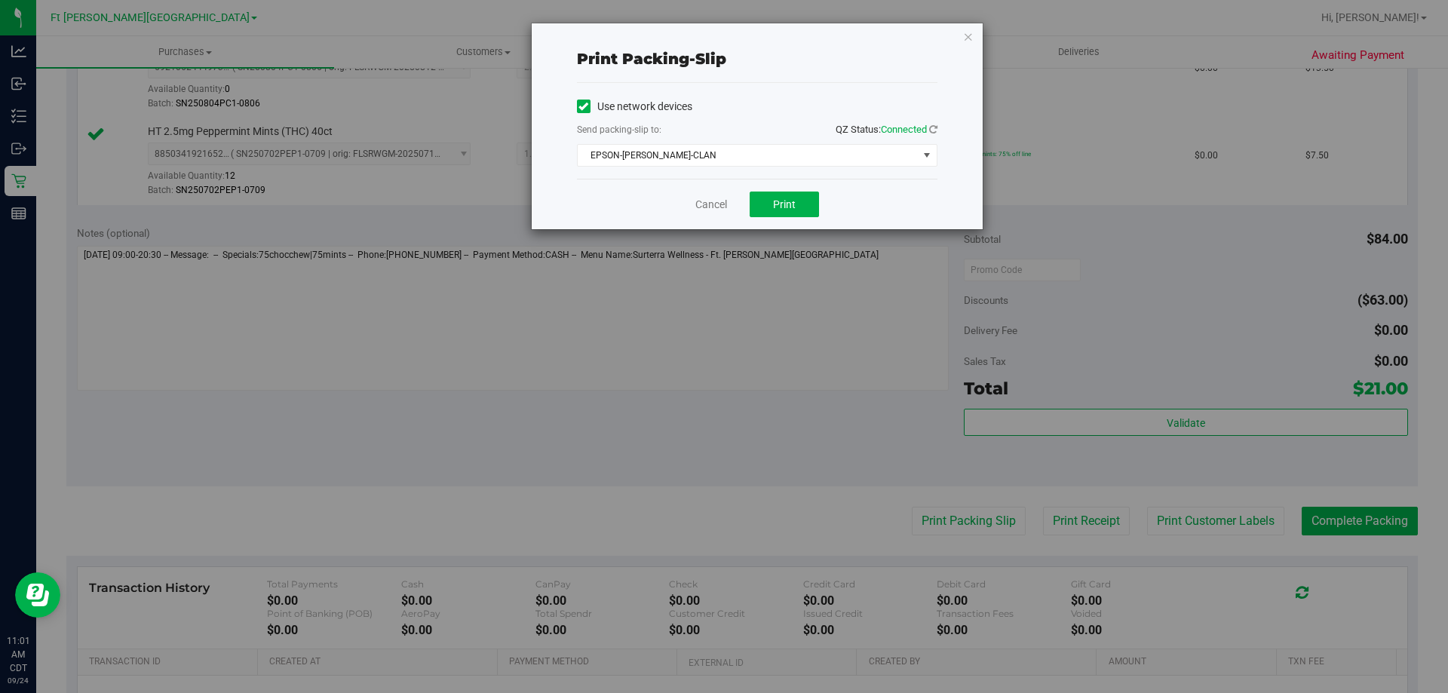
click at [766, 188] on div "Cancel Print" at bounding box center [757, 204] width 361 height 51
click at [784, 212] on button "Print" at bounding box center [784, 205] width 69 height 26
click at [700, 201] on link "Cancel" at bounding box center [711, 205] width 32 height 16
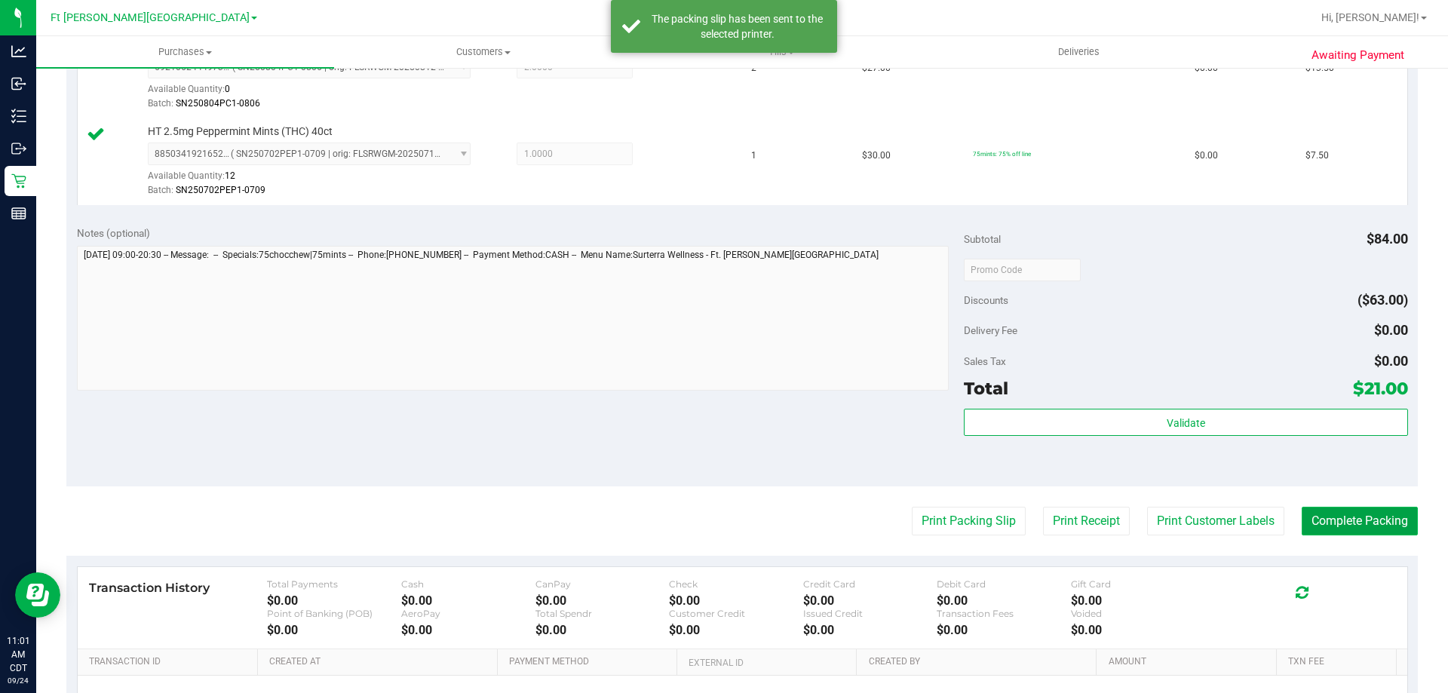
click at [1302, 514] on button "Complete Packing" at bounding box center [1360, 521] width 116 height 29
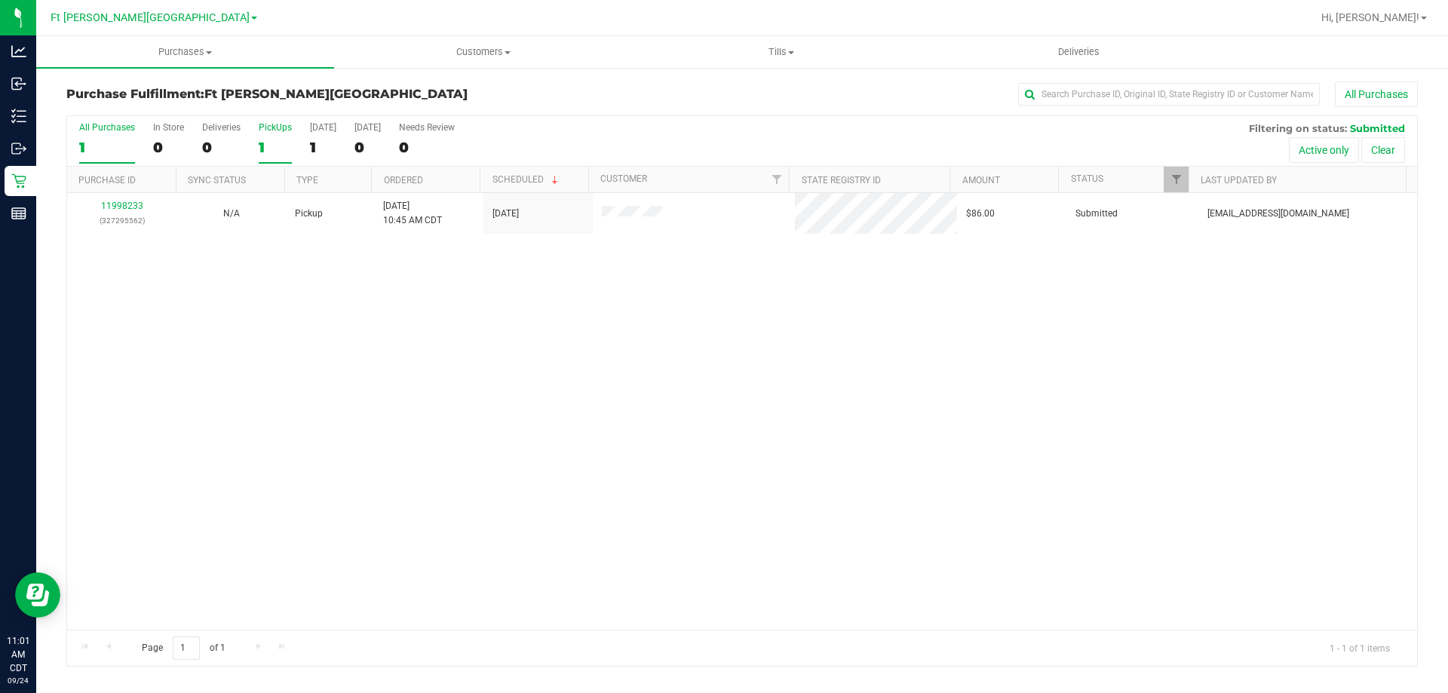
click at [275, 143] on div "1" at bounding box center [275, 147] width 33 height 17
click at [0, 0] on input "PickUps 1" at bounding box center [0, 0] width 0 height 0
click at [1171, 174] on span "Filter" at bounding box center [1177, 179] width 12 height 12
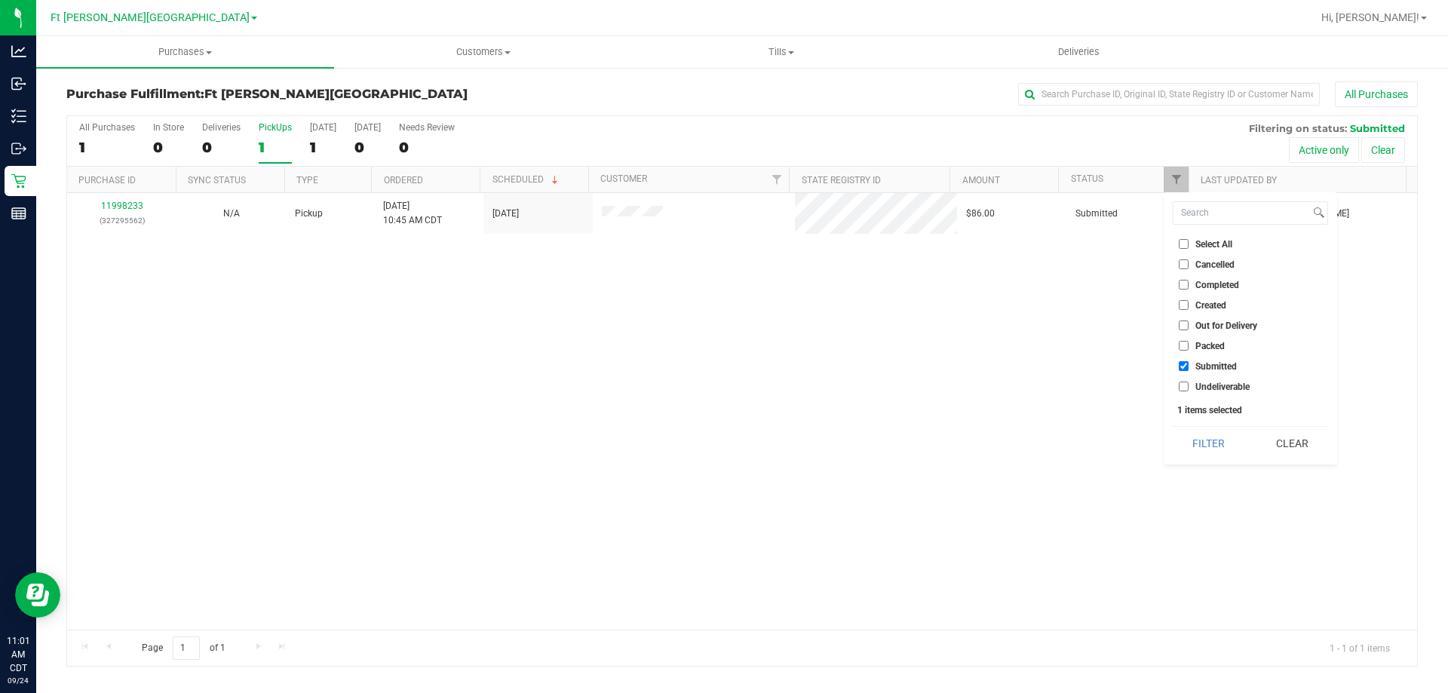
click at [1193, 338] on li "Packed" at bounding box center [1250, 346] width 155 height 16
click at [1199, 342] on span "Packed" at bounding box center [1210, 346] width 29 height 9
click at [1189, 341] on input "Packed" at bounding box center [1184, 346] width 10 height 10
checkbox input "true"
click at [1210, 444] on button "Filter" at bounding box center [1209, 443] width 72 height 33
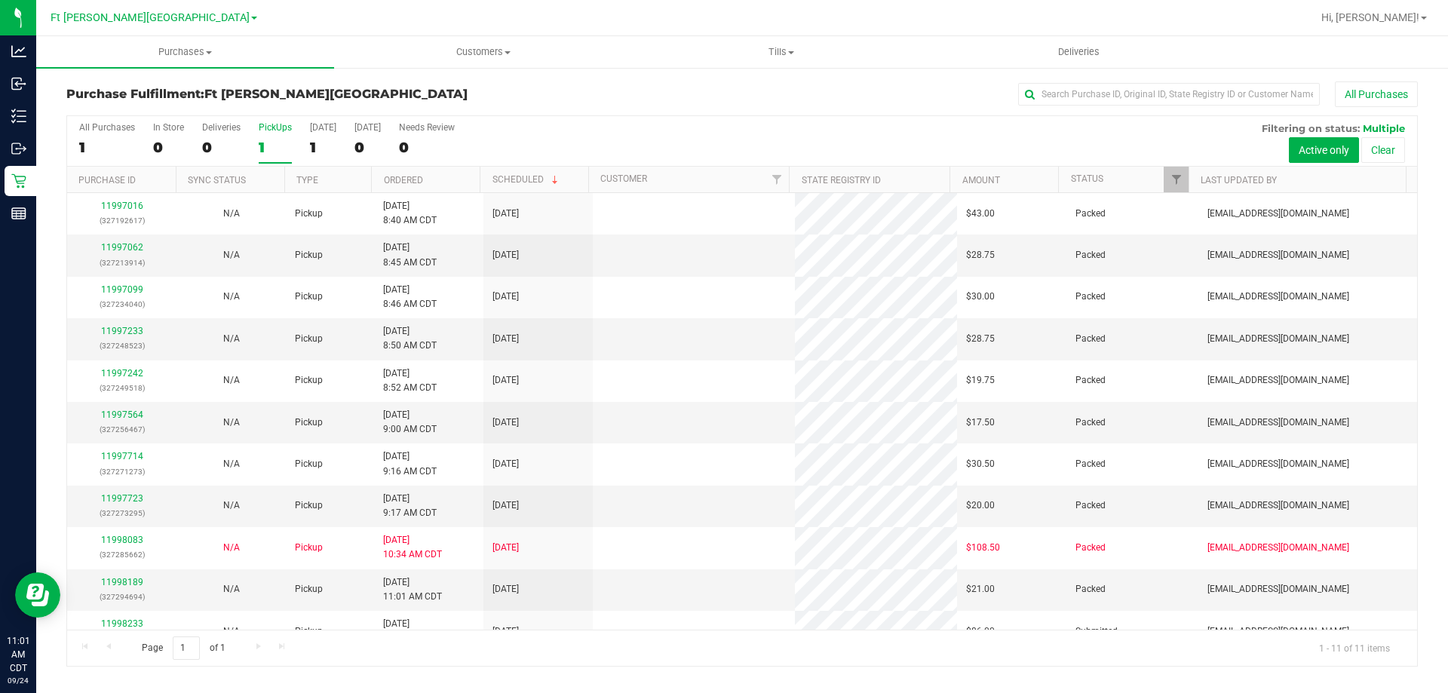
scroll to position [22, 0]
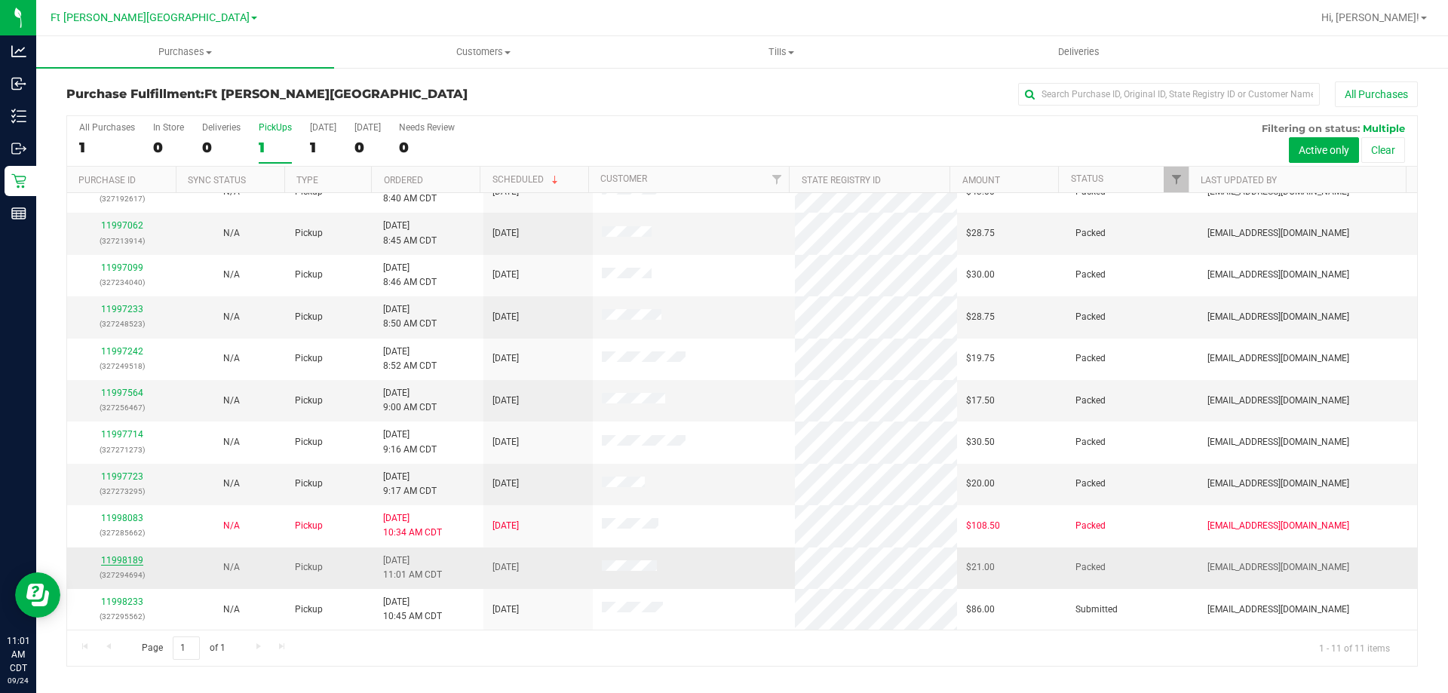
click at [130, 564] on link "11998189" at bounding box center [122, 560] width 42 height 11
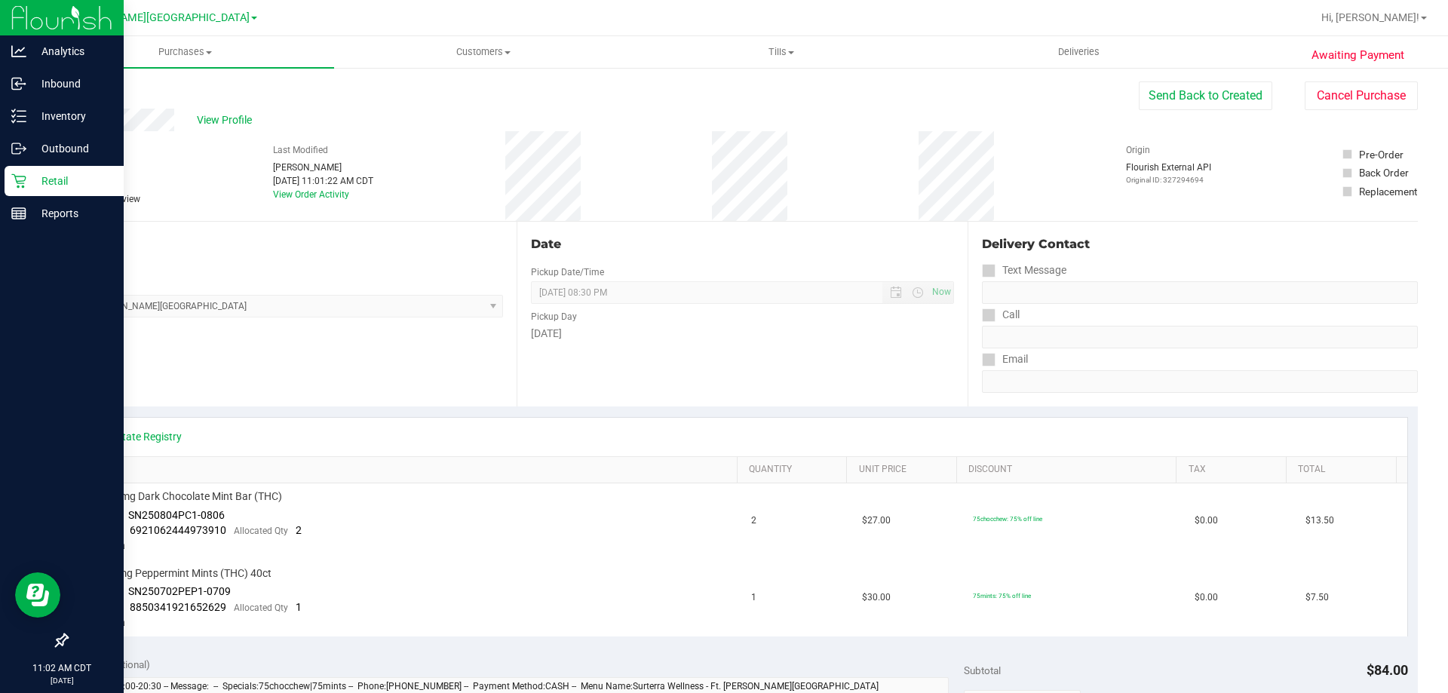
click at [33, 186] on p "Retail" at bounding box center [71, 181] width 91 height 18
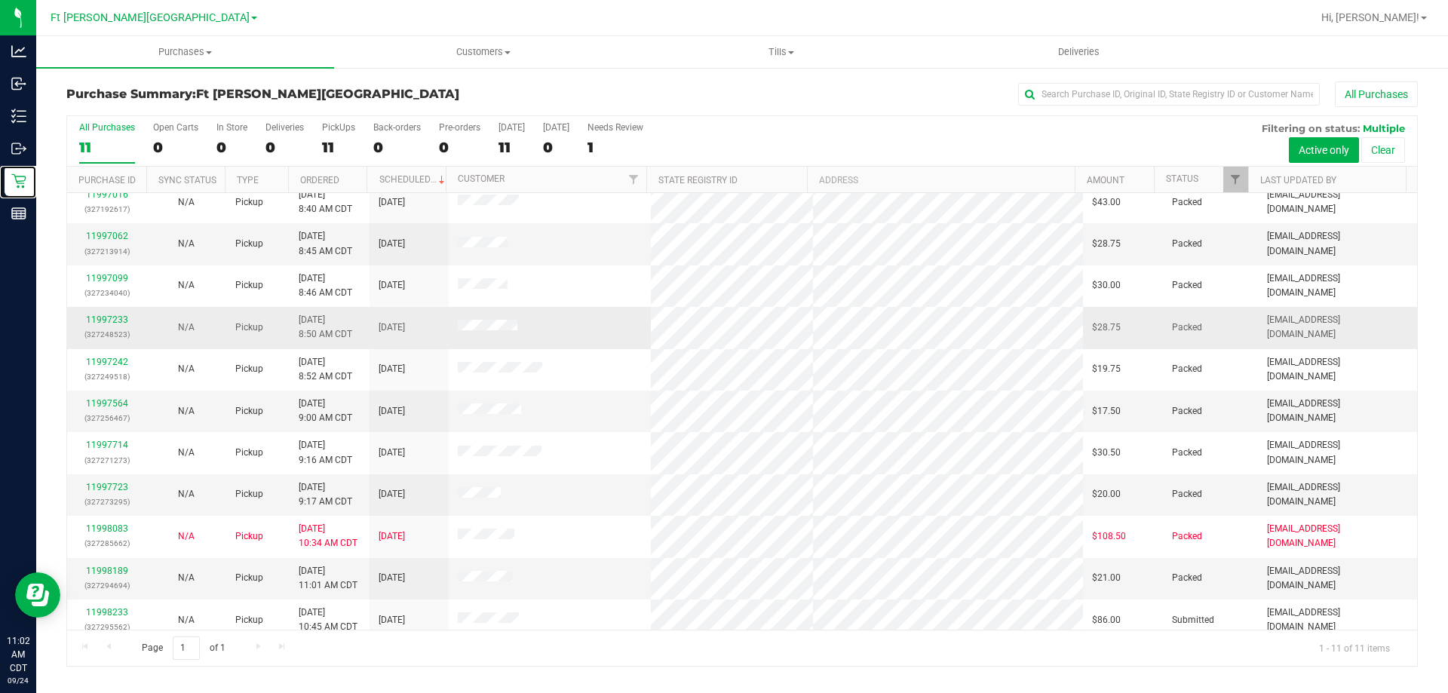
scroll to position [22, 0]
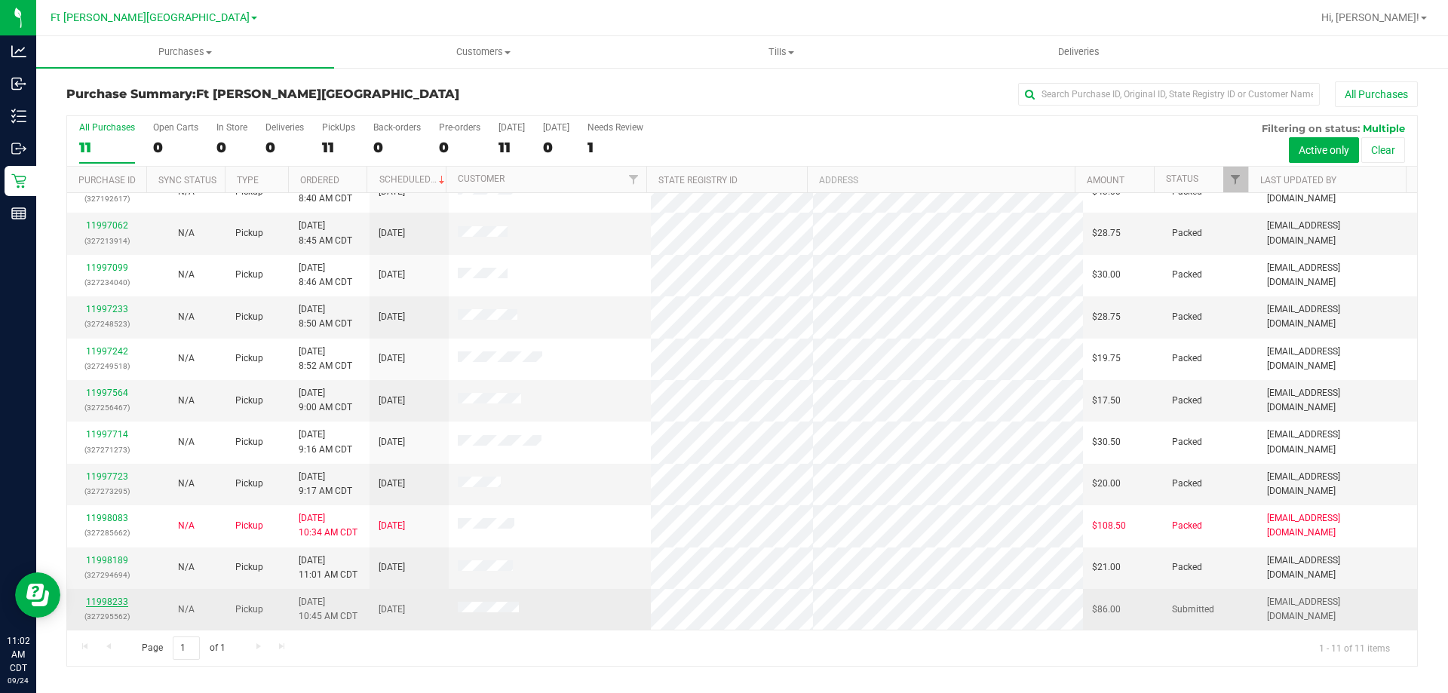
click at [112, 602] on link "11998233" at bounding box center [107, 602] width 42 height 11
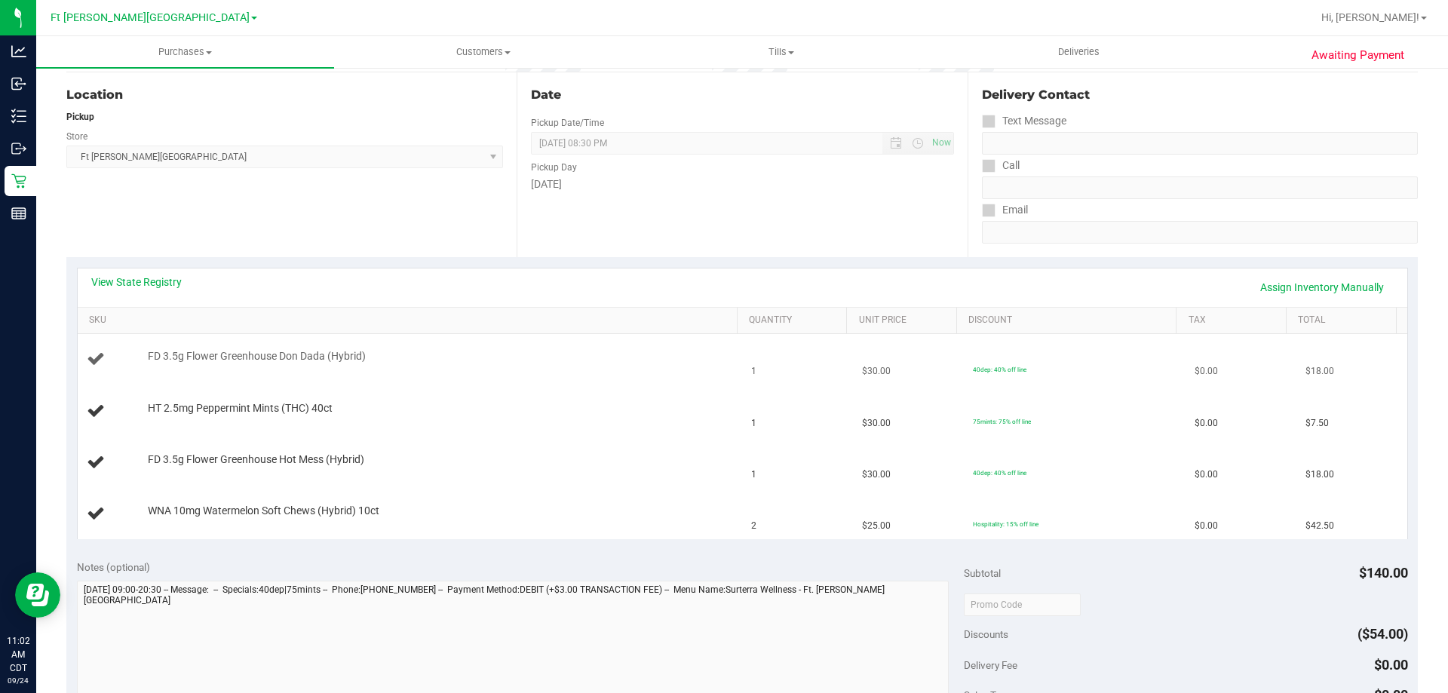
scroll to position [151, 0]
click at [381, 214] on div "Location Pickup Store [GEOGRAPHIC_DATA][PERSON_NAME] WC Select Store [PERSON_NA…" at bounding box center [291, 163] width 450 height 185
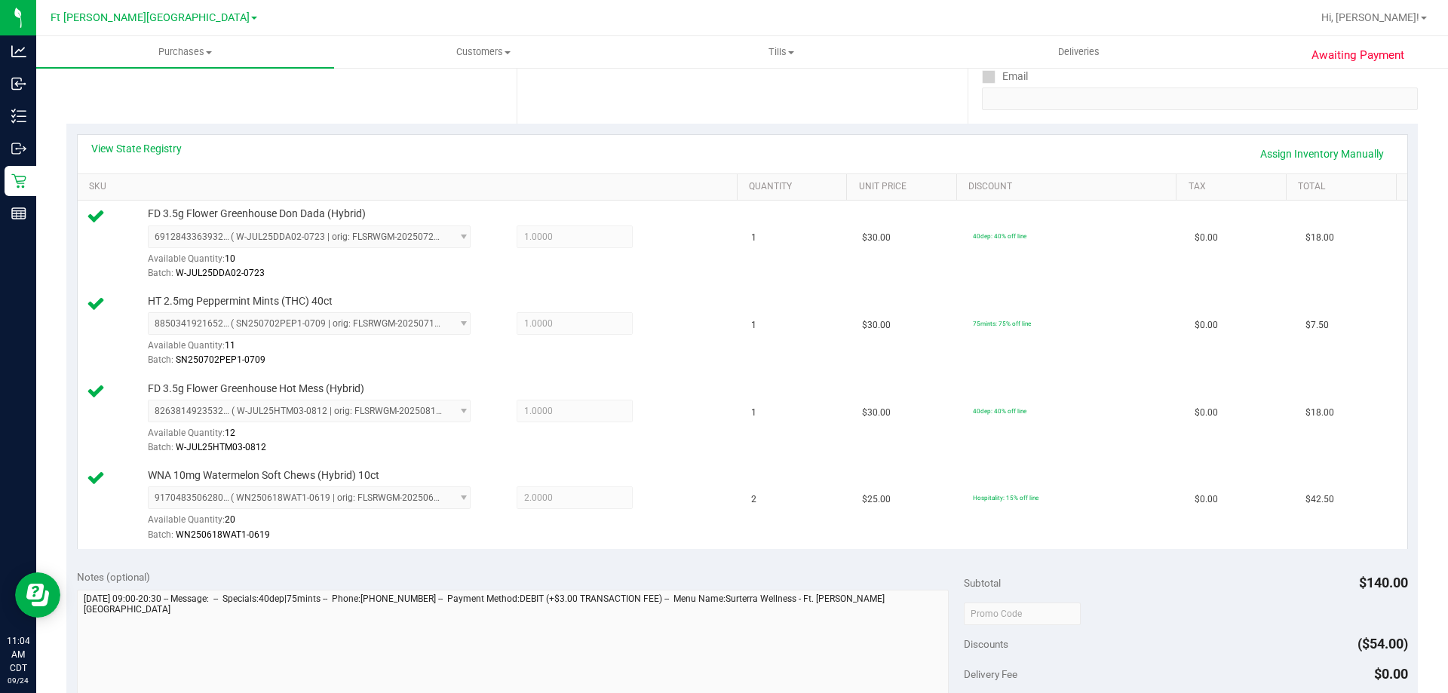
scroll to position [528, 0]
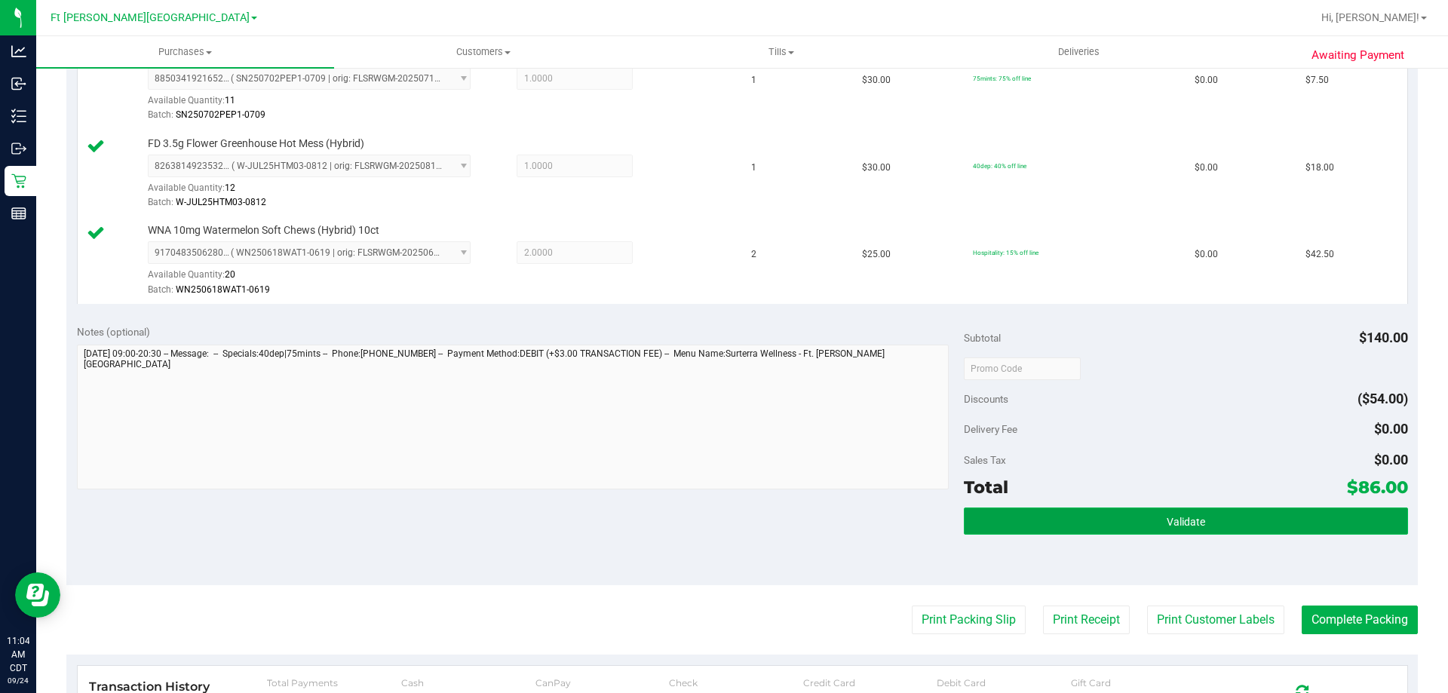
click at [1235, 514] on button "Validate" at bounding box center [1186, 521] width 444 height 27
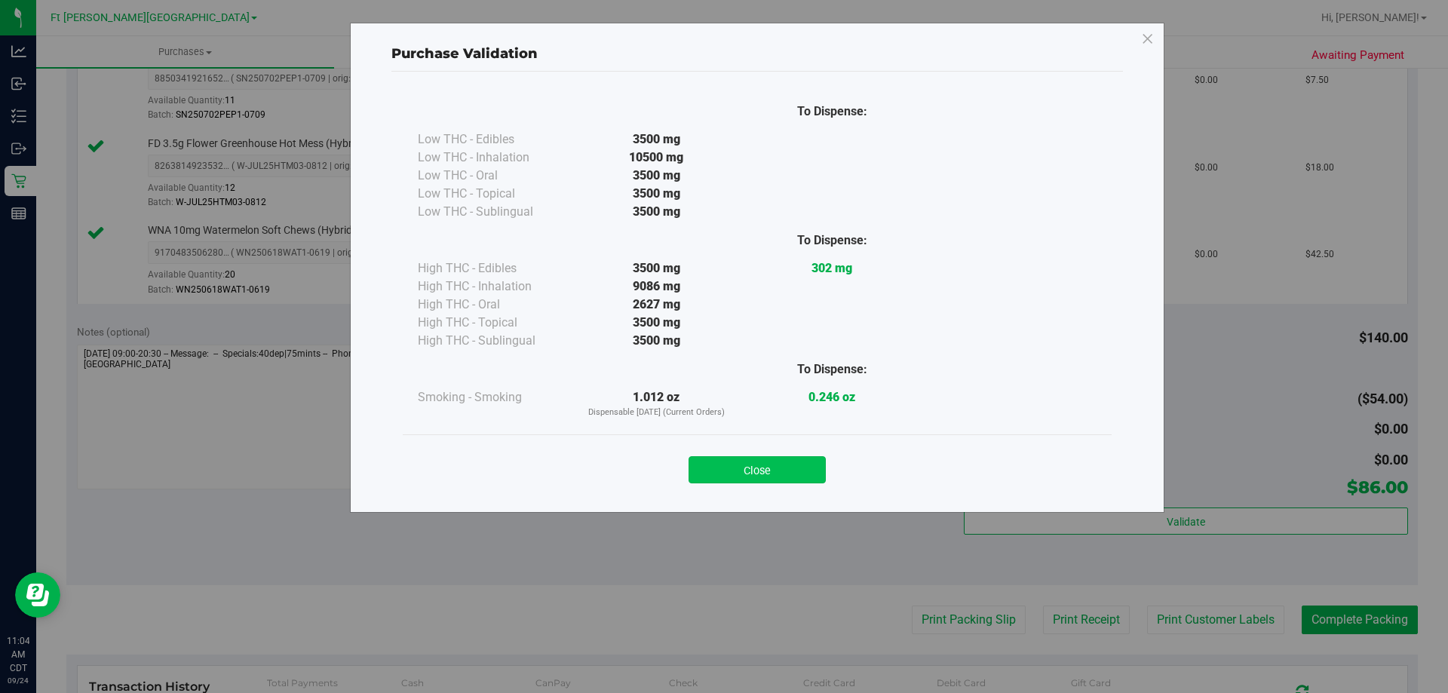
click at [822, 459] on button "Close" at bounding box center [757, 469] width 137 height 27
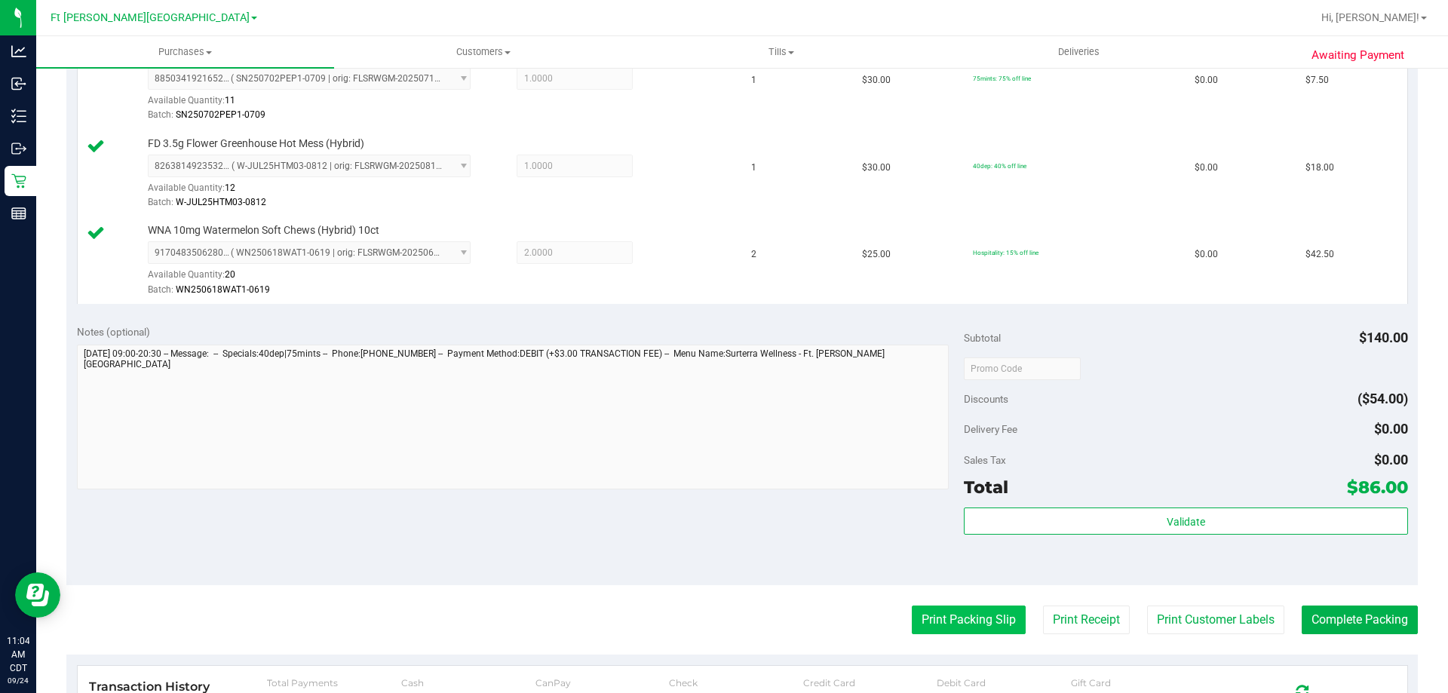
click at [981, 614] on button "Print Packing Slip" at bounding box center [969, 620] width 114 height 29
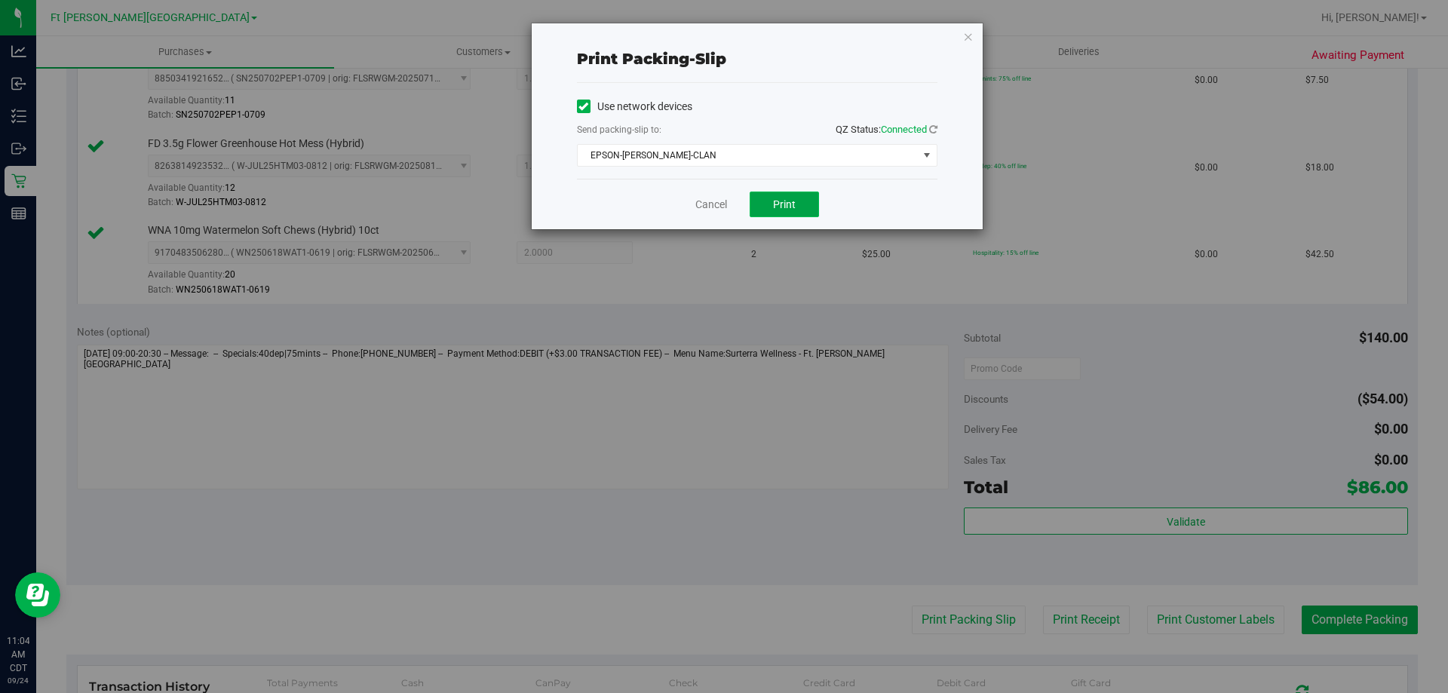
click at [801, 203] on button "Print" at bounding box center [784, 205] width 69 height 26
click at [711, 212] on link "Cancel" at bounding box center [711, 205] width 32 height 16
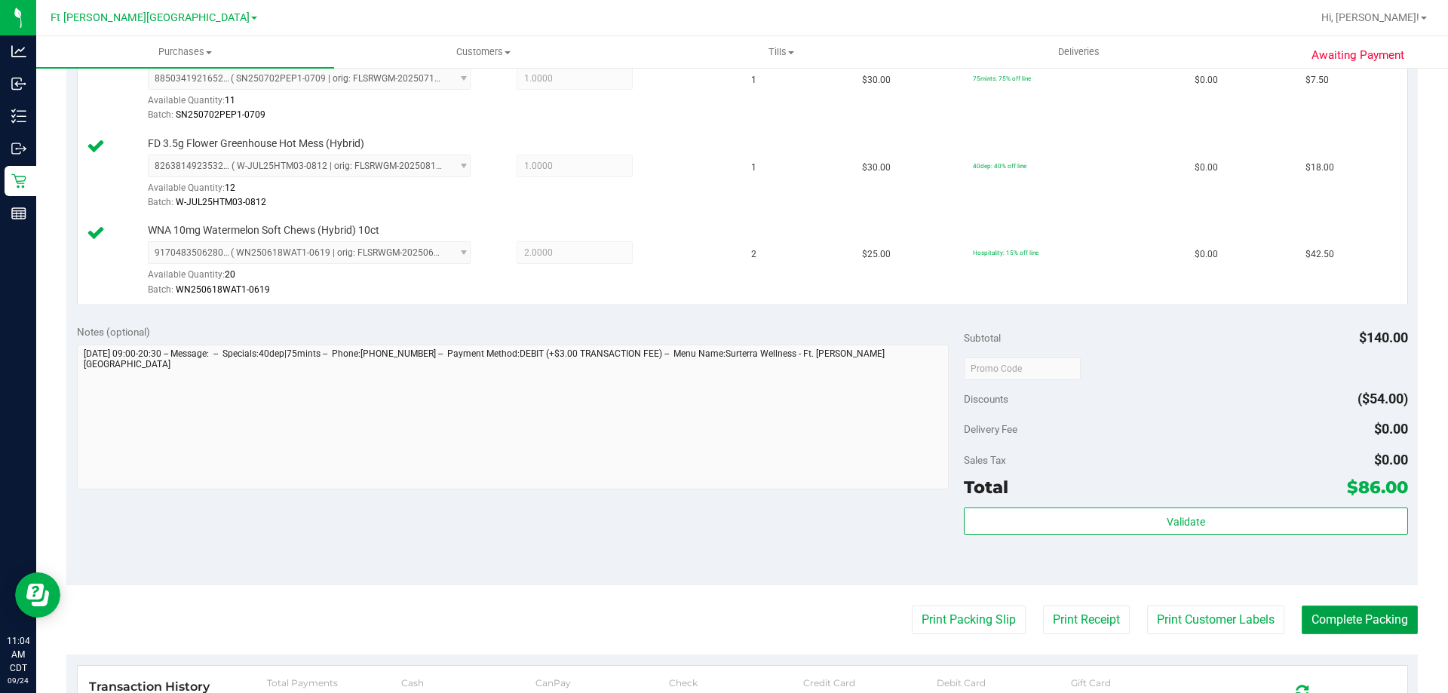
click at [1331, 622] on button "Complete Packing" at bounding box center [1360, 620] width 116 height 29
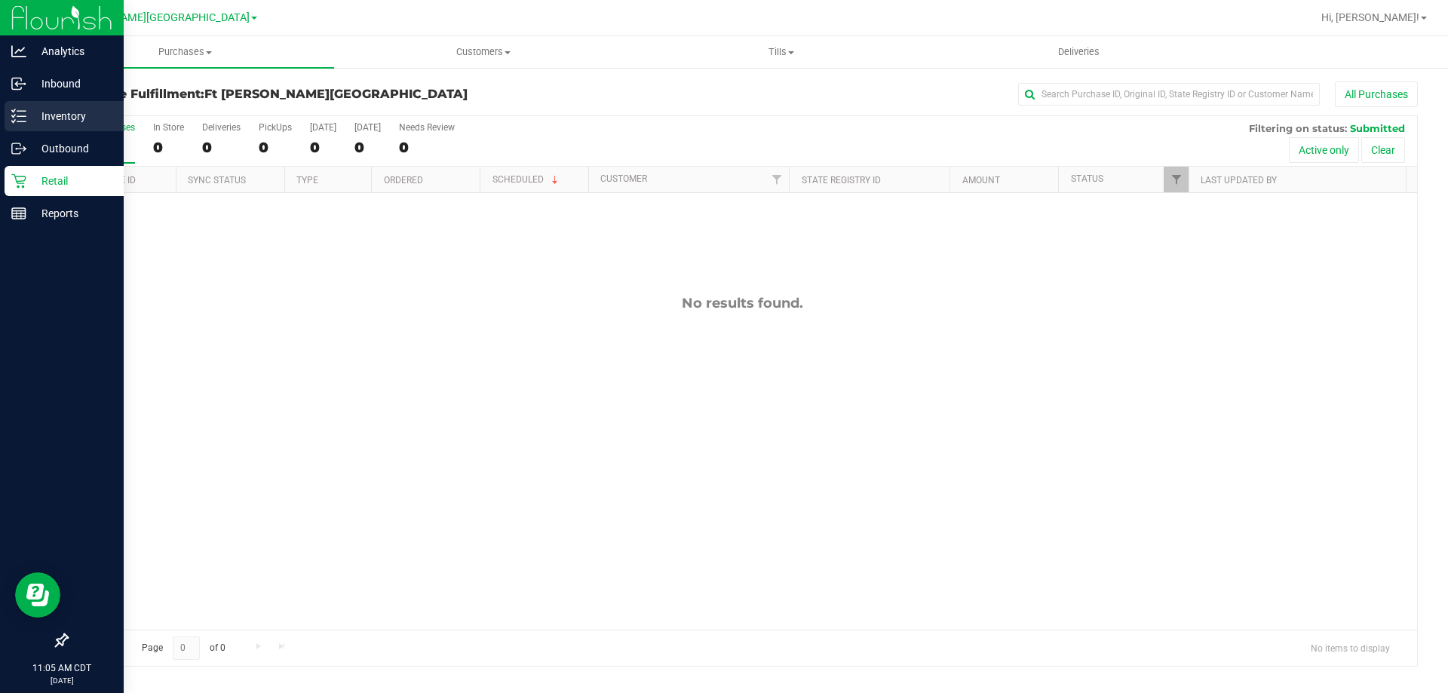
click at [30, 117] on p "Inventory" at bounding box center [71, 116] width 91 height 18
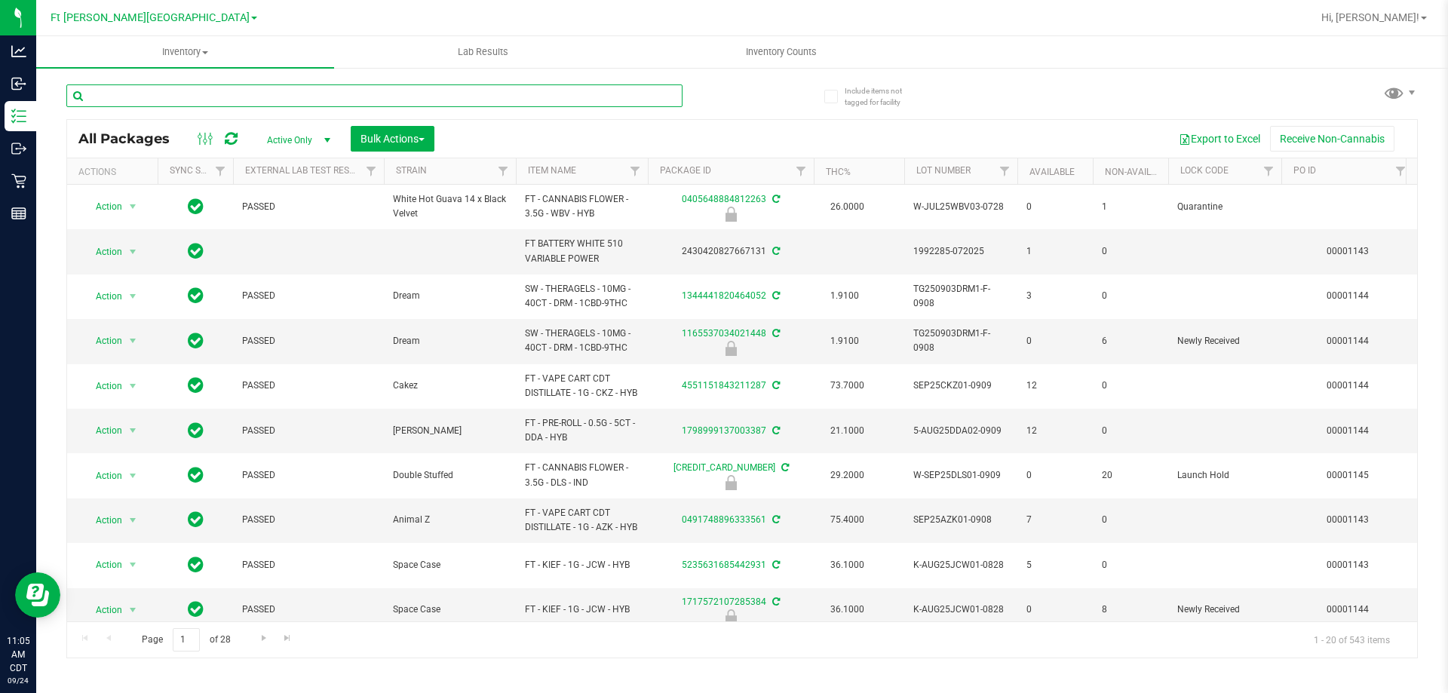
click at [207, 91] on input "text" at bounding box center [374, 95] width 616 height 23
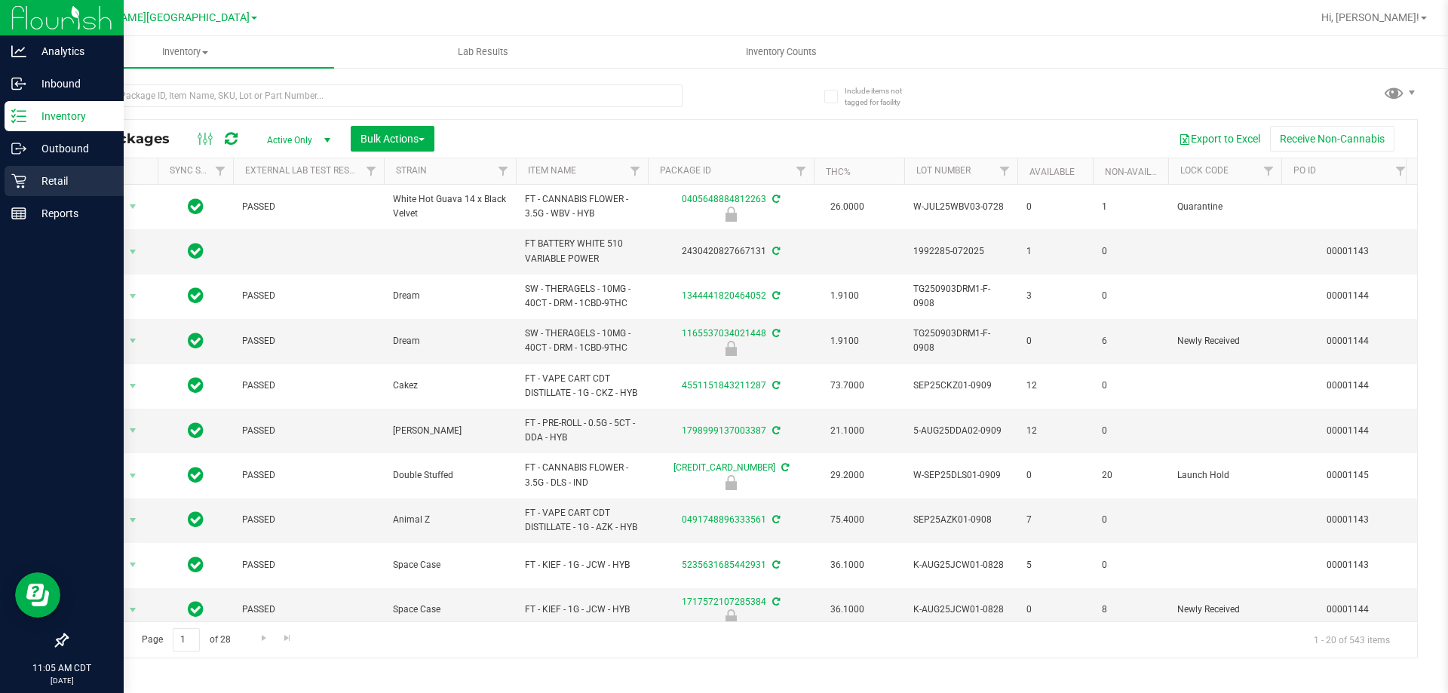
click at [9, 180] on div "Retail" at bounding box center [64, 181] width 119 height 30
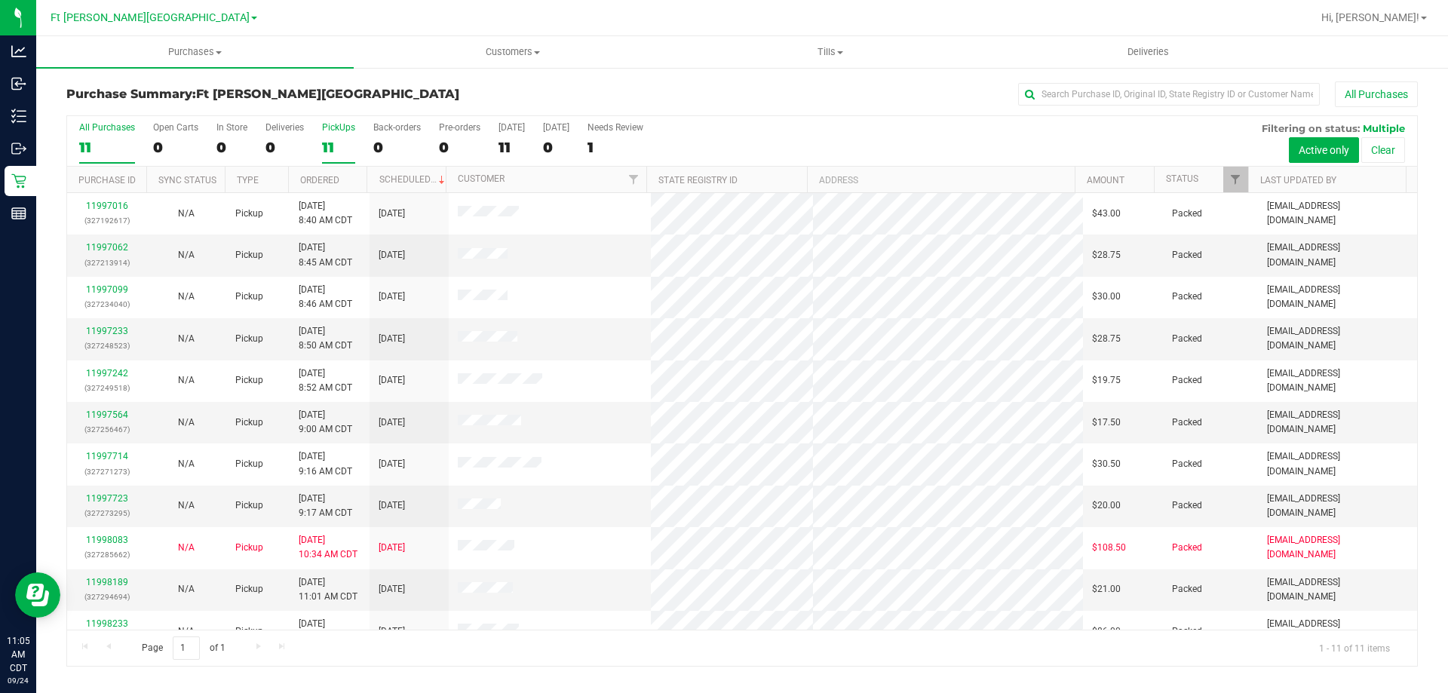
click at [336, 142] on div "11" at bounding box center [338, 147] width 33 height 17
click at [0, 0] on input "PickUps 11" at bounding box center [0, 0] width 0 height 0
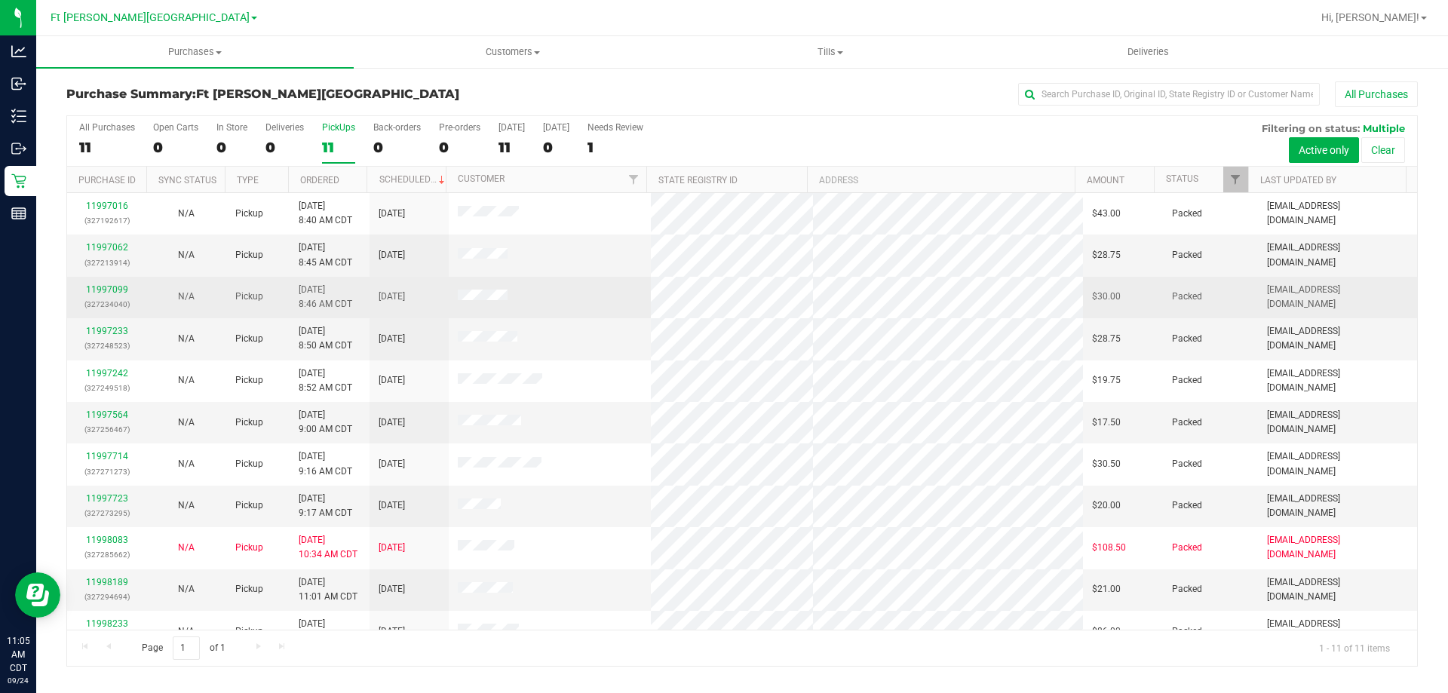
scroll to position [22, 0]
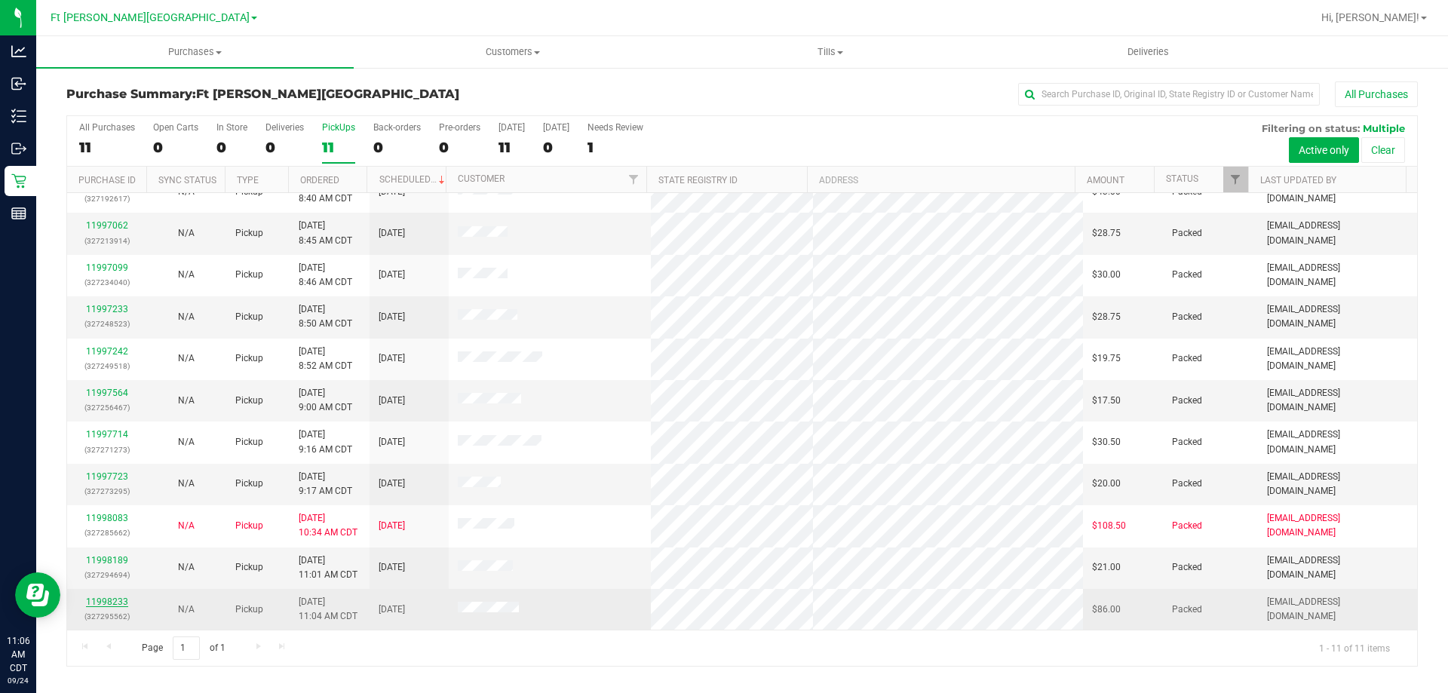
click at [122, 606] on link "11998233" at bounding box center [107, 602] width 42 height 11
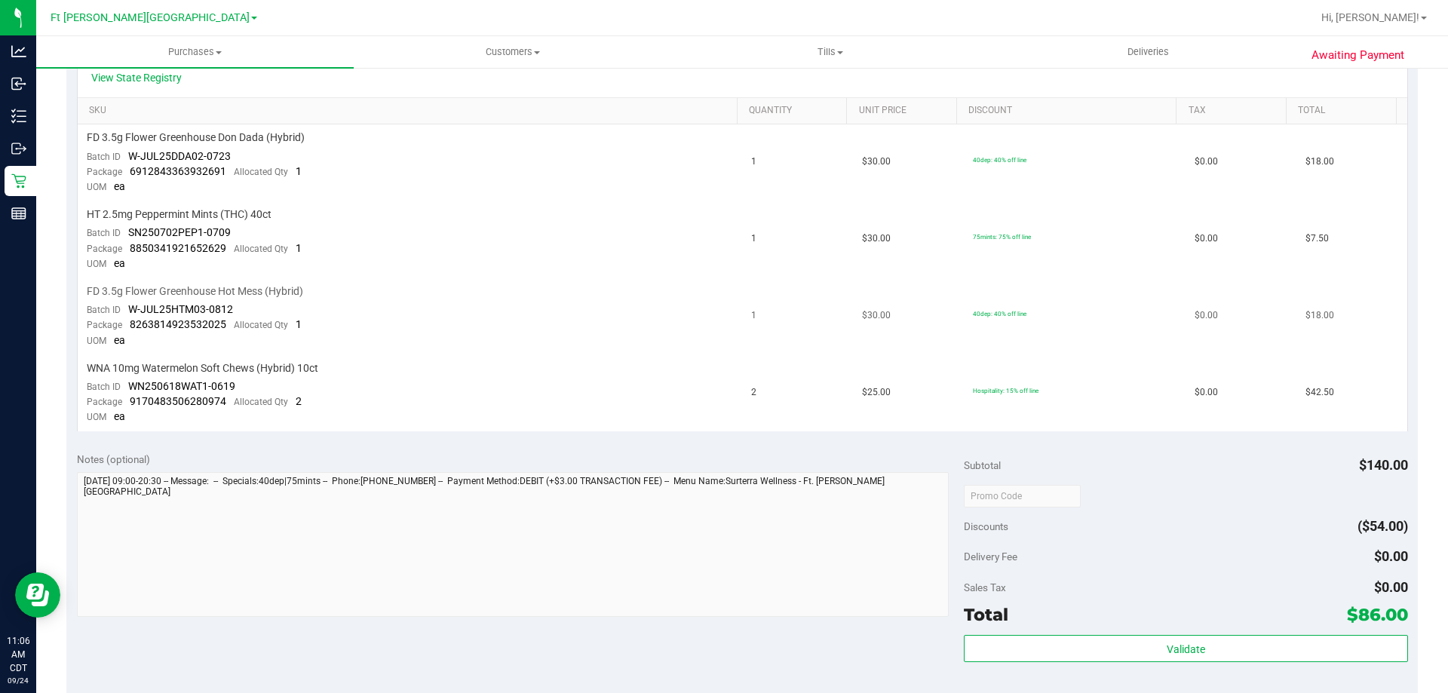
scroll to position [377, 0]
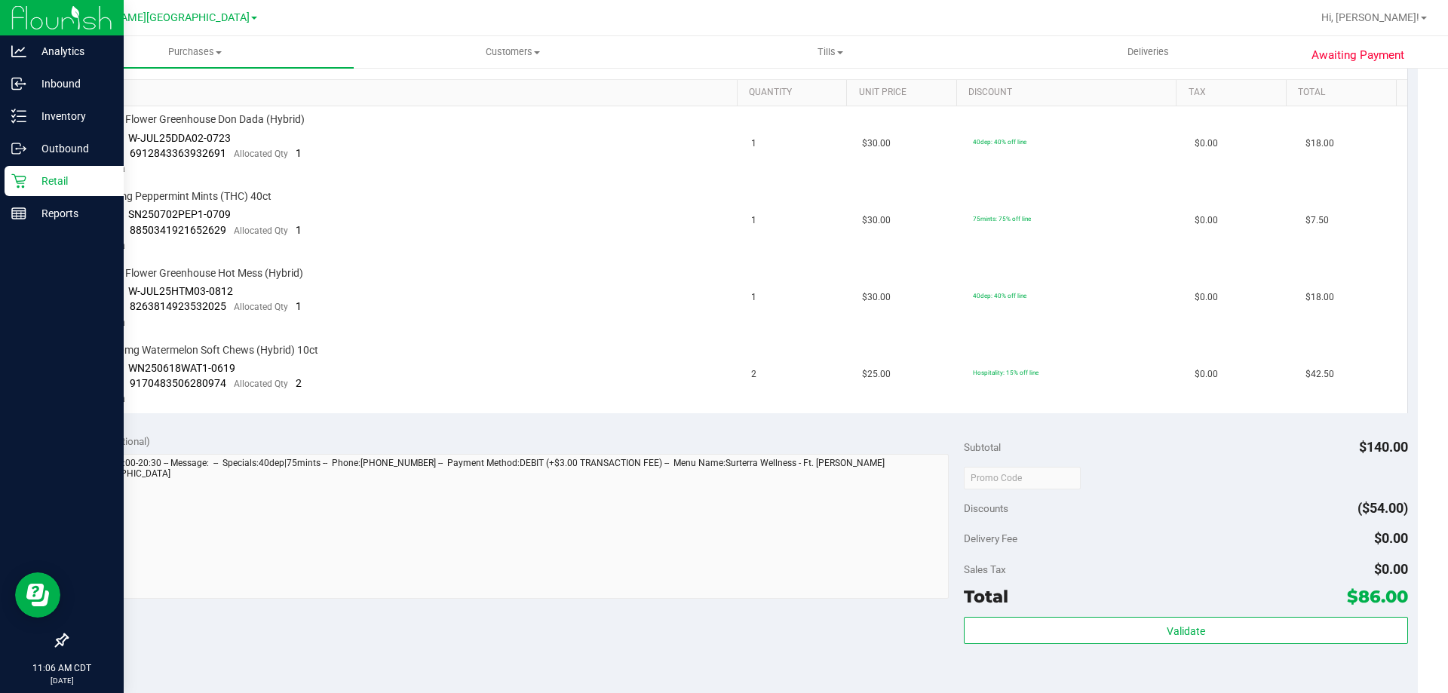
click at [29, 184] on p "Retail" at bounding box center [71, 181] width 91 height 18
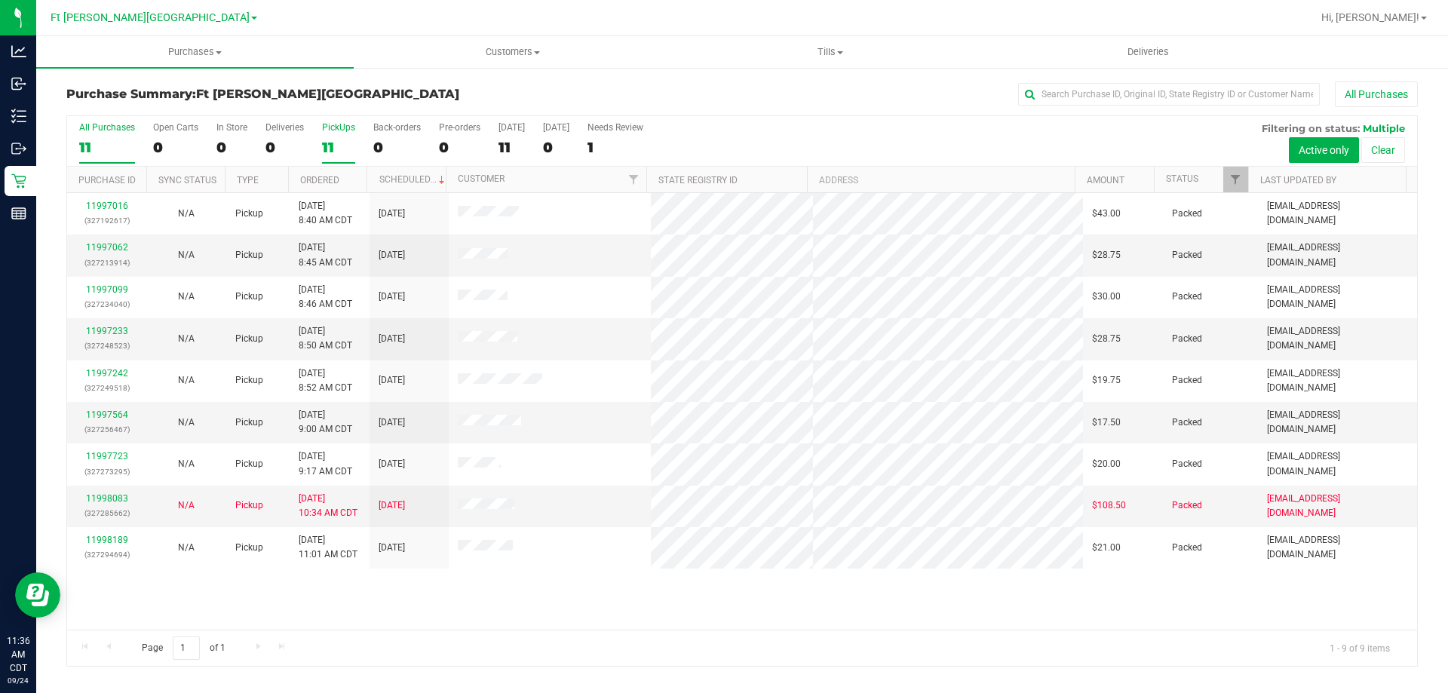
click at [349, 133] on label "PickUps 11" at bounding box center [338, 142] width 33 height 41
click at [0, 0] on input "PickUps 11" at bounding box center [0, 0] width 0 height 0
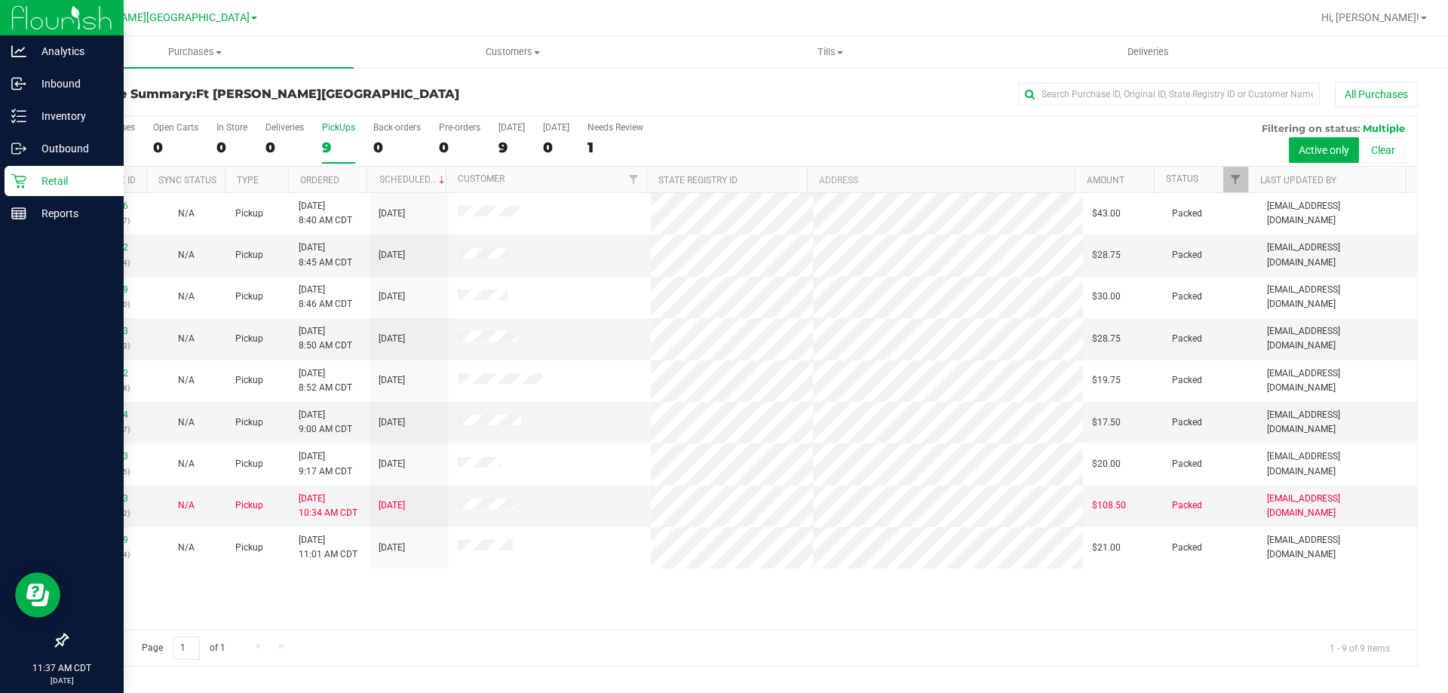
click at [55, 178] on p "Retail" at bounding box center [71, 181] width 91 height 18
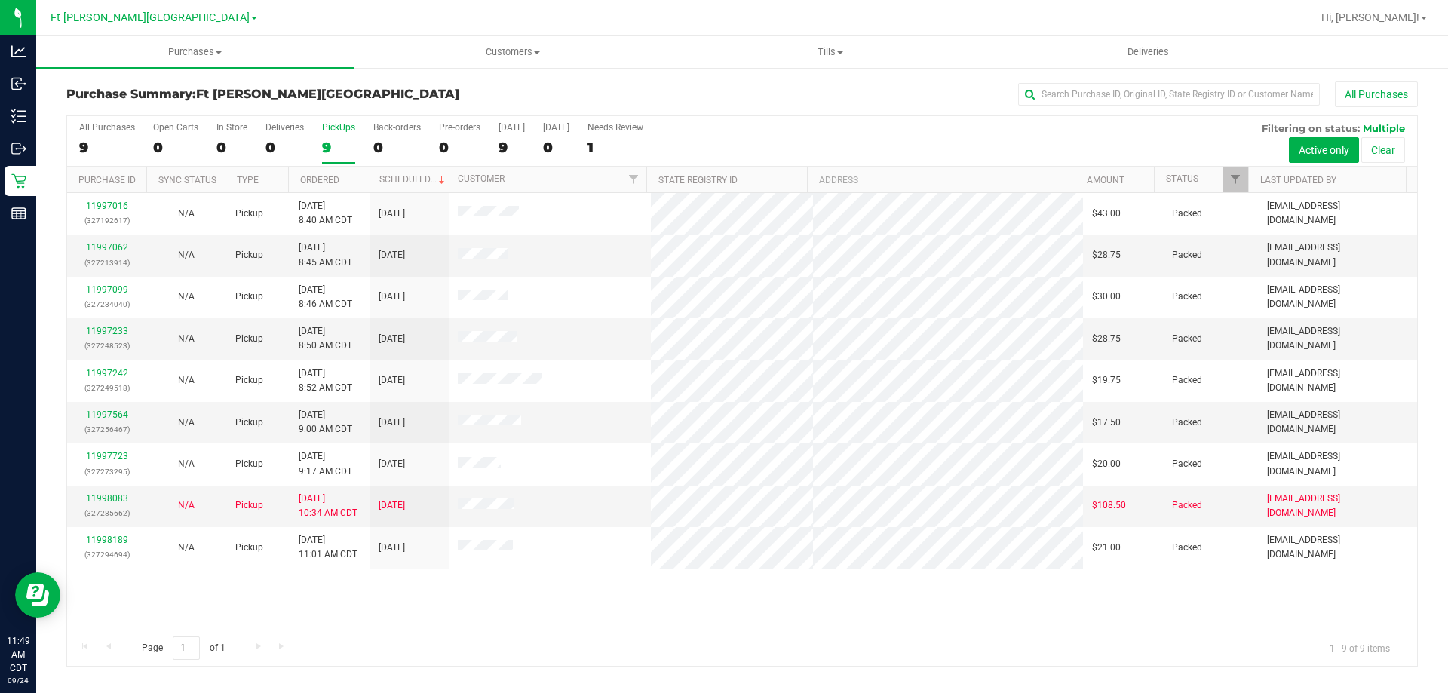
click at [339, 139] on div "9" at bounding box center [338, 147] width 33 height 17
click at [0, 0] on input "PickUps 9" at bounding box center [0, 0] width 0 height 0
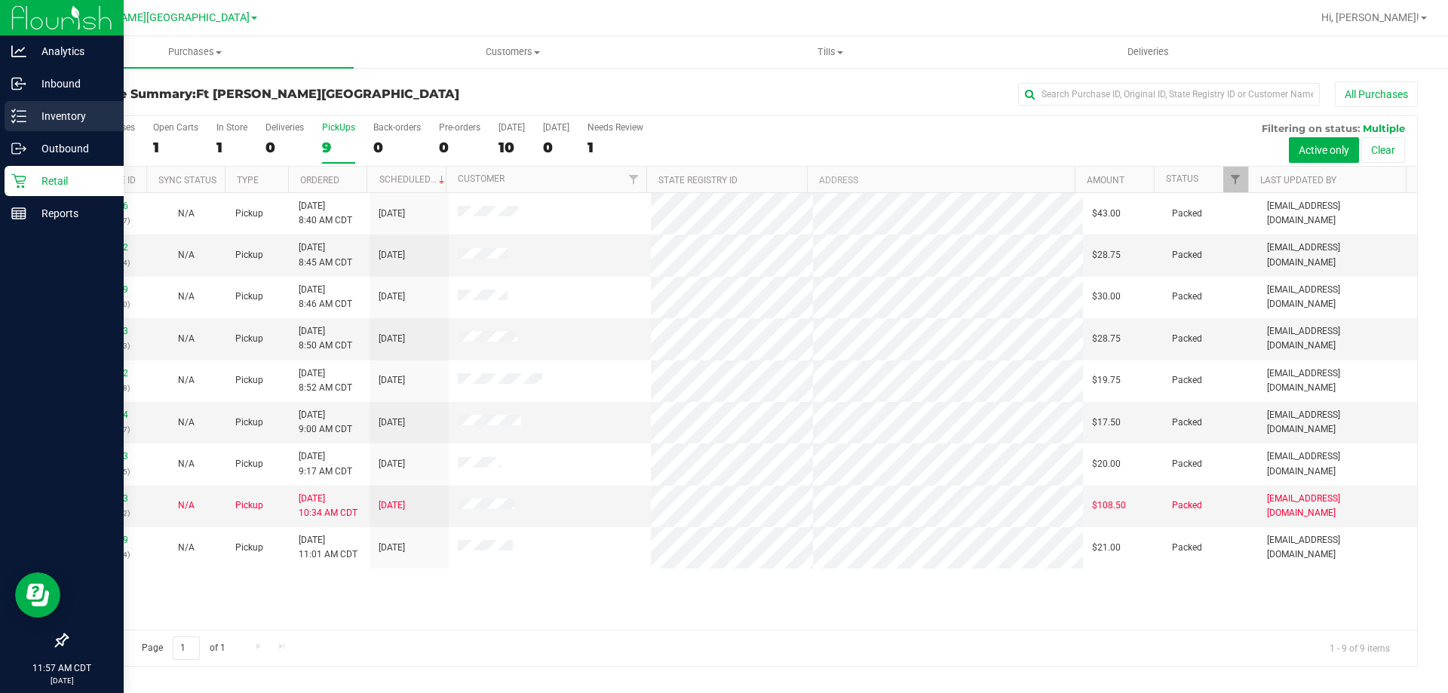
click at [29, 119] on p "Inventory" at bounding box center [71, 116] width 91 height 18
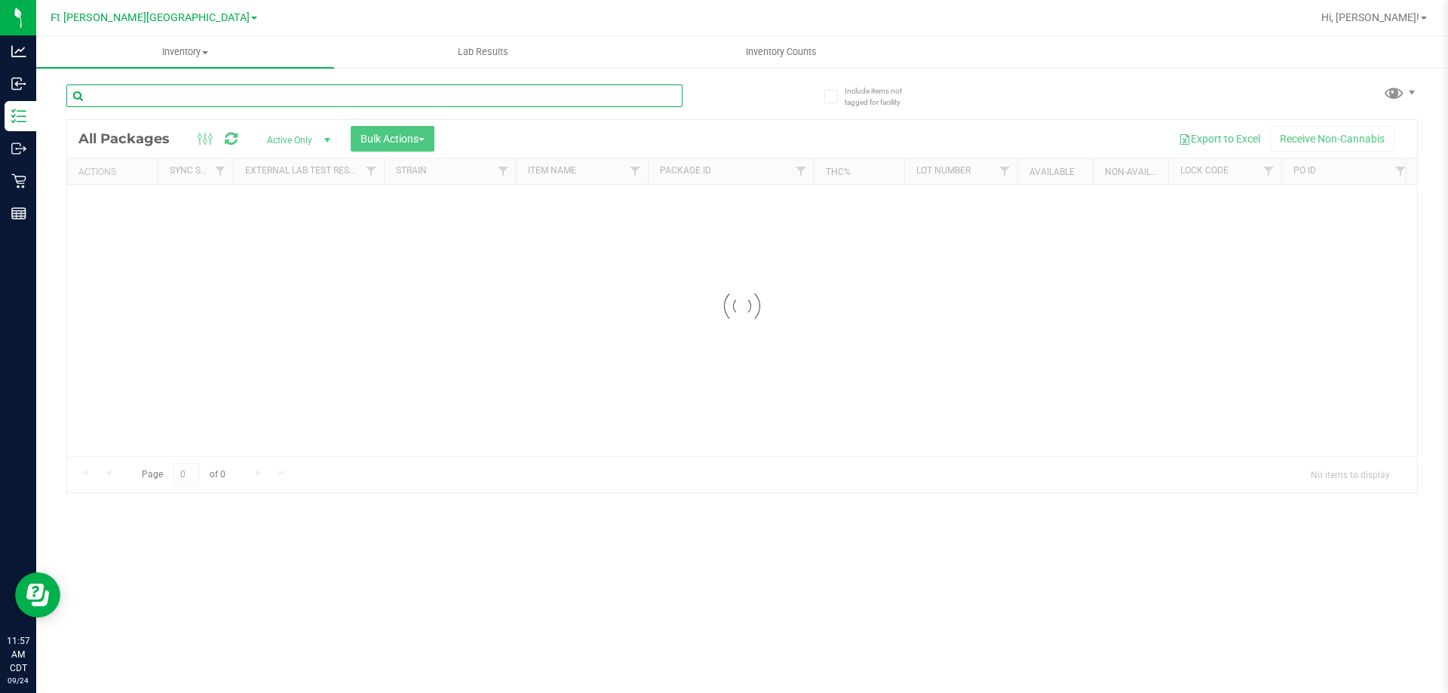
click at [289, 97] on input "text" at bounding box center [374, 95] width 616 height 23
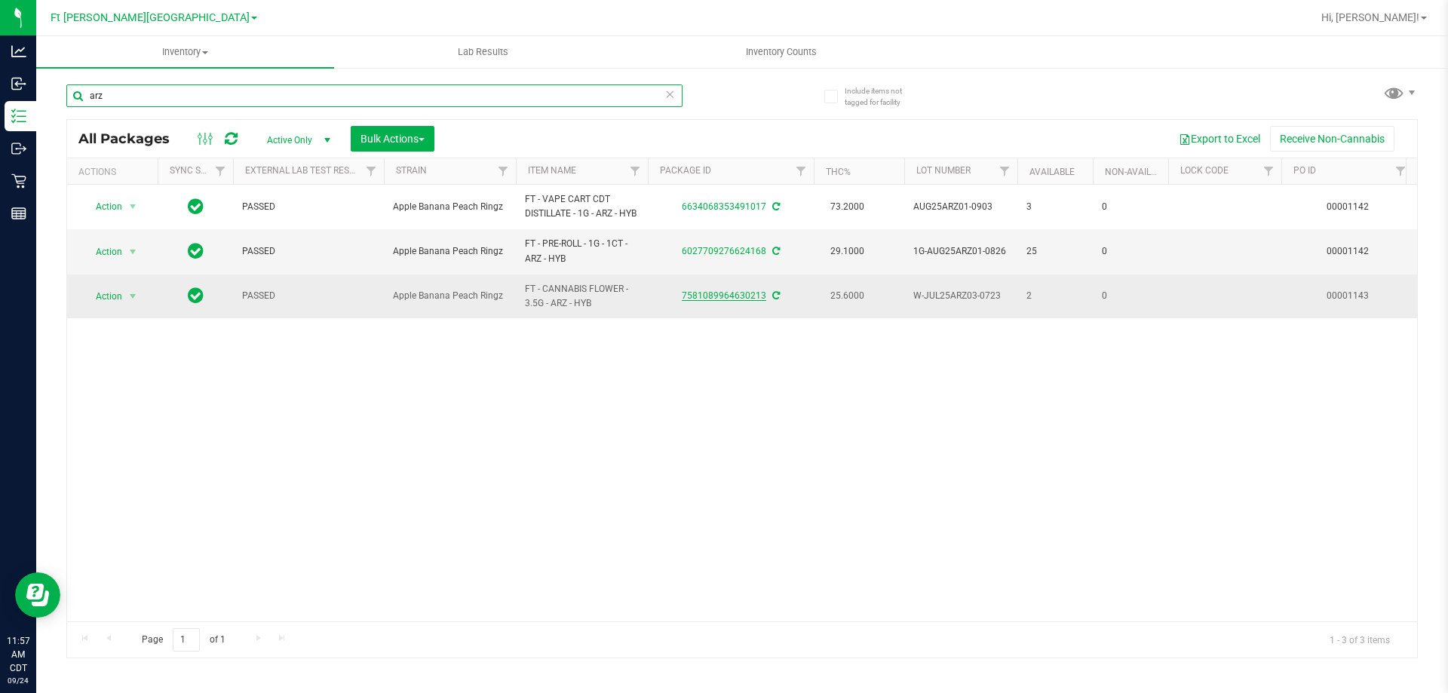
type input "arz"
click at [736, 296] on link "7581089964630213" at bounding box center [724, 295] width 84 height 11
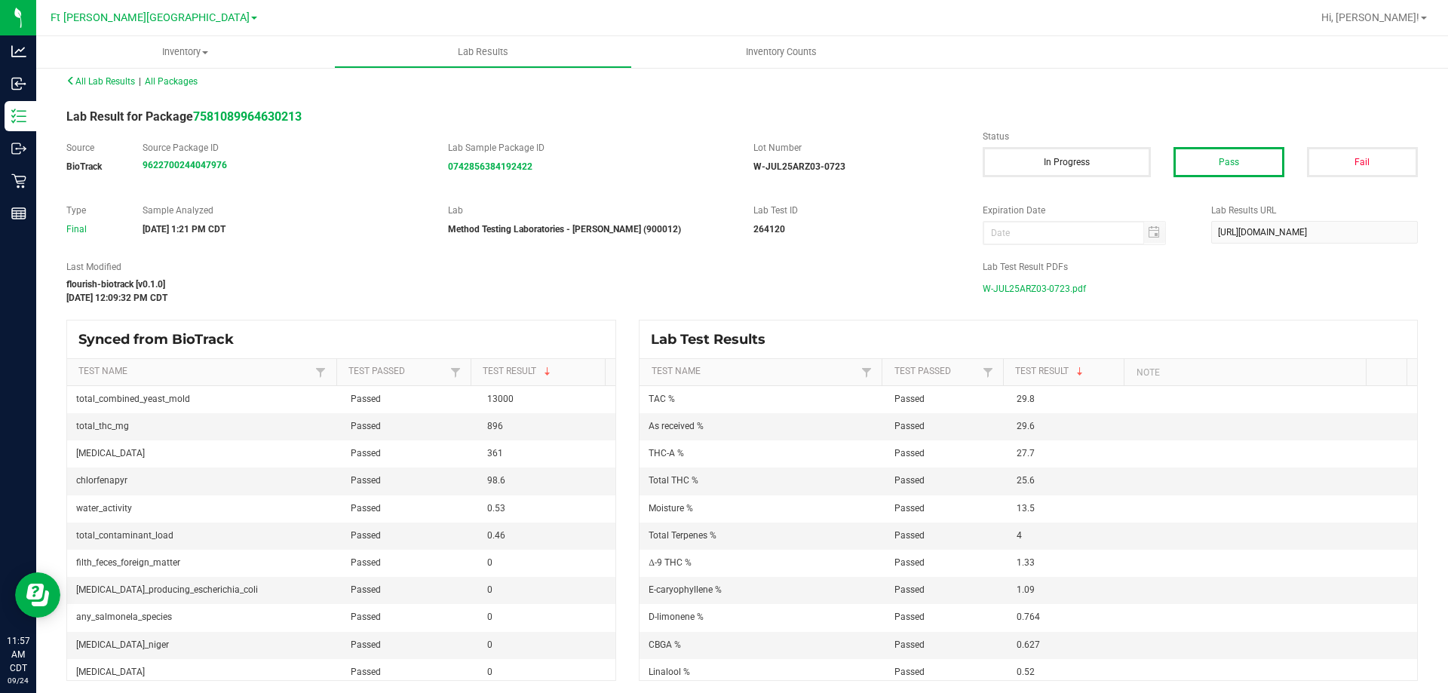
scroll to position [14, 0]
click at [1021, 288] on span "W-JUL25ARZ03-0723.pdf" at bounding box center [1034, 286] width 103 height 23
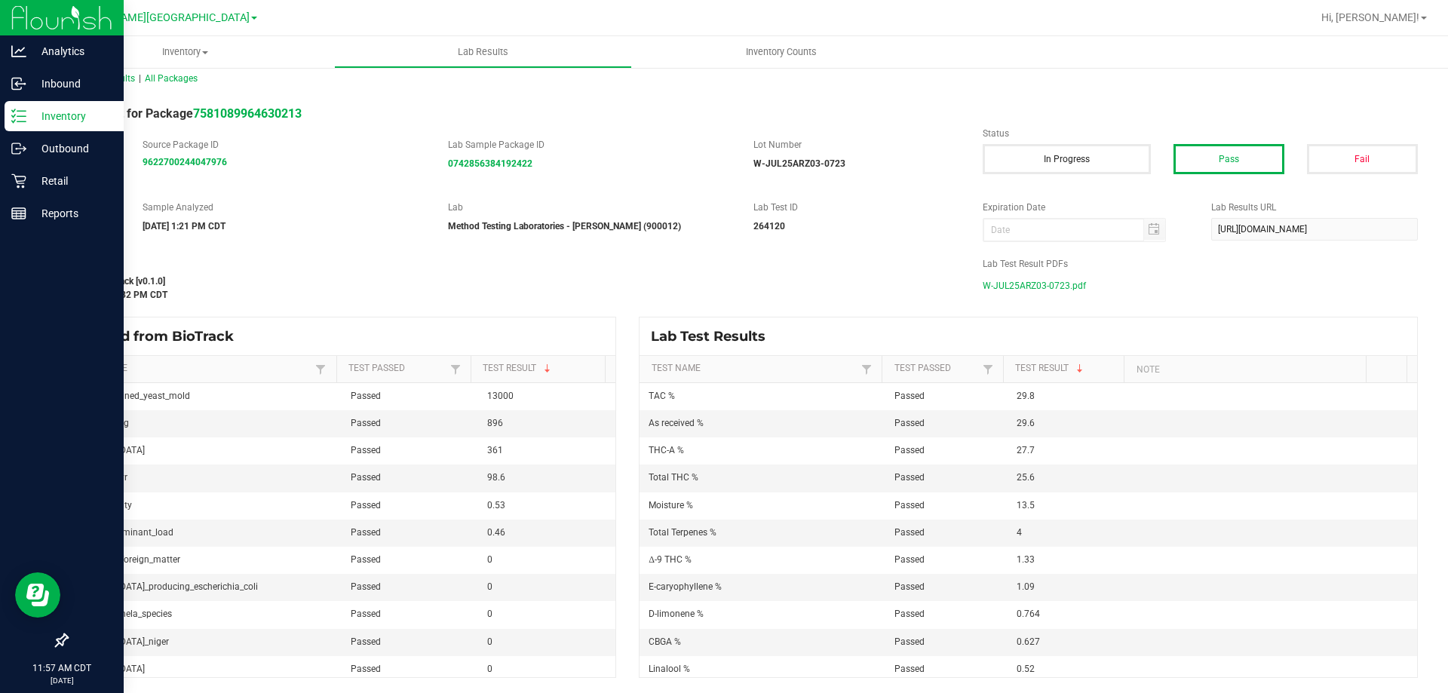
click at [100, 114] on p "Inventory" at bounding box center [71, 116] width 91 height 18
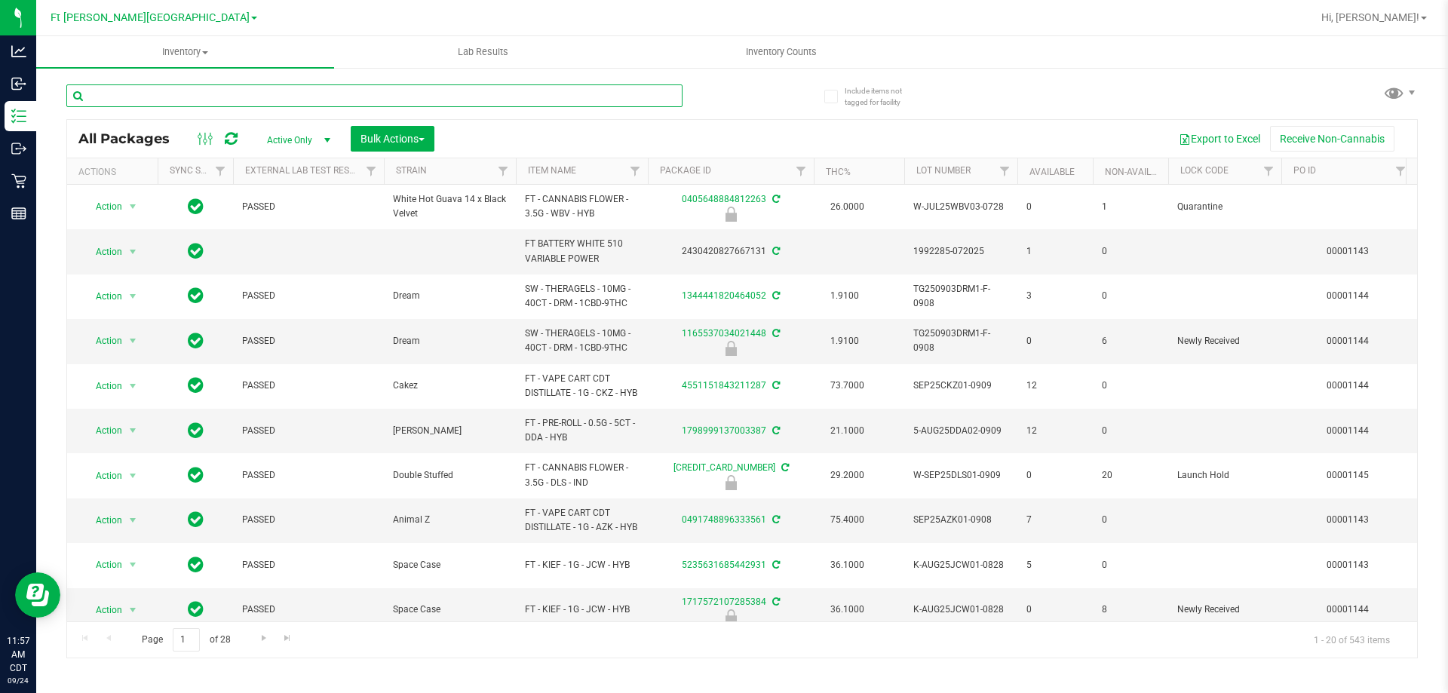
click at [205, 91] on input "text" at bounding box center [374, 95] width 616 height 23
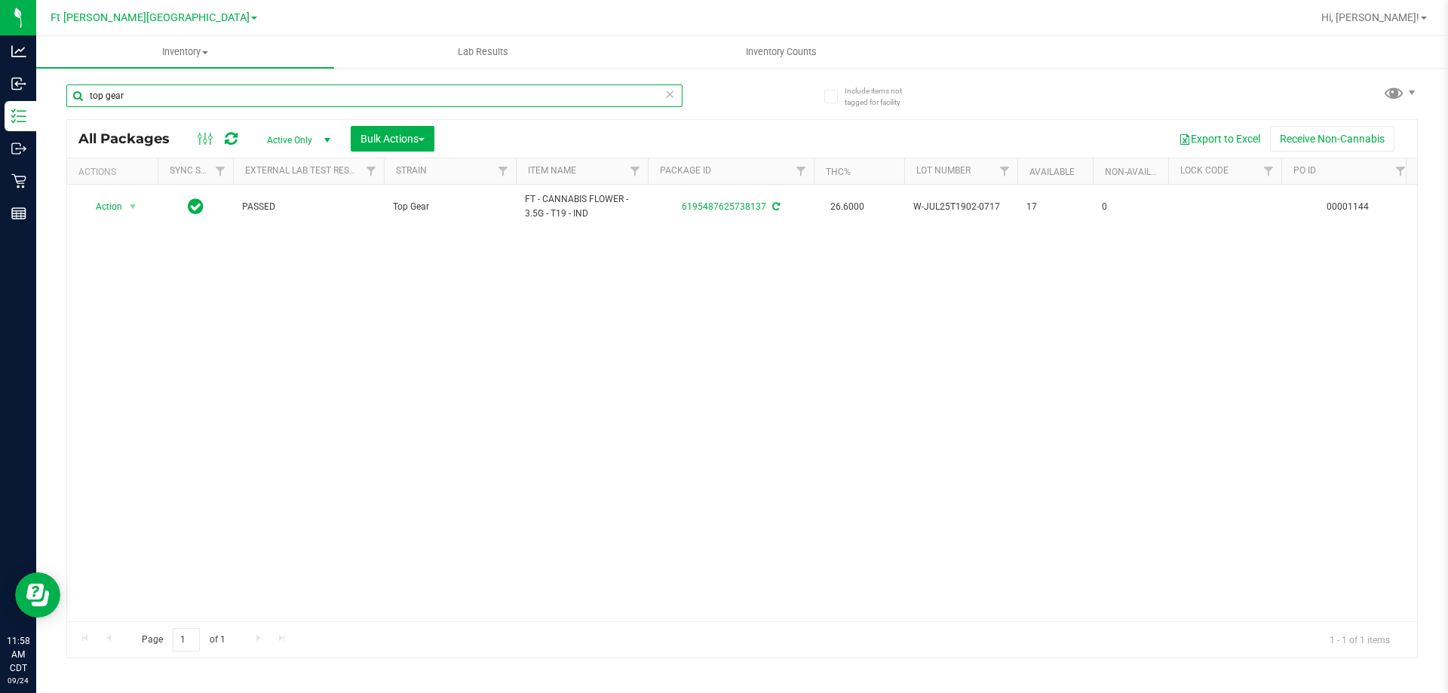
type input "top gear"
click at [741, 209] on link "6195487625738137" at bounding box center [724, 206] width 84 height 11
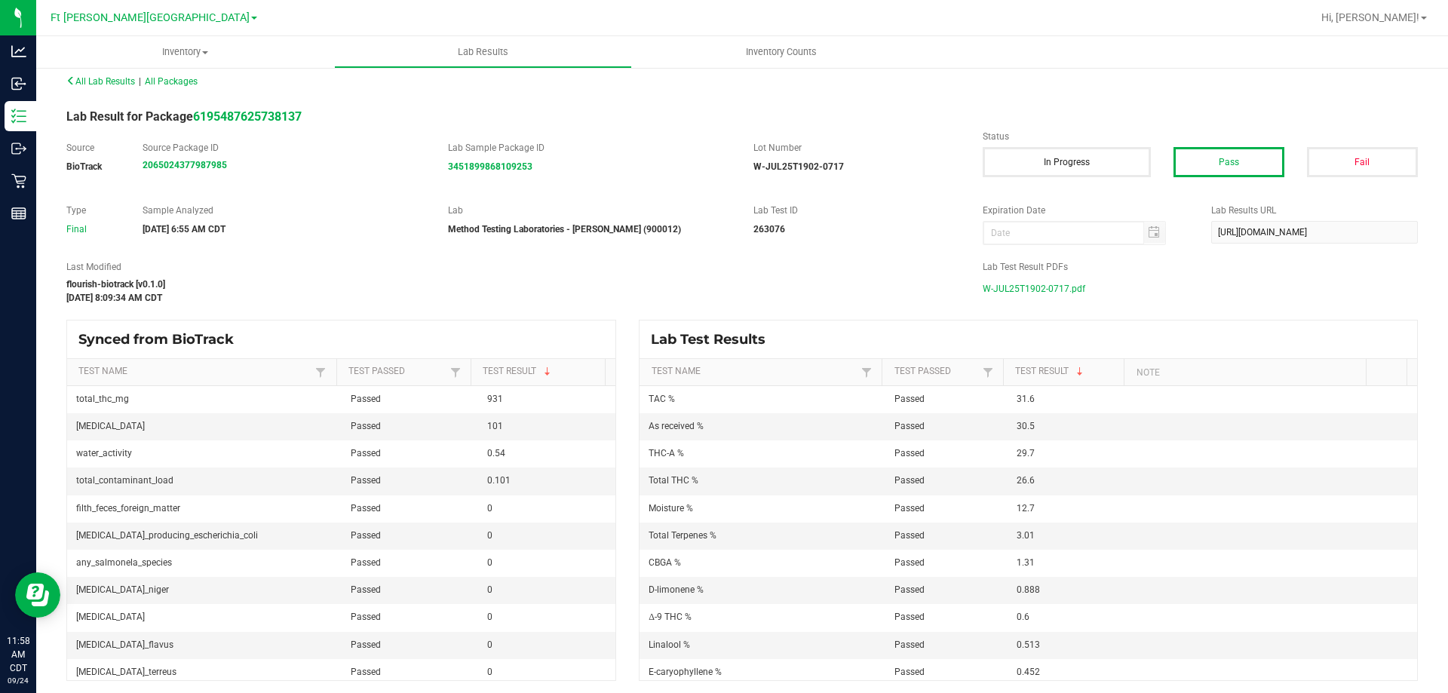
scroll to position [14, 0]
click at [1019, 284] on span "W-JUL25T1902-0717.pdf" at bounding box center [1034, 286] width 103 height 23
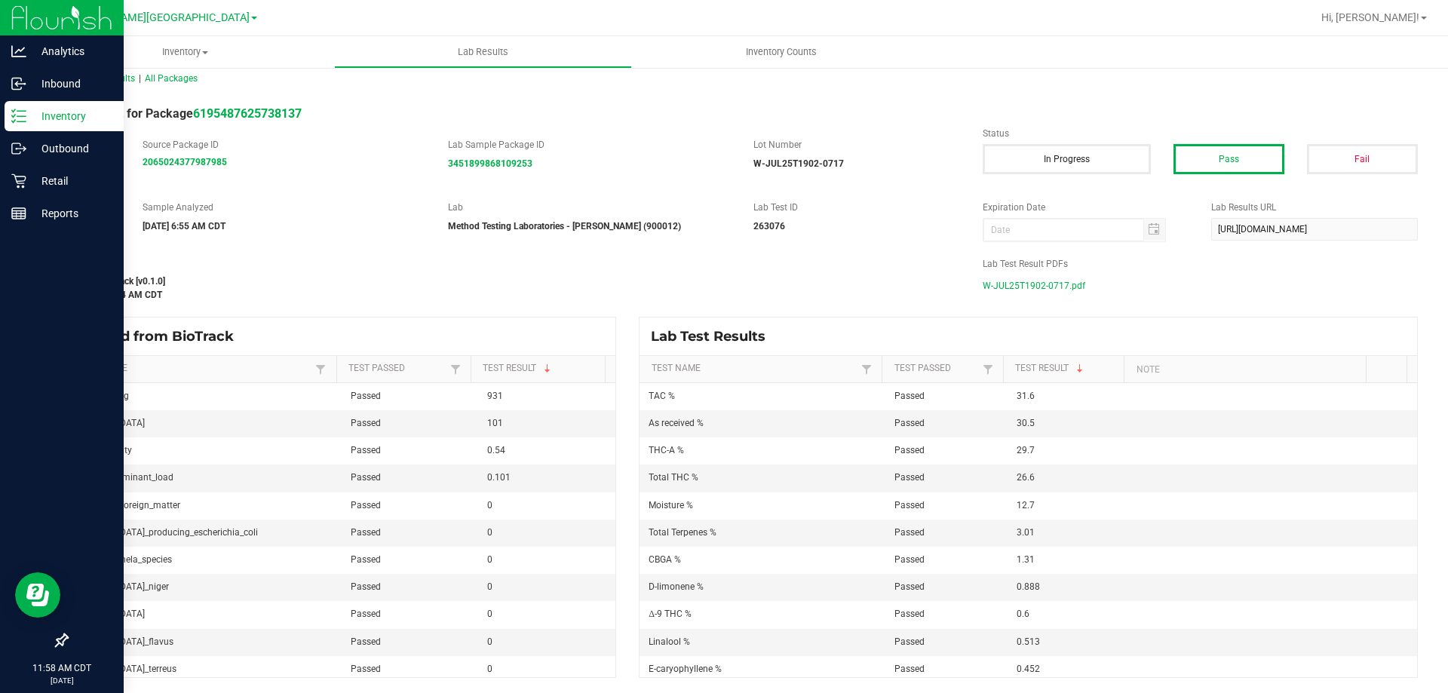
click at [71, 120] on p "Inventory" at bounding box center [71, 116] width 91 height 18
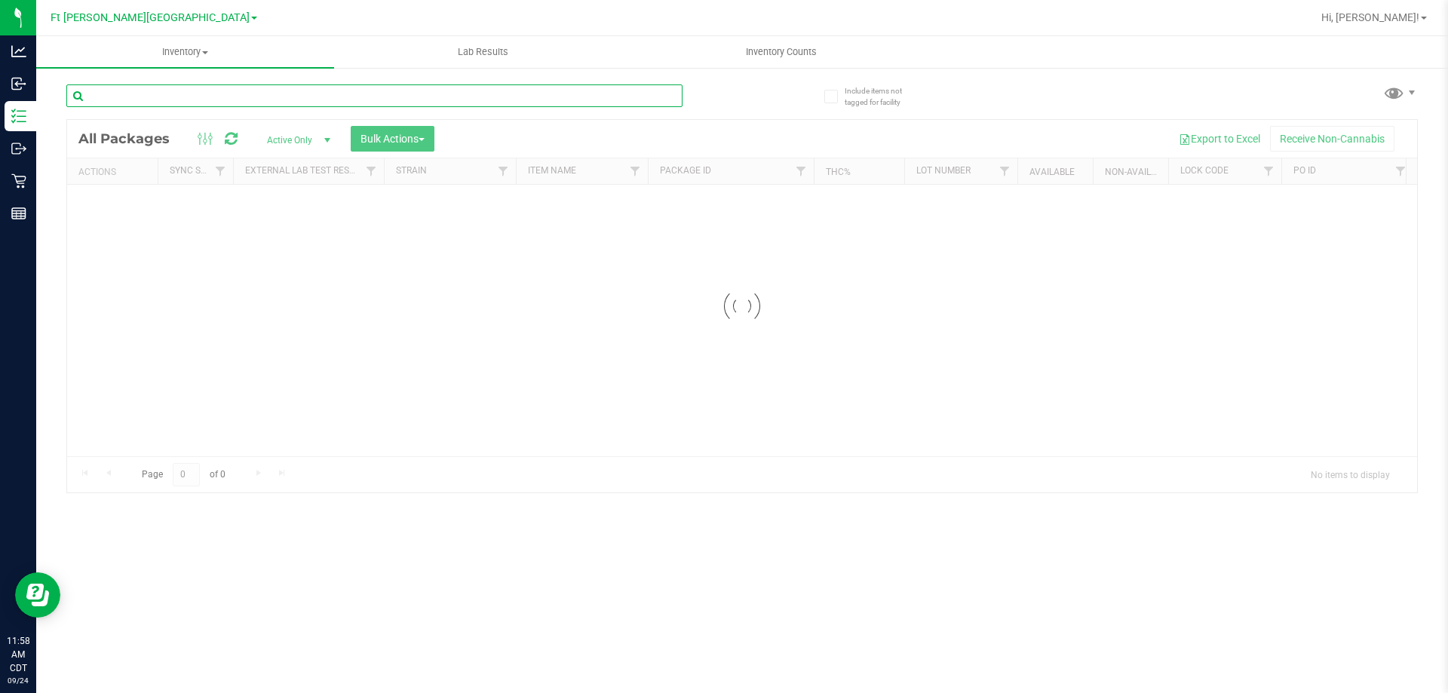
click at [186, 97] on input "text" at bounding box center [374, 95] width 616 height 23
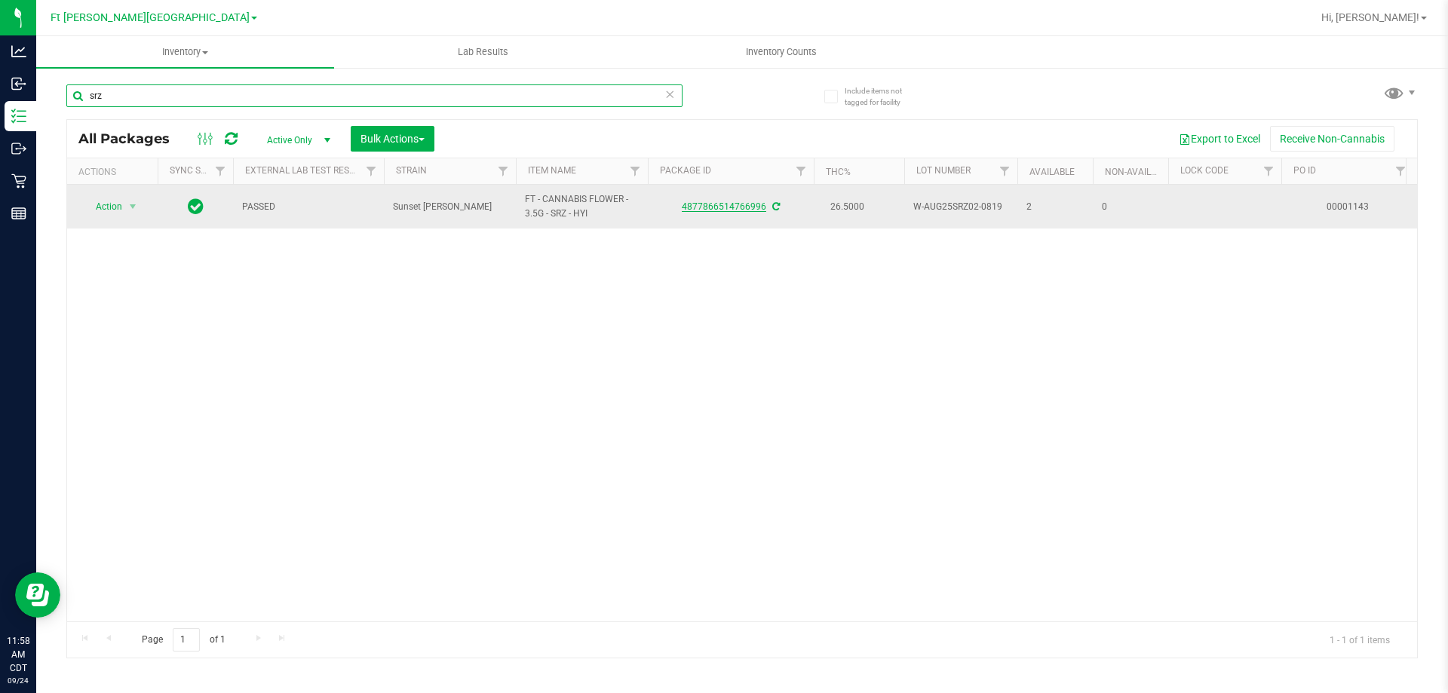
type input "srz"
click at [707, 208] on link "4877866514766996" at bounding box center [724, 206] width 84 height 11
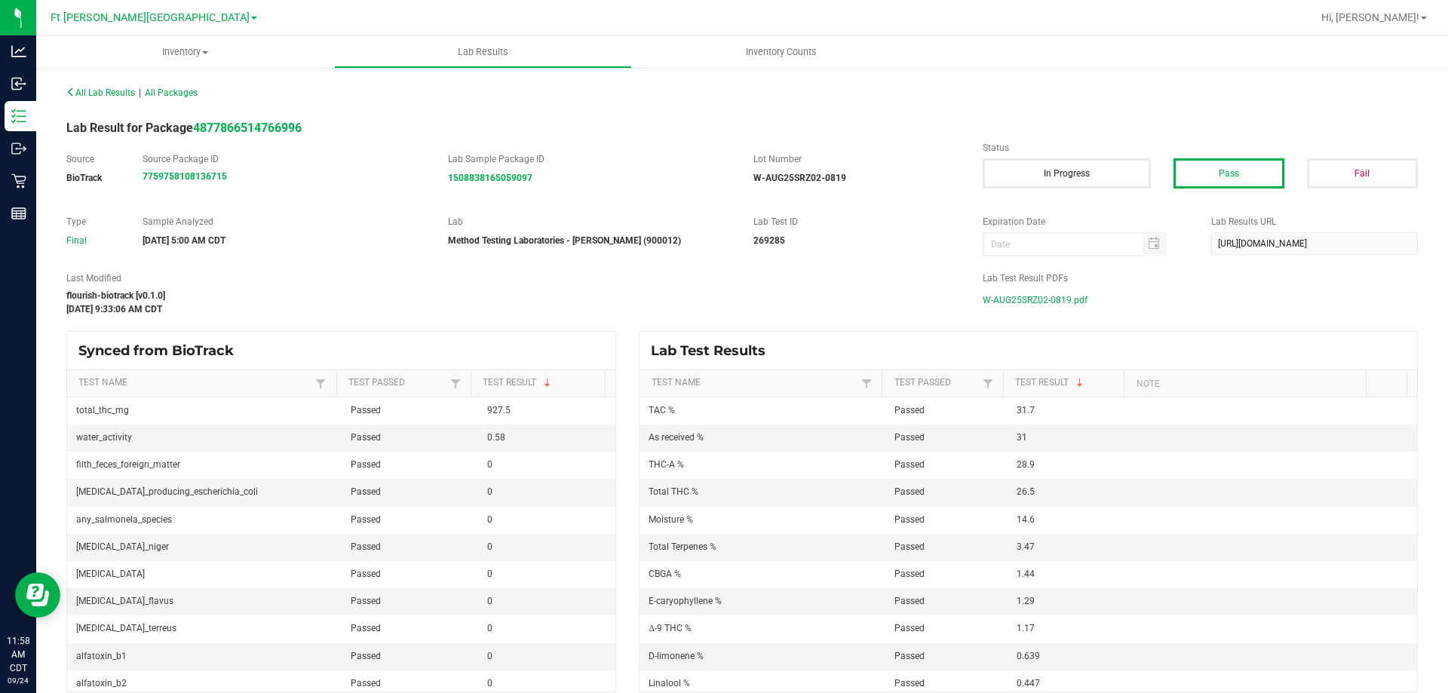
scroll to position [14, 0]
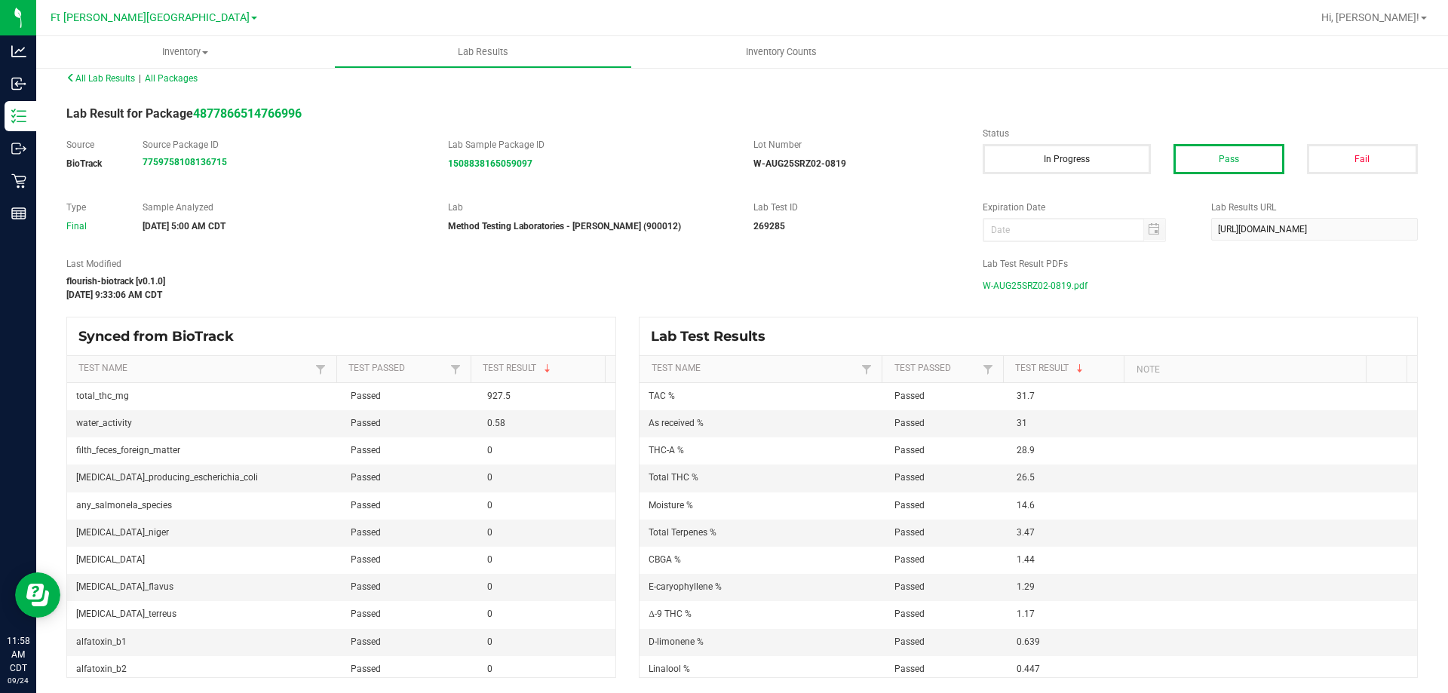
click at [1012, 286] on span "W-AUG25SRZ02-0819.pdf" at bounding box center [1035, 286] width 105 height 23
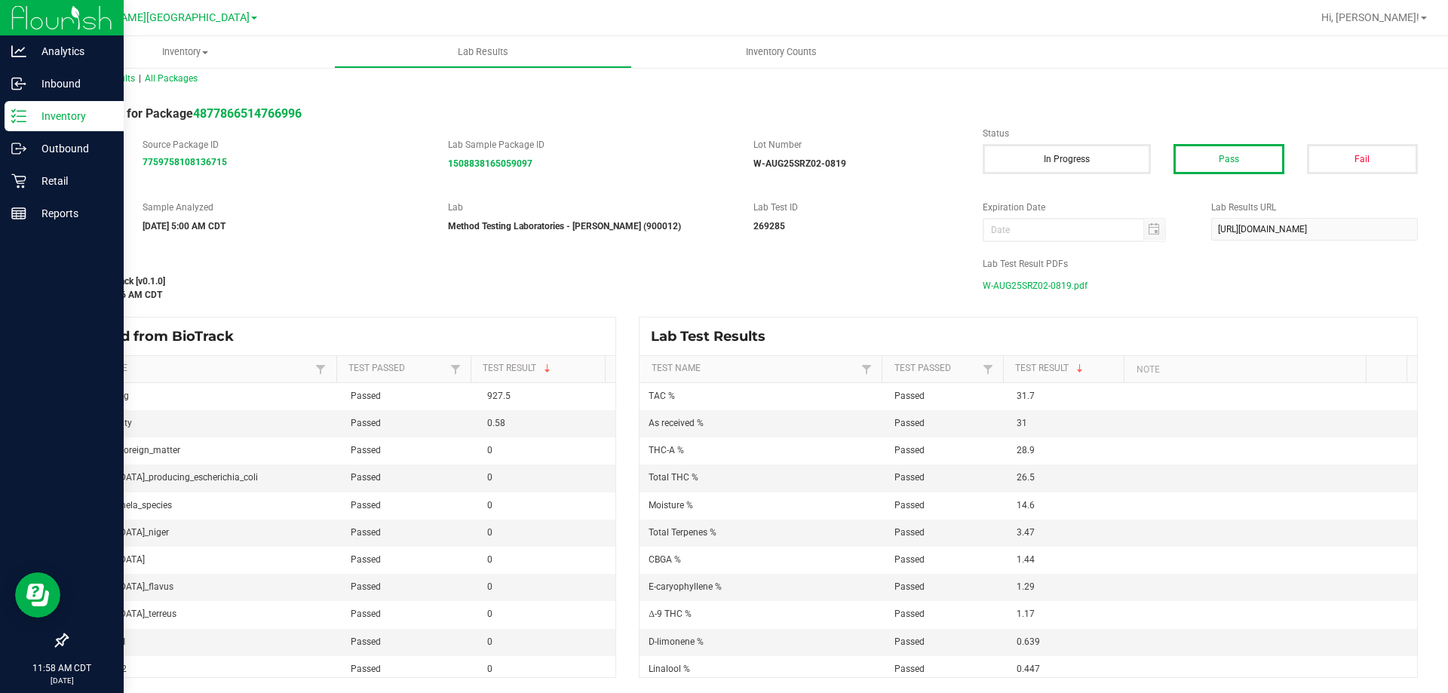
click at [31, 120] on p "Inventory" at bounding box center [71, 116] width 91 height 18
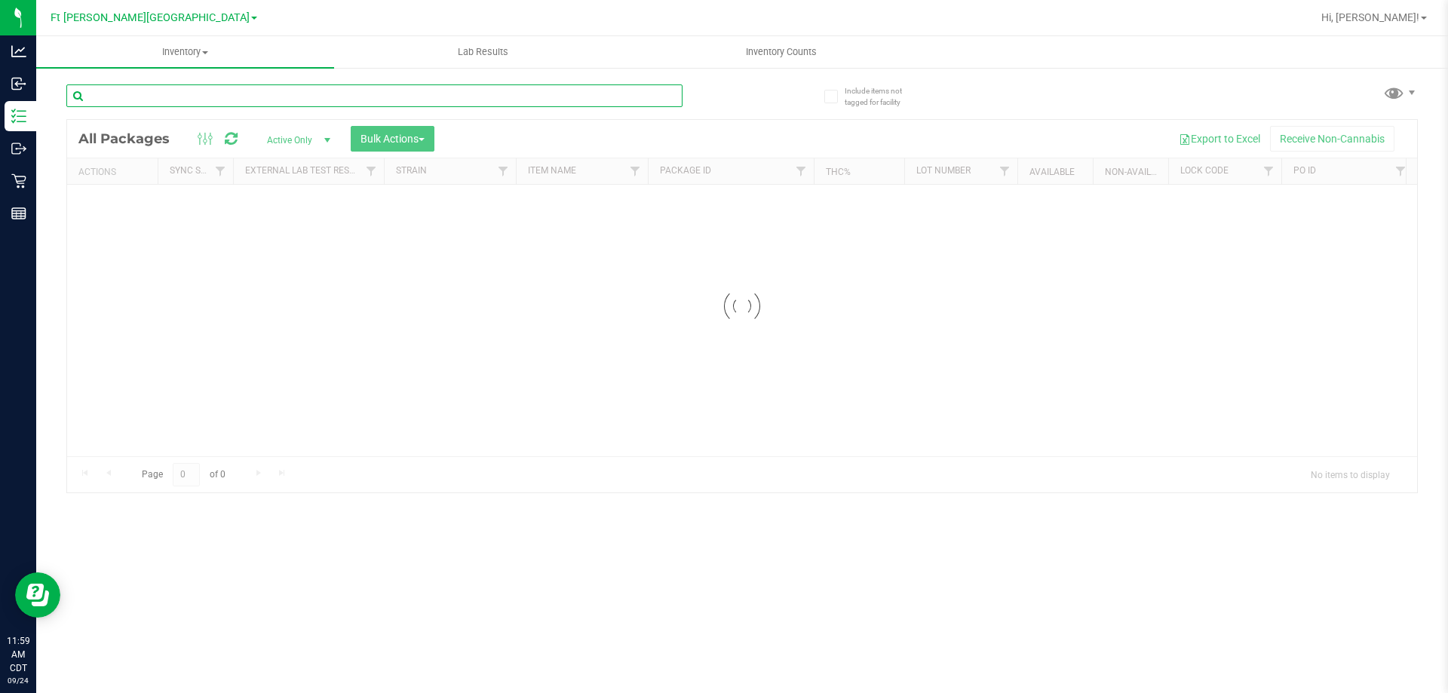
click at [372, 84] on input "text" at bounding box center [374, 95] width 616 height 23
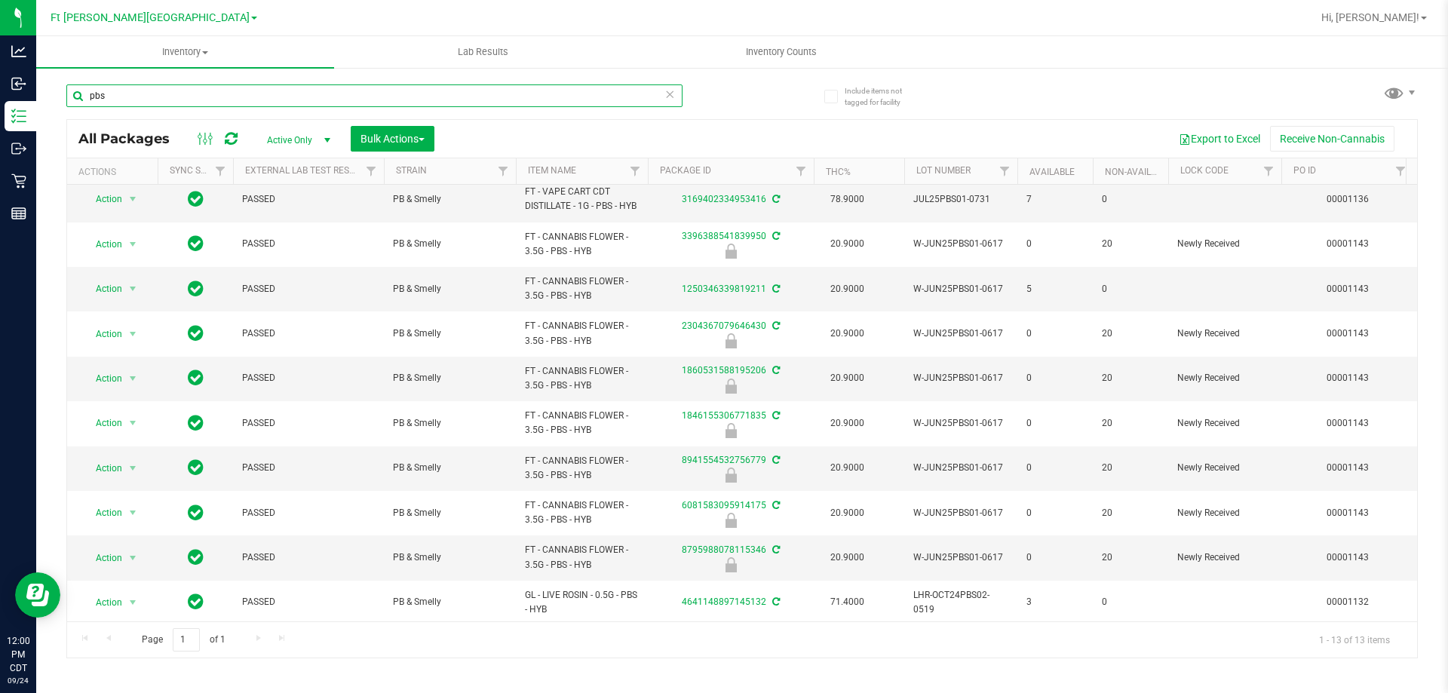
scroll to position [151, 0]
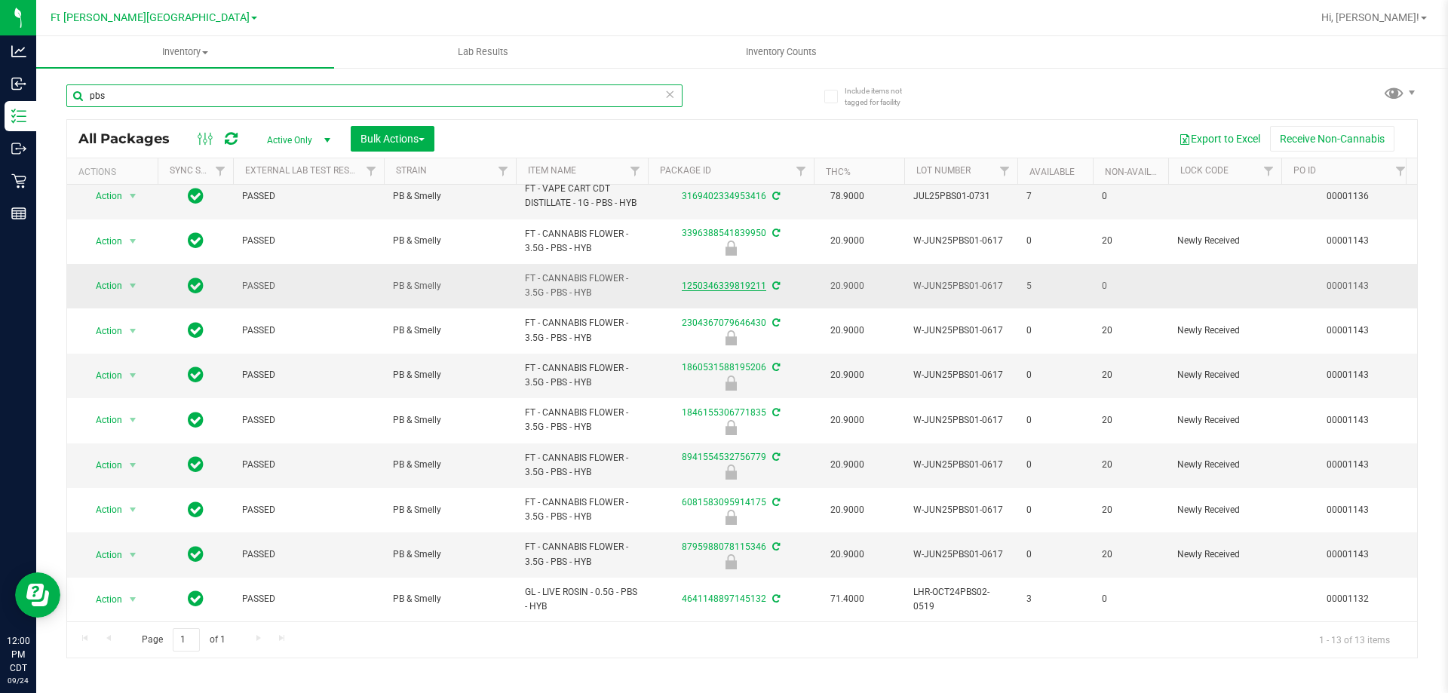
type input "pbs"
click at [711, 281] on link "1250346339819211" at bounding box center [724, 286] width 84 height 11
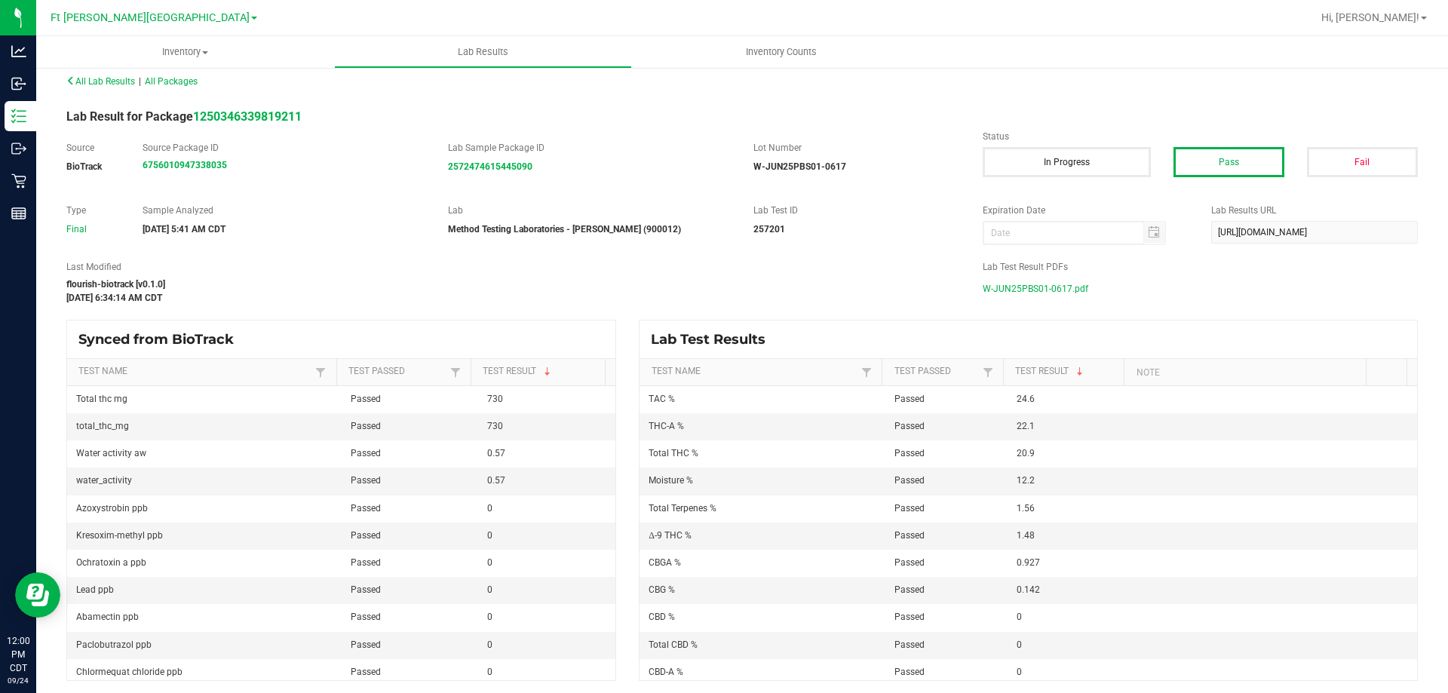
scroll to position [14, 0]
click at [1030, 278] on span "W-JUN25PBS01-0617.pdf" at bounding box center [1036, 286] width 106 height 23
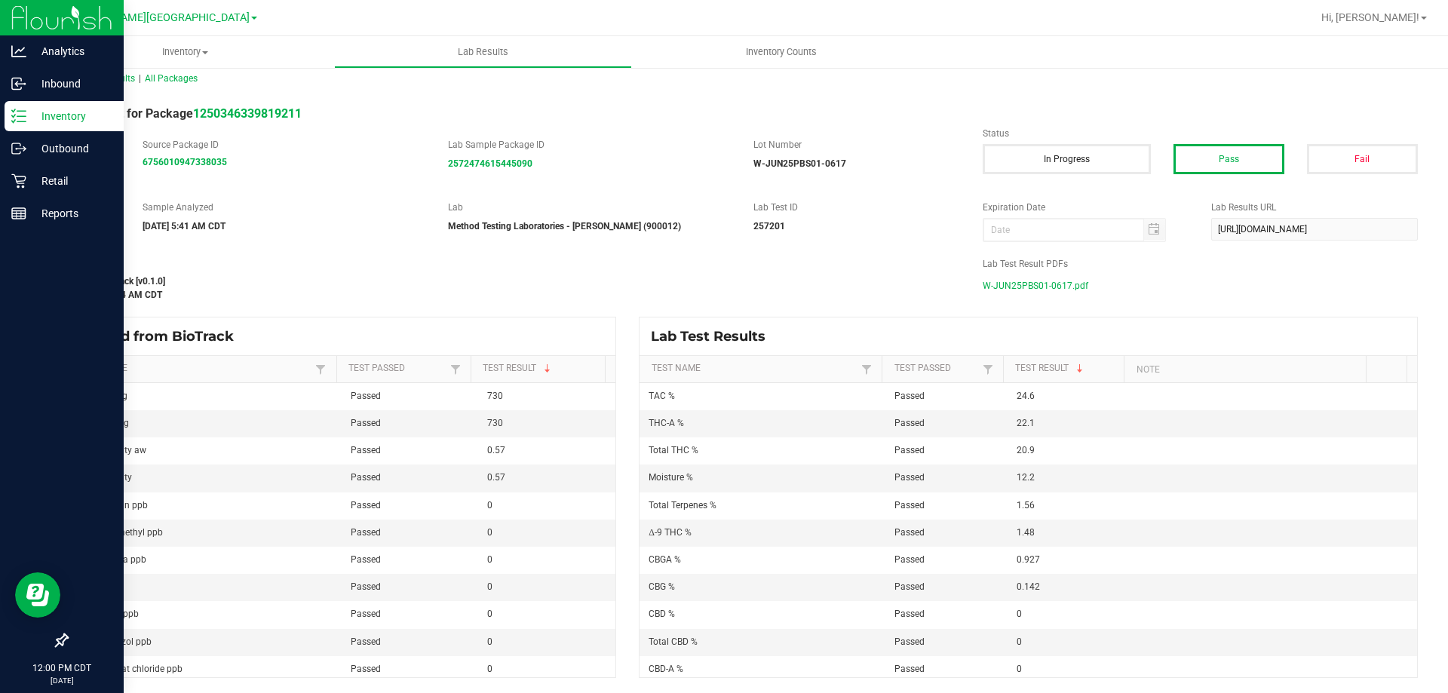
click at [21, 111] on line at bounding box center [21, 111] width 8 height 0
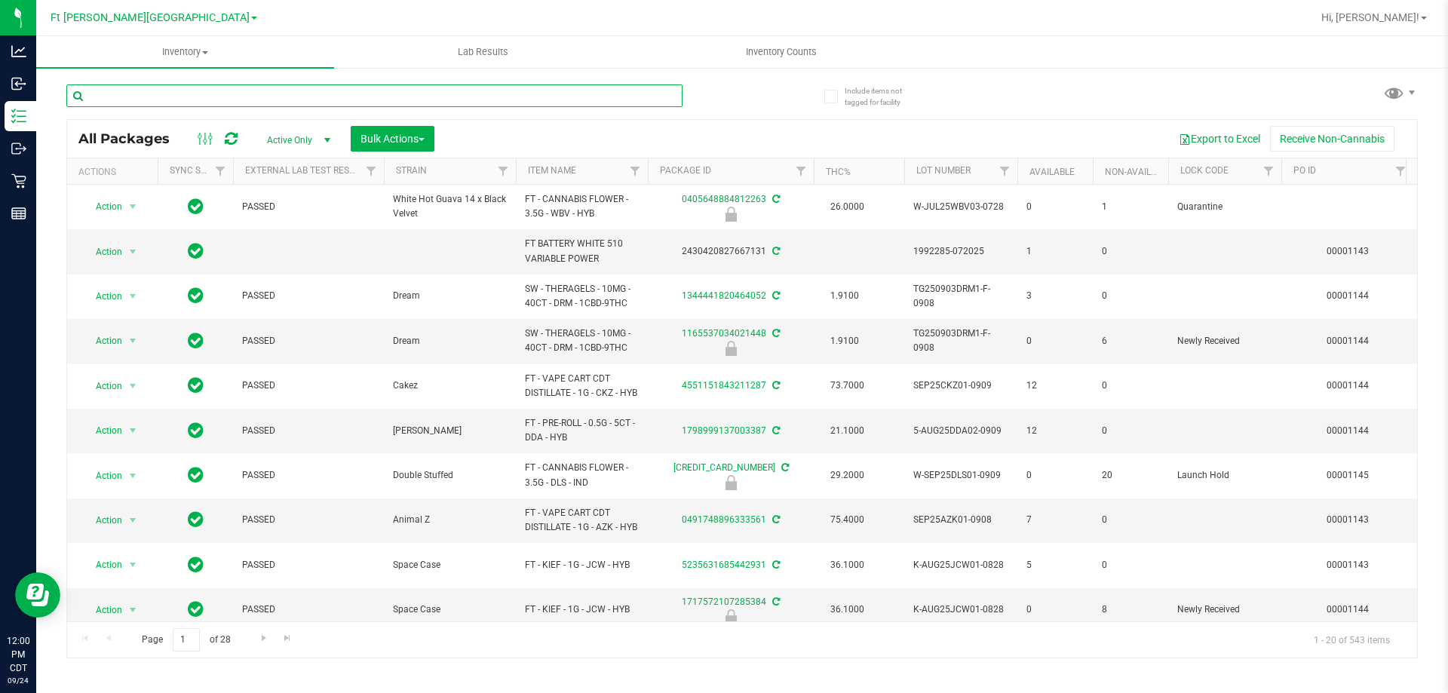
click at [245, 104] on input "text" at bounding box center [374, 95] width 616 height 23
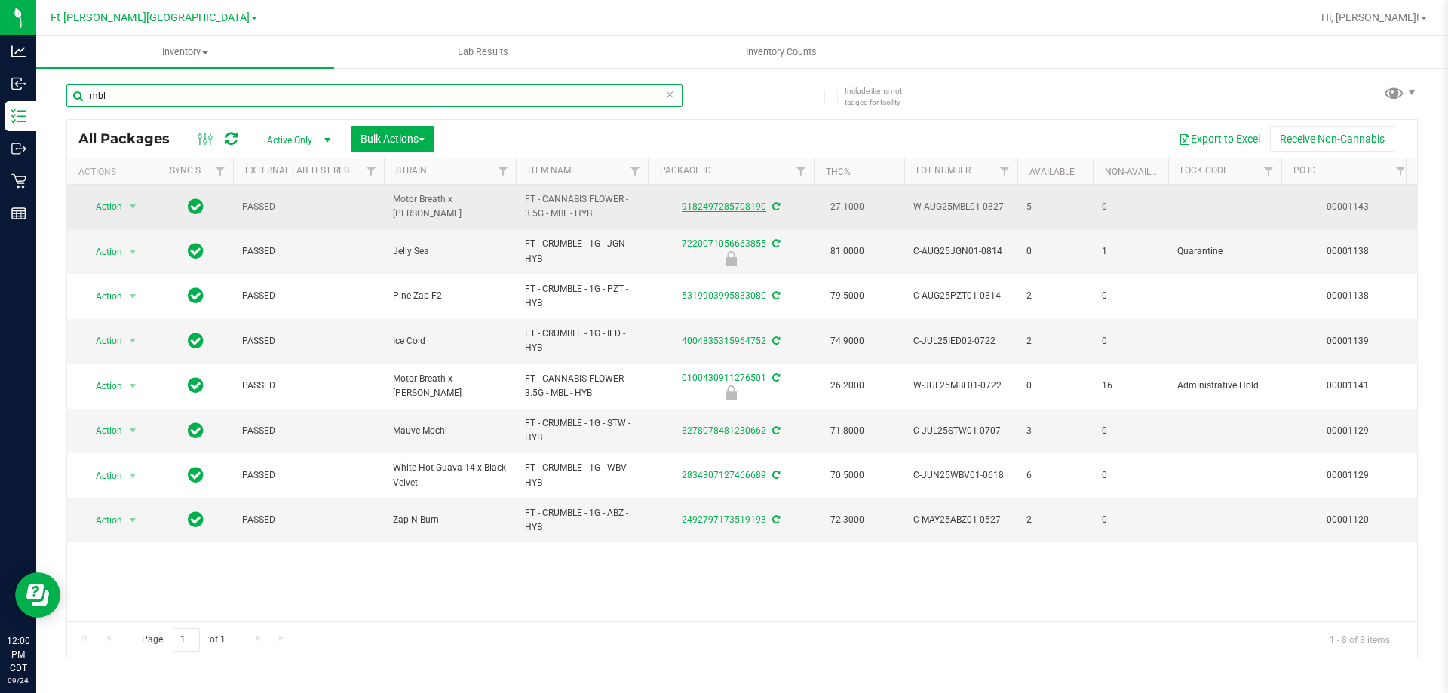
type input "mbl"
click at [729, 202] on link "9182497285708190" at bounding box center [724, 206] width 84 height 11
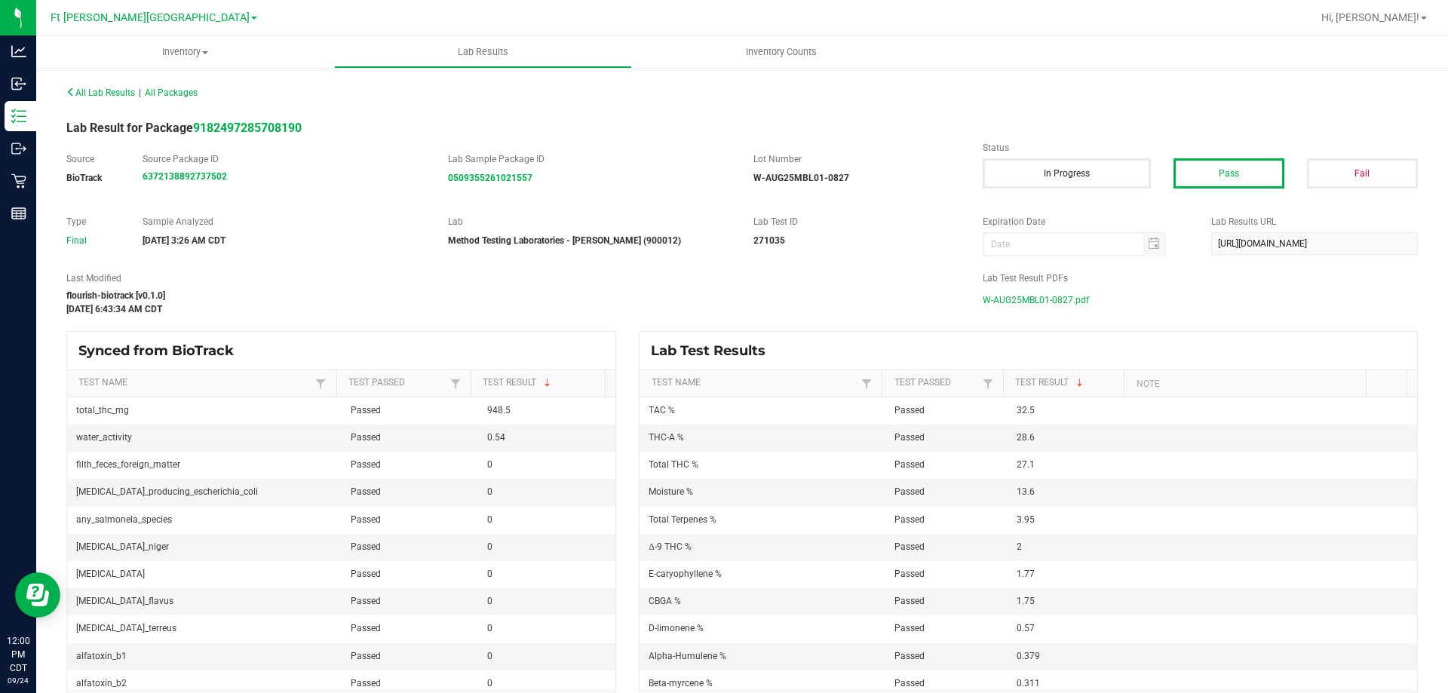
click at [997, 301] on span "W-AUG25MBL01-0827.pdf" at bounding box center [1036, 300] width 106 height 23
